Goal: Task Accomplishment & Management: Use online tool/utility

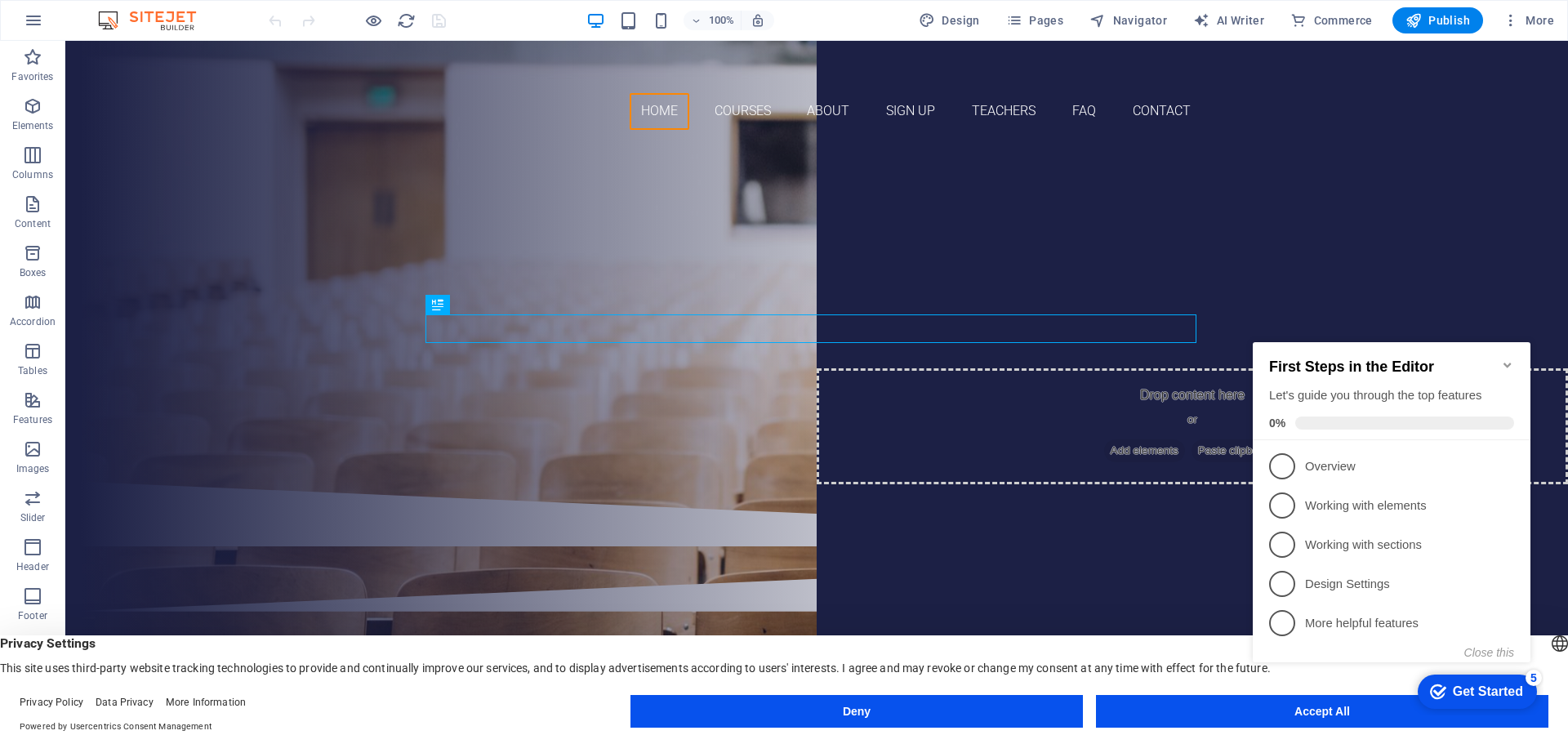
click at [0, 0] on appcues-checklist "Contextual help checklist present on screen" at bounding box center [0, 0] width 0 height 0
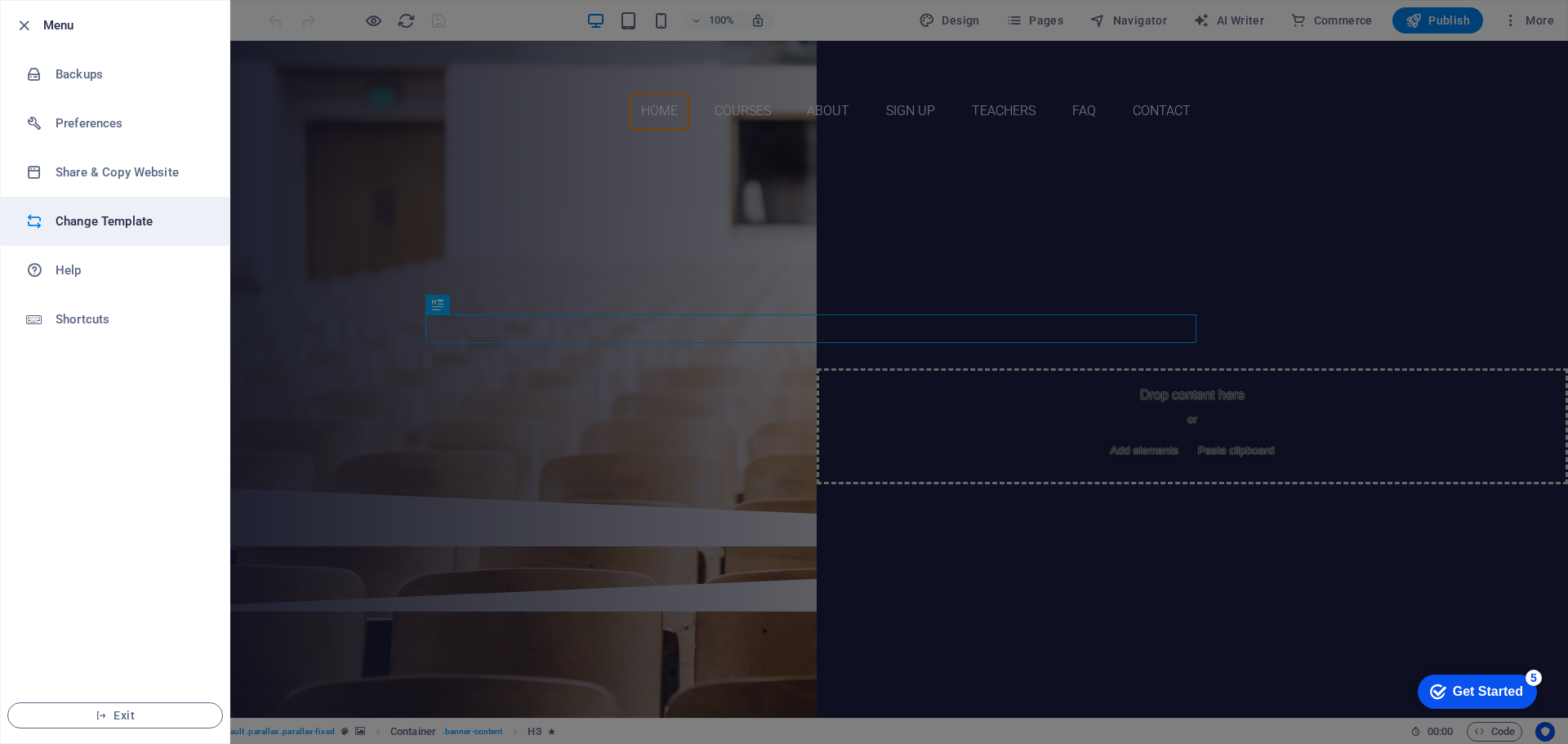
click at [128, 220] on h6 "Change Template" at bounding box center [131, 222] width 151 height 19
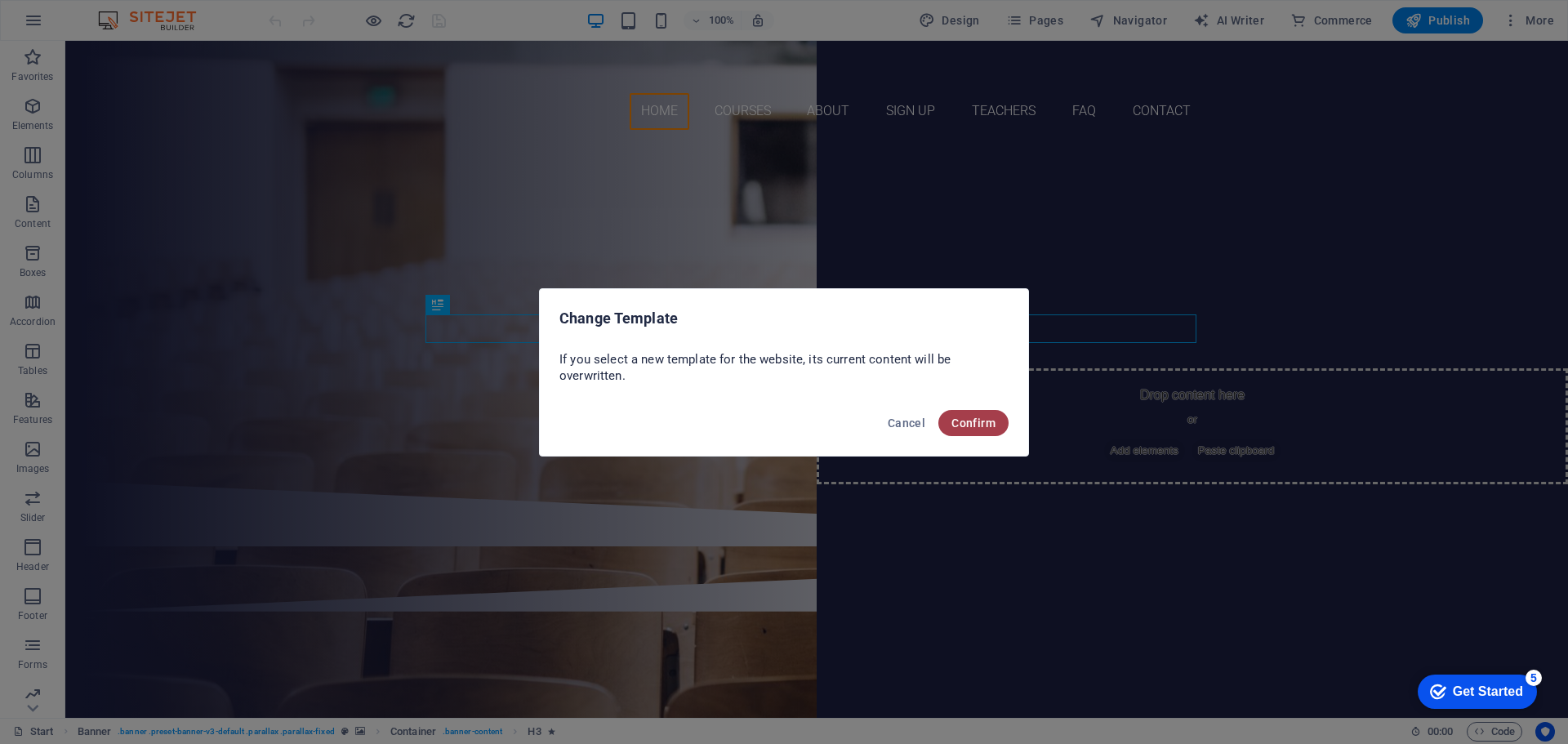
click at [977, 419] on span "Confirm" at bounding box center [973, 423] width 44 height 13
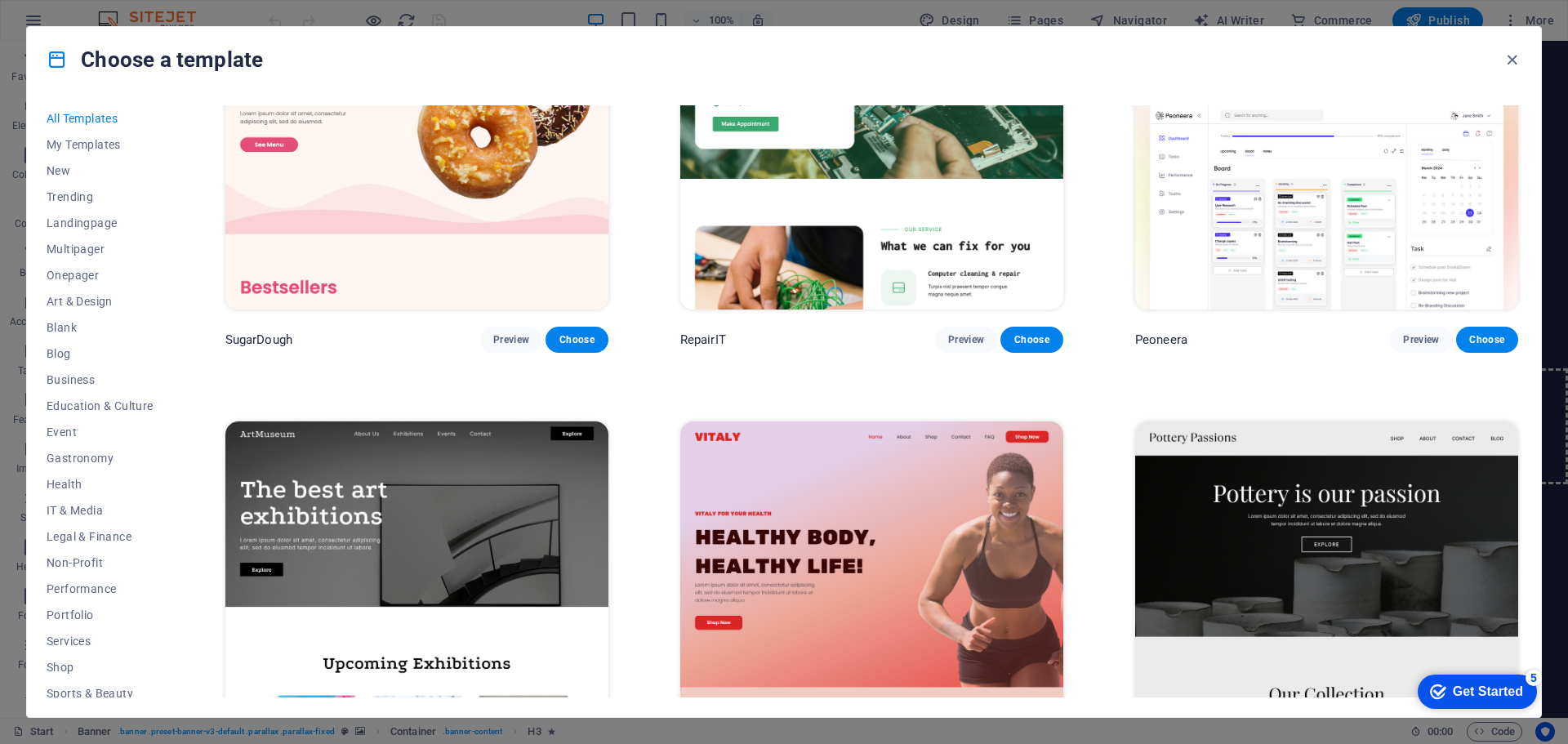
scroll to position [163, 0]
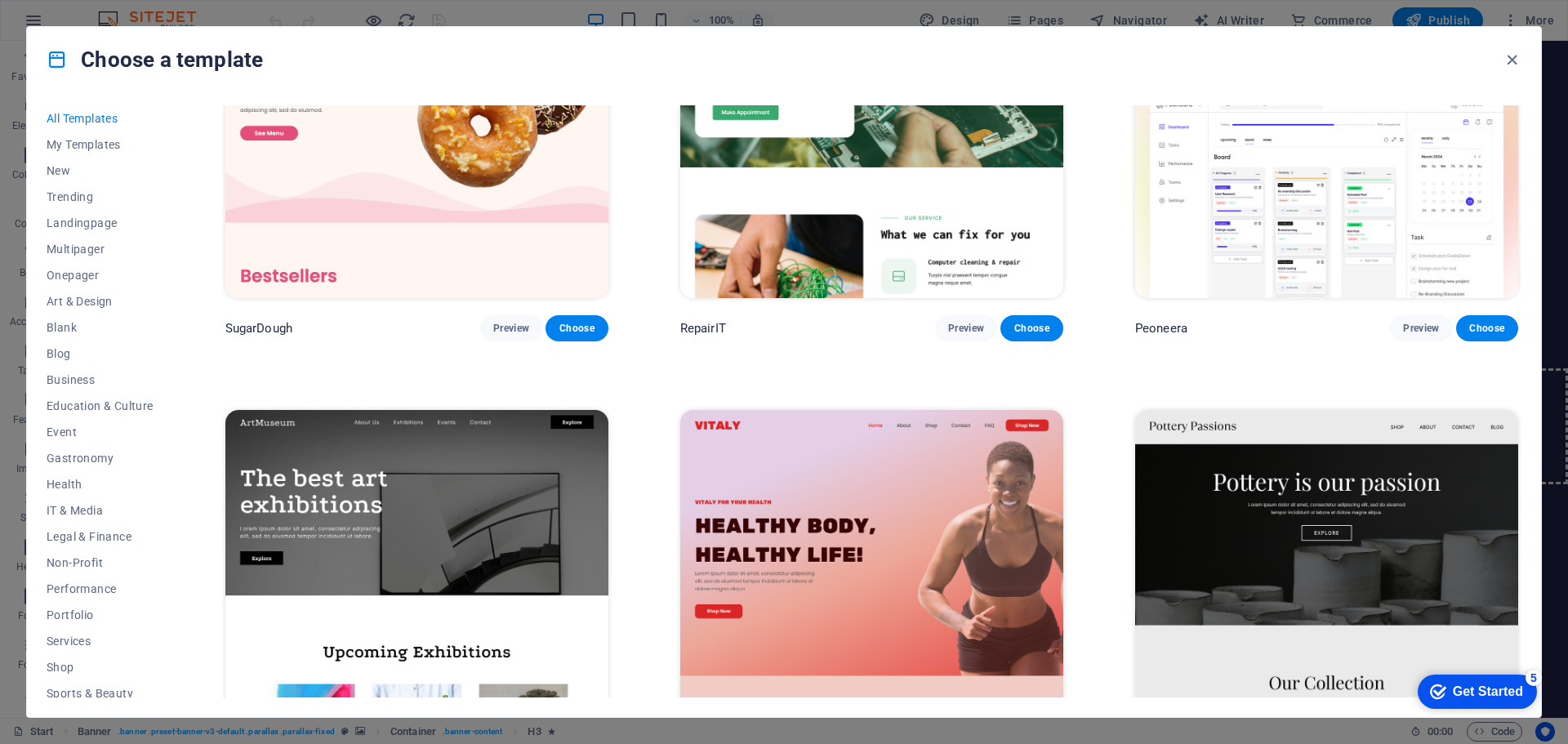
click at [1468, 698] on div "Get Started" at bounding box center [1488, 691] width 70 height 14
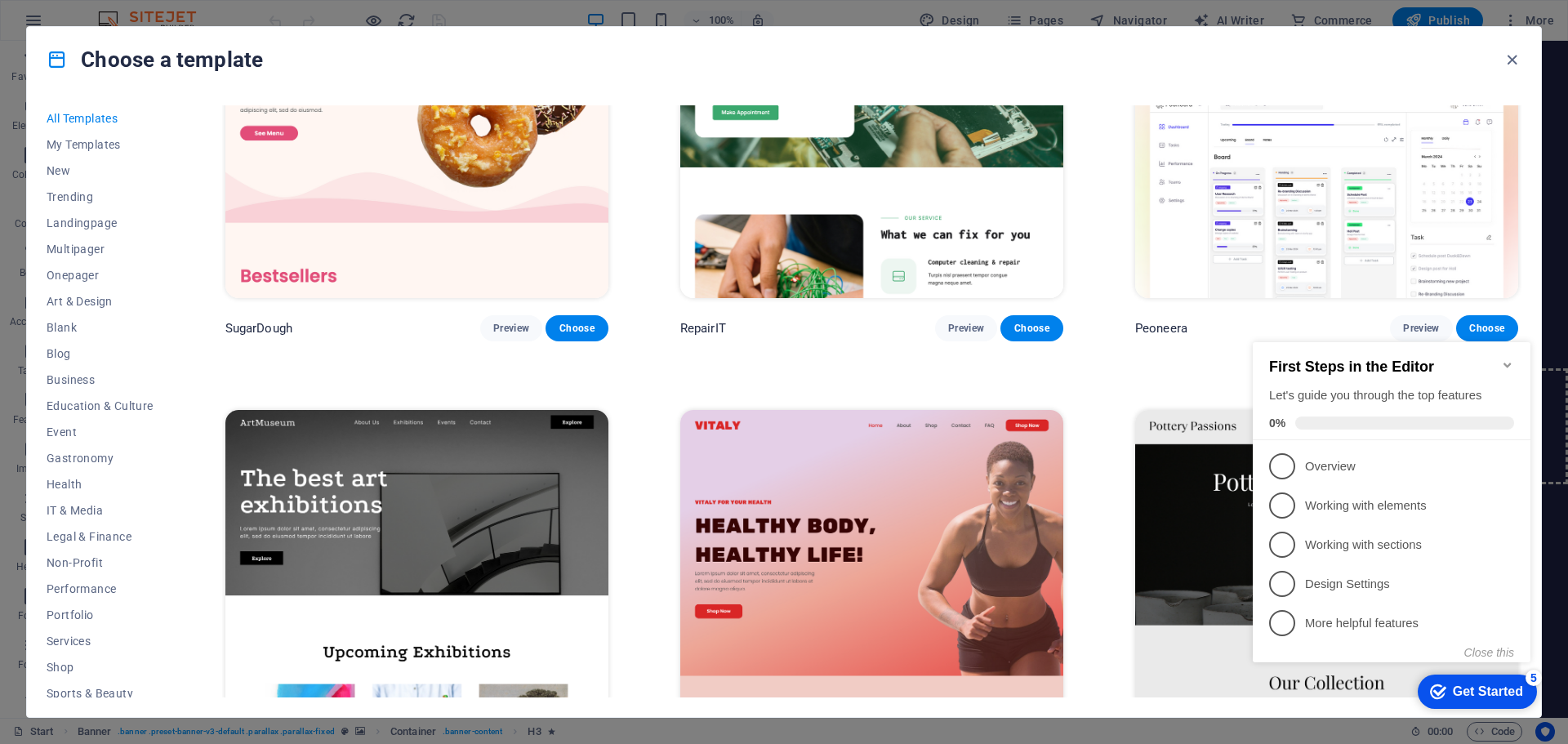
click at [1477, 691] on div "Get Started" at bounding box center [1488, 691] width 70 height 14
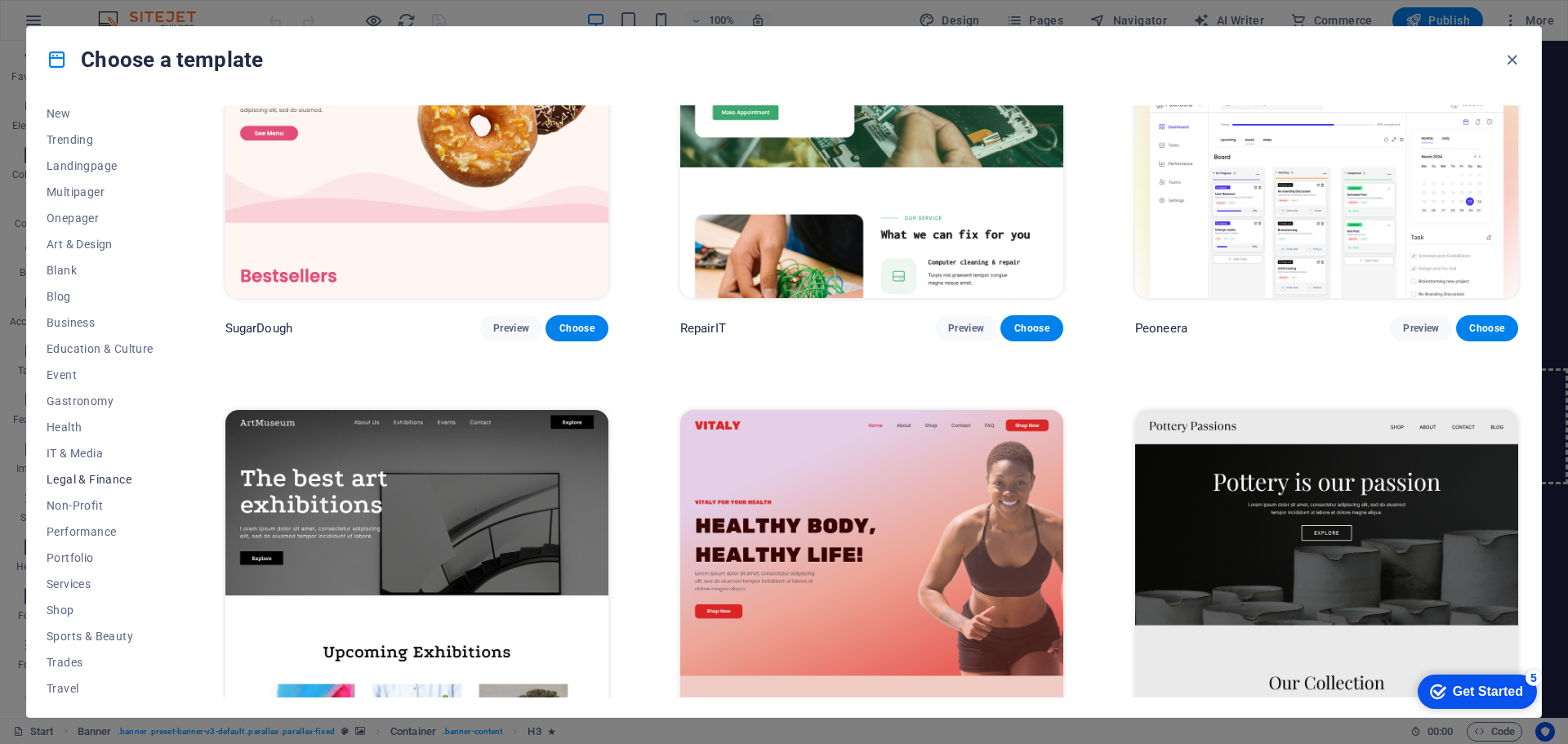
scroll to position [88, 0]
click at [76, 420] on span "IT & Media" at bounding box center [99, 423] width 107 height 13
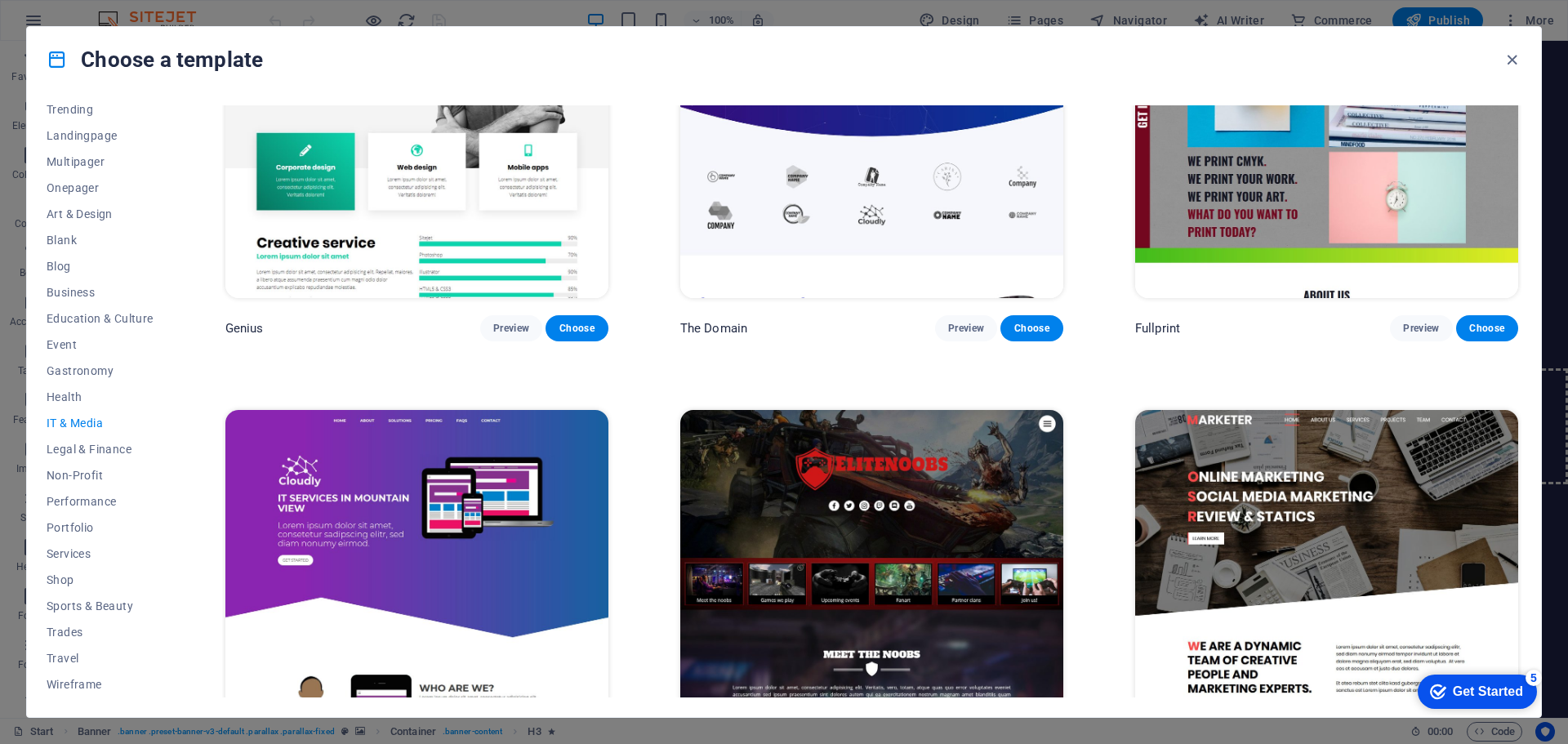
scroll to position [1195, 0]
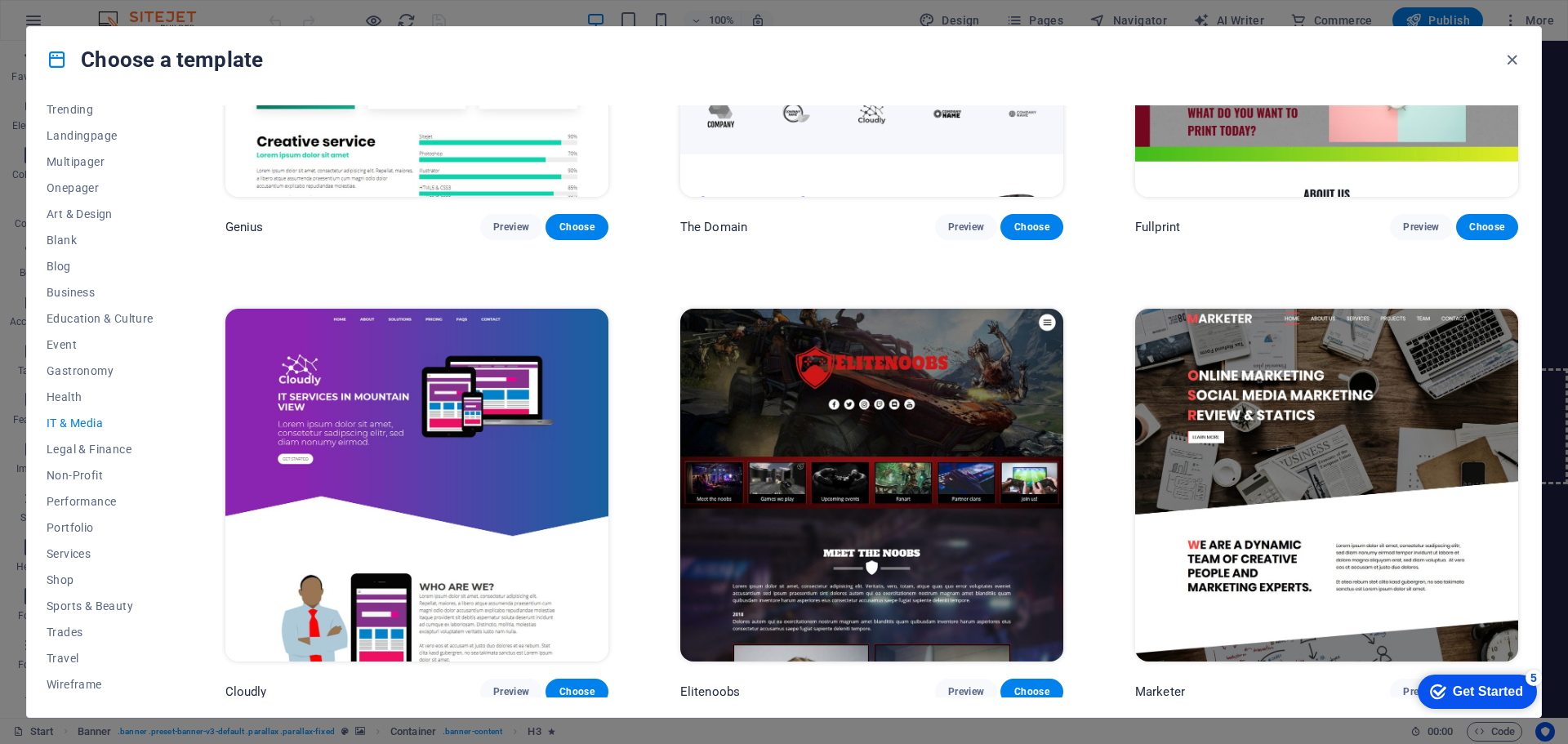
click at [91, 420] on span "IT & Media" at bounding box center [99, 423] width 107 height 13
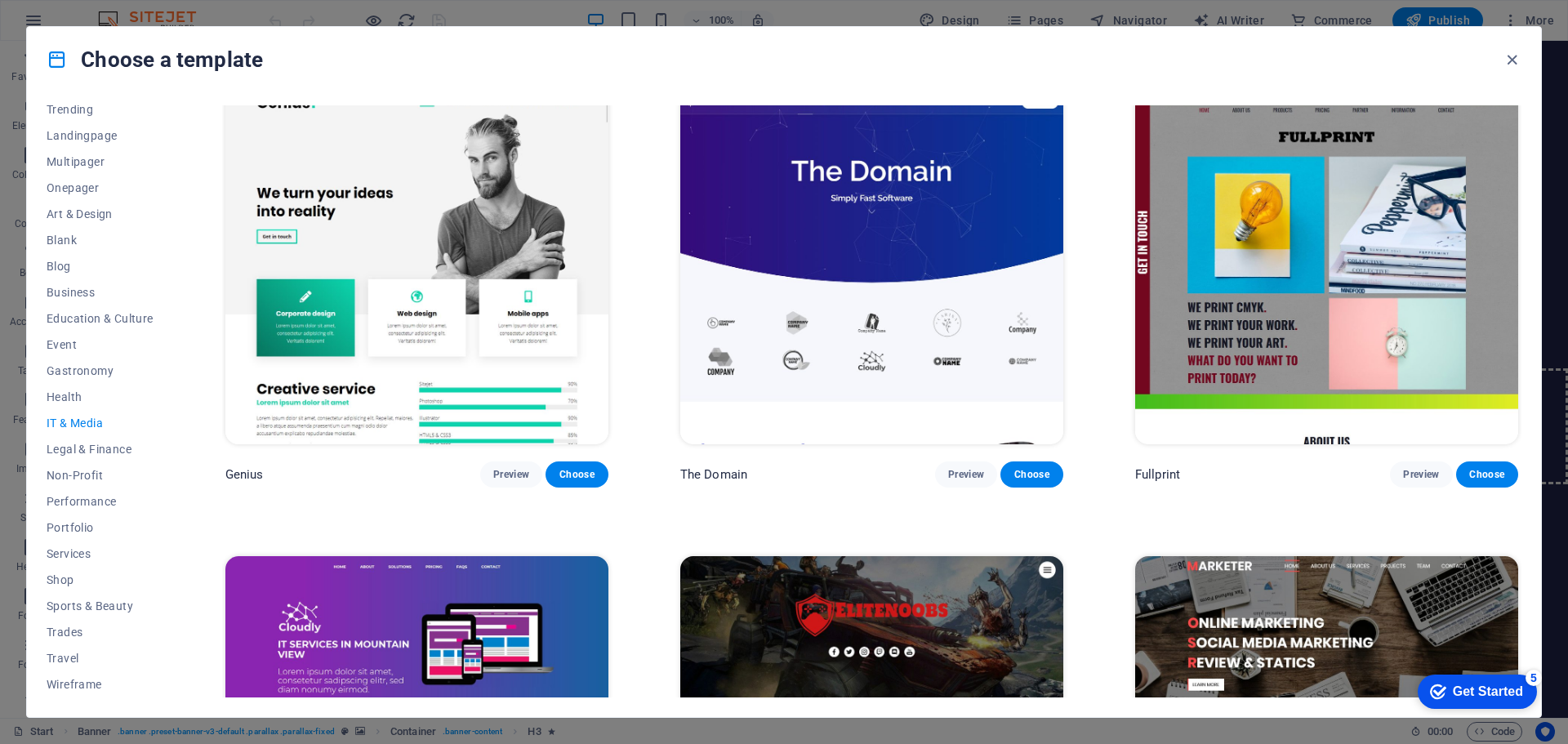
scroll to position [980, 0]
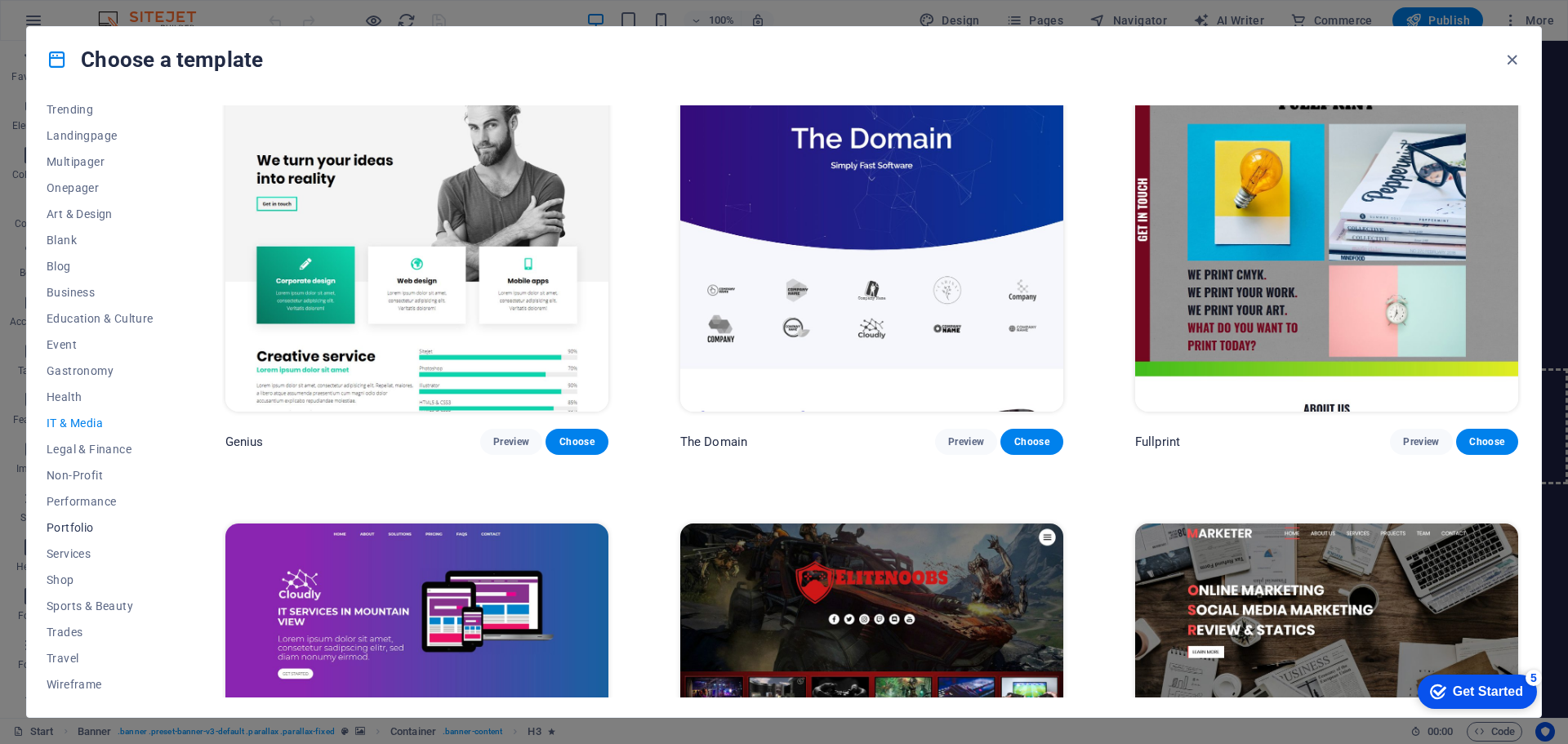
click at [81, 522] on span "Portfolio" at bounding box center [99, 528] width 107 height 13
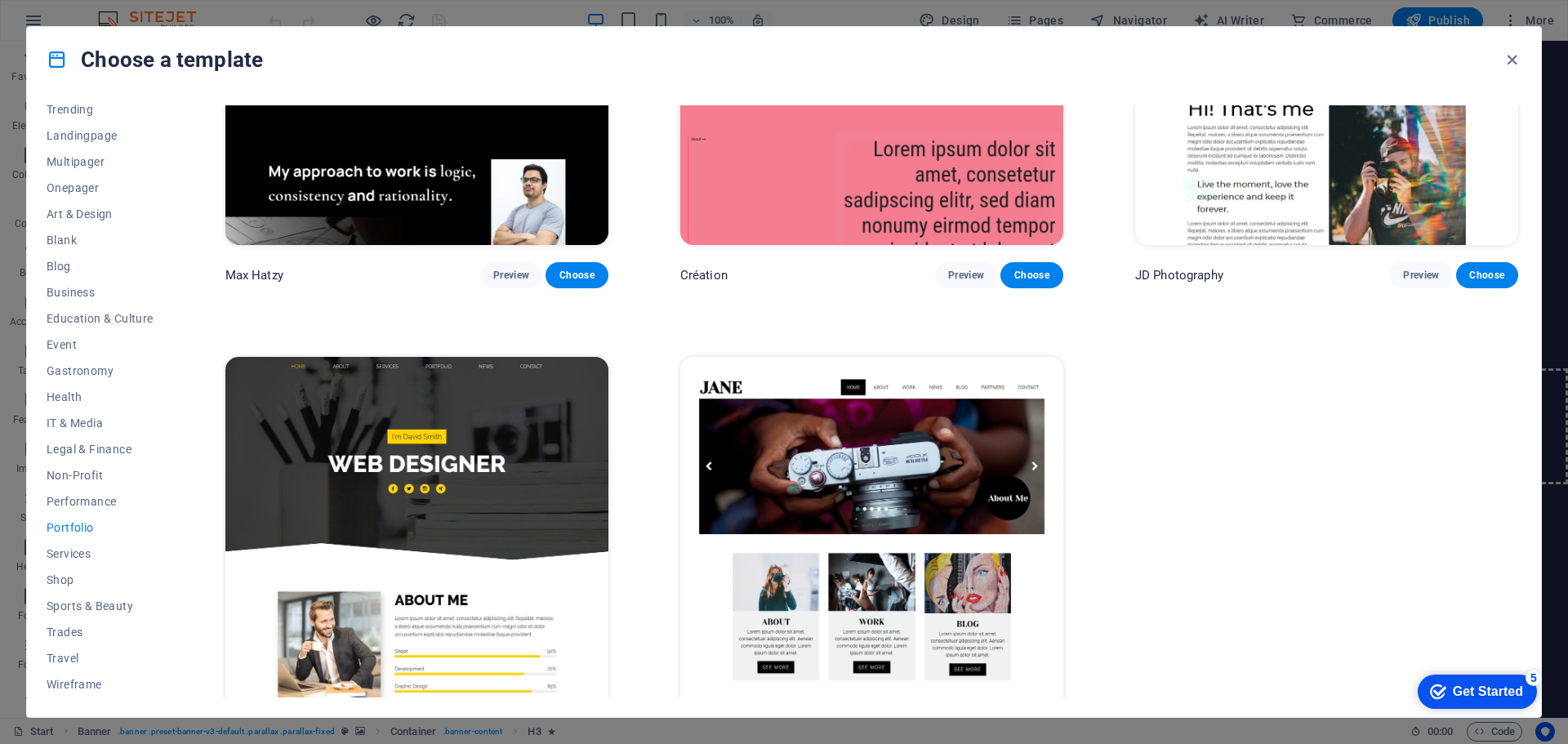
scroll to position [731, 0]
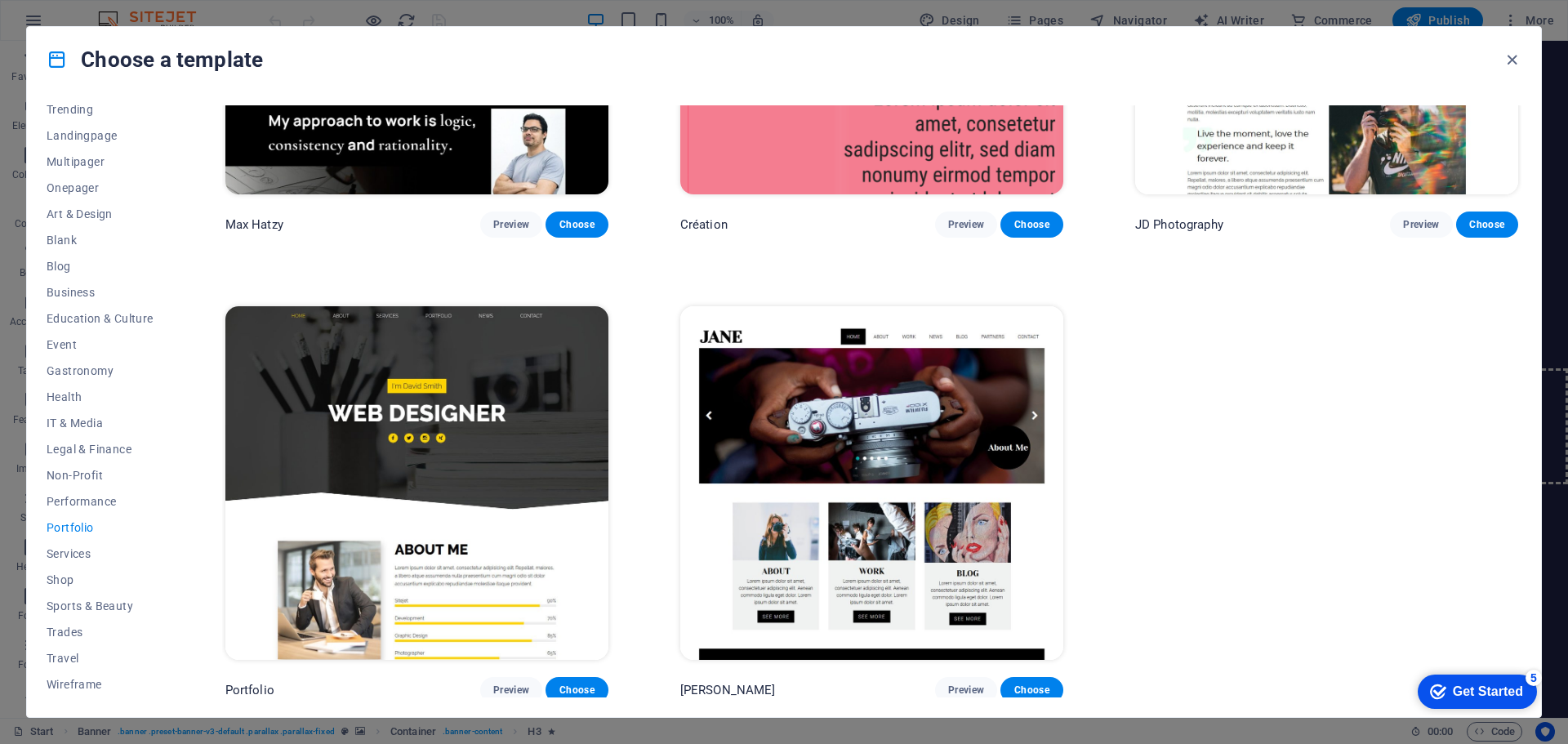
click at [904, 556] on img at bounding box center [871, 483] width 383 height 353
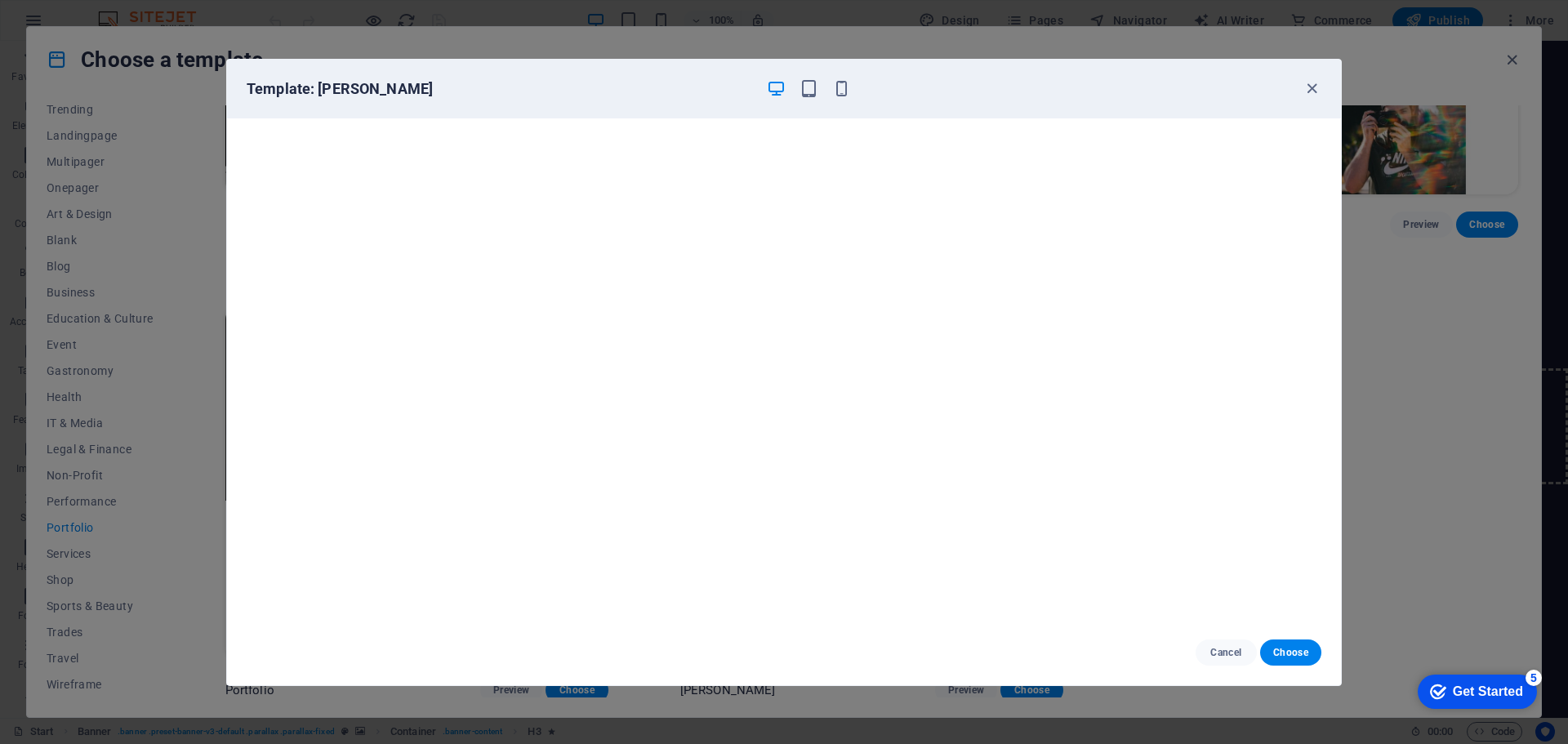
scroll to position [4, 0]
click at [1316, 89] on icon "button" at bounding box center [1312, 88] width 18 height 18
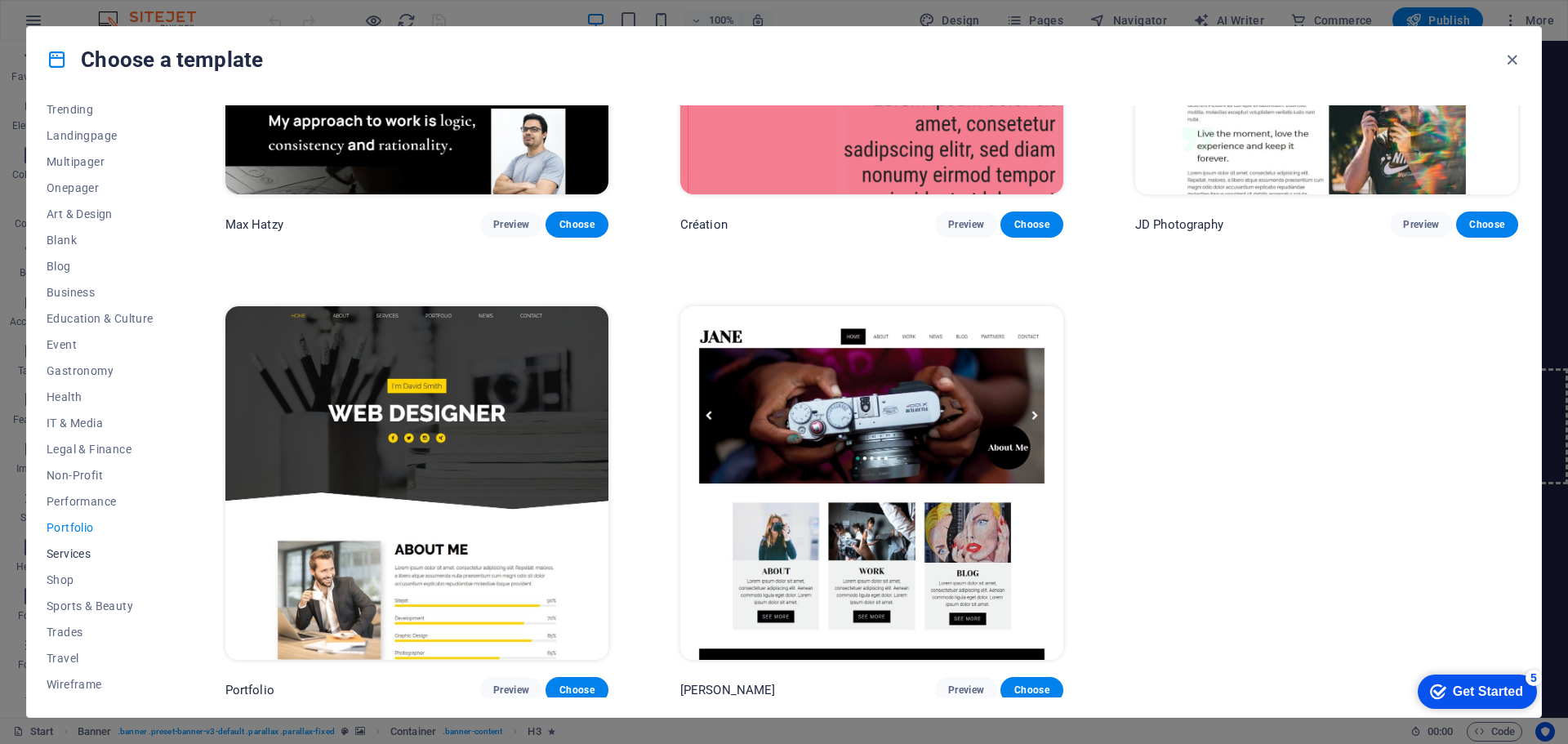
click at [73, 545] on button "Services" at bounding box center [99, 553] width 107 height 26
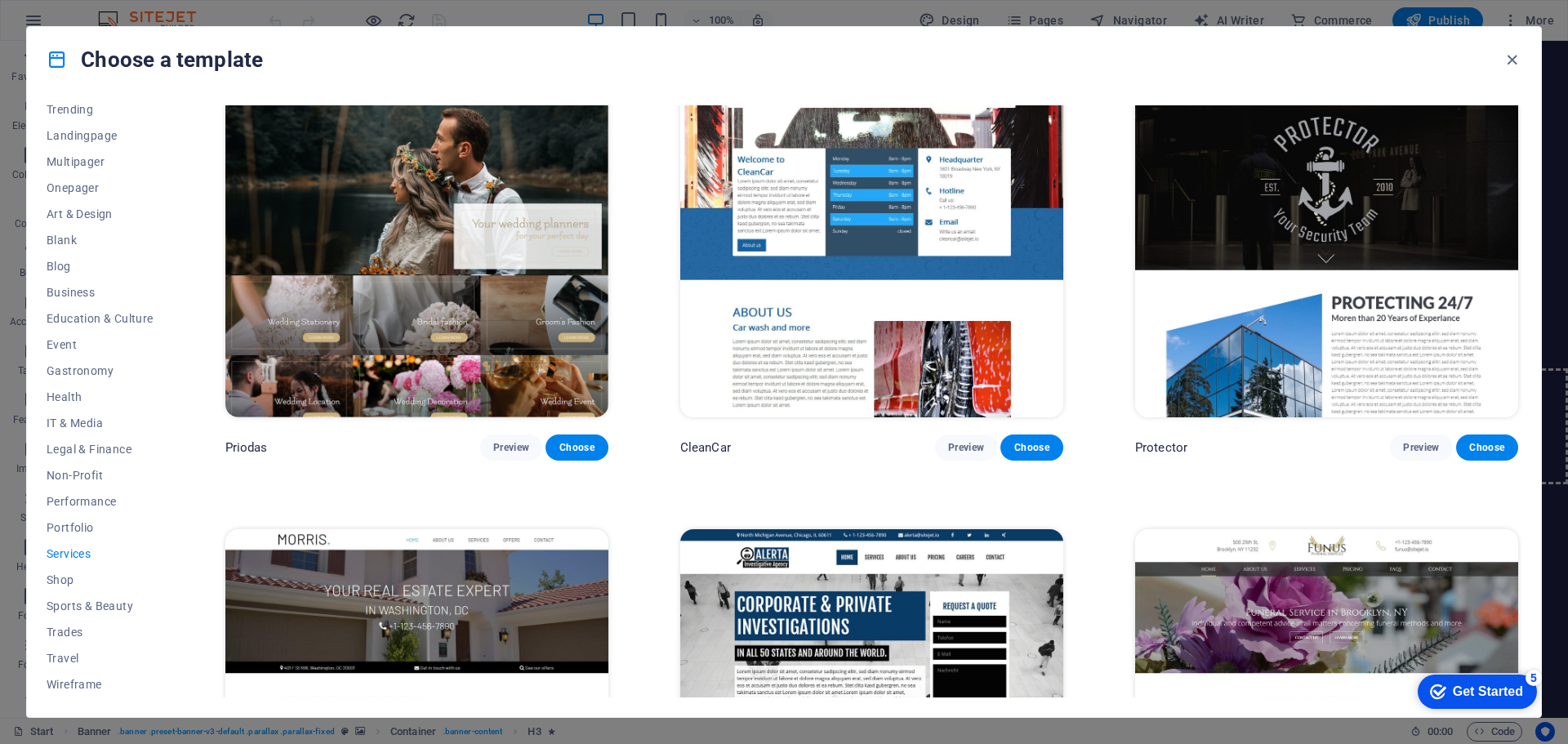
scroll to position [1467, 0]
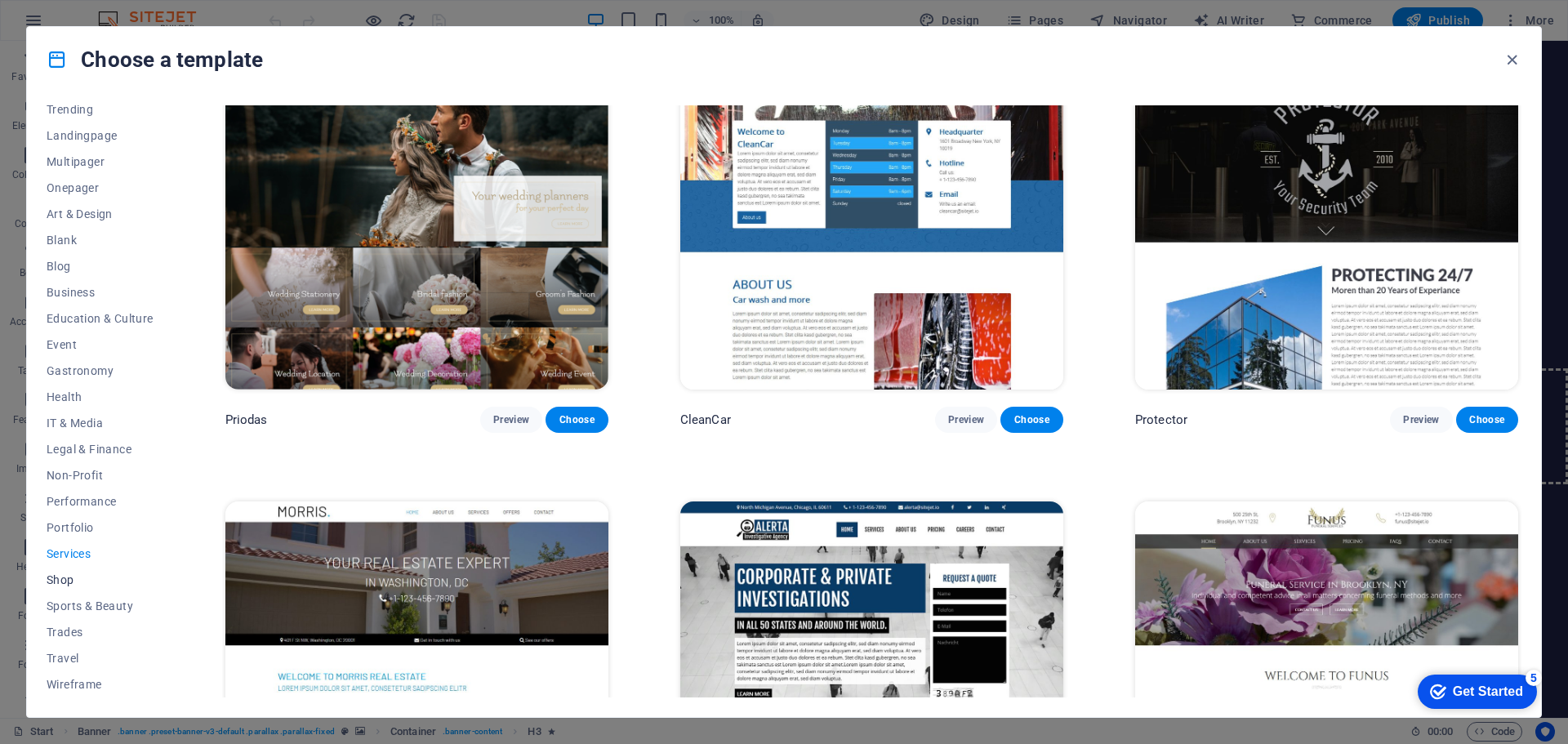
click at [69, 575] on span "Shop" at bounding box center [99, 580] width 107 height 13
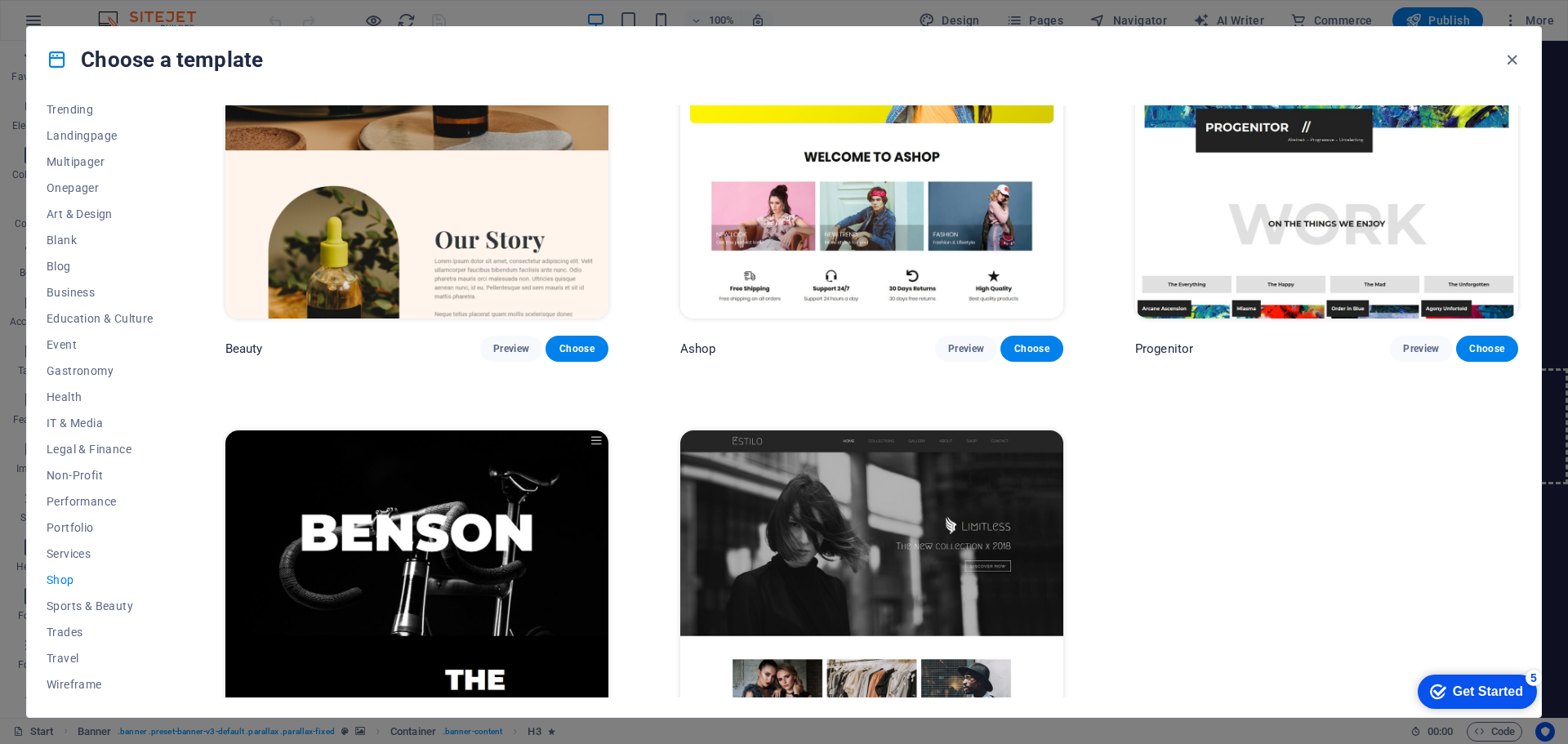
scroll to position [1195, 0]
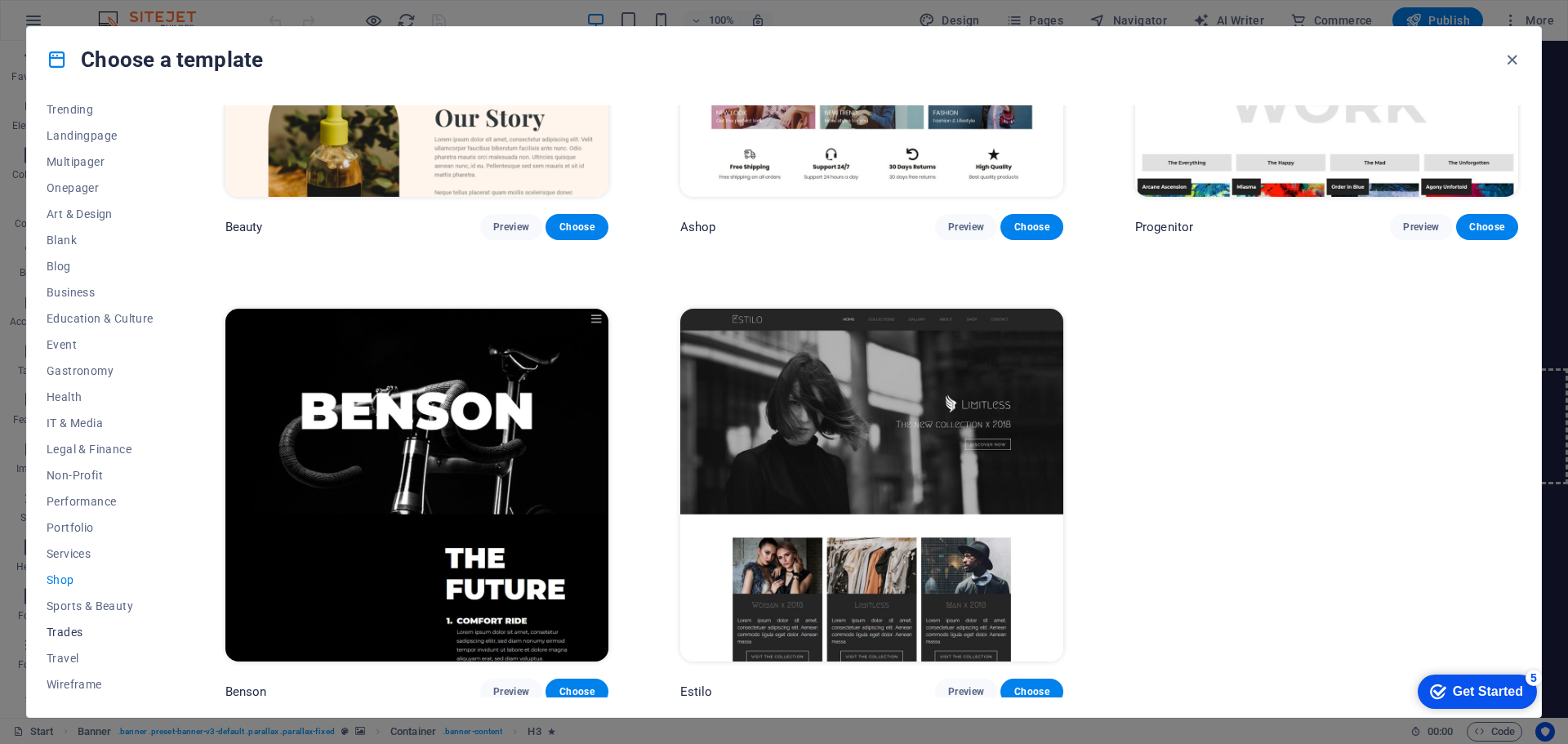
click at [74, 635] on span "Trades" at bounding box center [99, 632] width 107 height 13
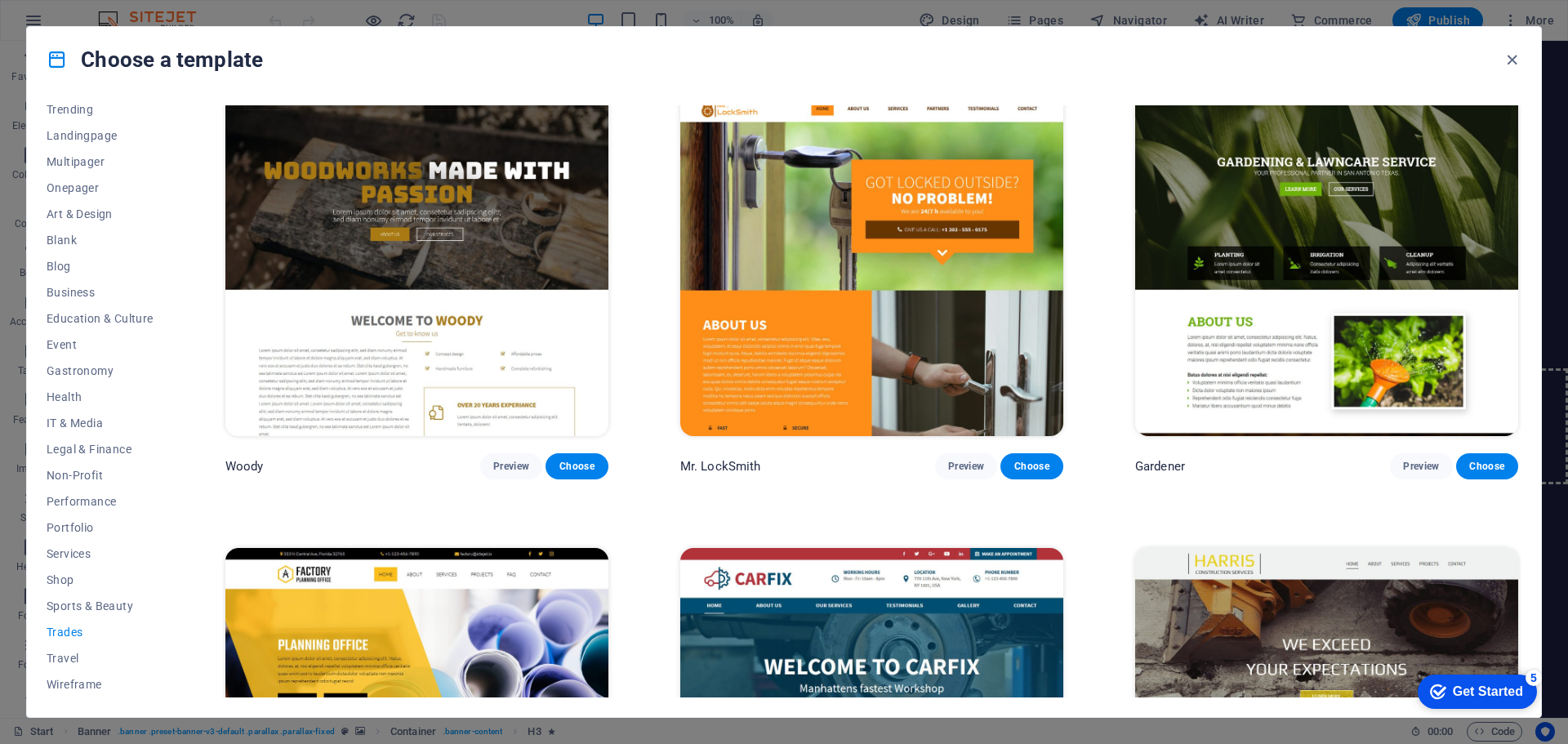
scroll to position [731, 0]
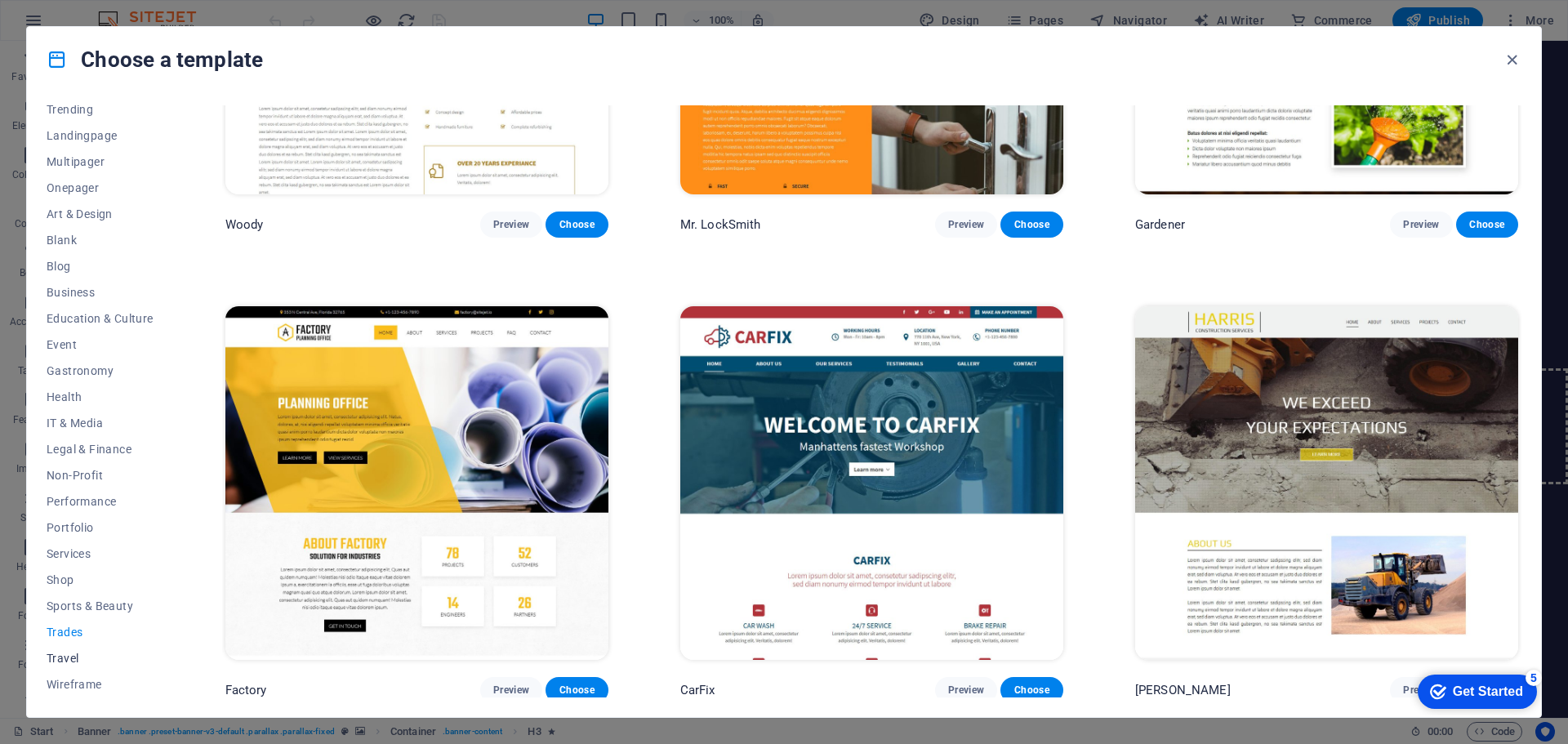
click at [73, 656] on span "Travel" at bounding box center [99, 658] width 107 height 13
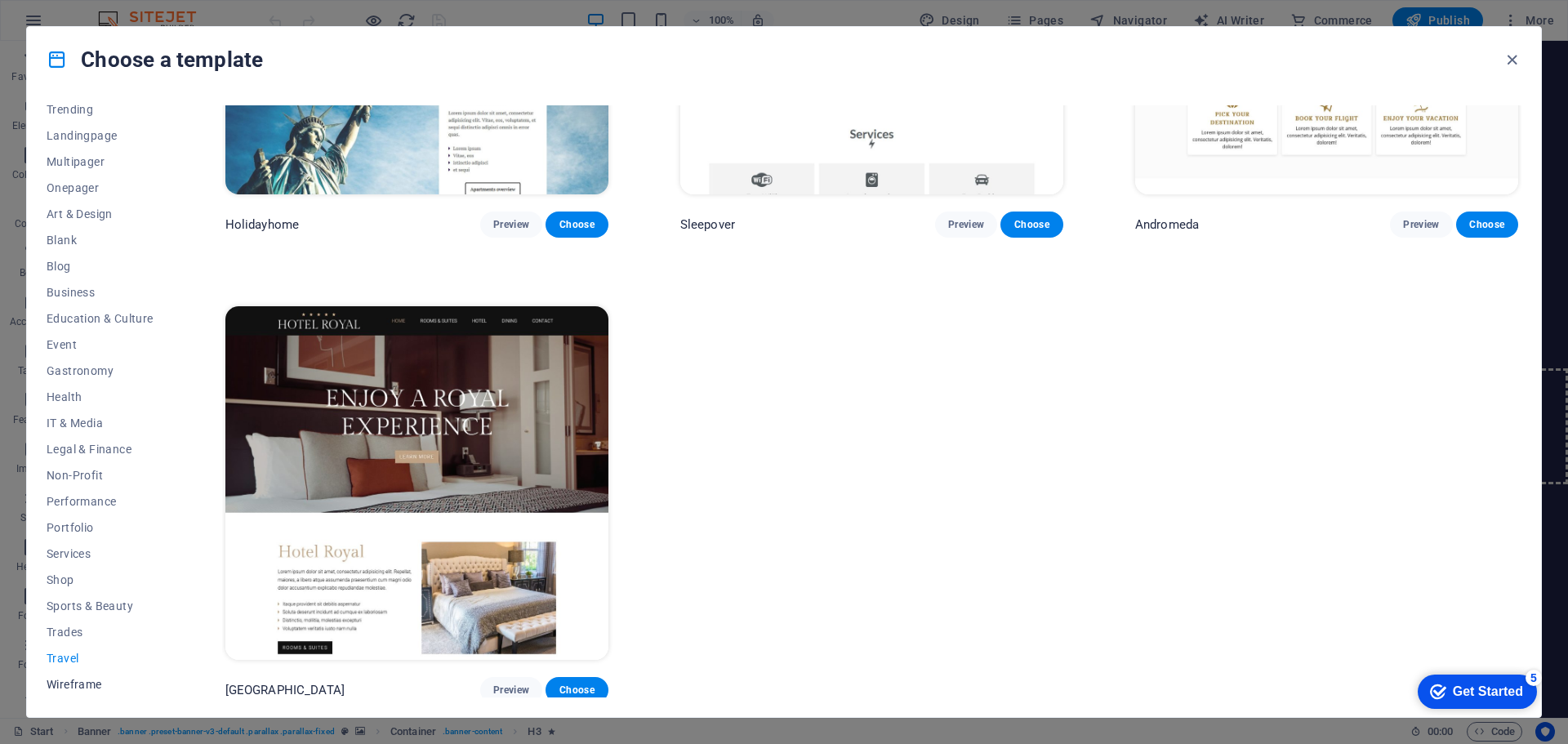
click at [84, 682] on span "Wireframe" at bounding box center [99, 684] width 107 height 13
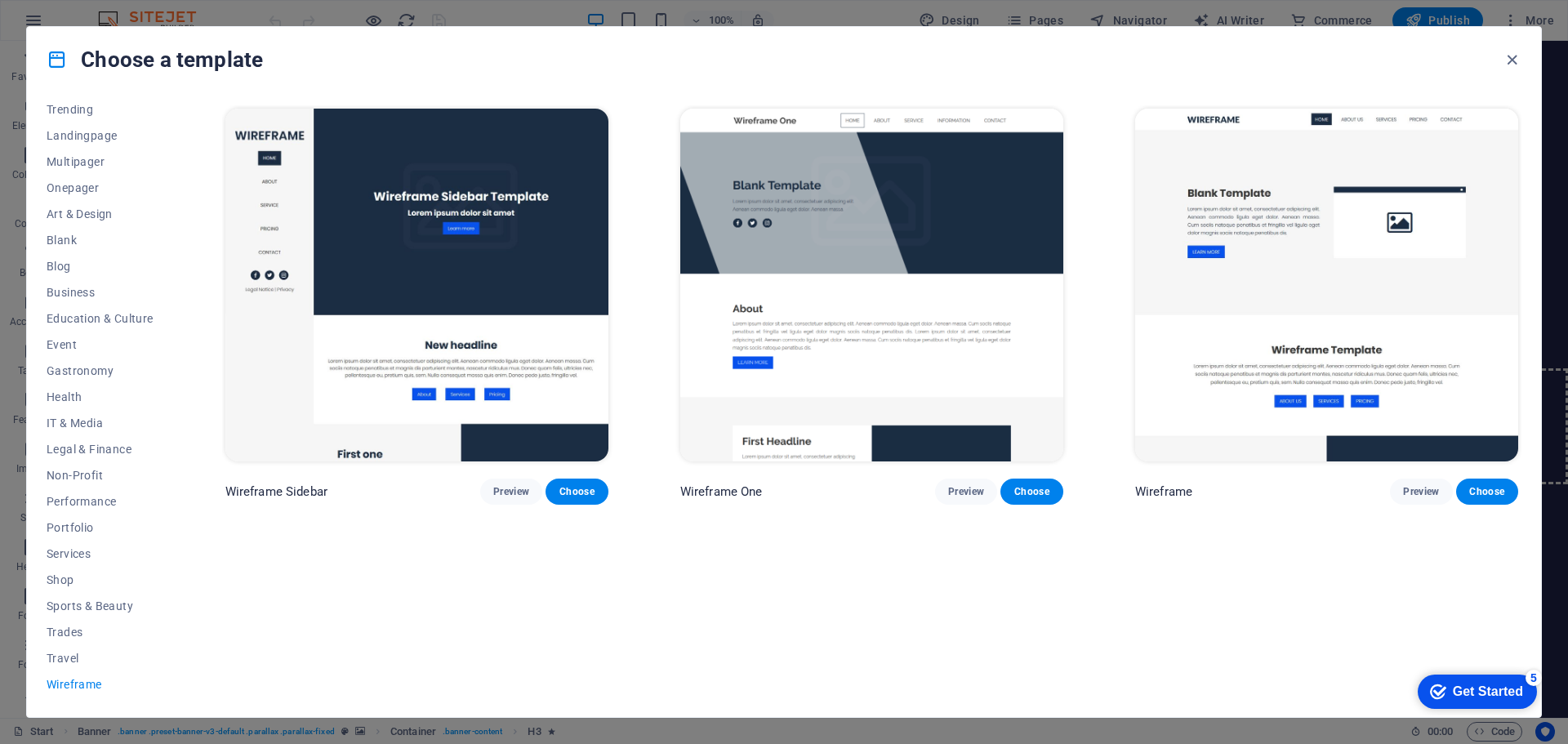
scroll to position [0, 0]
click at [80, 474] on span "Non-Profit" at bounding box center [99, 475] width 107 height 13
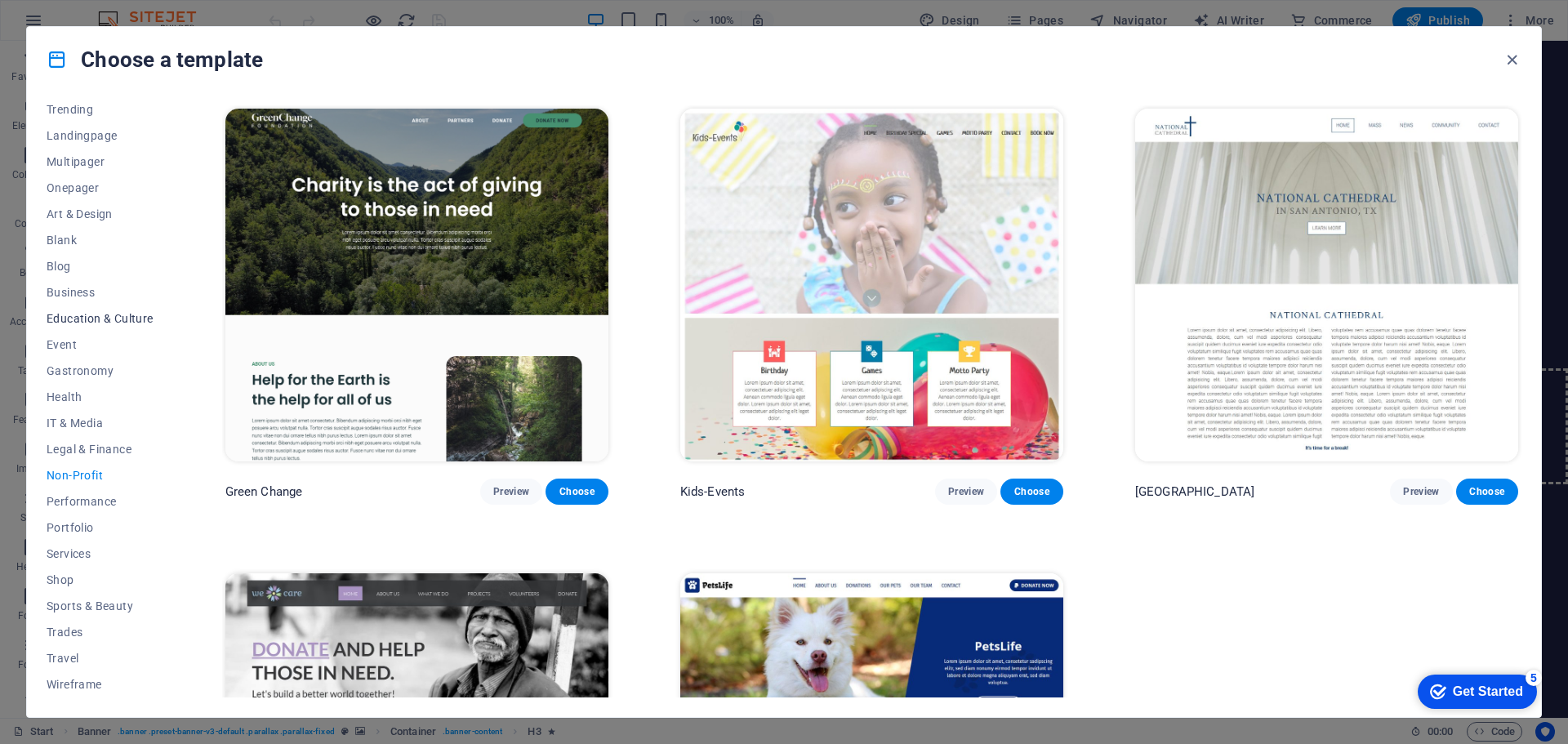
click at [106, 315] on span "Education & Culture" at bounding box center [99, 319] width 107 height 13
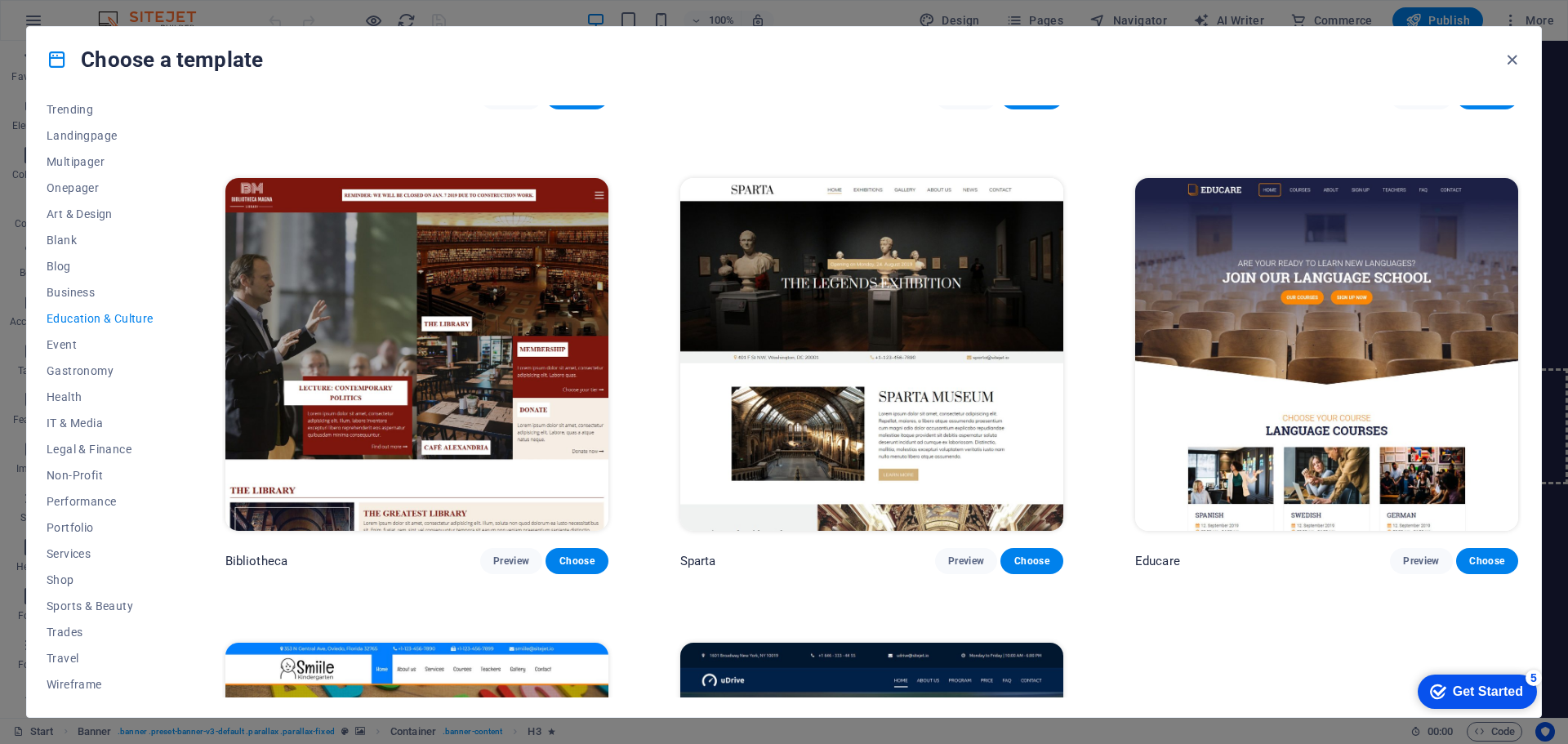
scroll to position [405, 0]
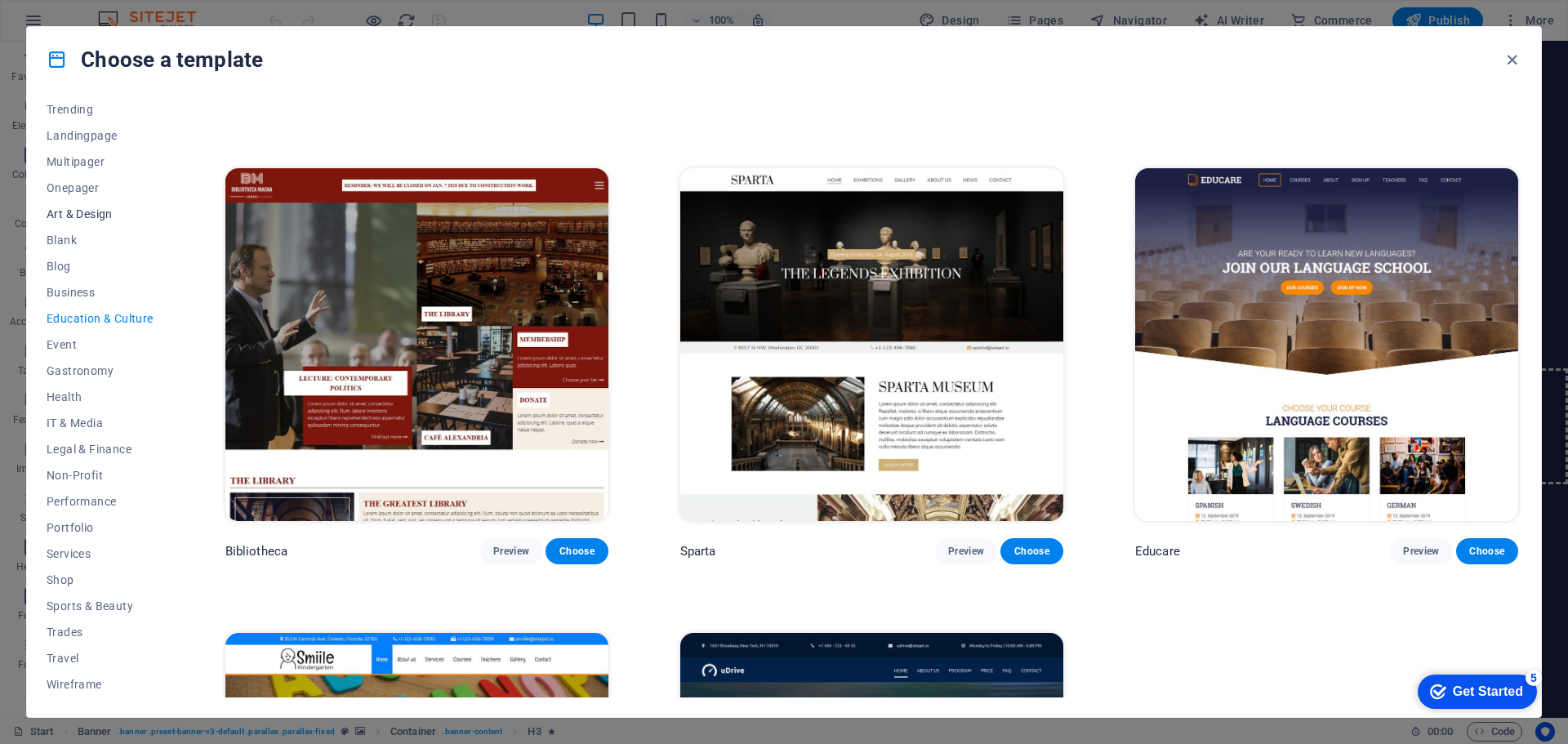
click at [99, 209] on span "Art & Design" at bounding box center [99, 214] width 107 height 13
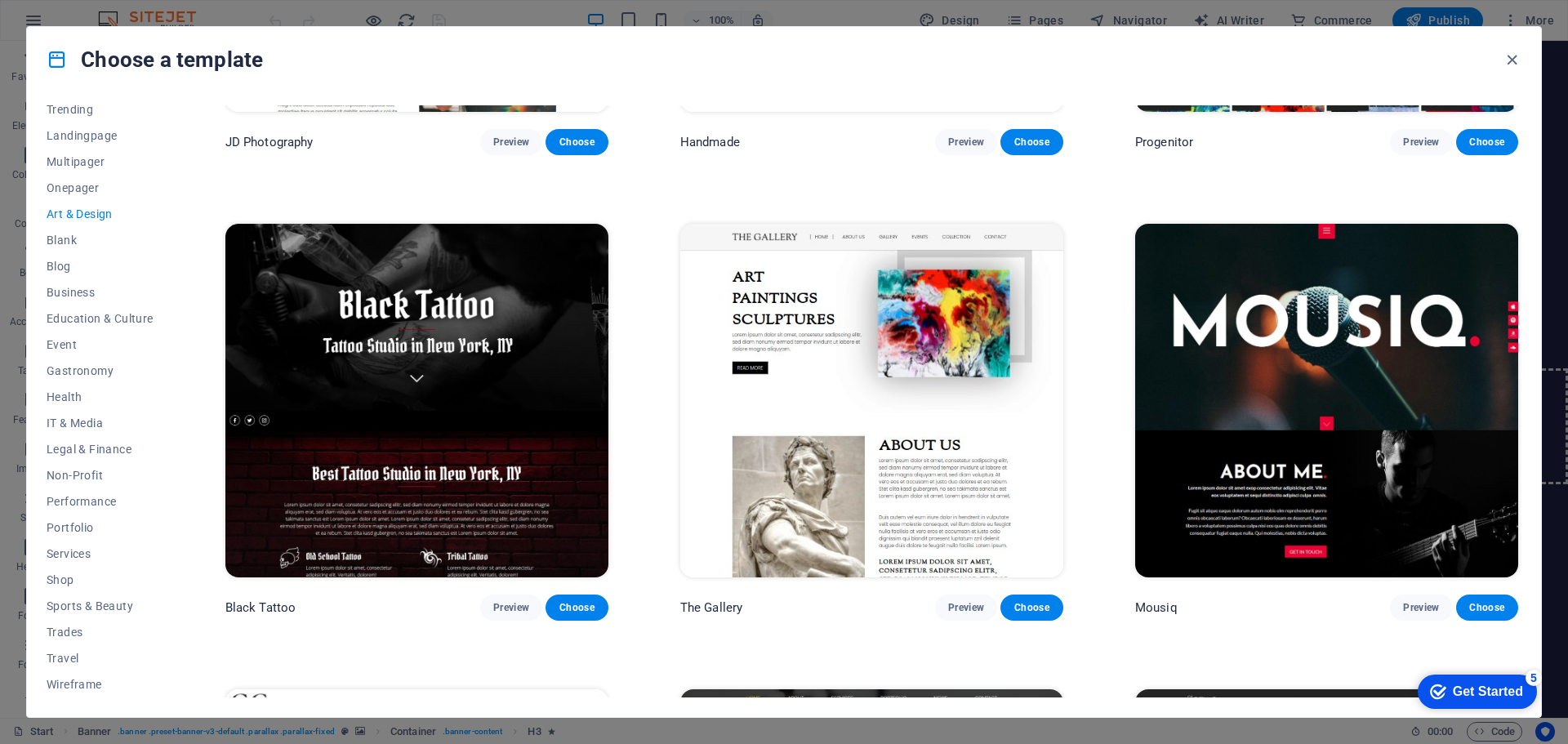
scroll to position [816, 0]
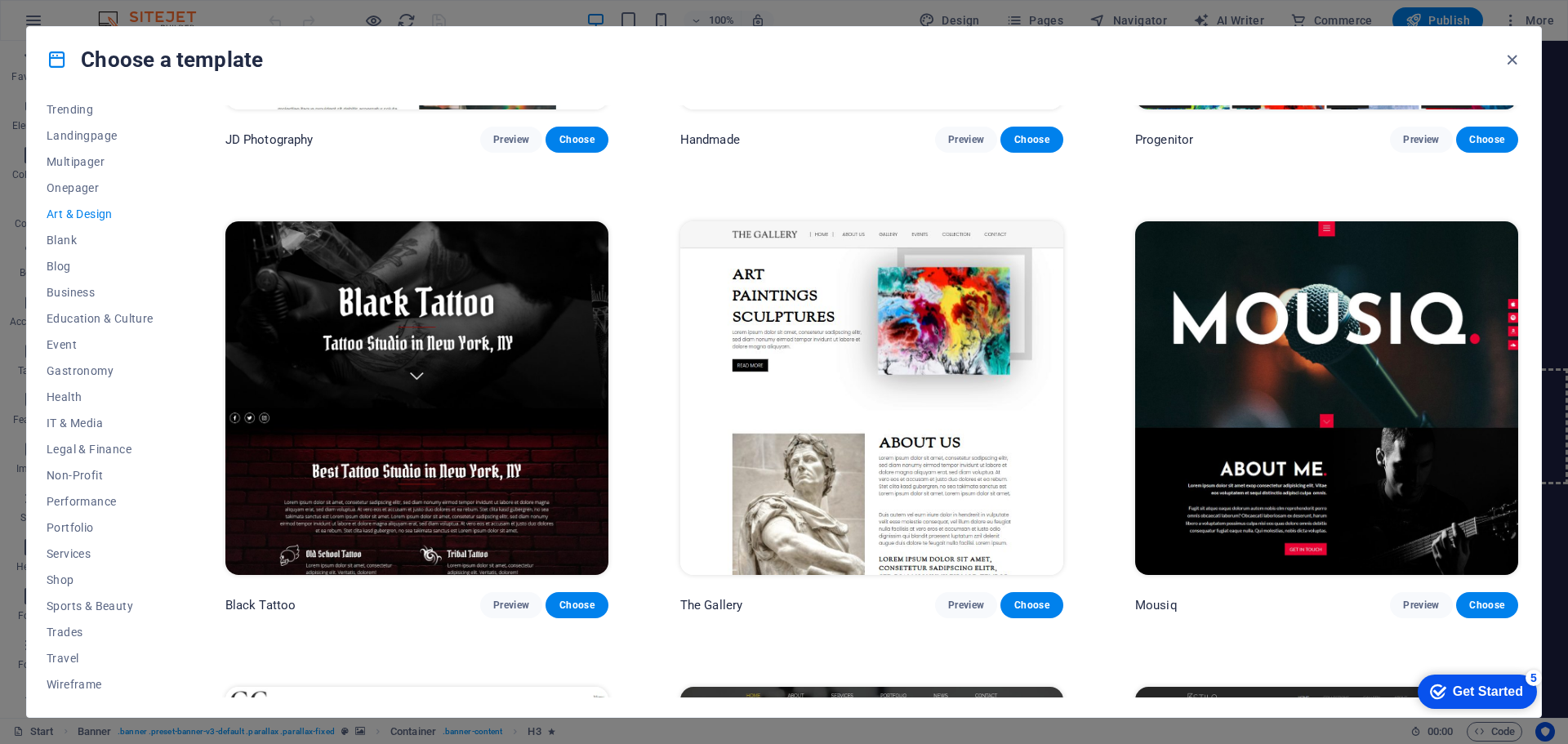
click at [1255, 405] on img at bounding box center [1326, 398] width 383 height 353
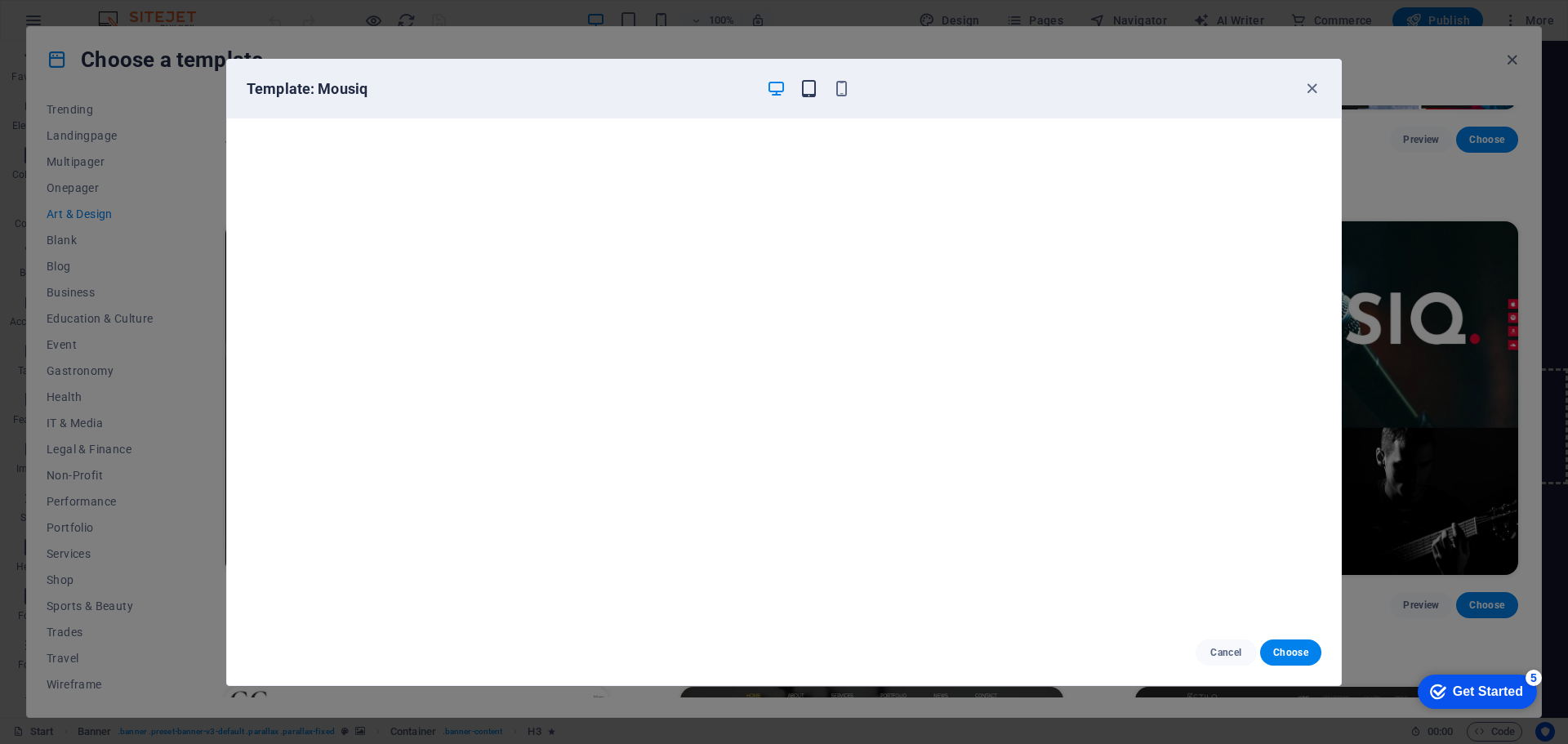
click at [811, 84] on icon "button" at bounding box center [809, 88] width 18 height 18
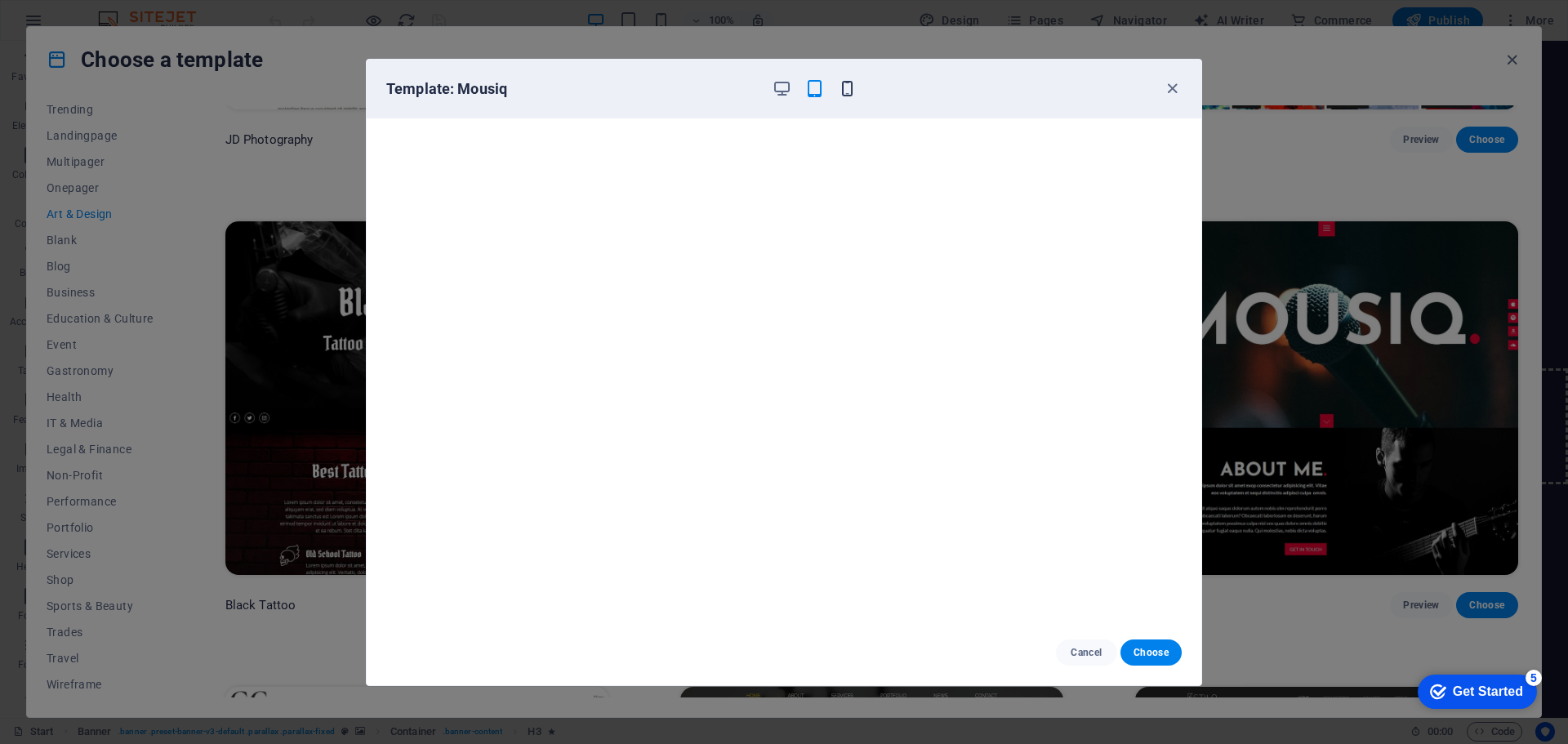
click at [848, 91] on icon "button" at bounding box center [847, 88] width 18 height 18
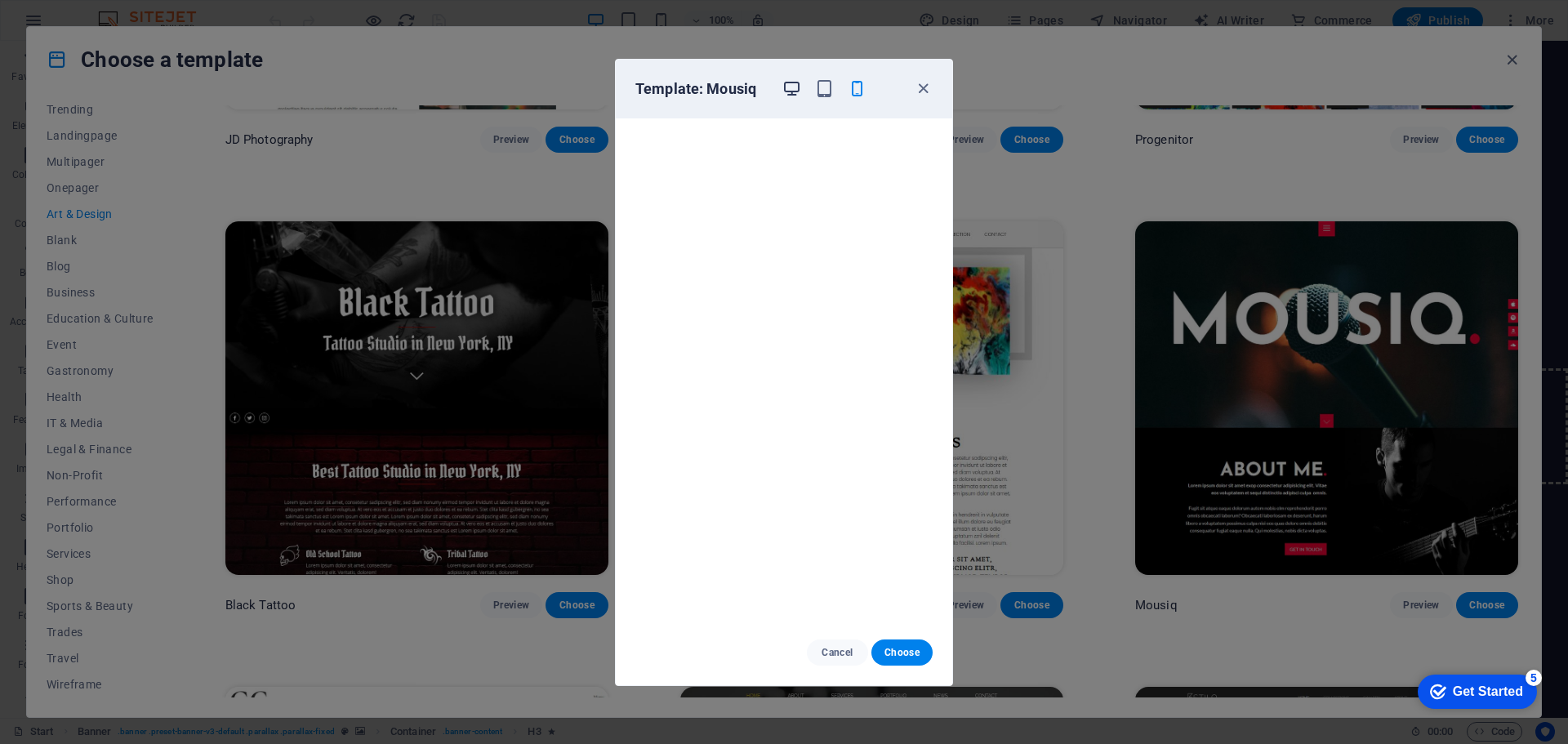
click at [789, 84] on icon "button" at bounding box center [791, 88] width 18 height 18
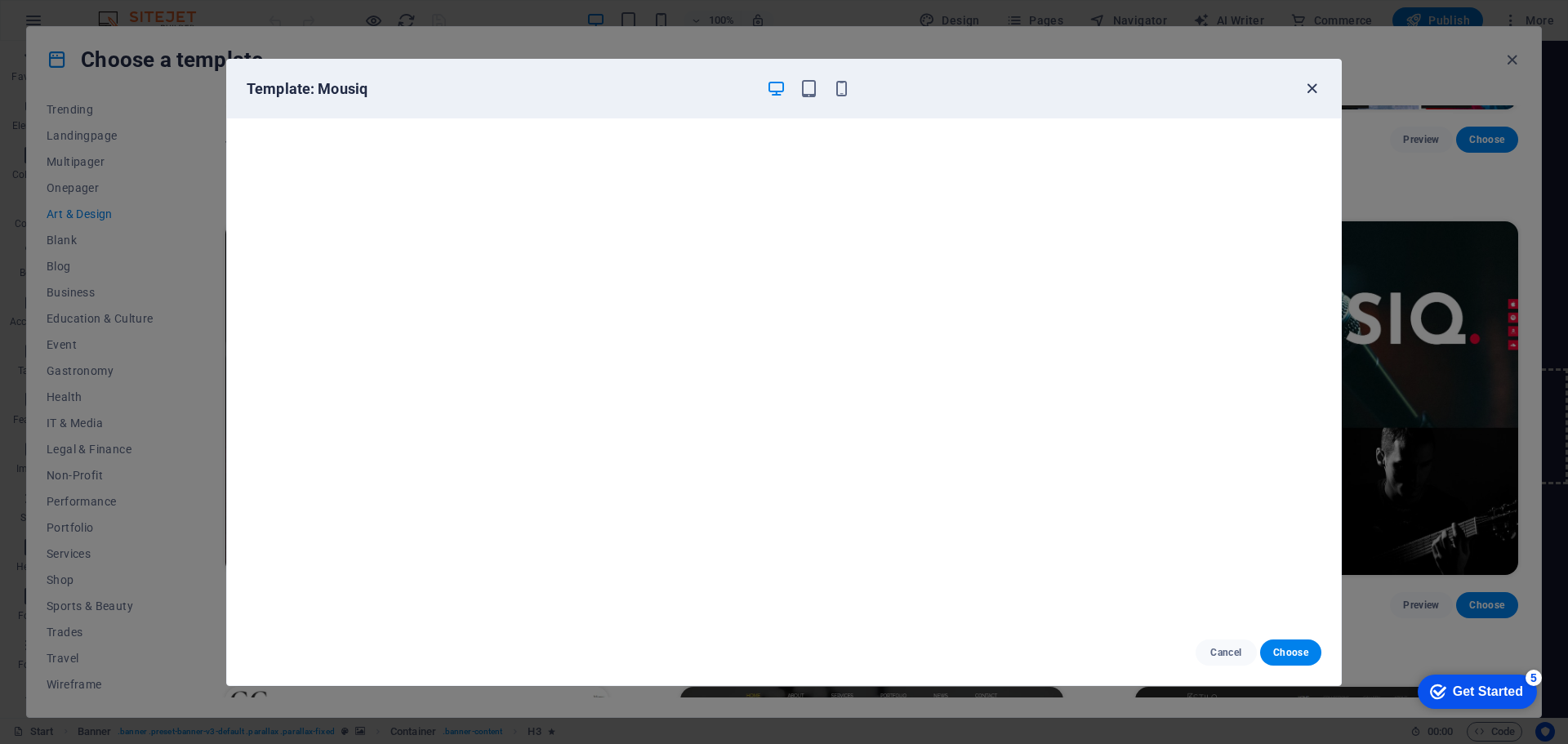
click at [1314, 90] on icon "button" at bounding box center [1312, 88] width 18 height 18
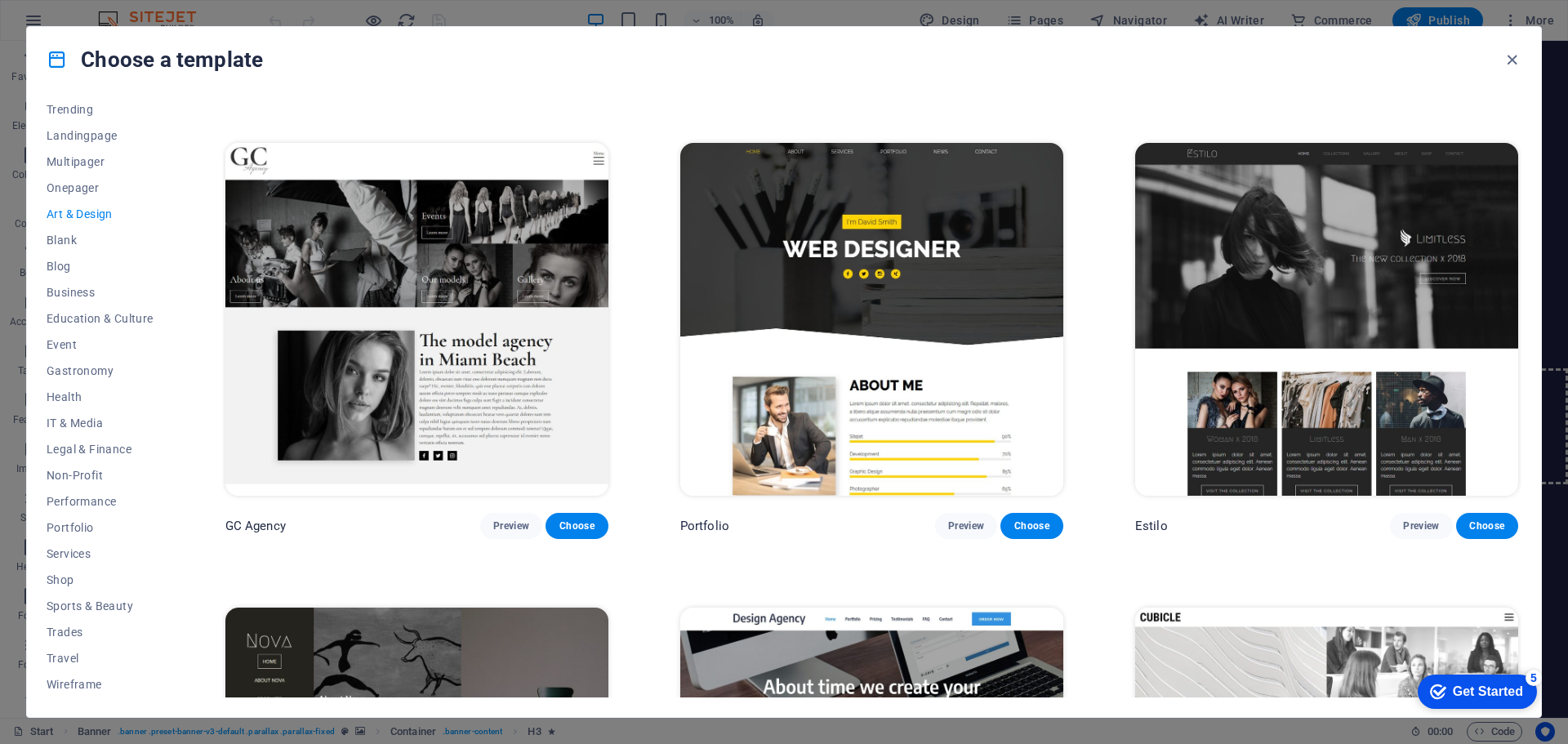
scroll to position [1389, 0]
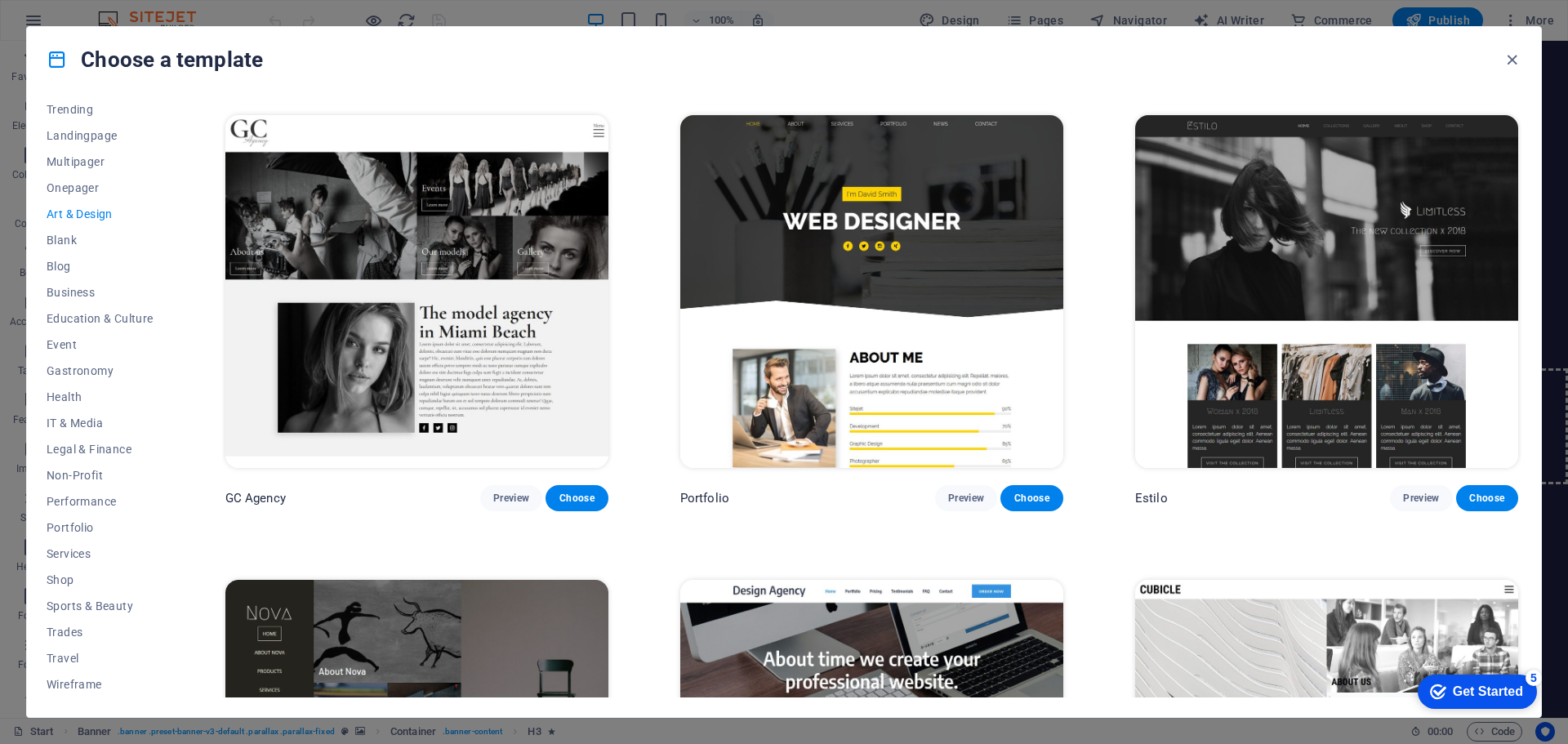
click at [1362, 282] on img at bounding box center [1326, 291] width 383 height 353
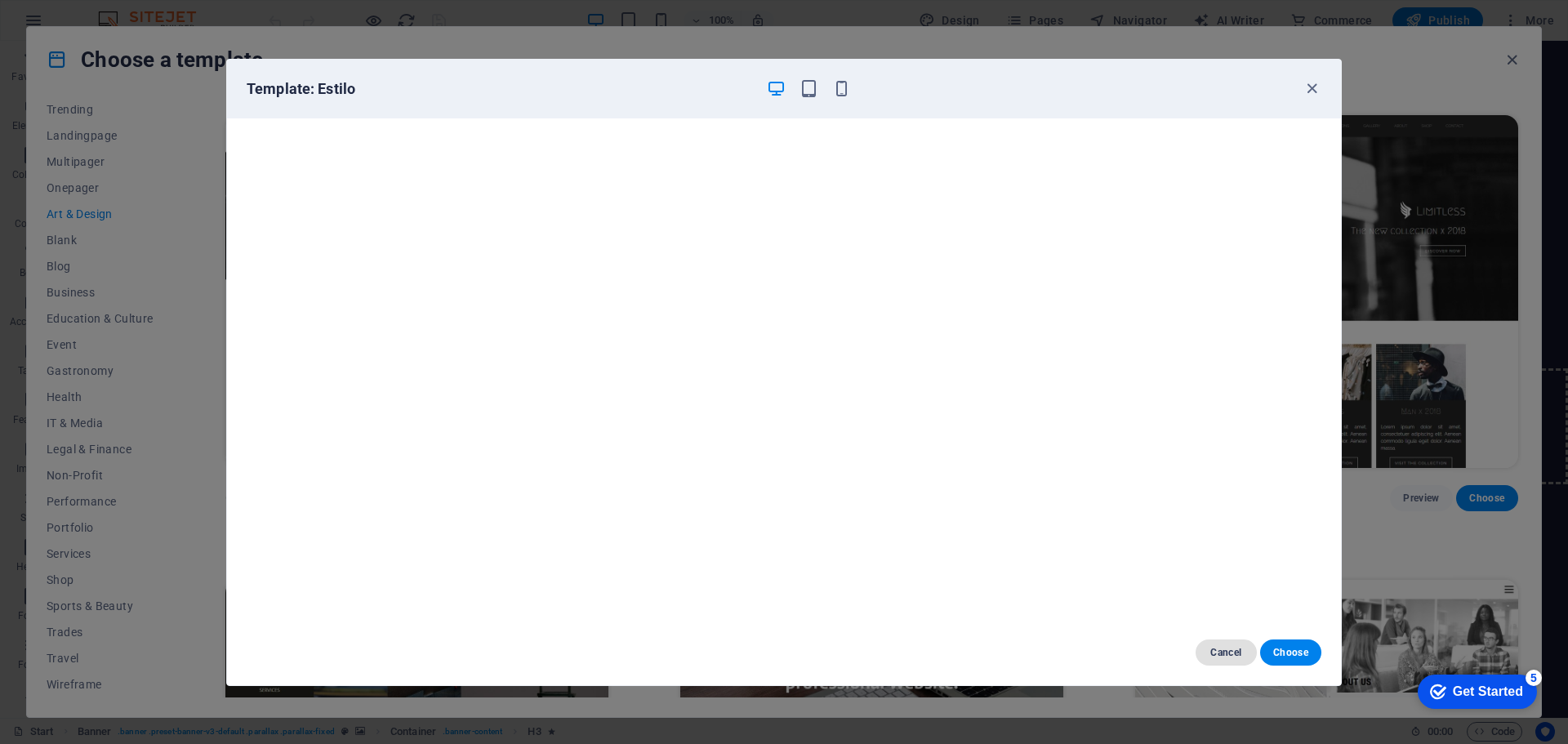
click at [1228, 644] on button "Cancel" at bounding box center [1227, 652] width 62 height 26
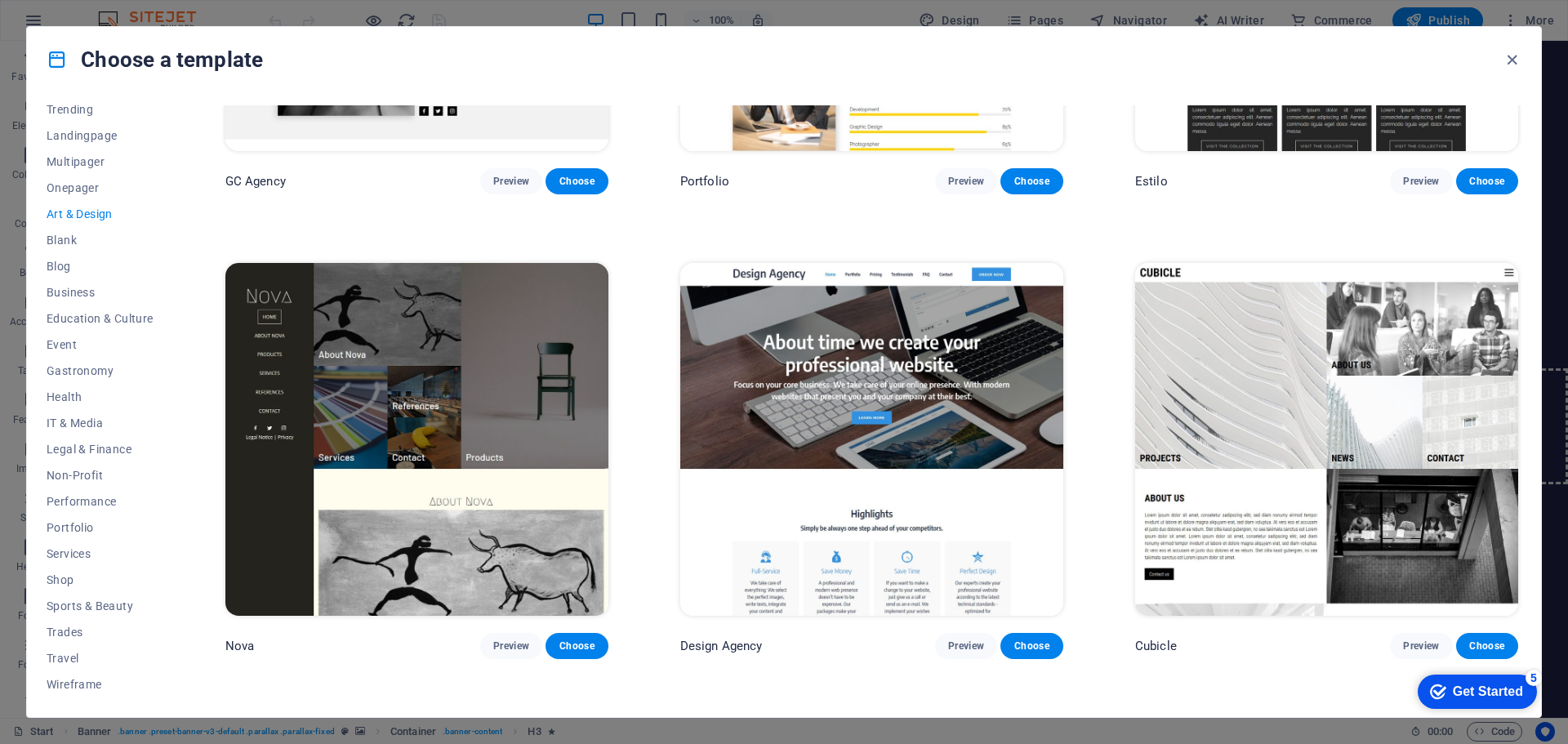
scroll to position [1715, 0]
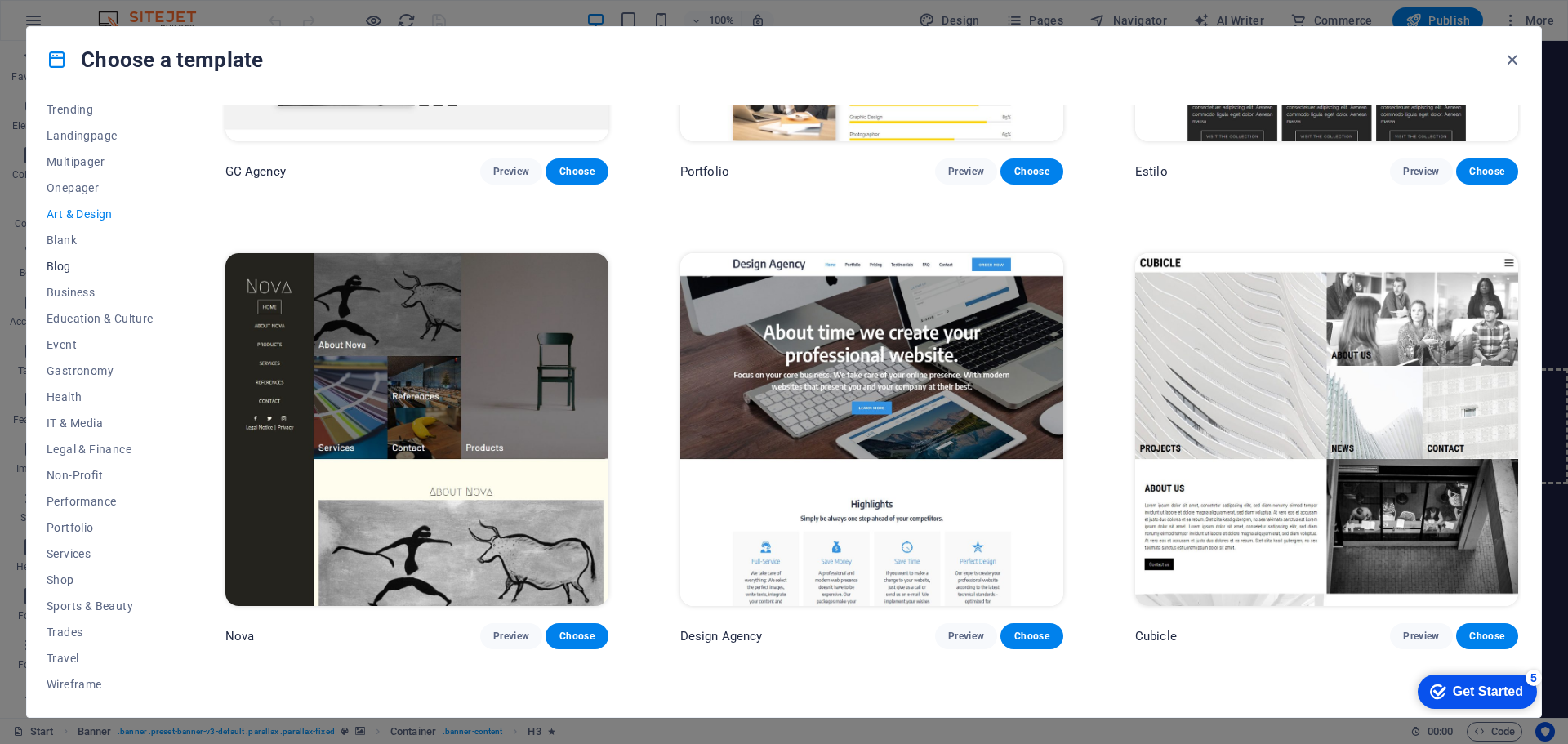
click at [65, 268] on span "Blog" at bounding box center [99, 267] width 107 height 13
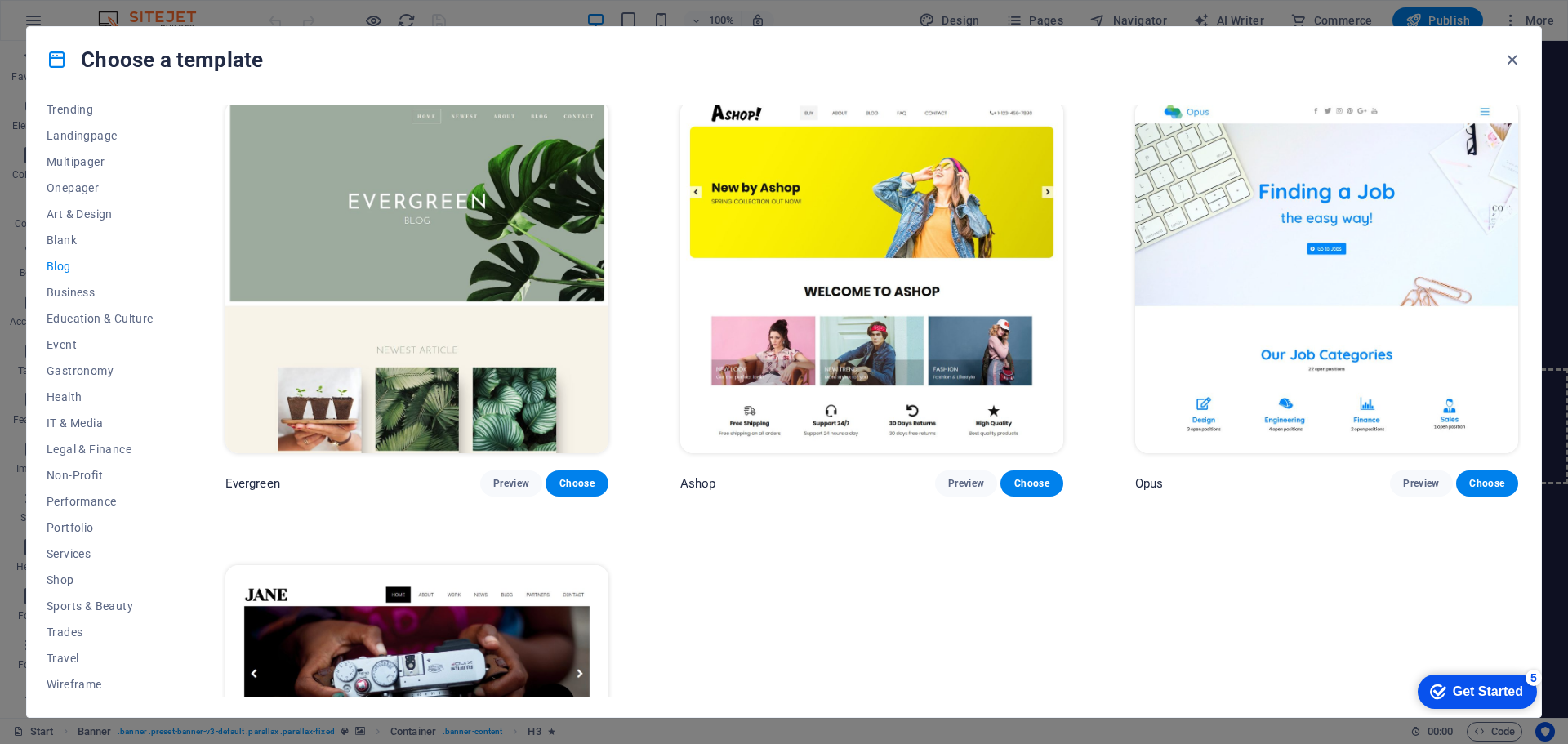
scroll to position [3267, 0]
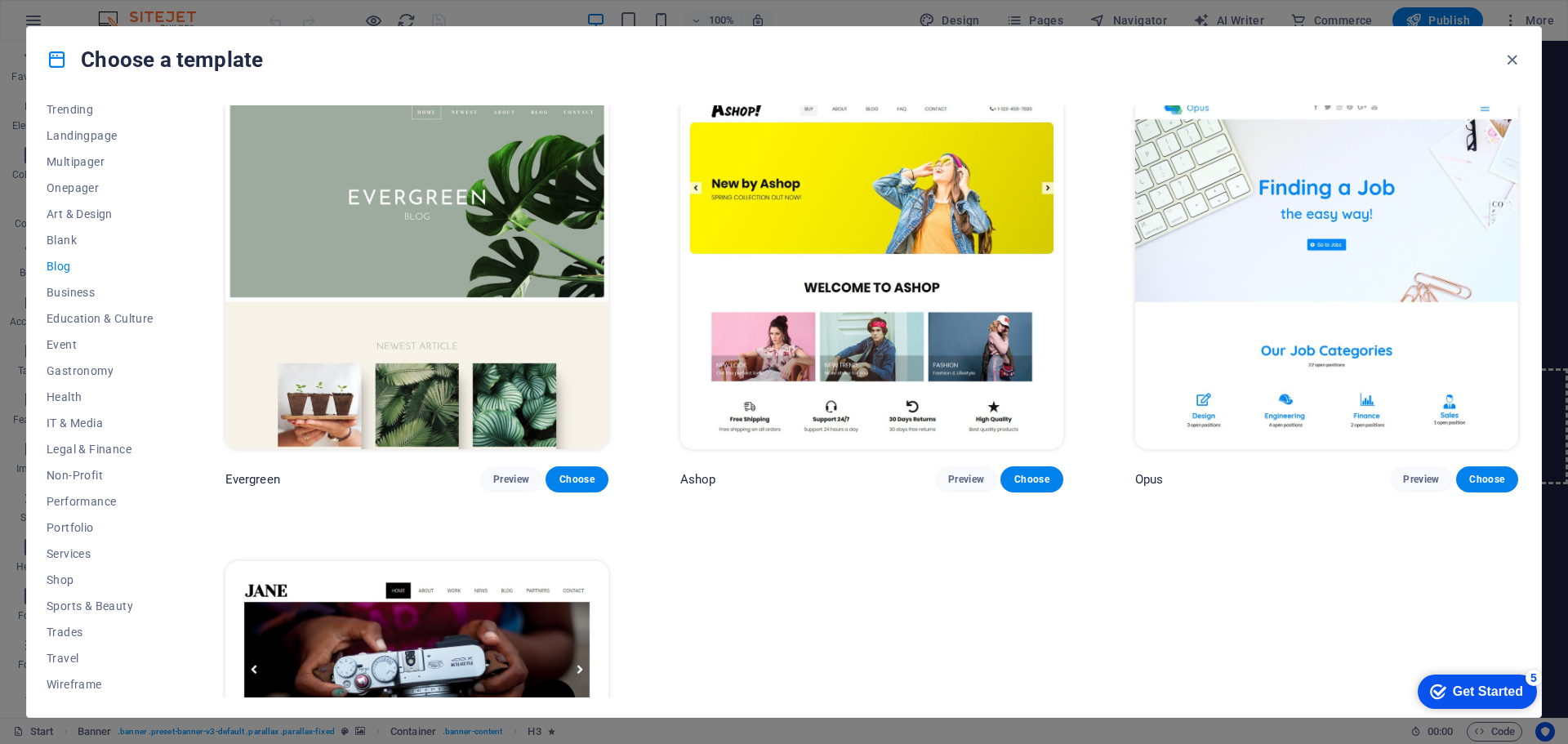
click at [372, 348] on img at bounding box center [416, 273] width 383 height 353
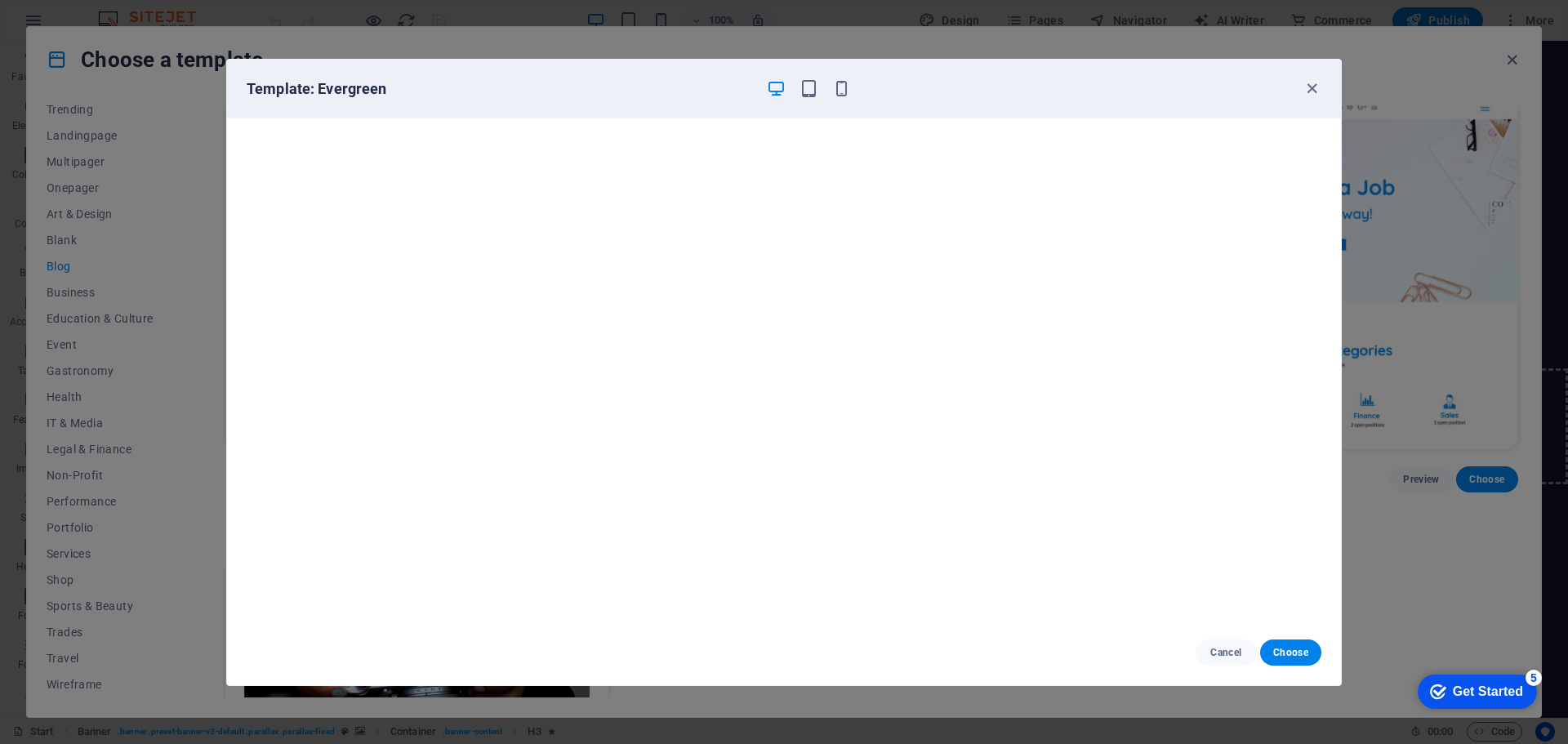
scroll to position [4, 0]
click at [1311, 86] on icon "button" at bounding box center [1312, 88] width 18 height 18
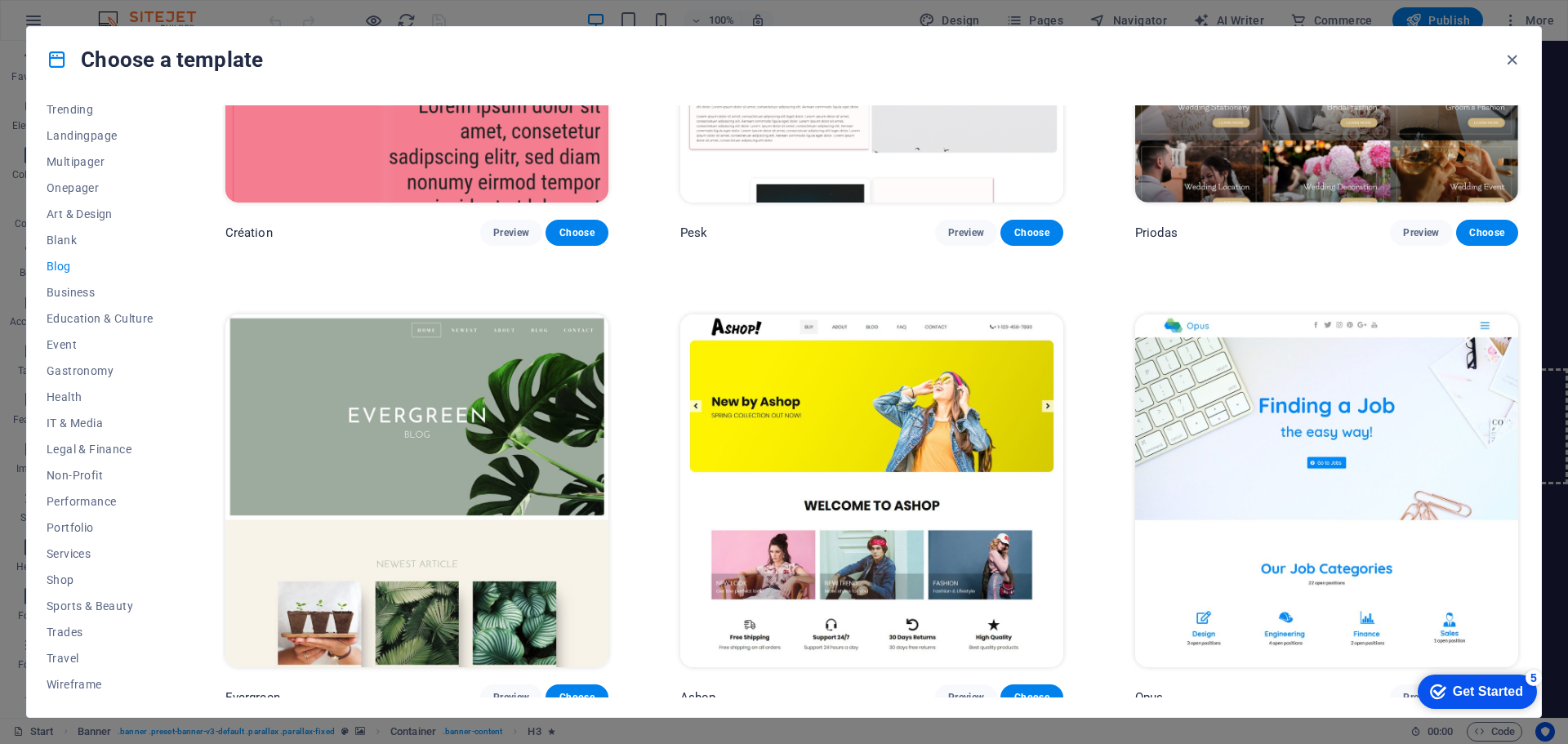
scroll to position [3020, 0]
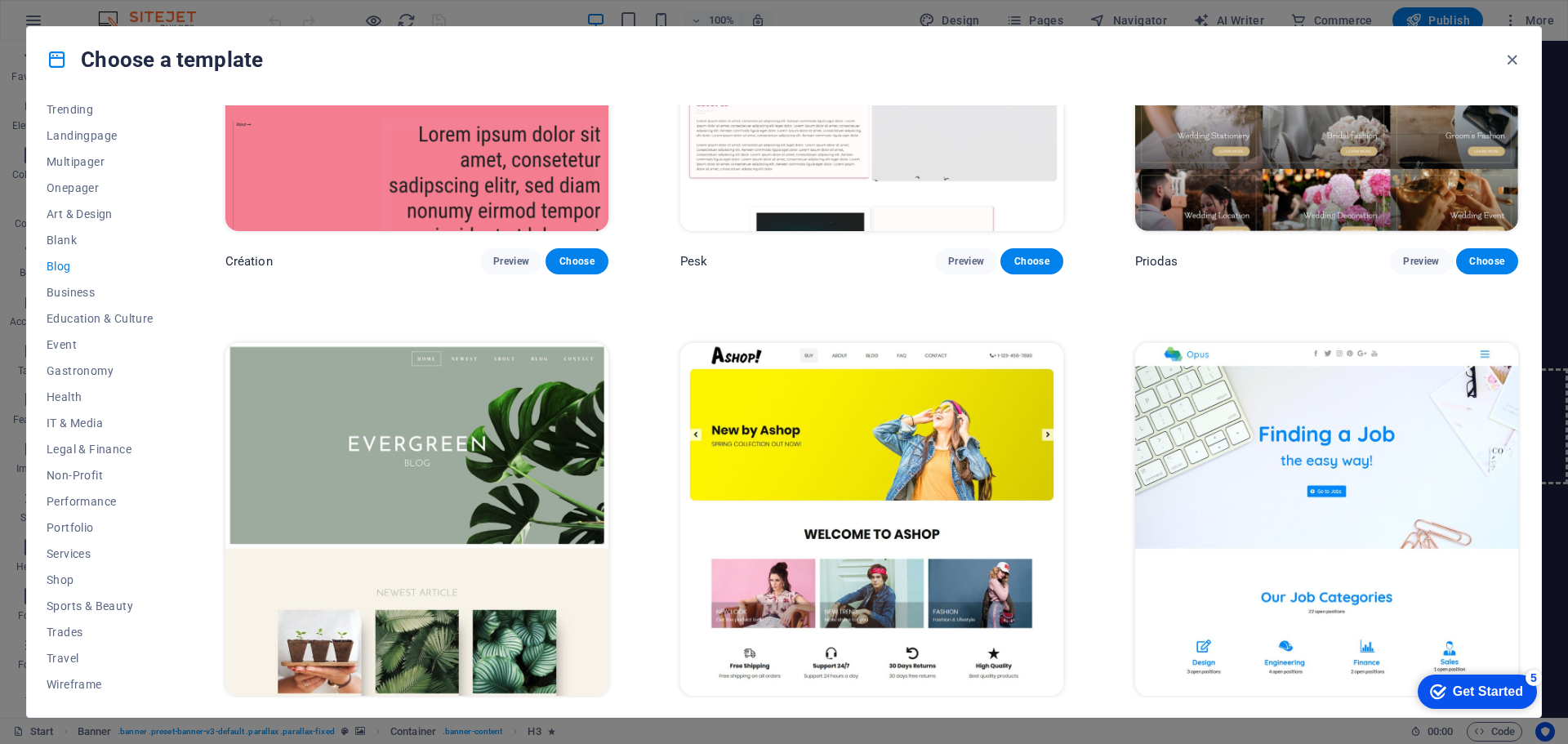
click at [1348, 496] on img at bounding box center [1326, 519] width 383 height 353
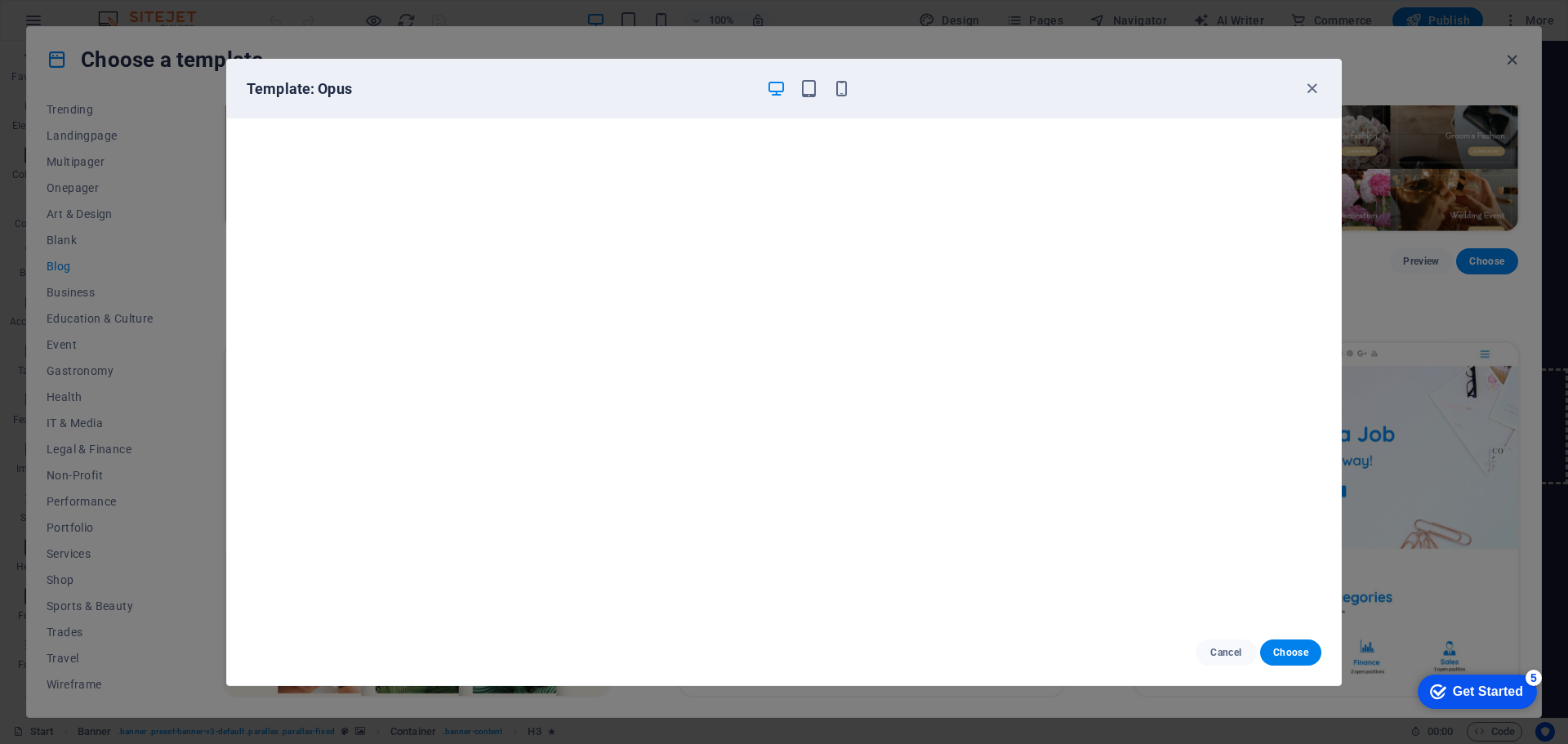
scroll to position [4, 0]
click at [1310, 93] on icon "button" at bounding box center [1312, 88] width 18 height 18
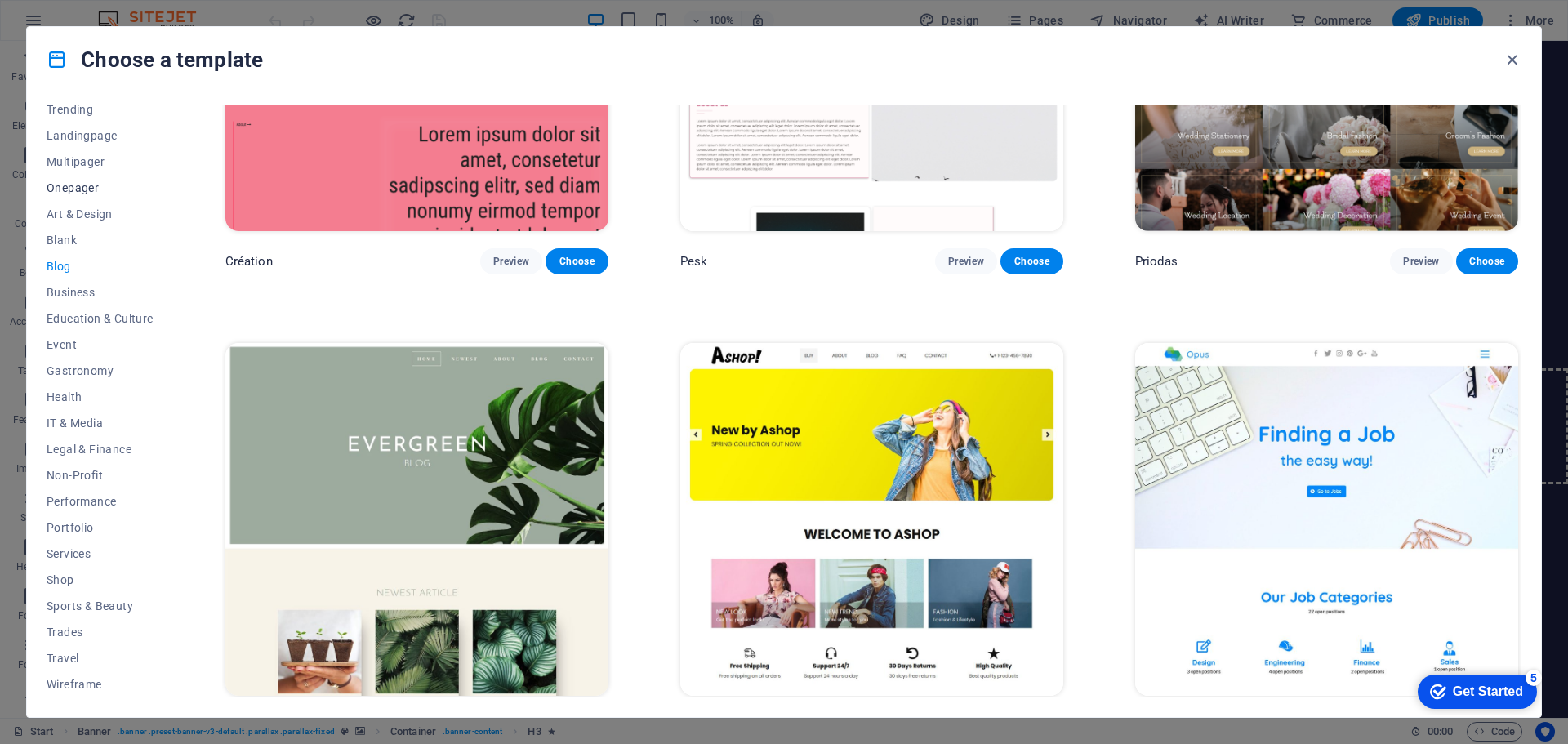
click at [82, 185] on span "Onepager" at bounding box center [99, 188] width 107 height 13
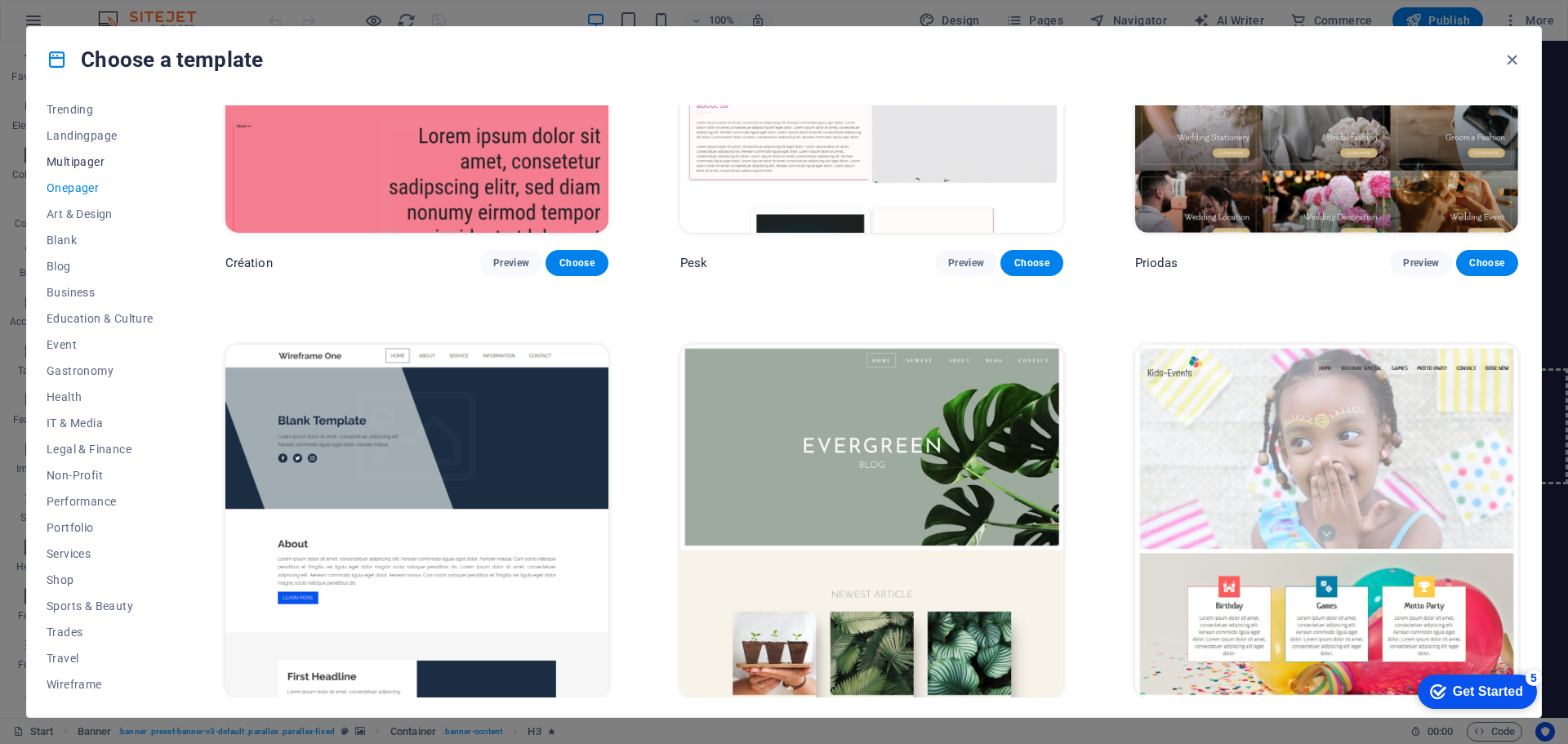
click at [93, 162] on span "Multipager" at bounding box center [99, 162] width 107 height 13
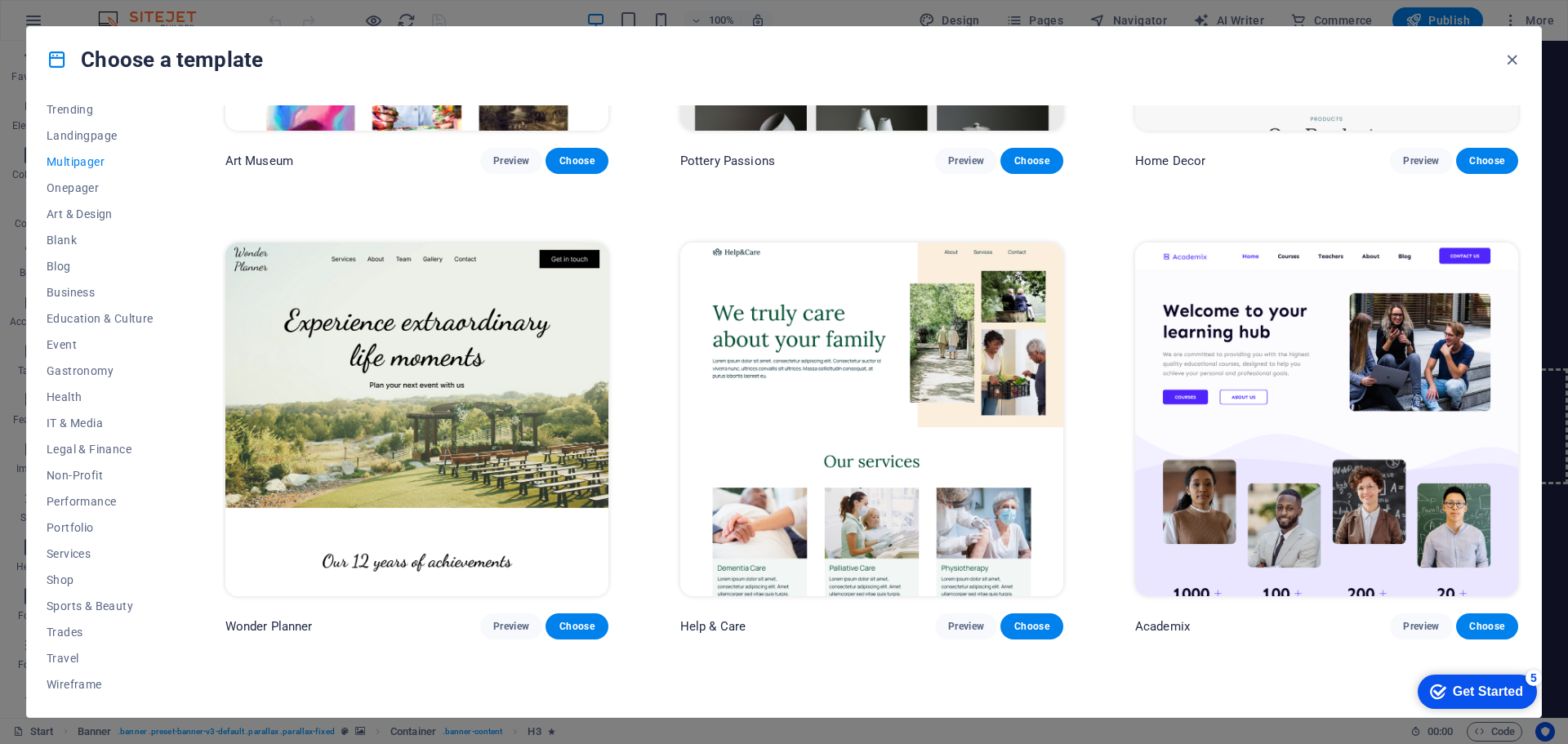
scroll to position [788, 0]
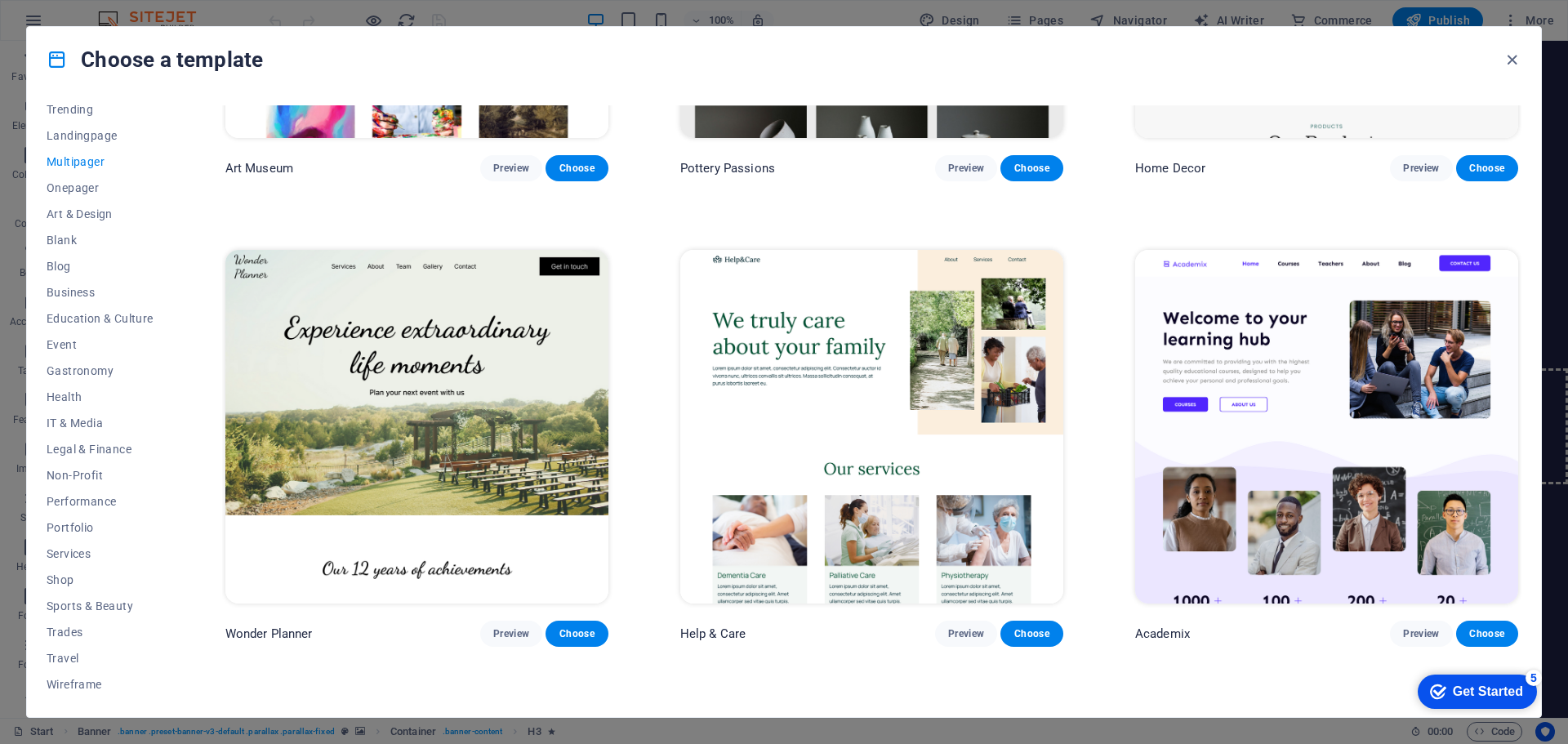
click at [515, 439] on img at bounding box center [416, 426] width 383 height 353
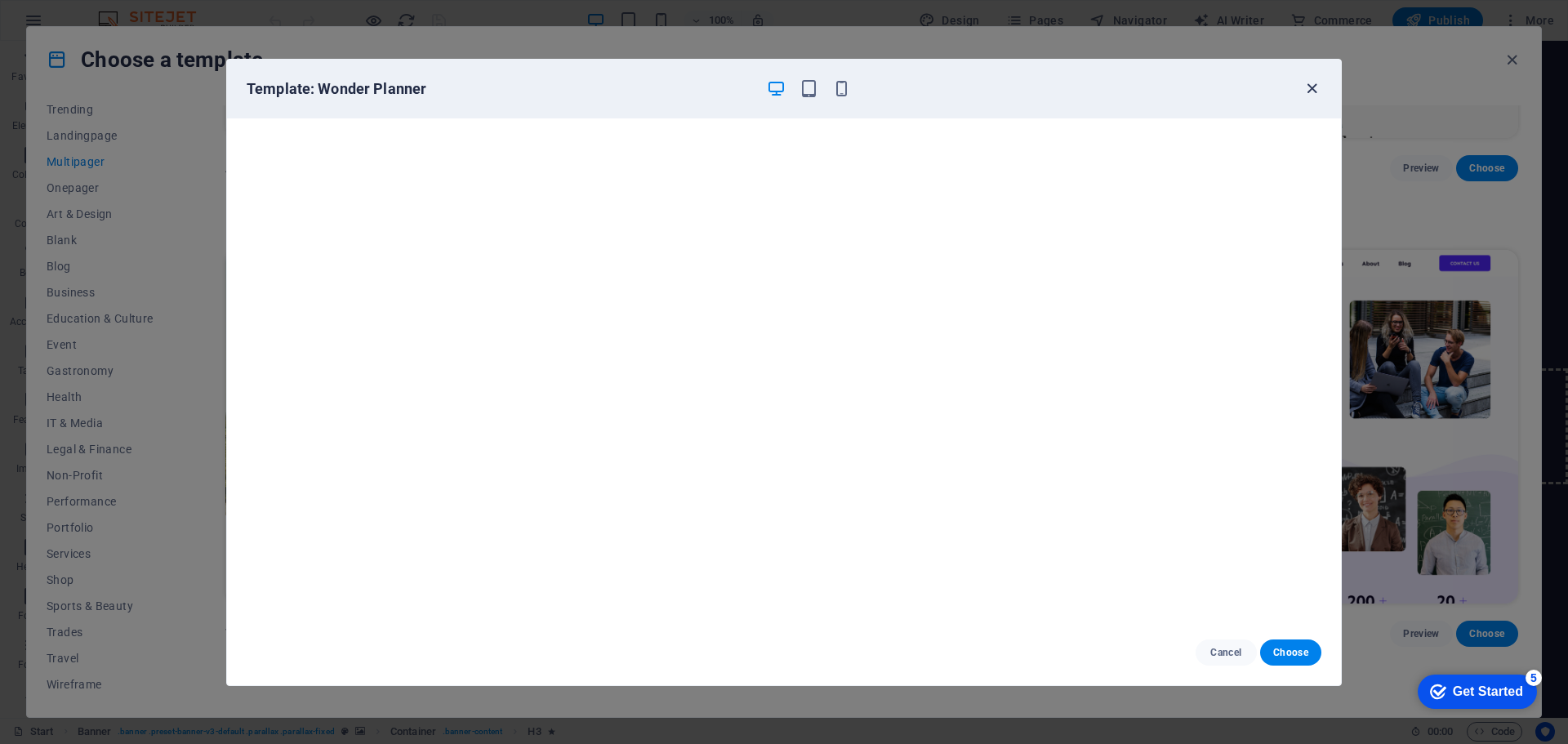
click at [1313, 91] on icon "button" at bounding box center [1312, 88] width 18 height 18
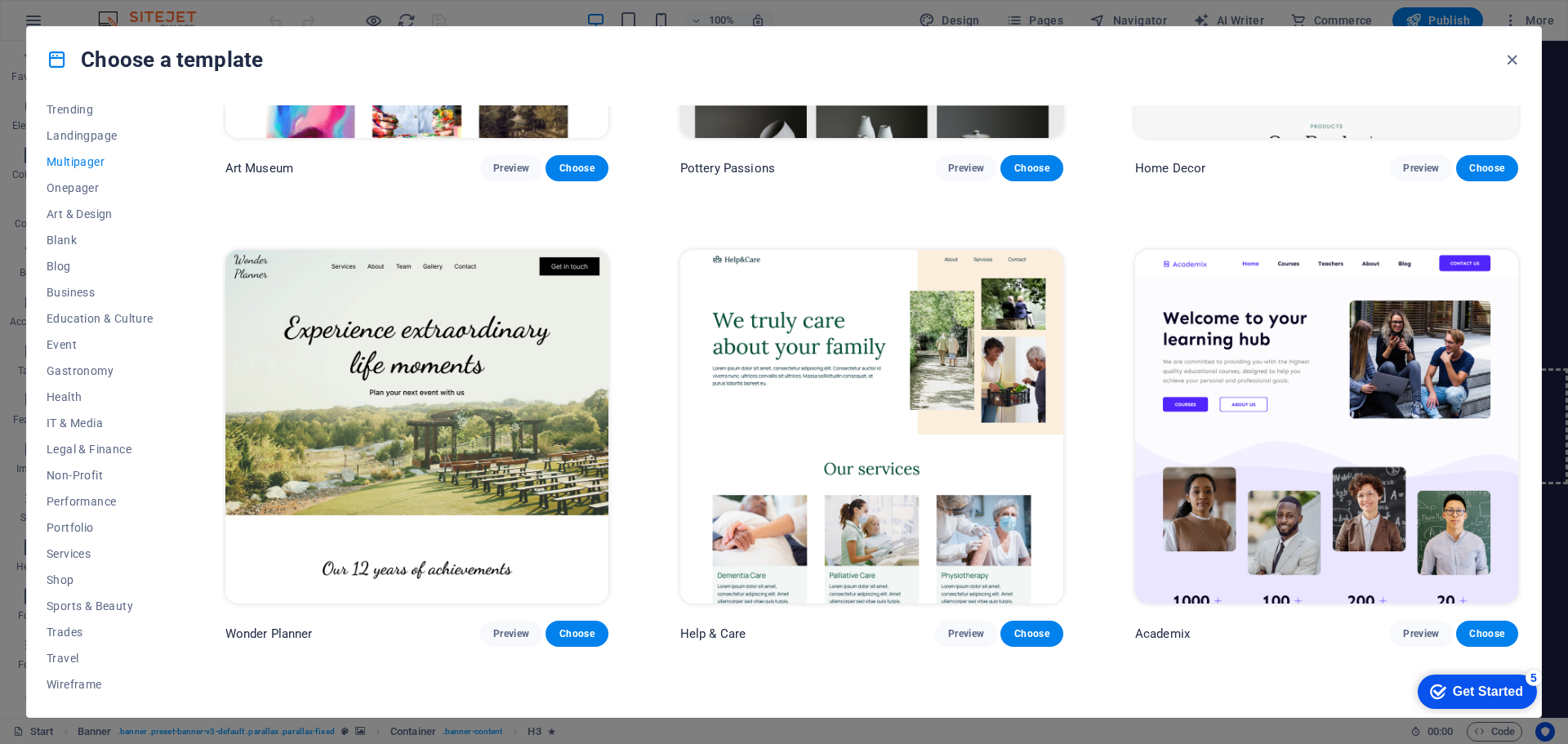
click at [1236, 338] on img at bounding box center [1326, 426] width 383 height 353
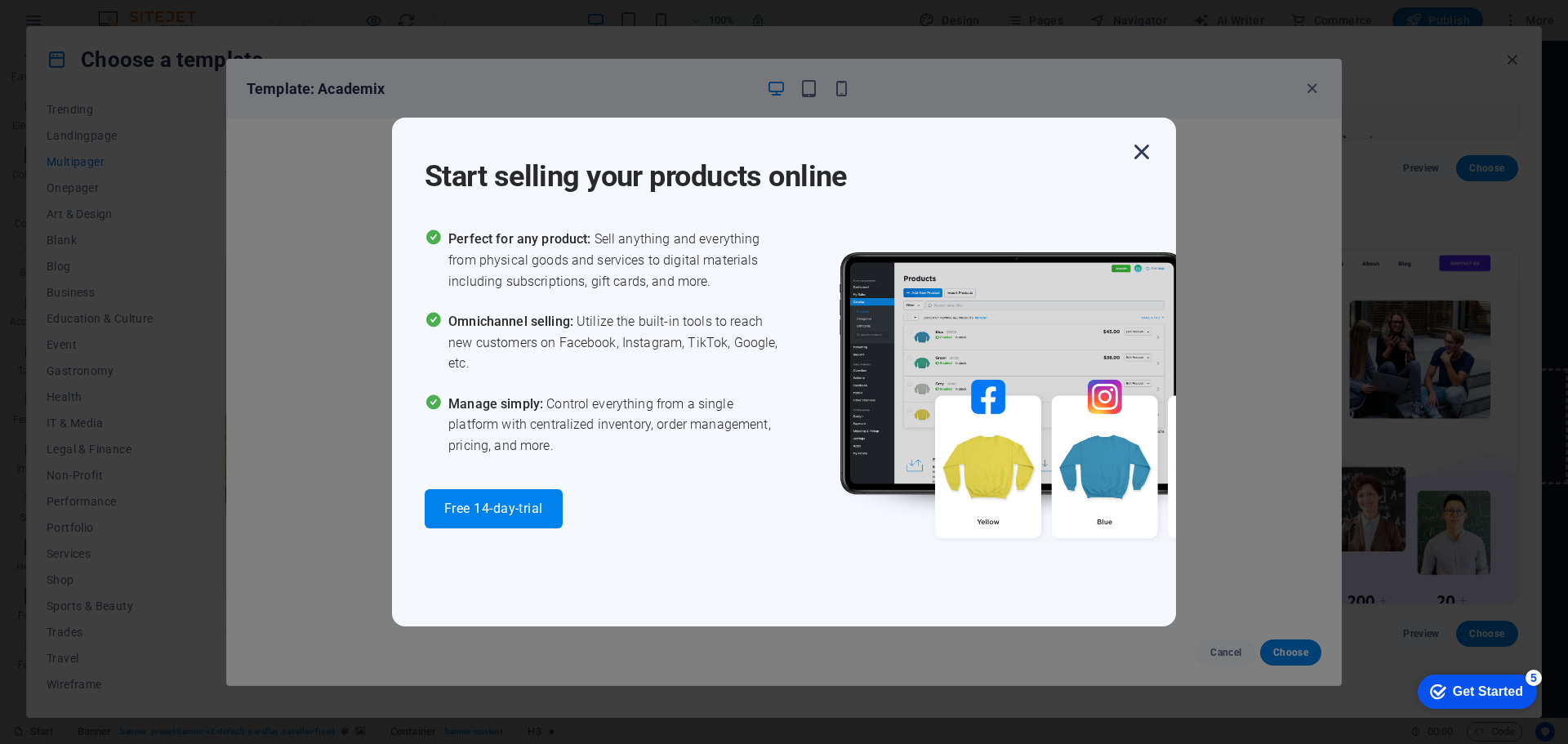
click at [1143, 154] on icon "button" at bounding box center [1142, 151] width 30 height 30
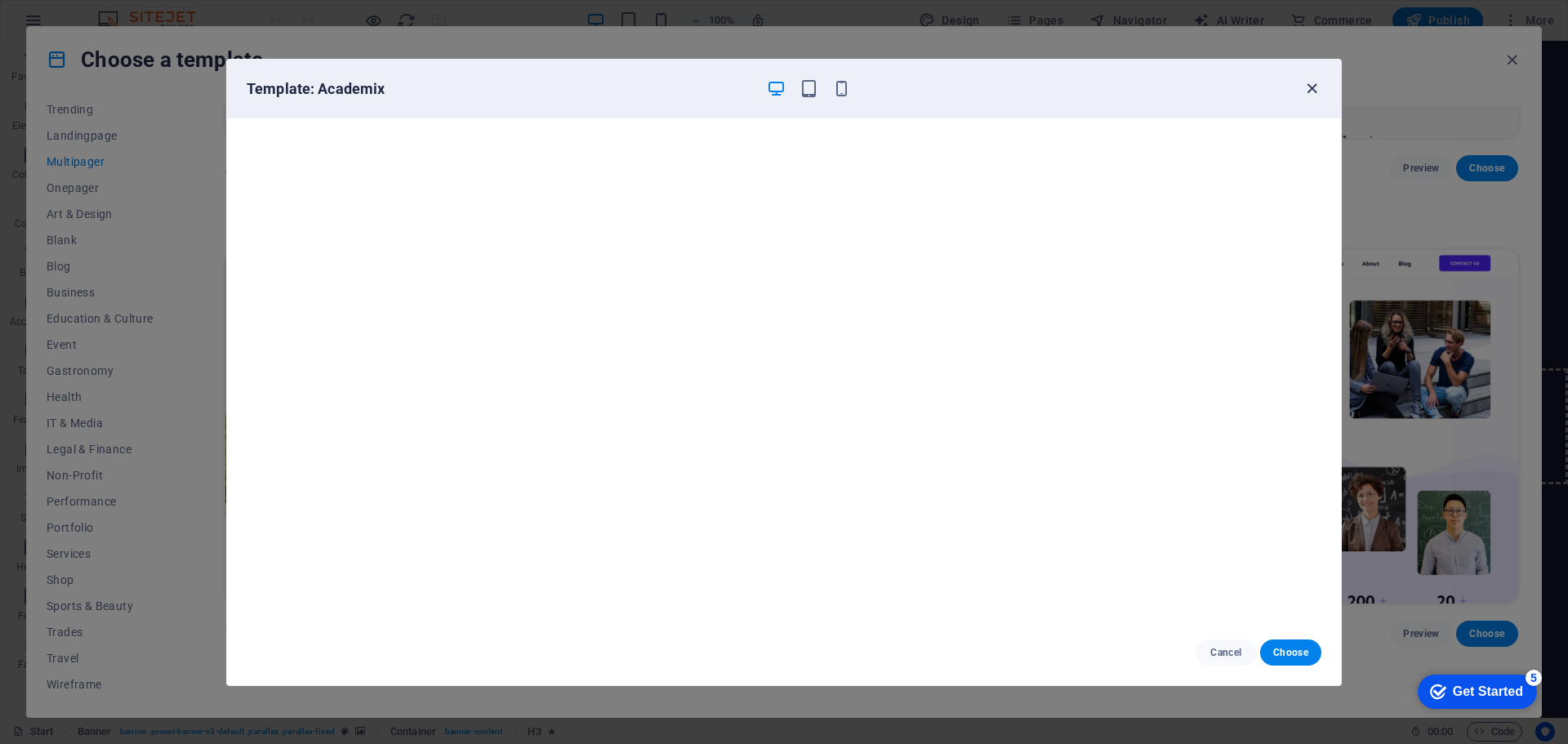
click at [1312, 89] on icon "button" at bounding box center [1312, 88] width 18 height 18
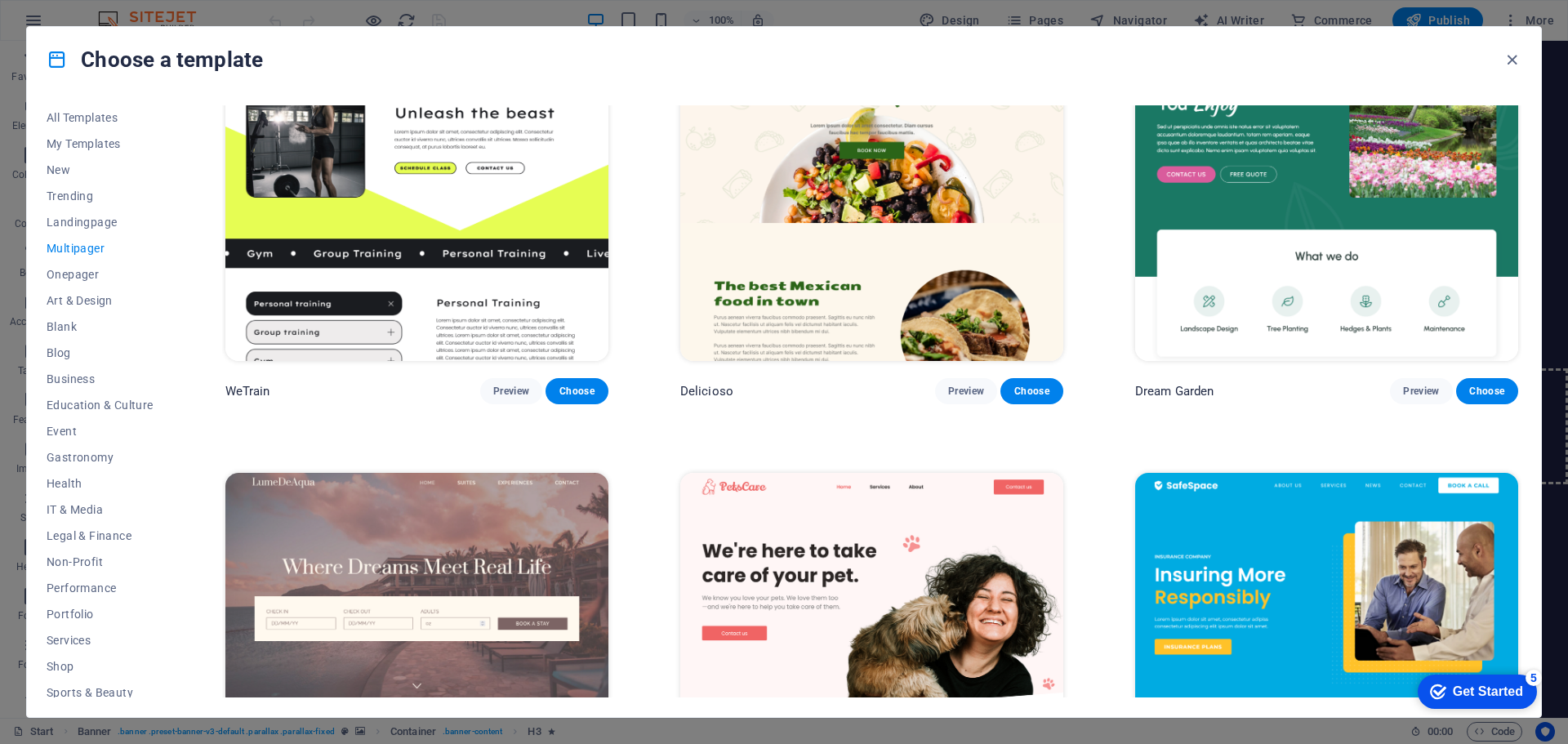
scroll to position [0, 0]
click at [87, 185] on button "Trending" at bounding box center [99, 197] width 107 height 26
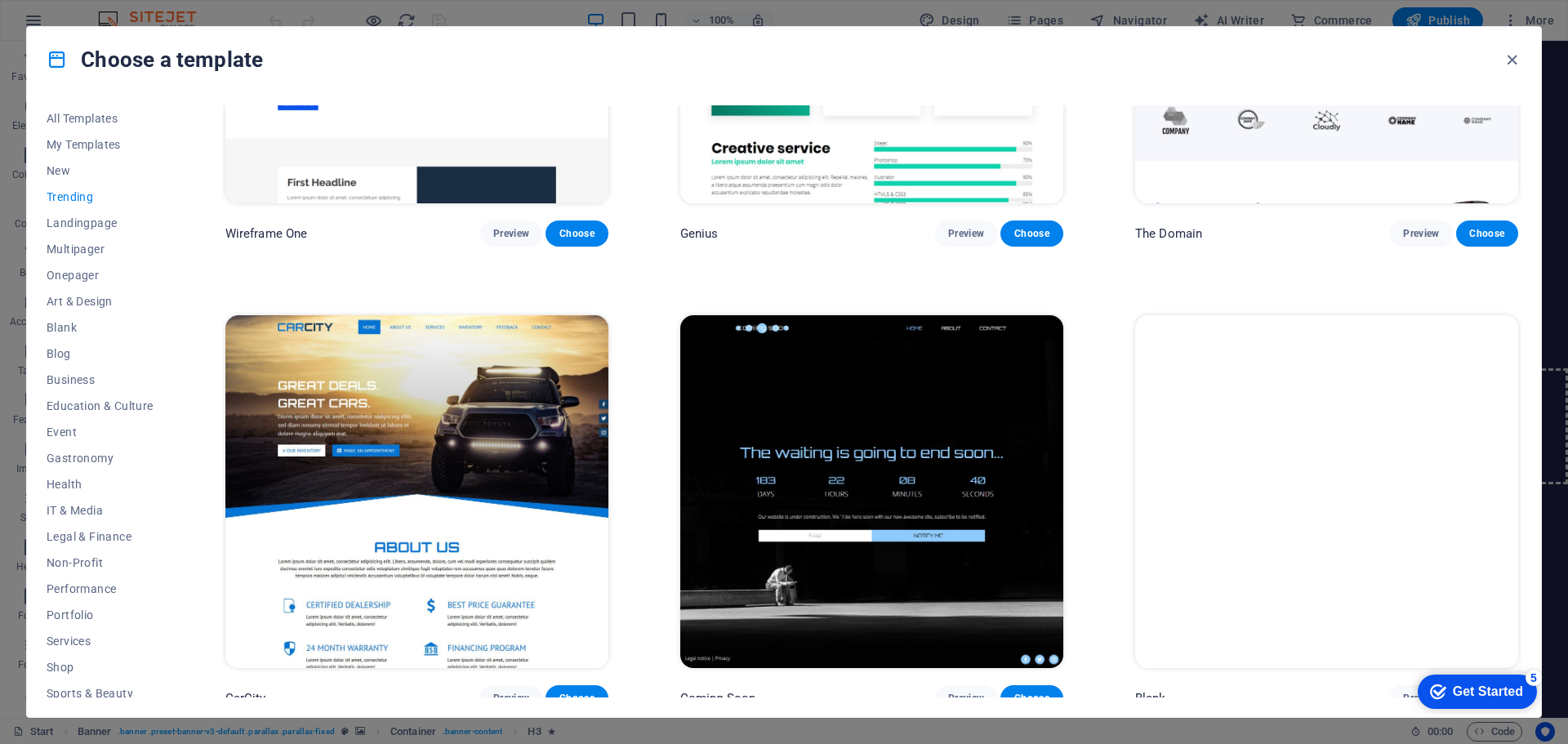
scroll to position [2121, 0]
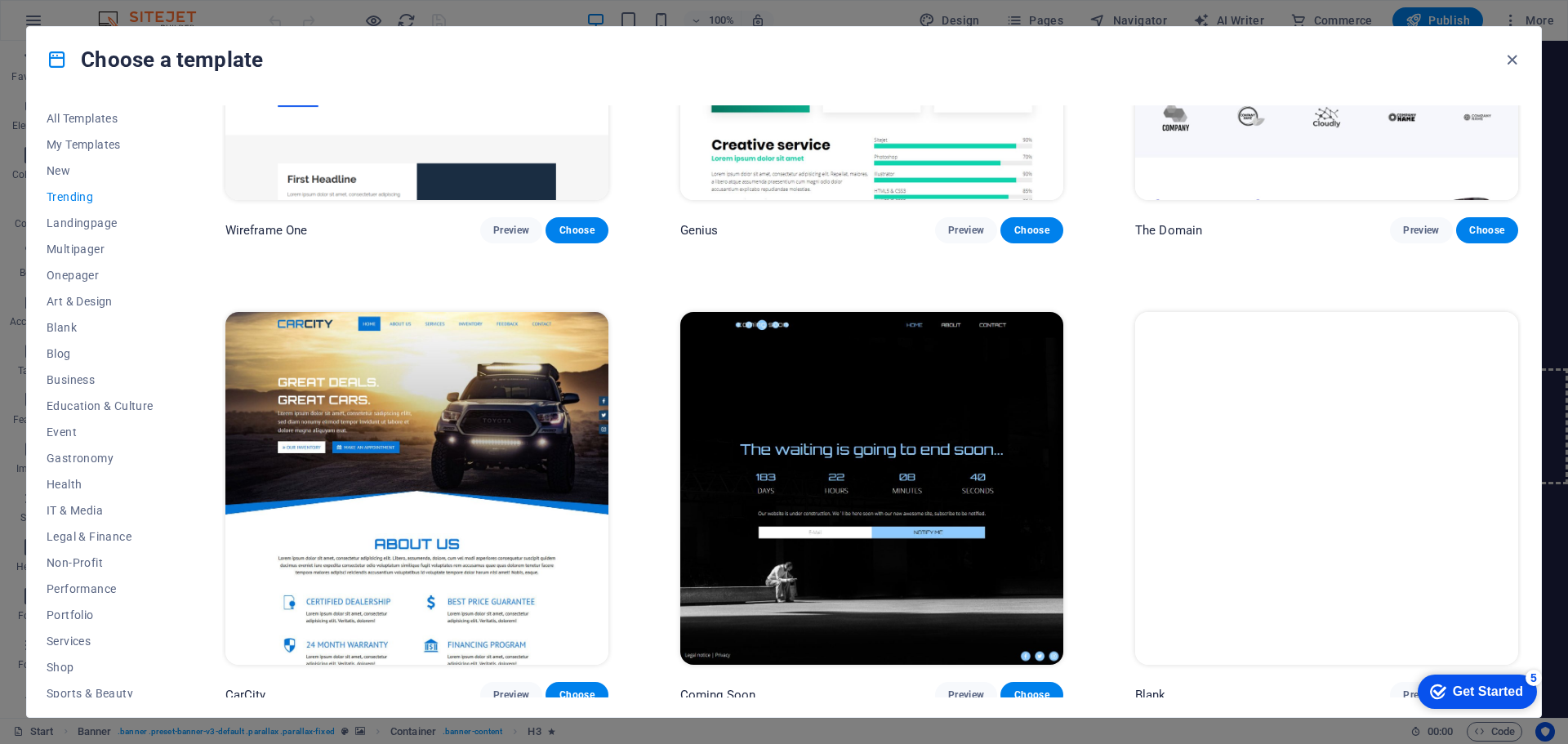
click at [471, 426] on img at bounding box center [416, 489] width 383 height 353
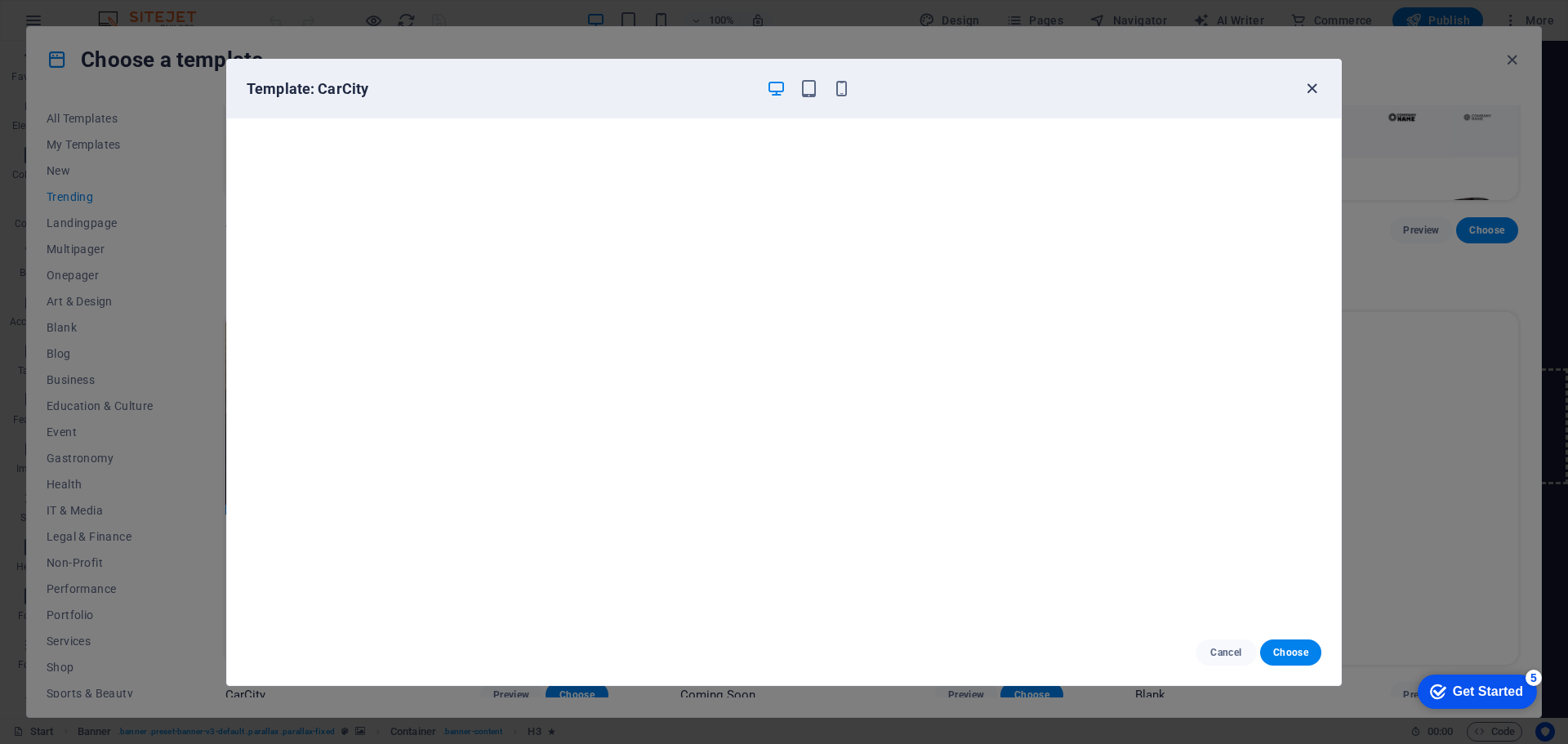
click at [1313, 81] on icon "button" at bounding box center [1312, 88] width 18 height 18
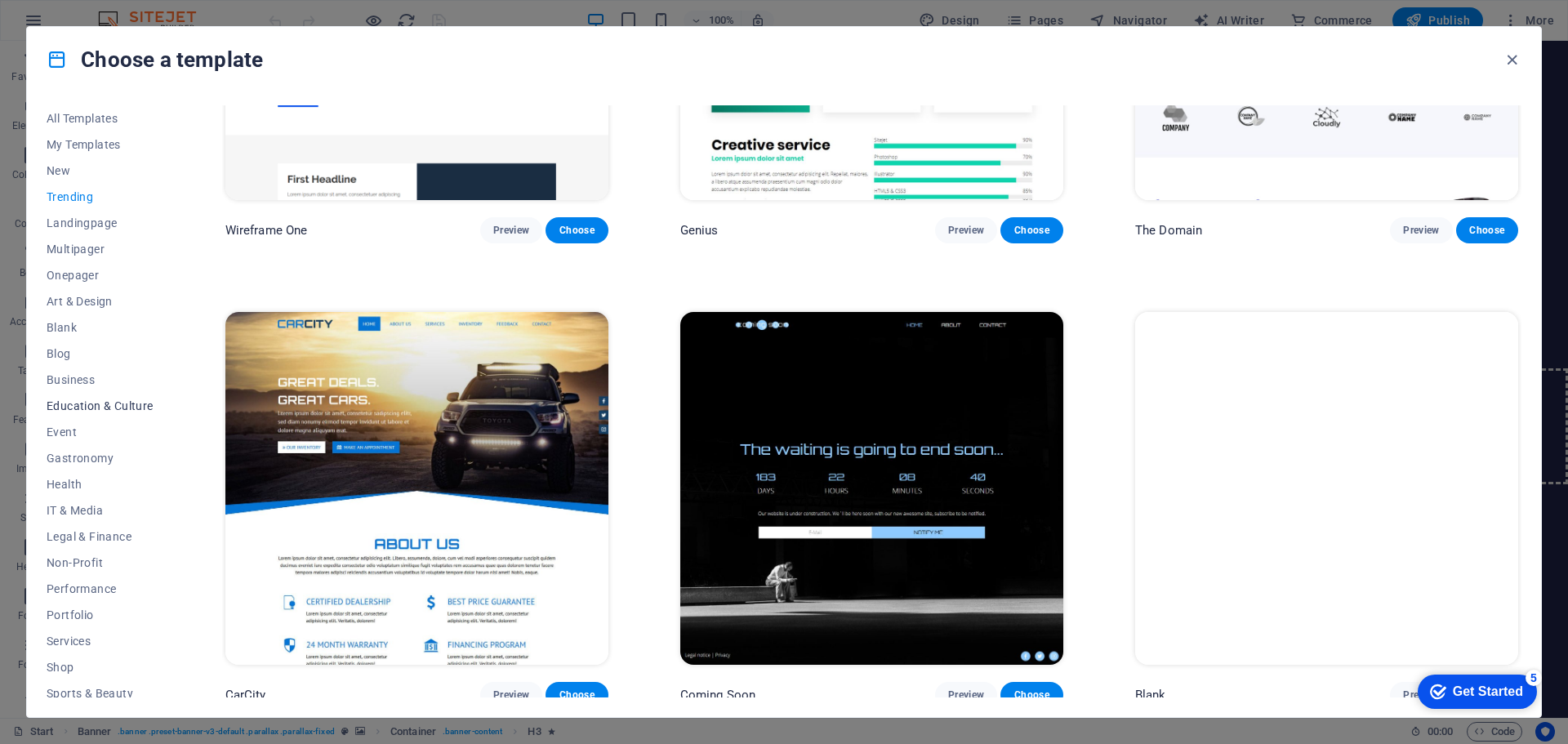
click at [79, 399] on span "Education & Culture" at bounding box center [99, 406] width 107 height 13
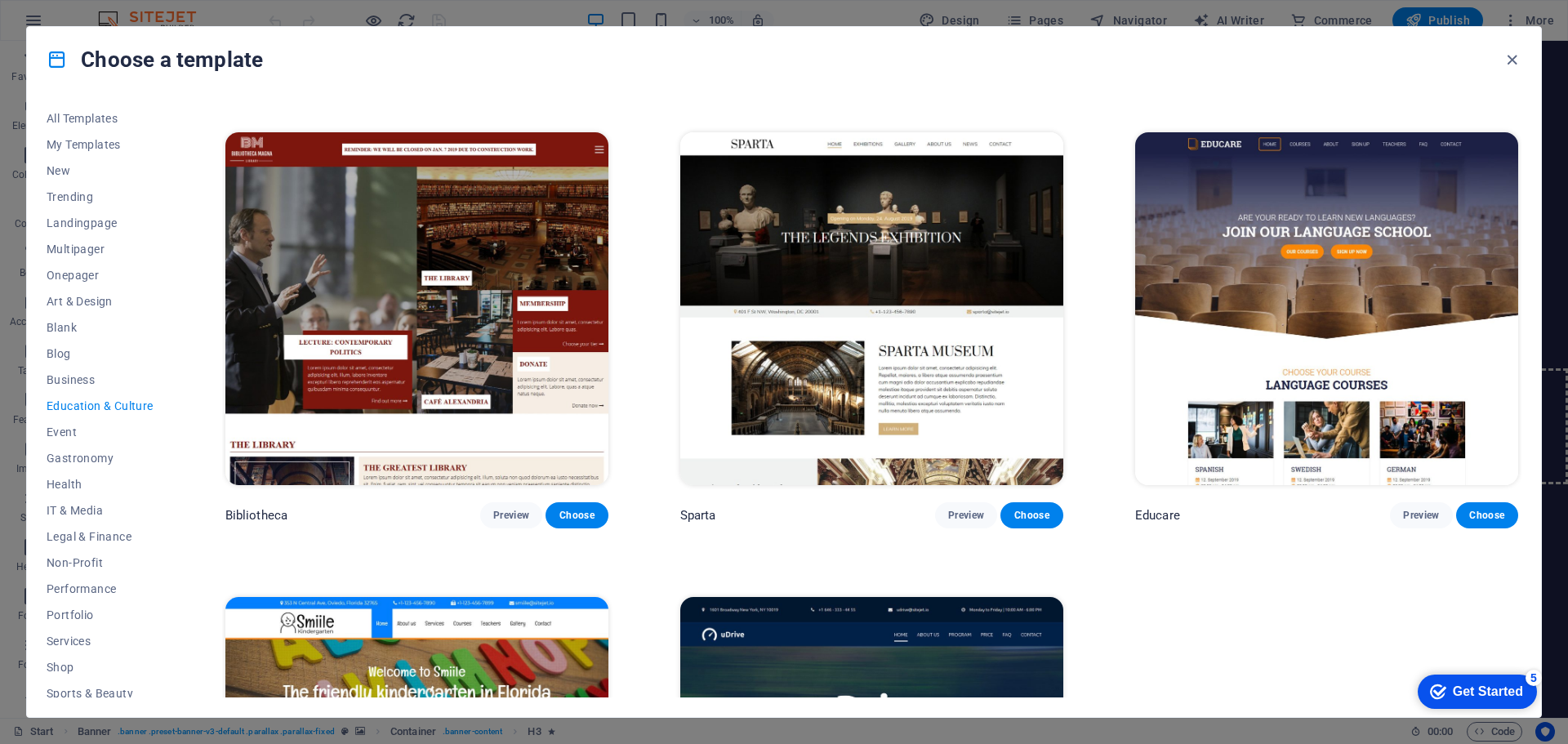
scroll to position [324, 0]
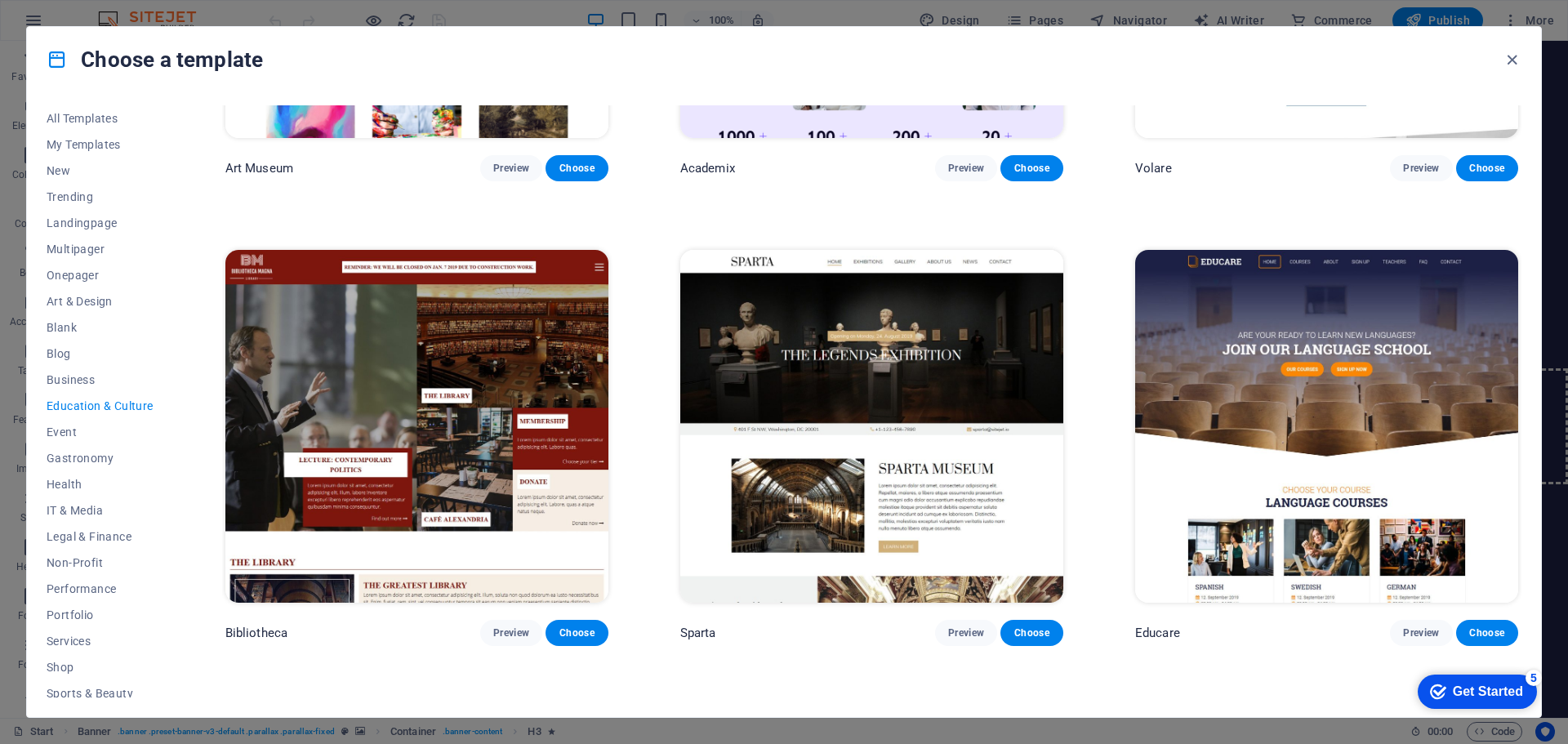
click at [1364, 324] on img at bounding box center [1326, 426] width 383 height 353
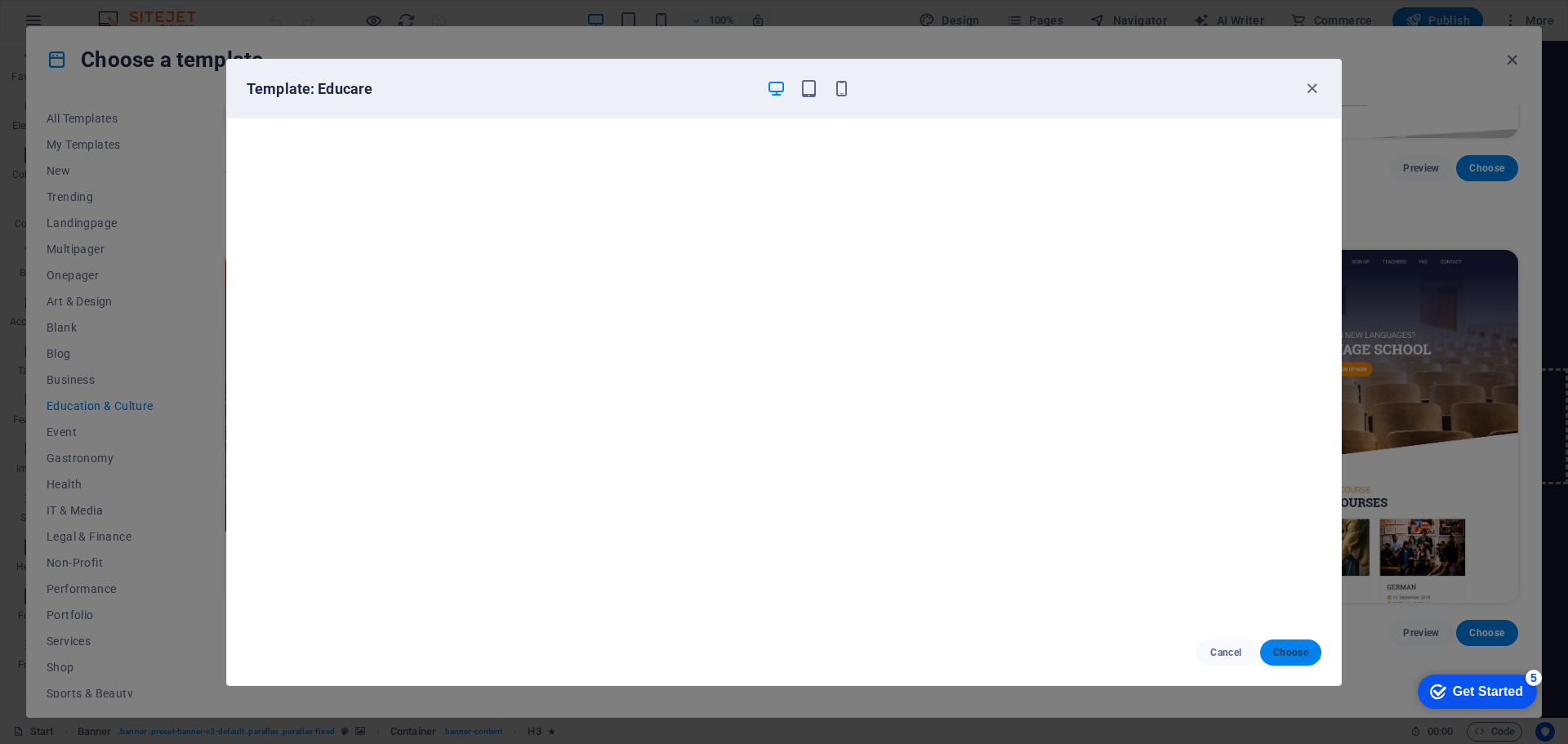
click at [1294, 647] on span "Choose" at bounding box center [1290, 652] width 35 height 13
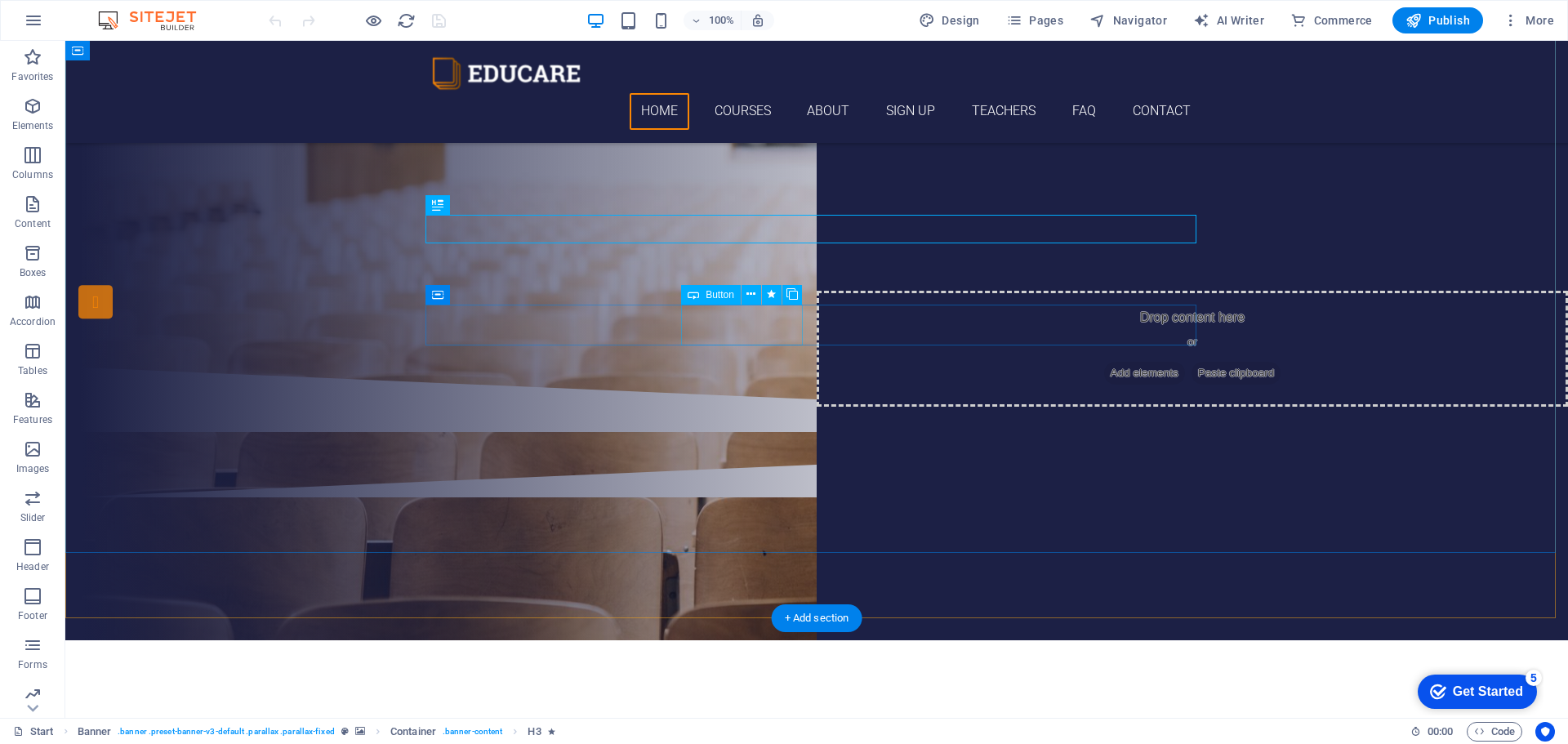
scroll to position [163, 0]
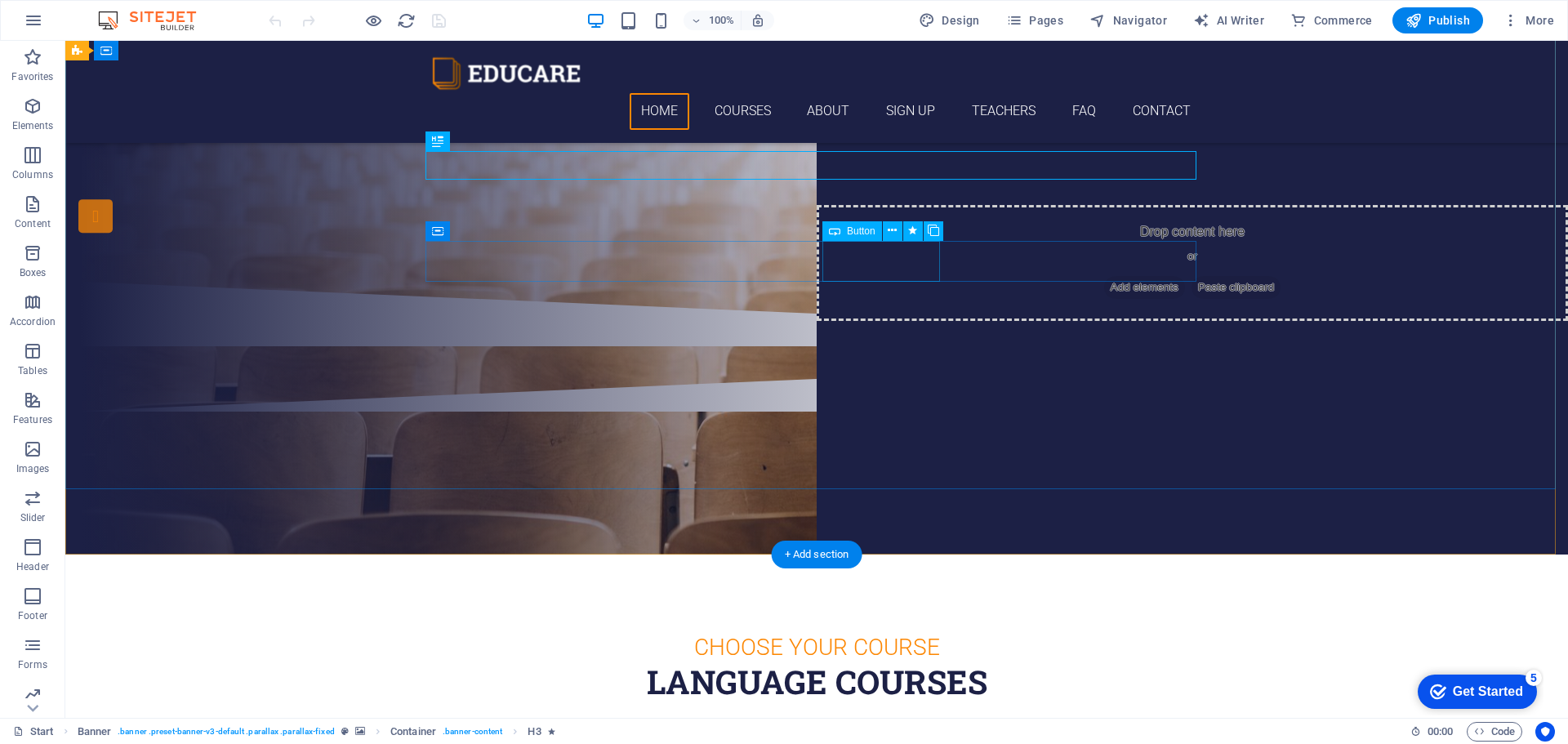
click at [912, 202] on div "Sign up now" at bounding box center [816, 182] width 771 height 40
click at [886, 202] on div "Sign up now" at bounding box center [816, 182] width 771 height 40
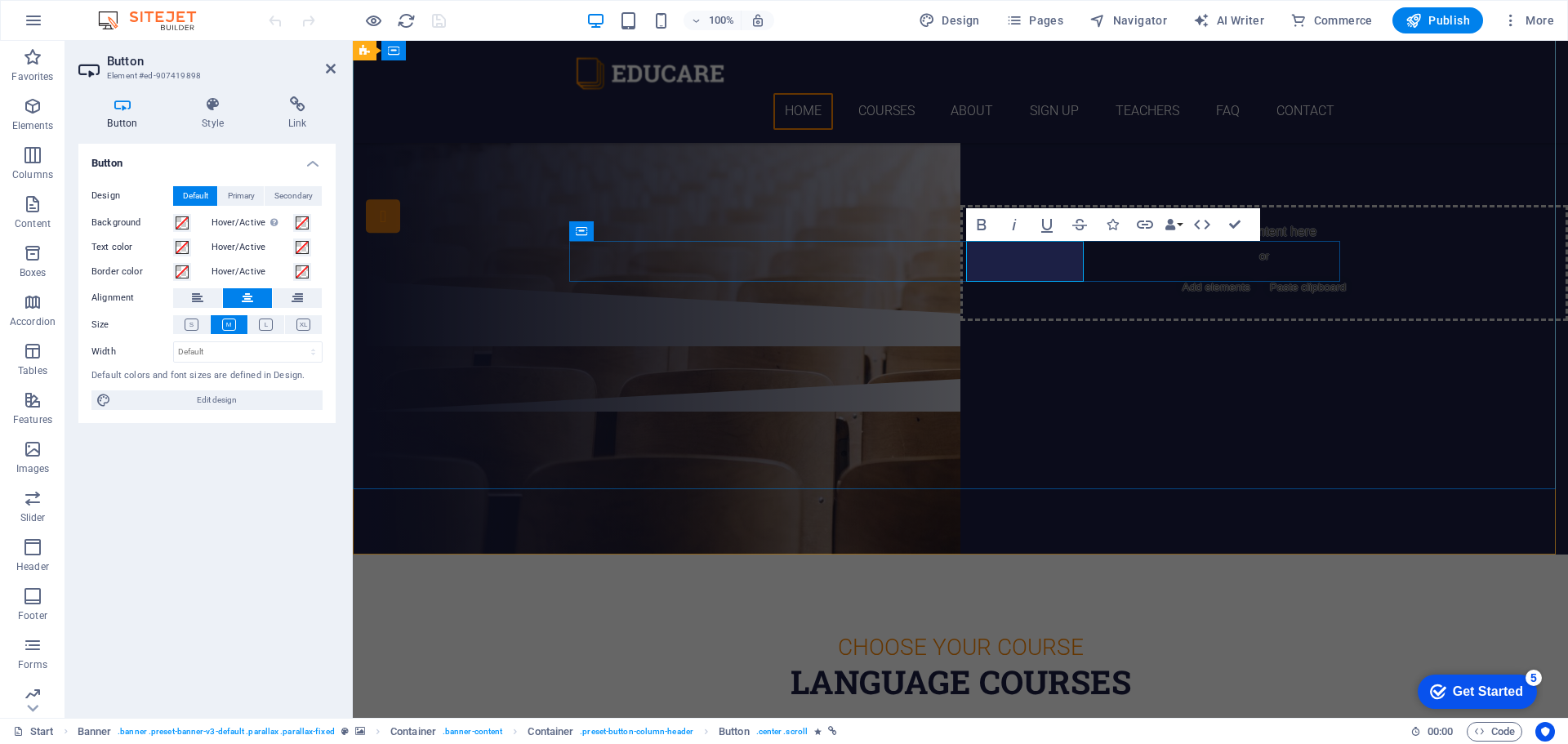
click at [1020, 202] on link "Sign up now" at bounding box center [961, 182] width 118 height 40
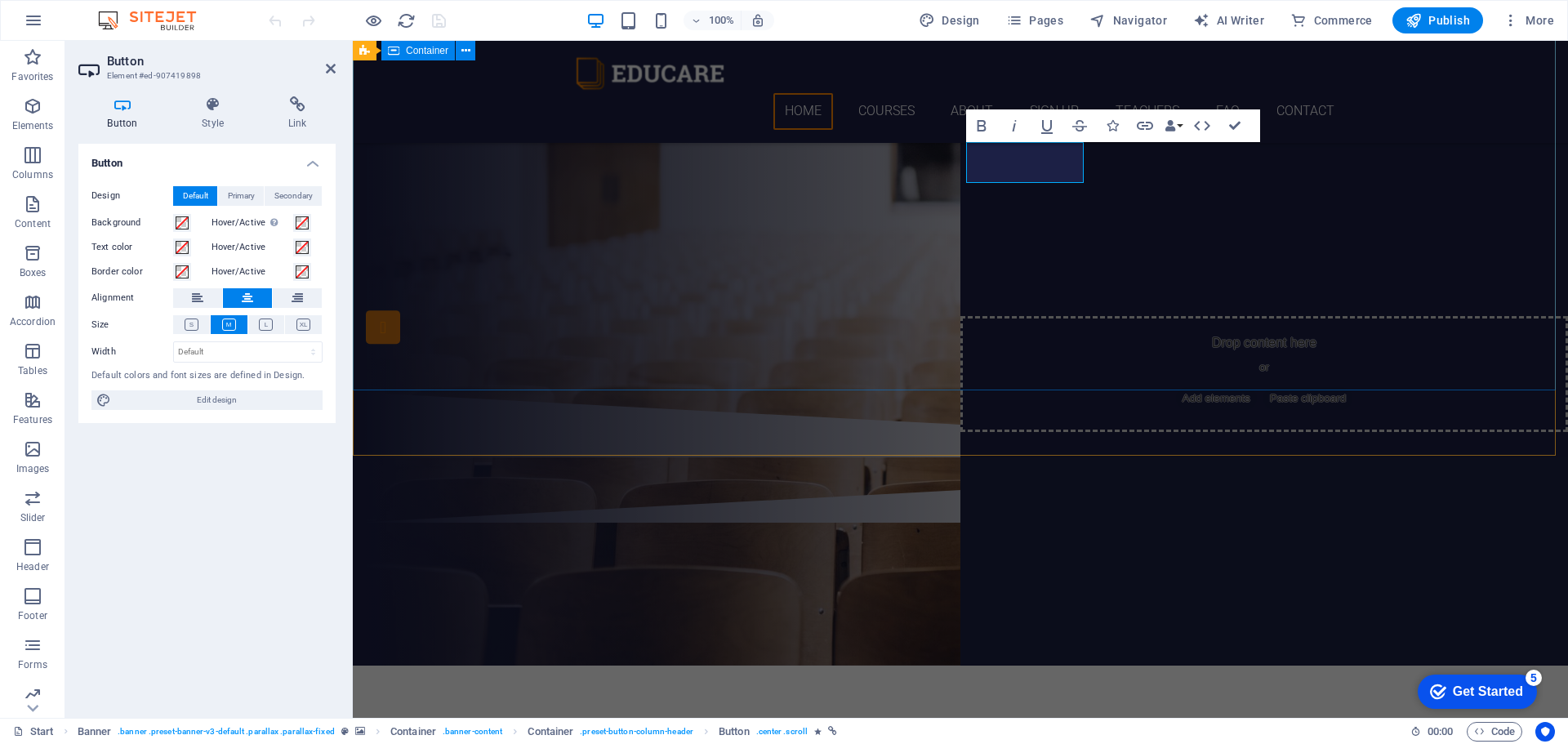
scroll to position [0, 0]
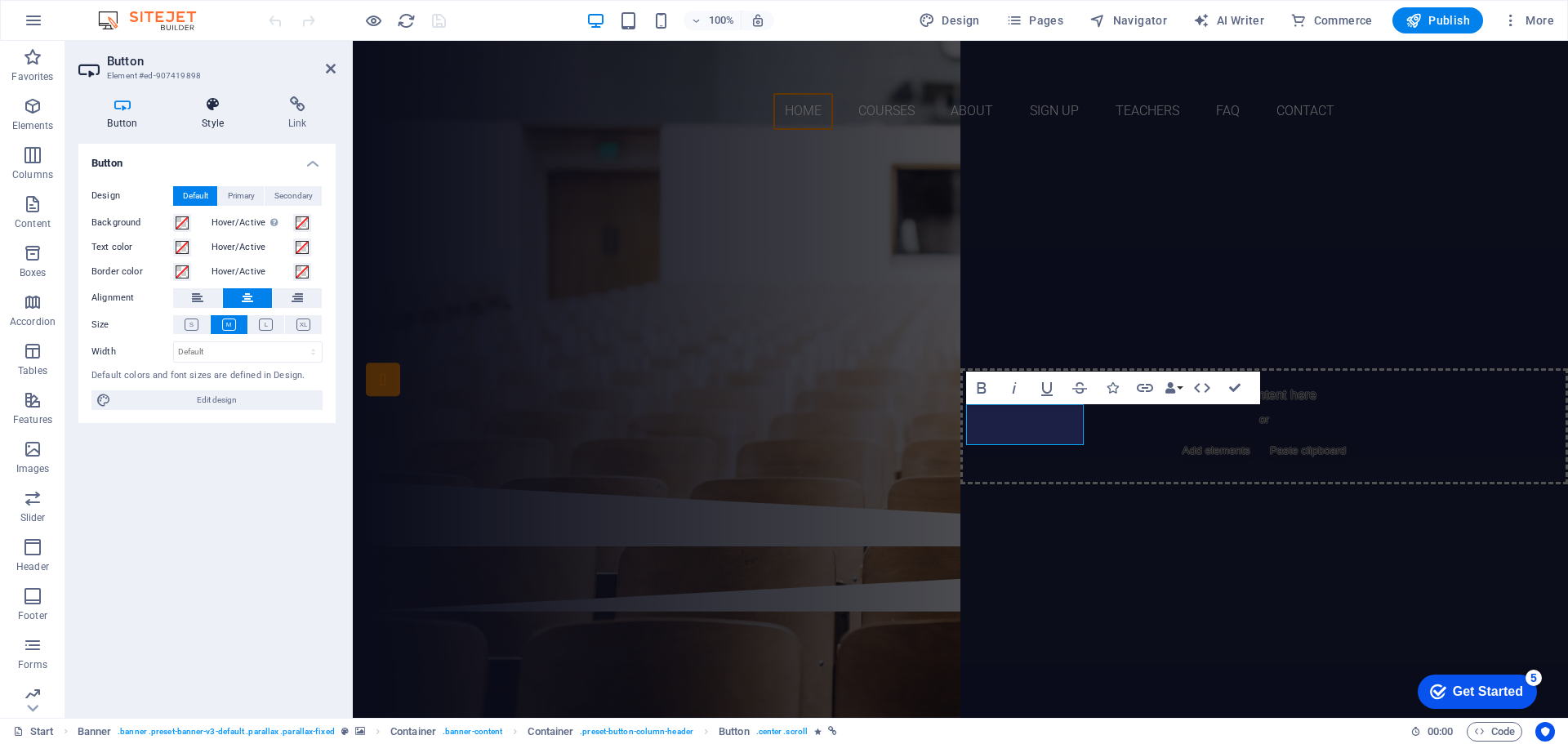
click at [201, 105] on icon at bounding box center [213, 104] width 80 height 16
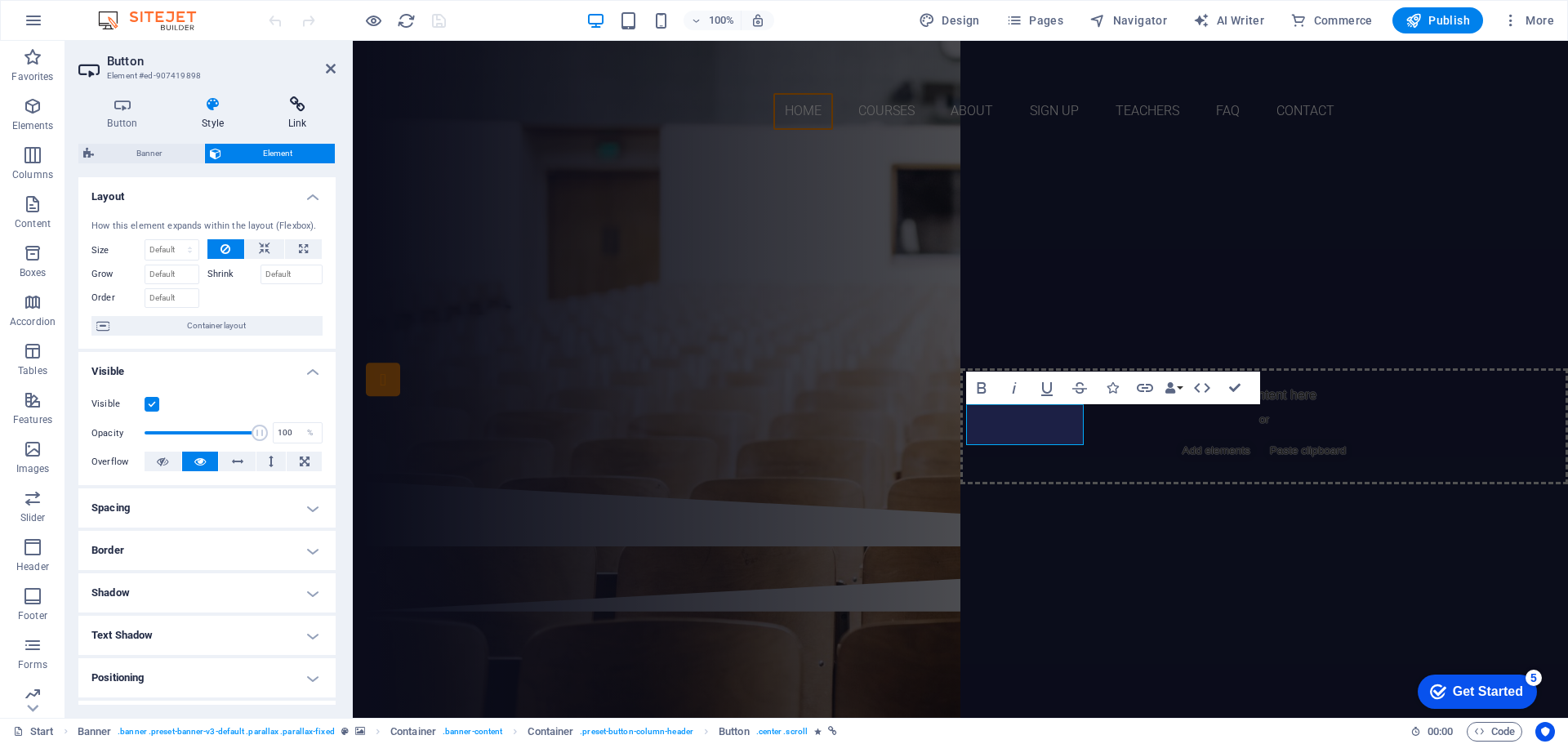
click at [303, 122] on h4 "Link" at bounding box center [298, 114] width 77 height 35
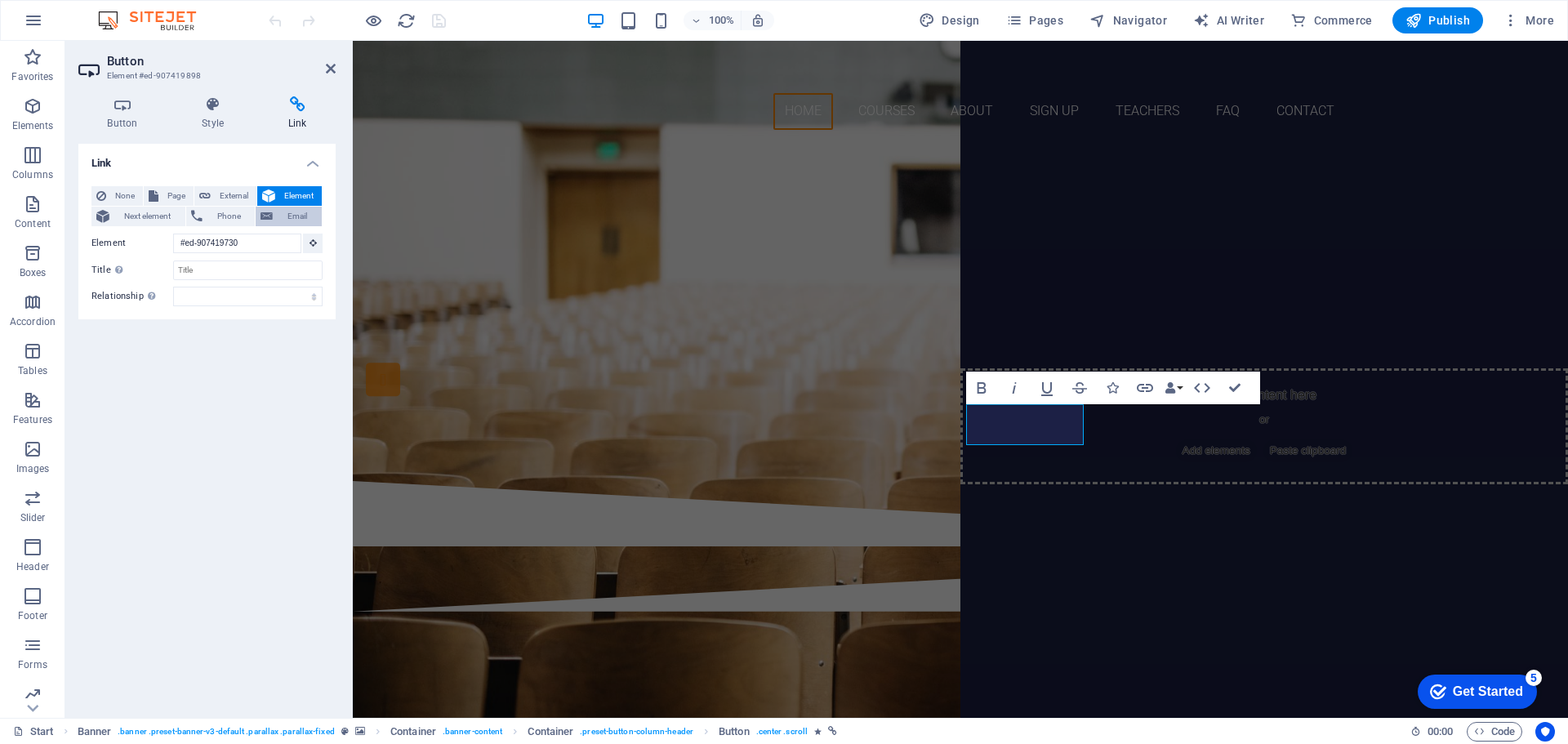
click at [297, 212] on span "Email" at bounding box center [297, 216] width 40 height 19
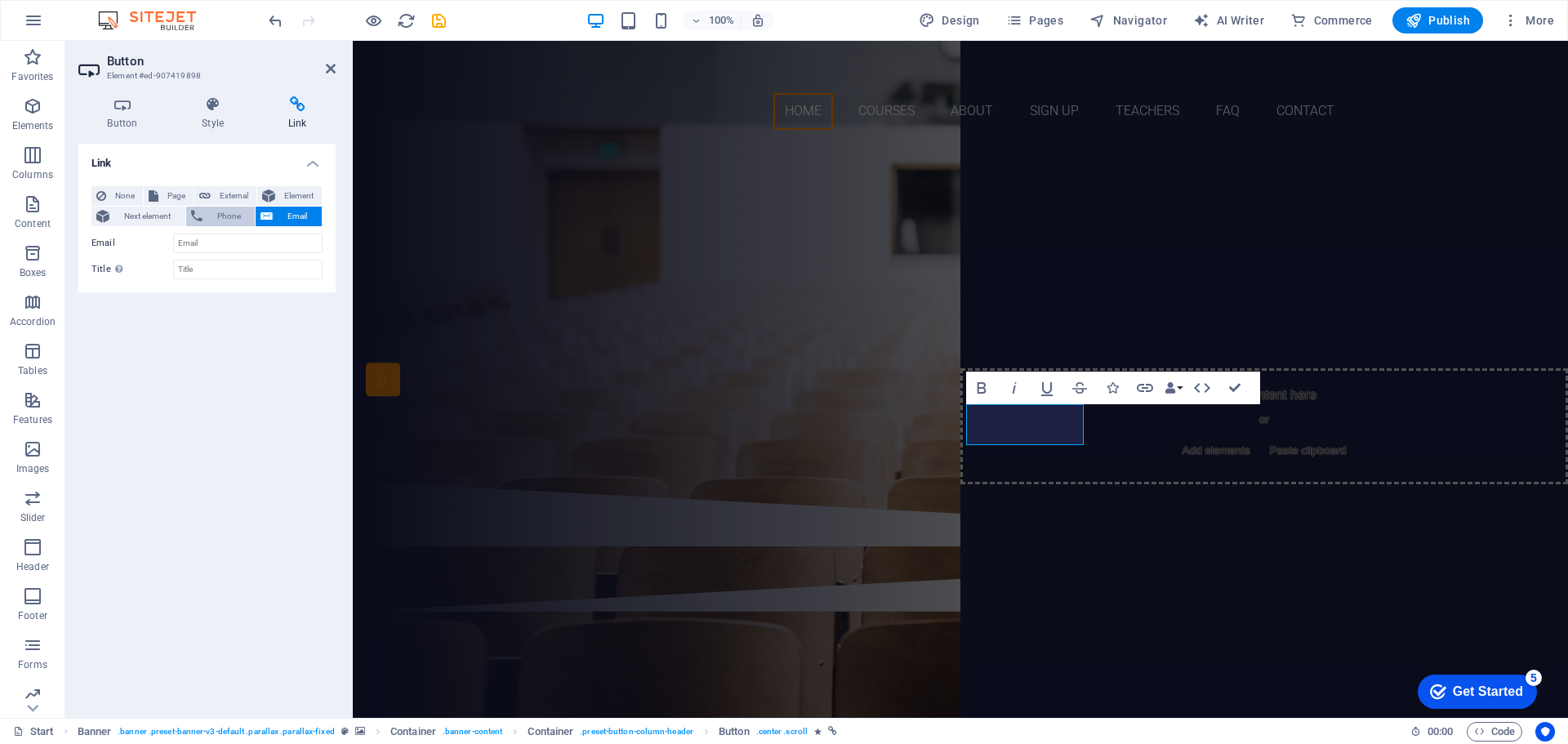
click at [219, 216] on span "Phone" at bounding box center [228, 216] width 43 height 19
click at [150, 219] on span "Next element" at bounding box center [147, 216] width 66 height 19
click at [128, 198] on span "None" at bounding box center [124, 196] width 27 height 19
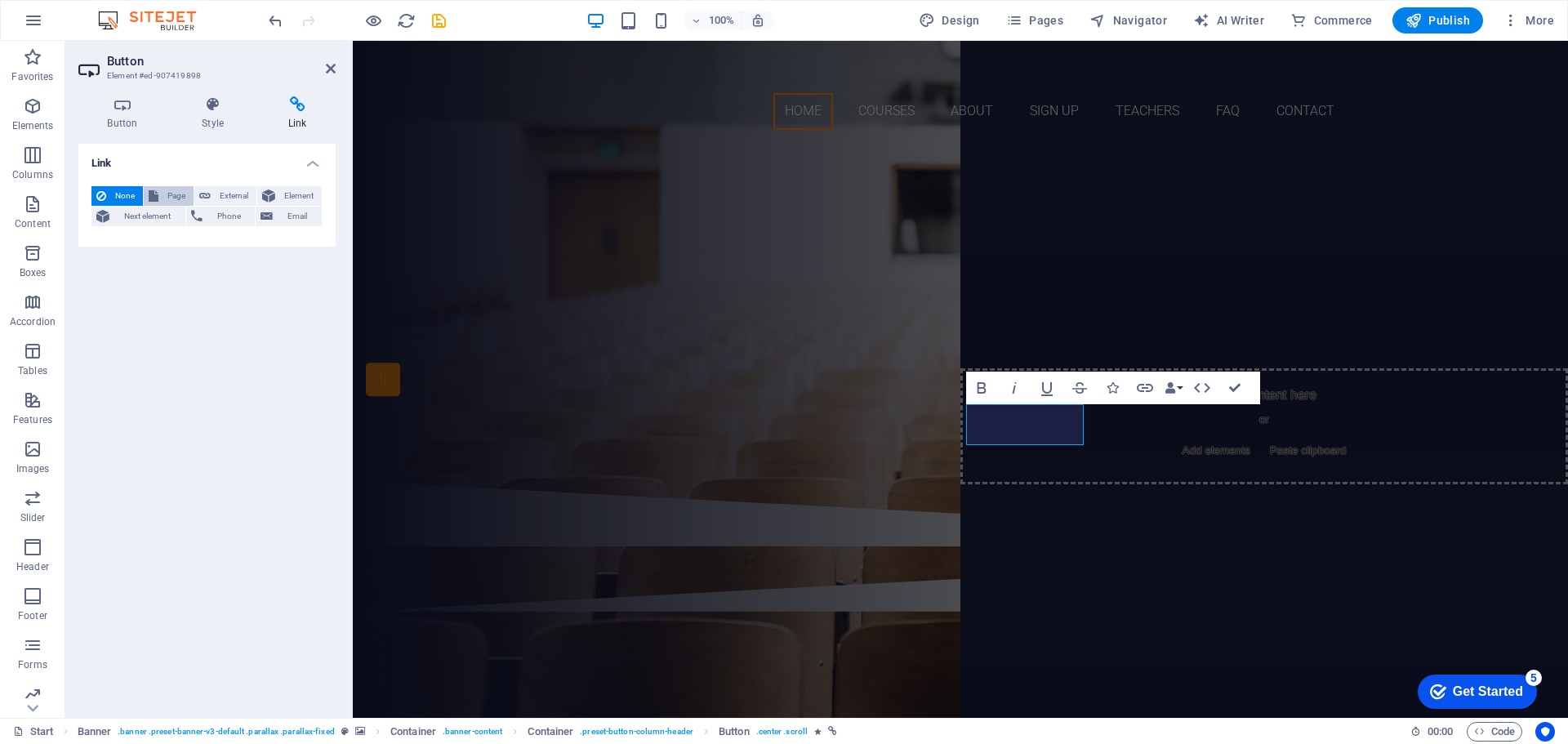
click at [182, 191] on span "Page" at bounding box center [175, 196] width 25 height 19
select select
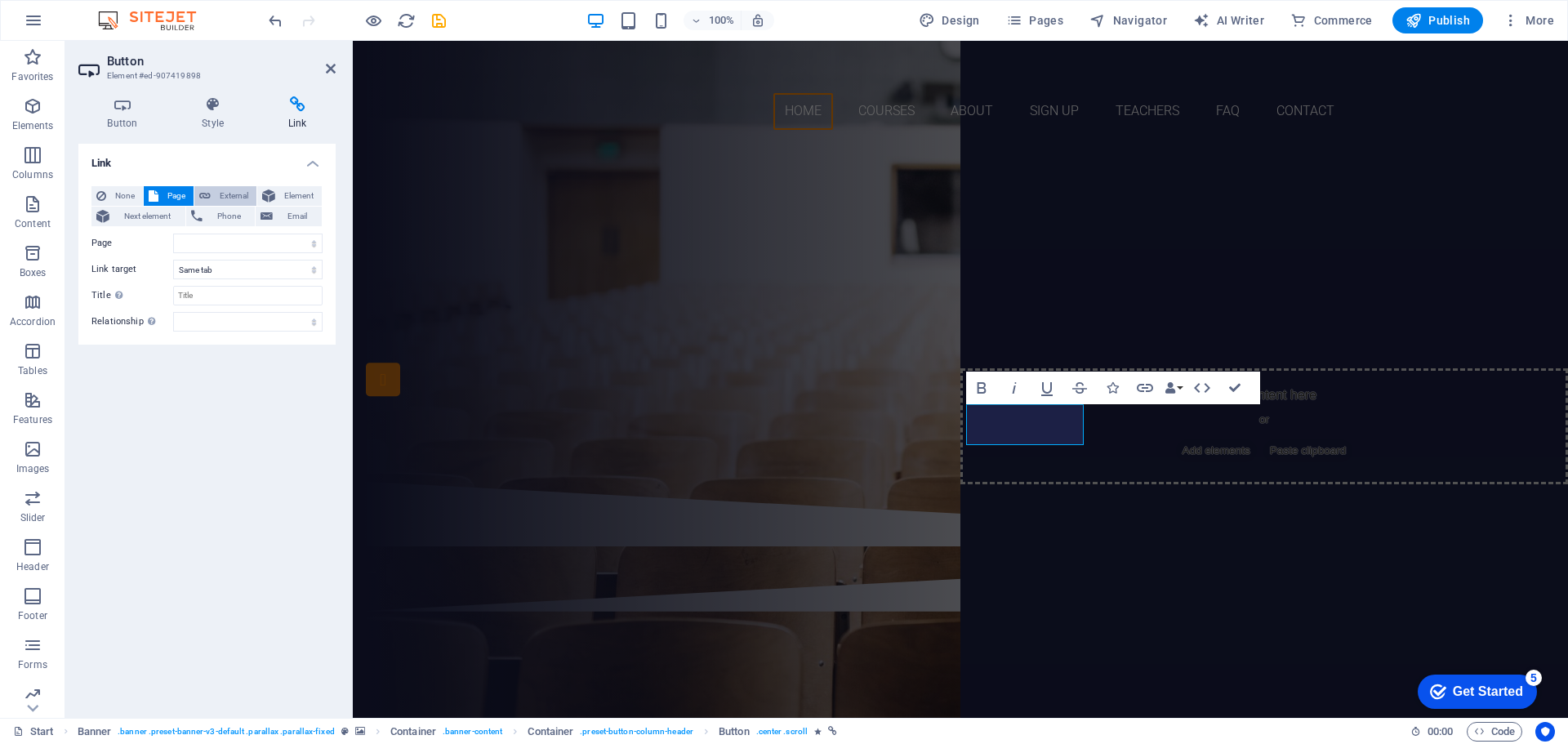
click at [225, 193] on span "External" at bounding box center [233, 196] width 36 height 19
select select "blank"
click at [282, 190] on span "Element" at bounding box center [299, 196] width 37 height 19
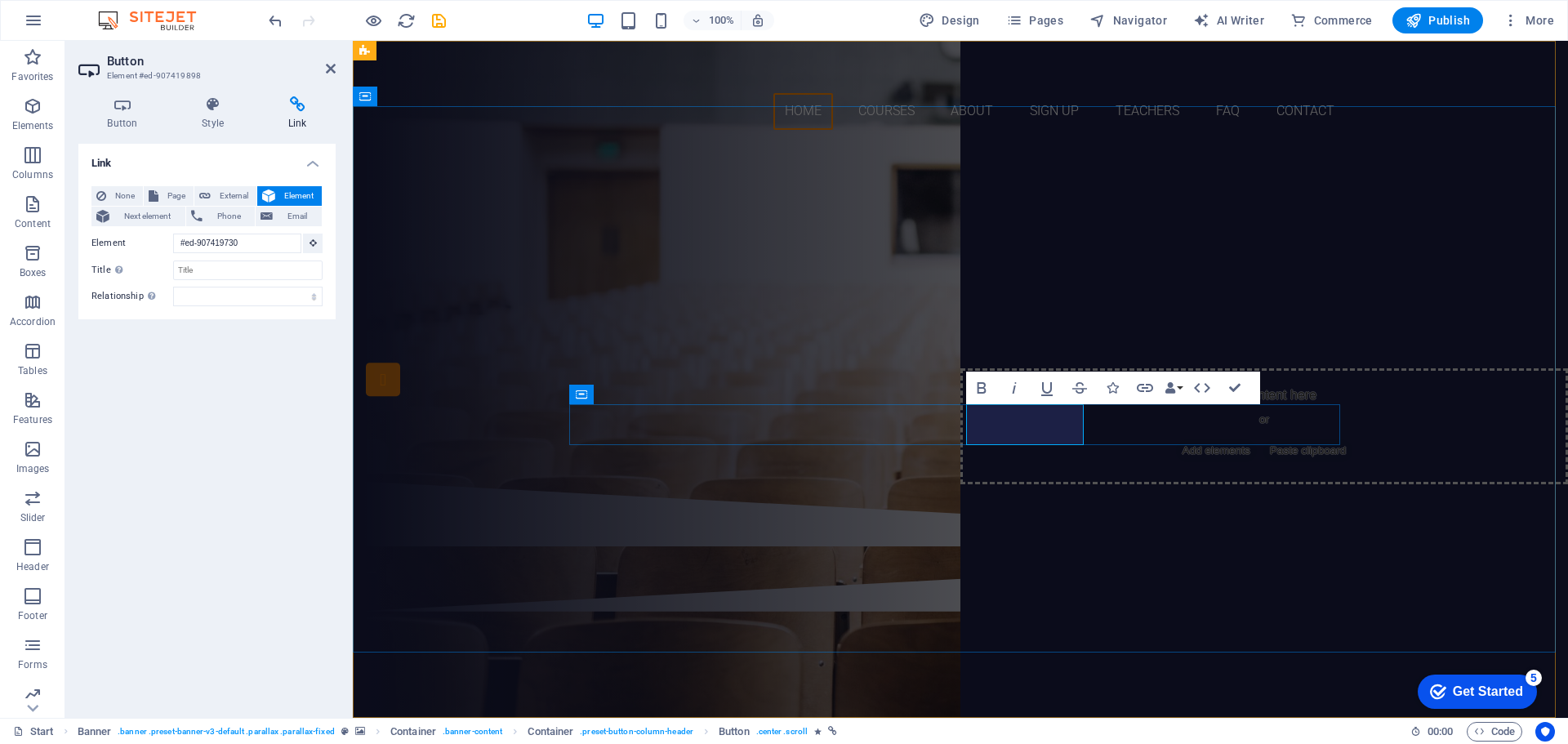
click at [1020, 403] on link "Sign up now" at bounding box center [961, 382] width 118 height 40
drag, startPoint x: 1038, startPoint y: 425, endPoint x: 1028, endPoint y: 423, distance: 10.2
click at [1020, 403] on link "Sign up now" at bounding box center [961, 382] width 118 height 40
click at [1148, 390] on icon "button" at bounding box center [1145, 387] width 16 height 8
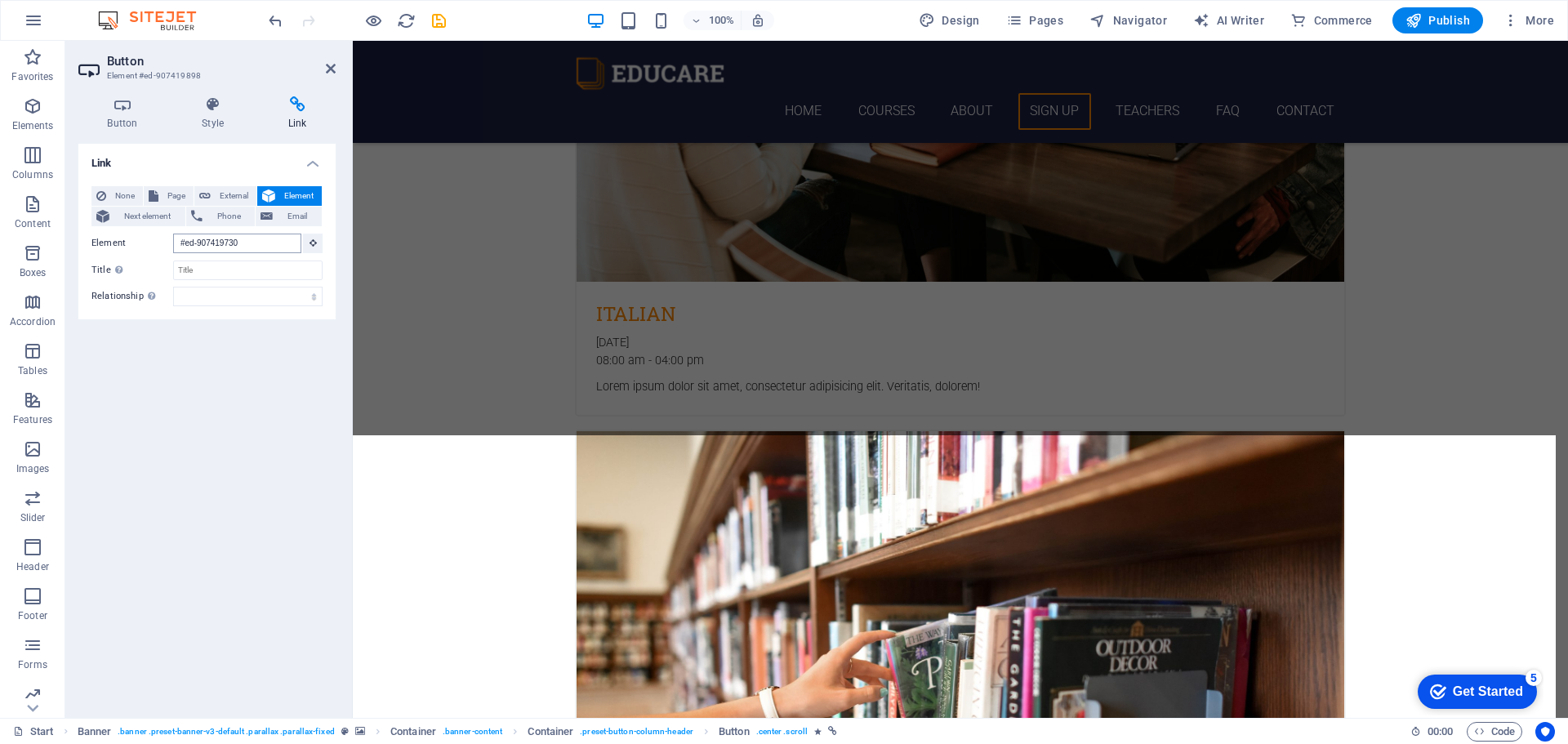
scroll to position [3447, 0]
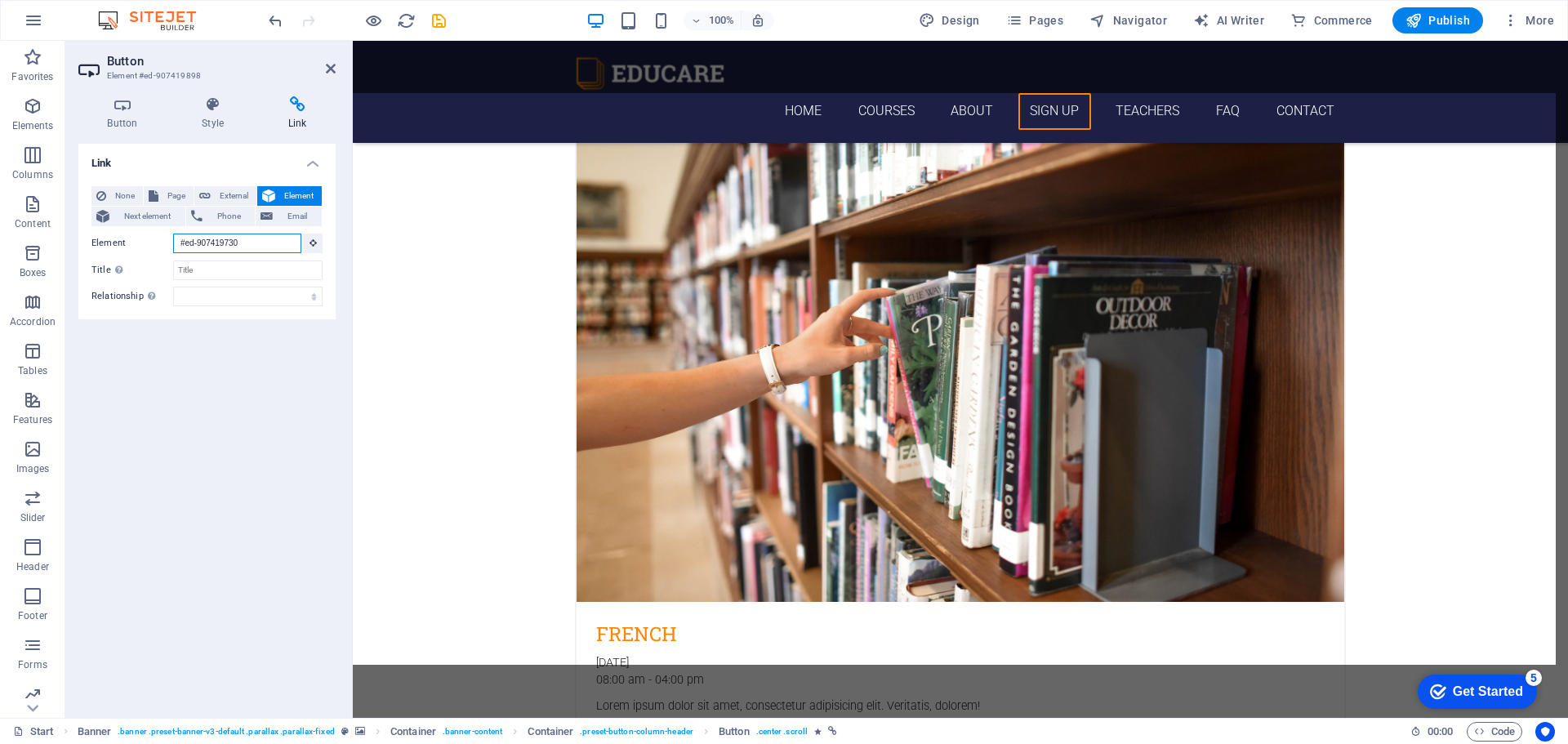
click at [234, 246] on input "#ed-907419730" at bounding box center [237, 243] width 128 height 19
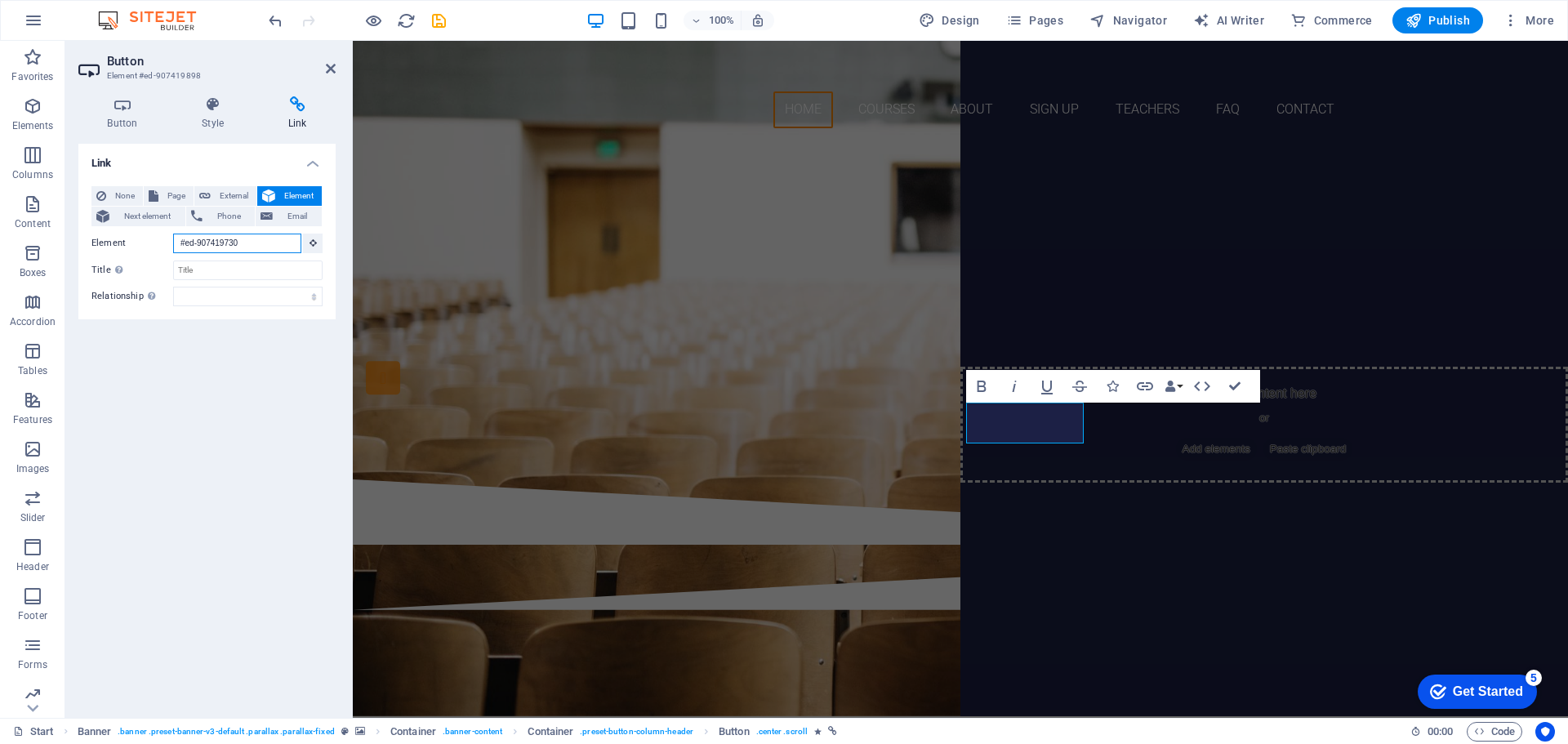
scroll to position [0, 0]
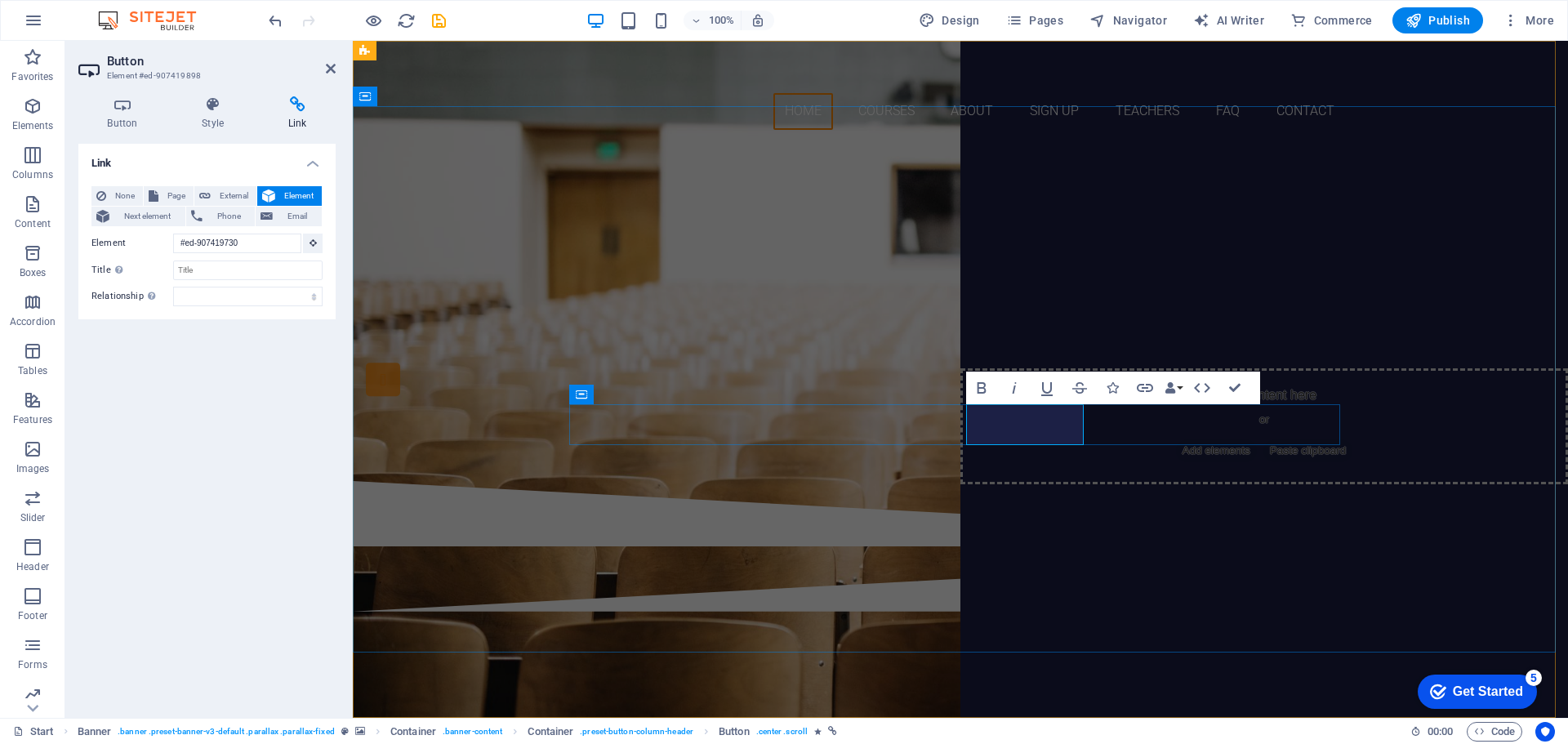
click at [1020, 403] on link "Sign up now" at bounding box center [961, 382] width 118 height 40
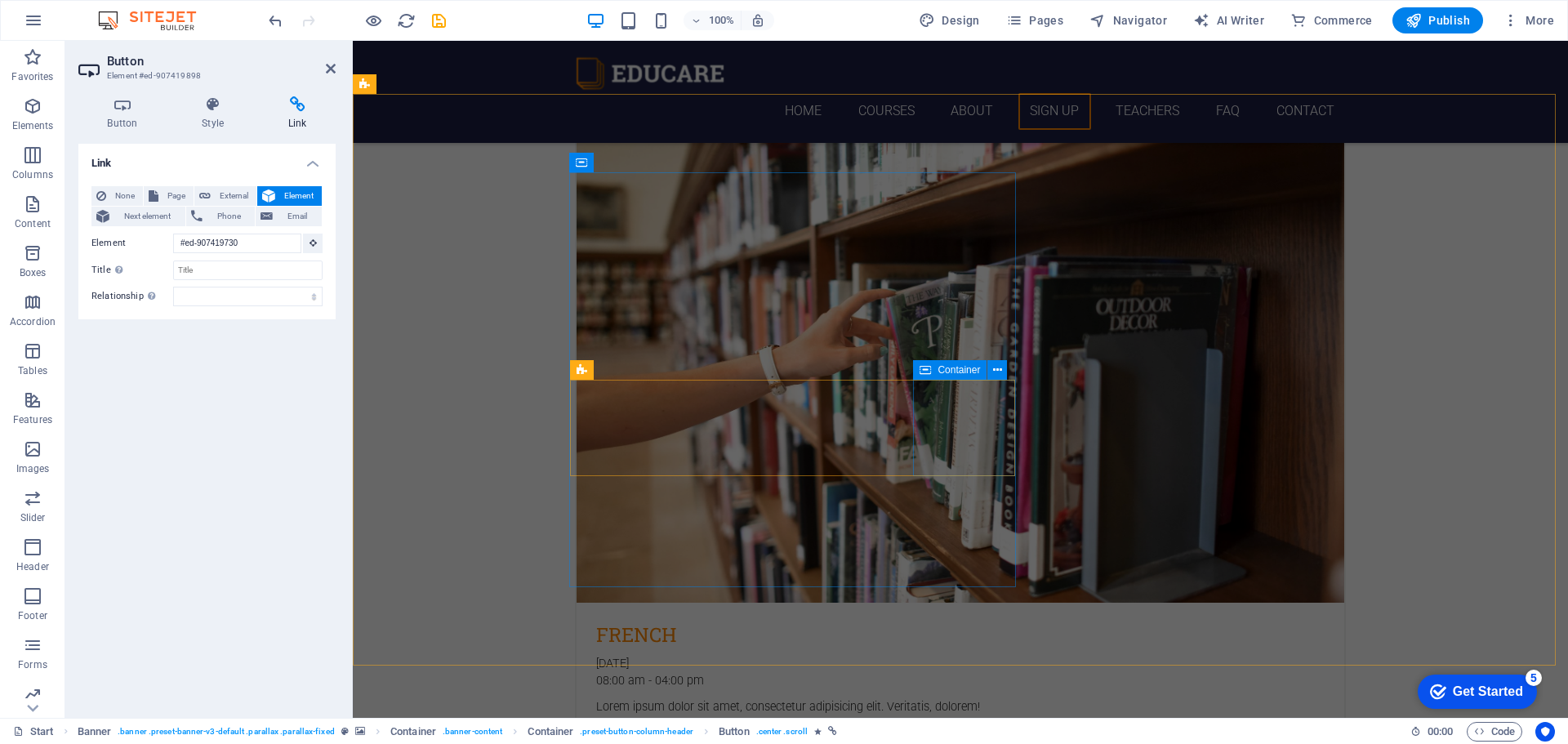
scroll to position [3430, 0]
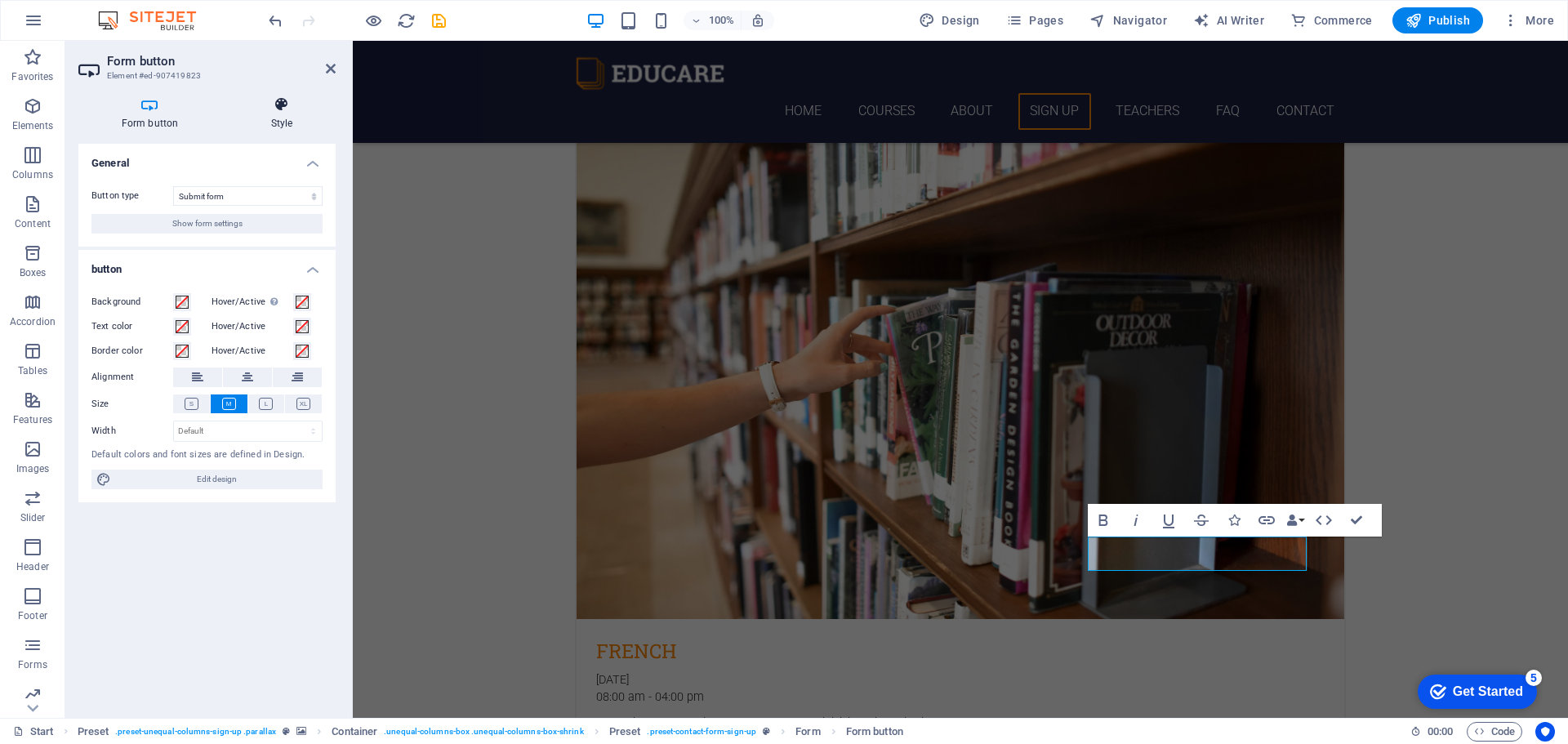
click at [277, 110] on icon at bounding box center [281, 104] width 108 height 16
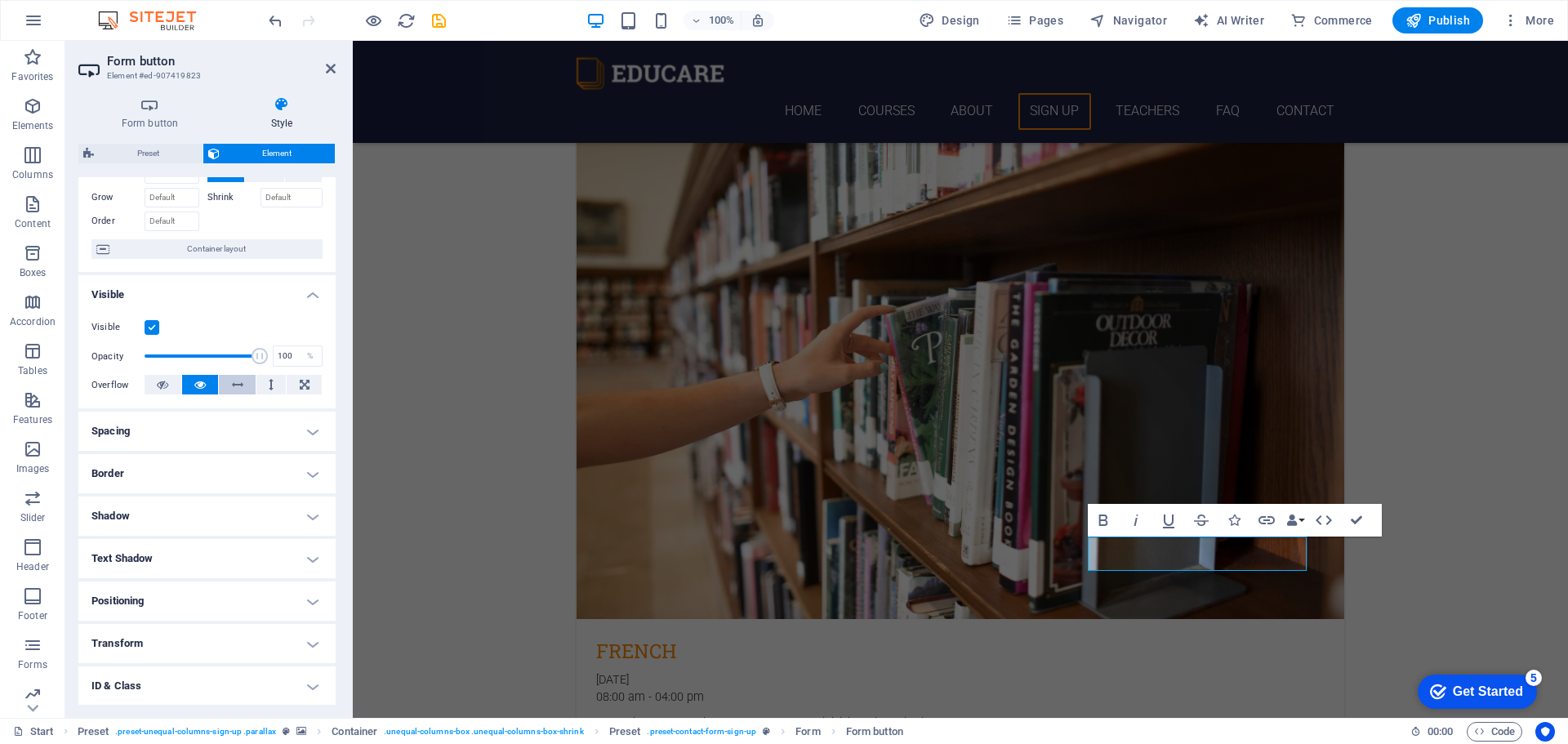
scroll to position [163, 0]
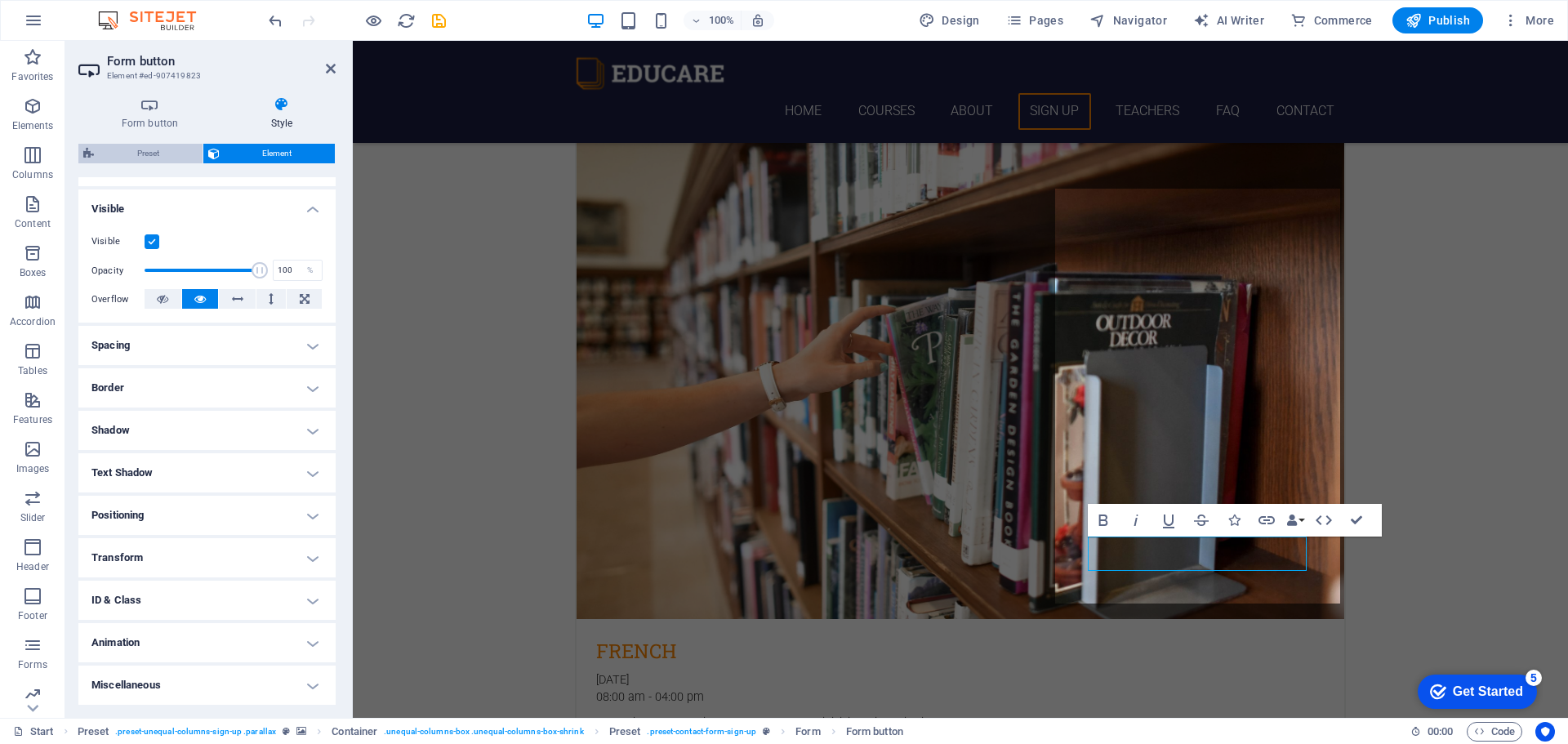
click at [158, 154] on span "Preset" at bounding box center [148, 153] width 99 height 19
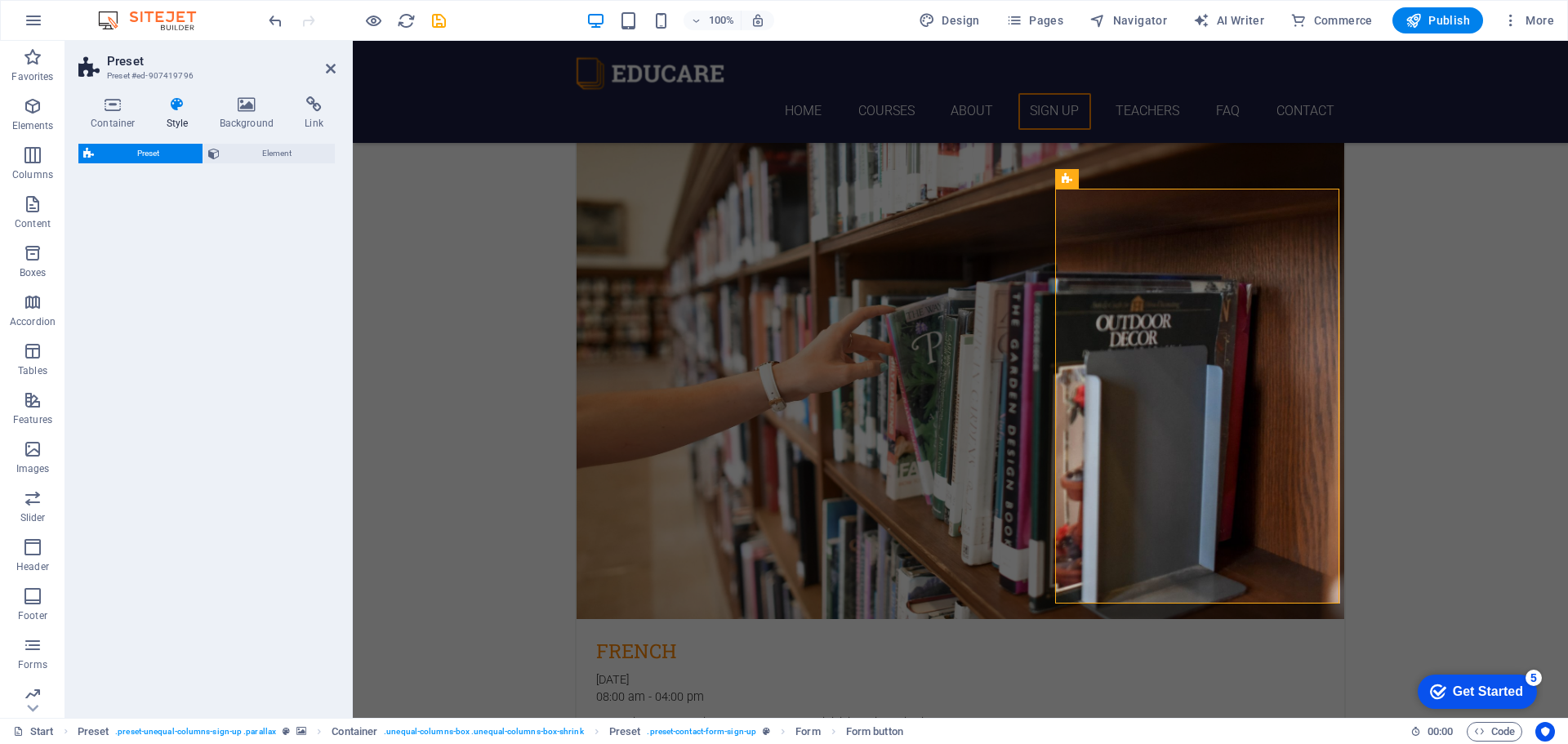
select select "px"
select select "rem"
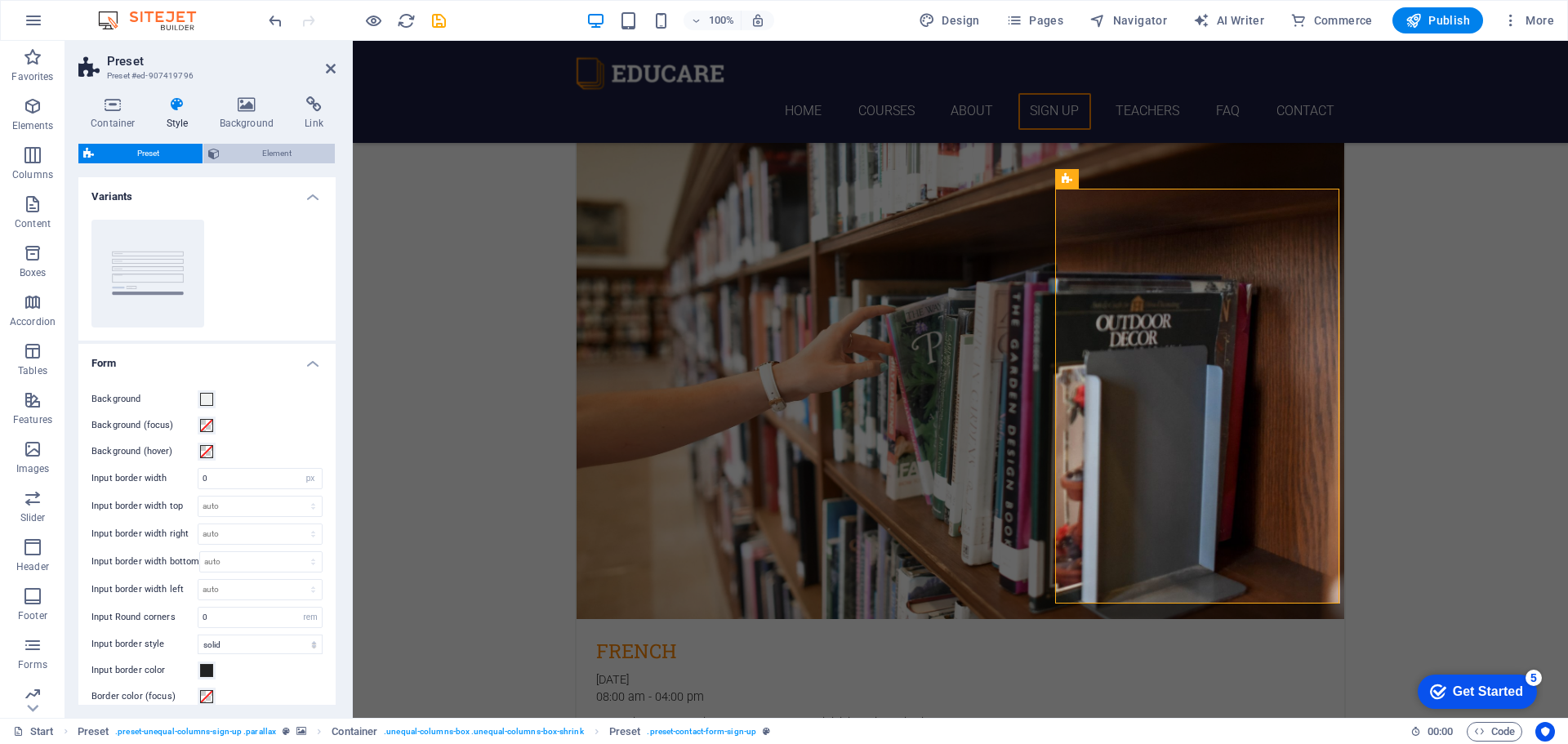
click at [226, 152] on span "Element" at bounding box center [278, 153] width 106 height 19
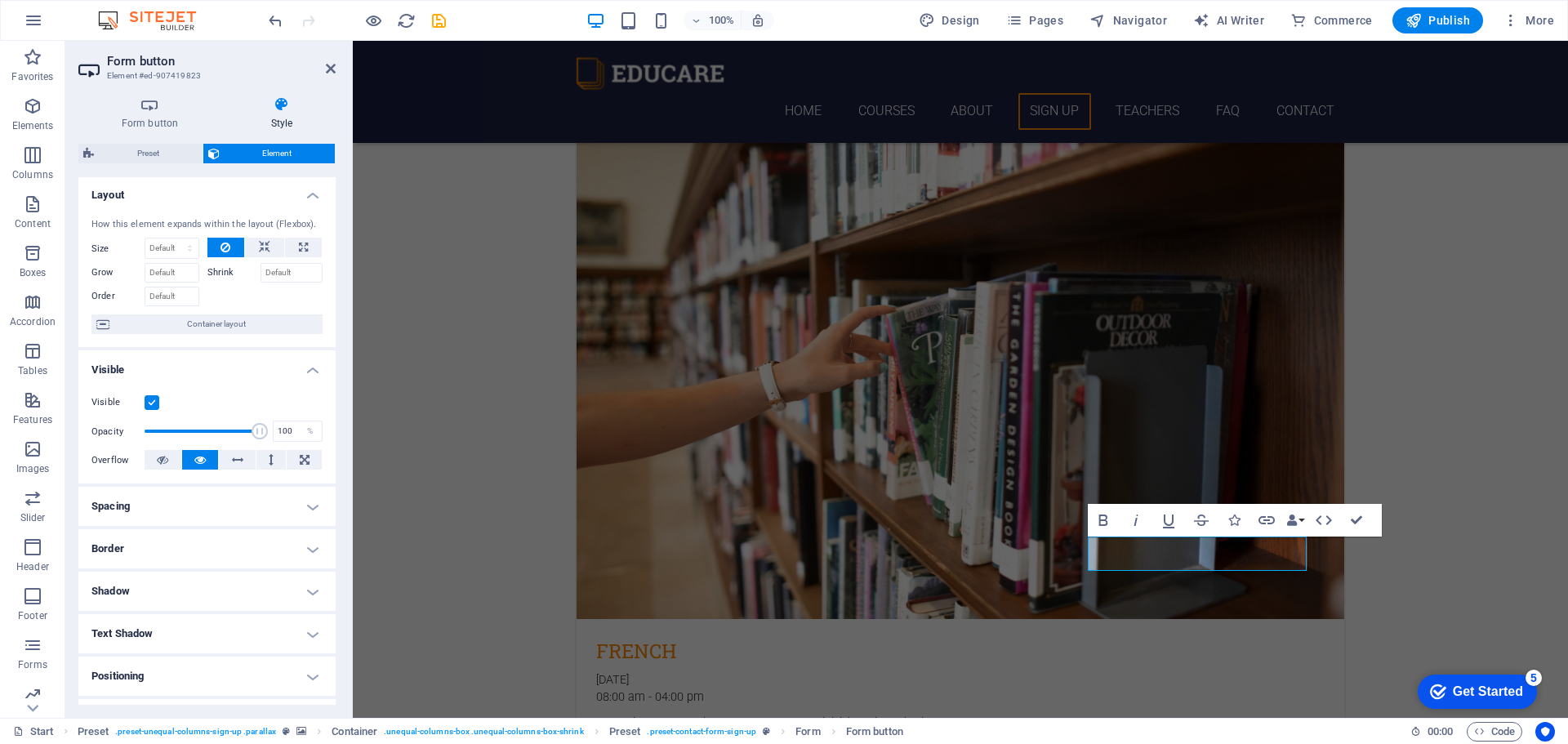
scroll to position [0, 0]
click at [1325, 521] on icon "button" at bounding box center [1324, 520] width 19 height 19
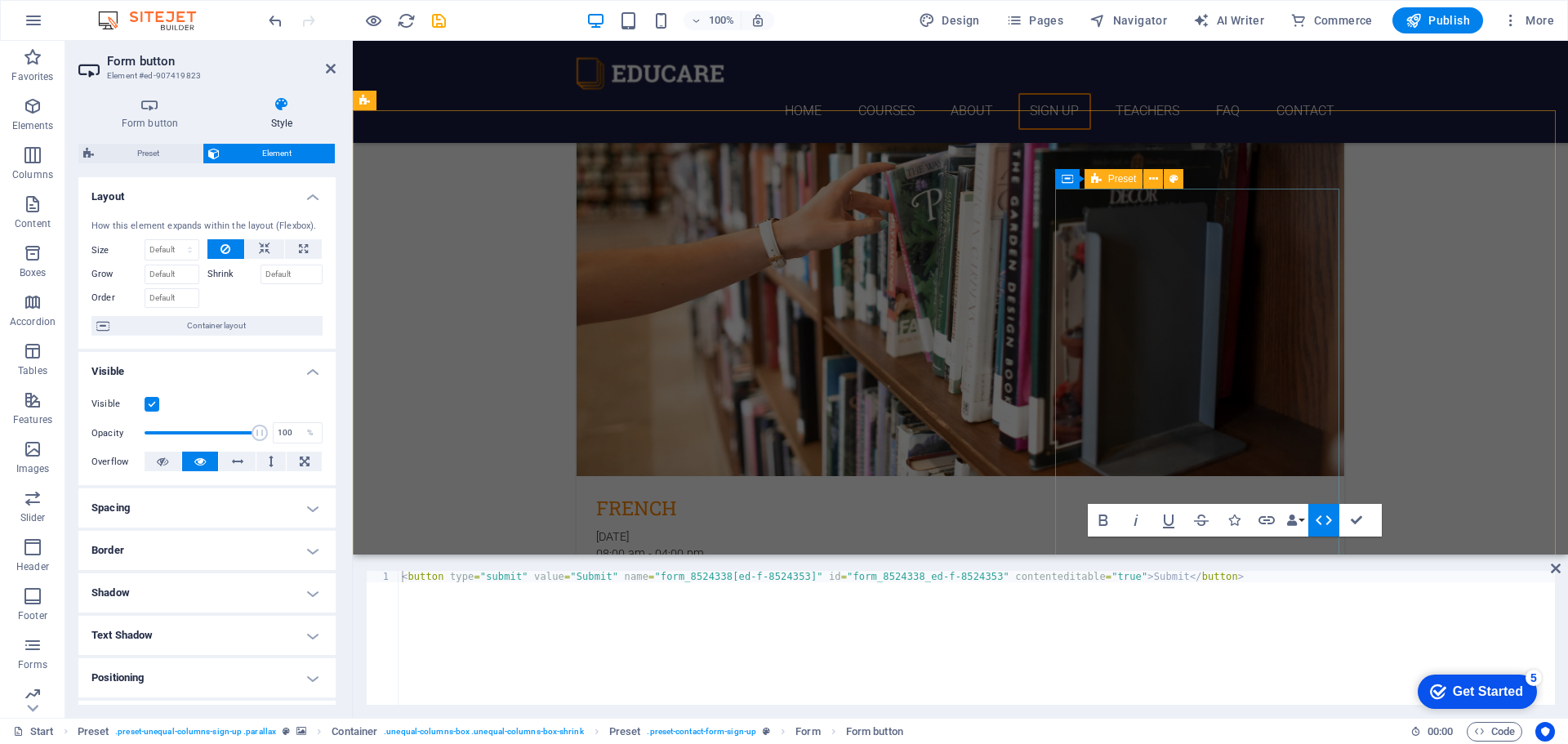
scroll to position [3267, 0]
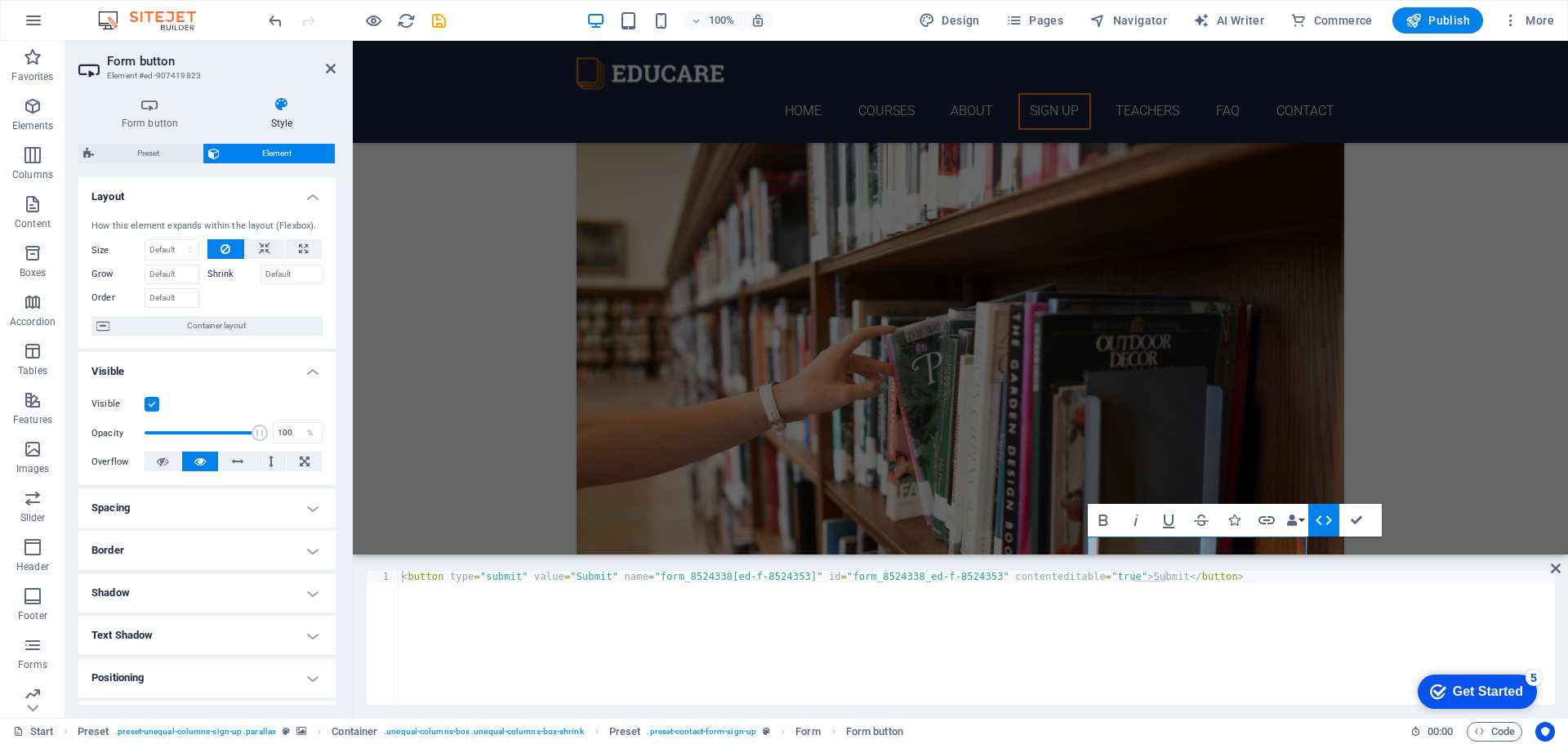
type textarea "<button type="submit" value="Submit" name="form_8524338[ed-f-8524353]" id="form…"
click at [1276, 639] on div "< button type = "submit" value = "Submit" name = "form_8524338[ed-f-8524353]" i…" at bounding box center [977, 649] width 1156 height 157
click at [1557, 569] on icon at bounding box center [1555, 569] width 10 height 13
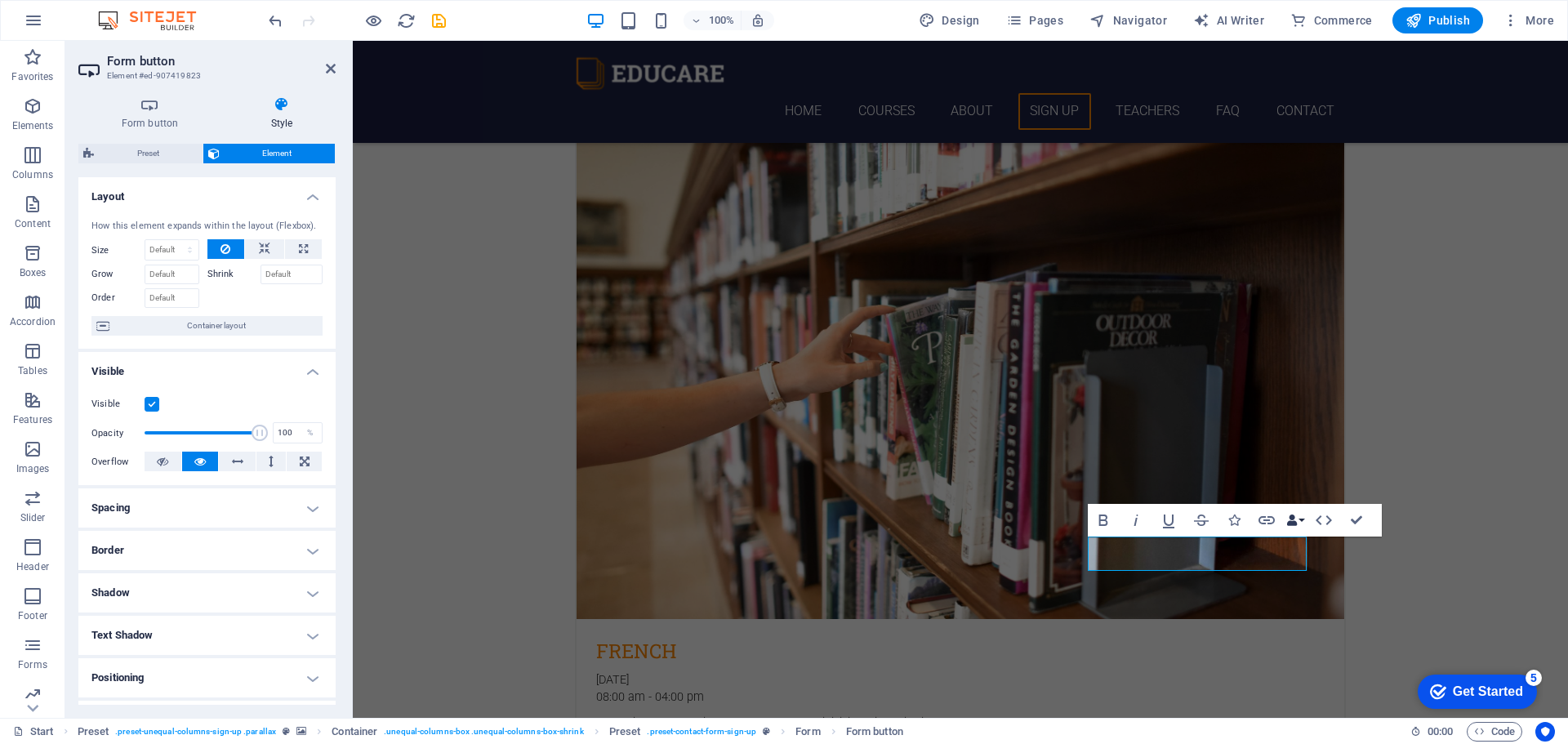
click at [1304, 520] on button "Data Bindings" at bounding box center [1295, 520] width 23 height 33
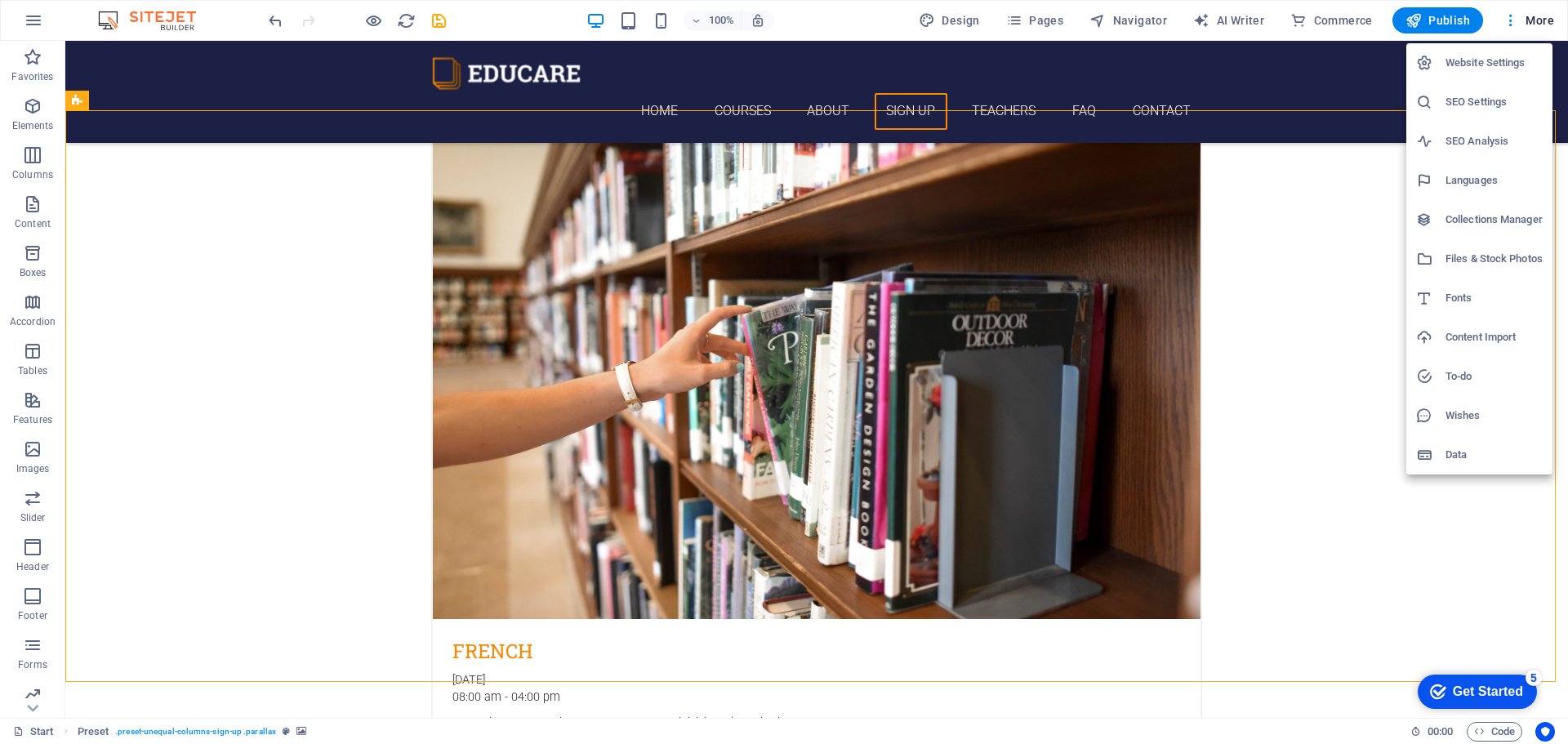
click at [1265, 199] on div at bounding box center [784, 372] width 1568 height 744
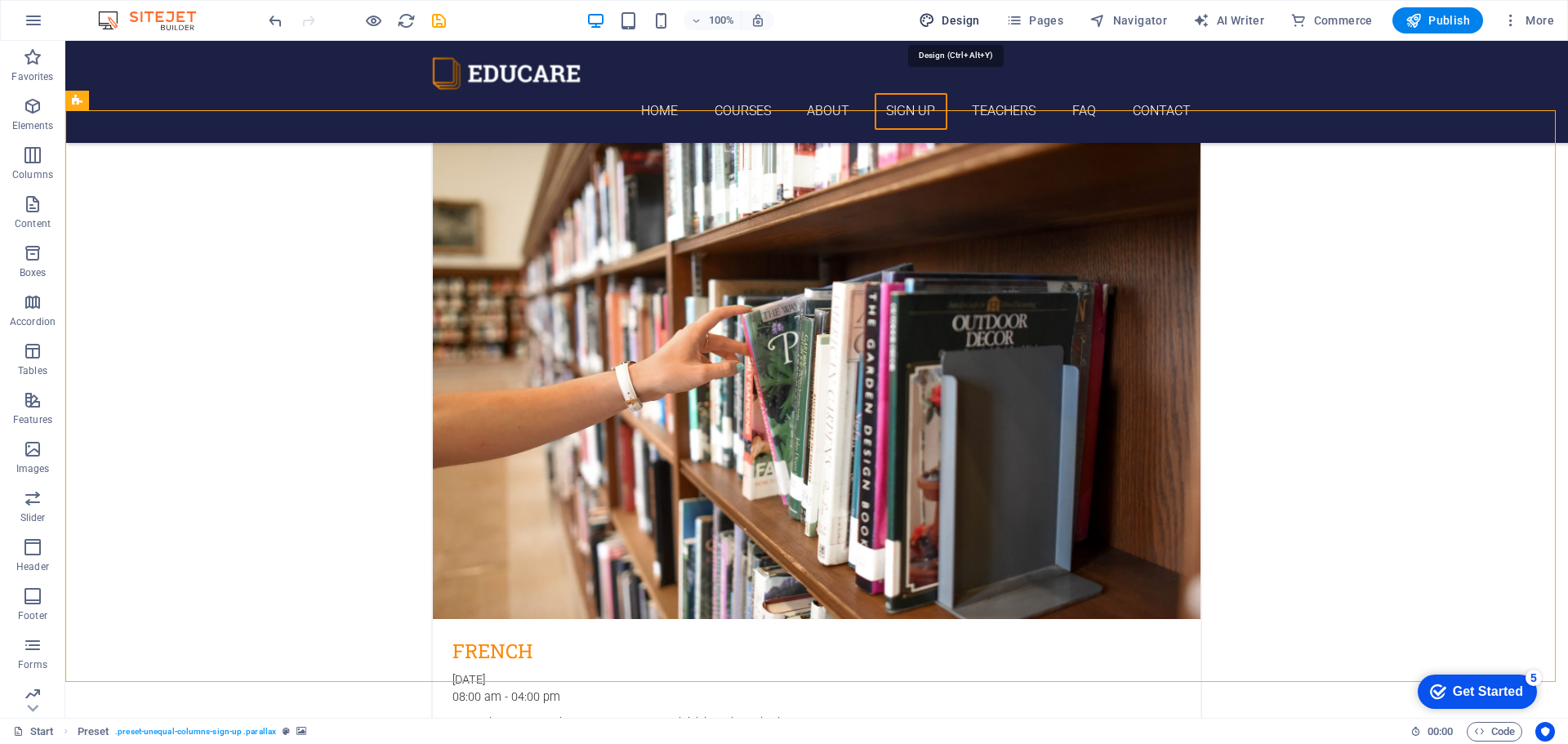
select select "px"
select select "300"
select select "px"
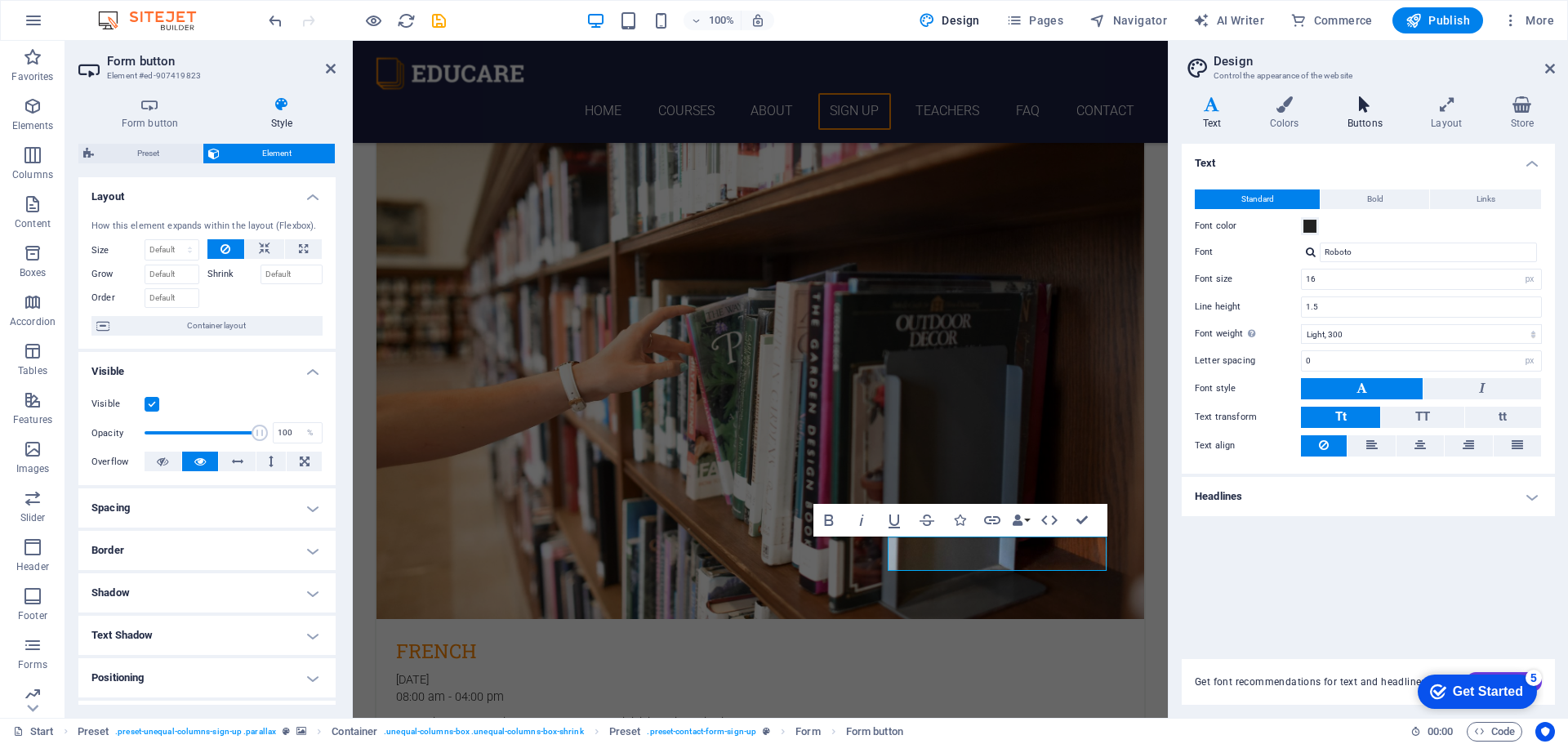
click at [1373, 116] on h4 "Buttons" at bounding box center [1368, 114] width 83 height 35
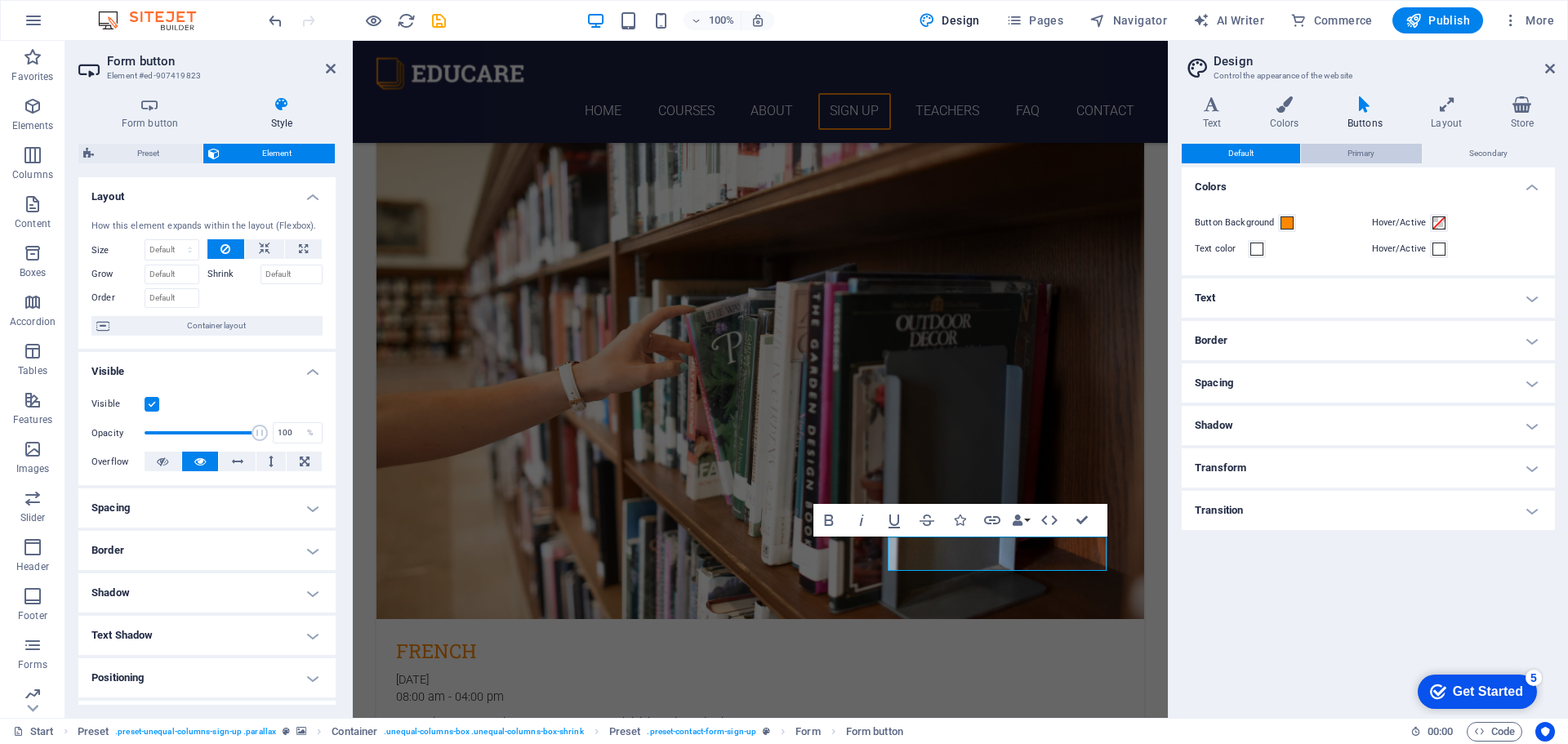
click at [1360, 152] on span "Primary" at bounding box center [1361, 153] width 27 height 19
click at [1476, 157] on span "Secondary" at bounding box center [1489, 153] width 39 height 19
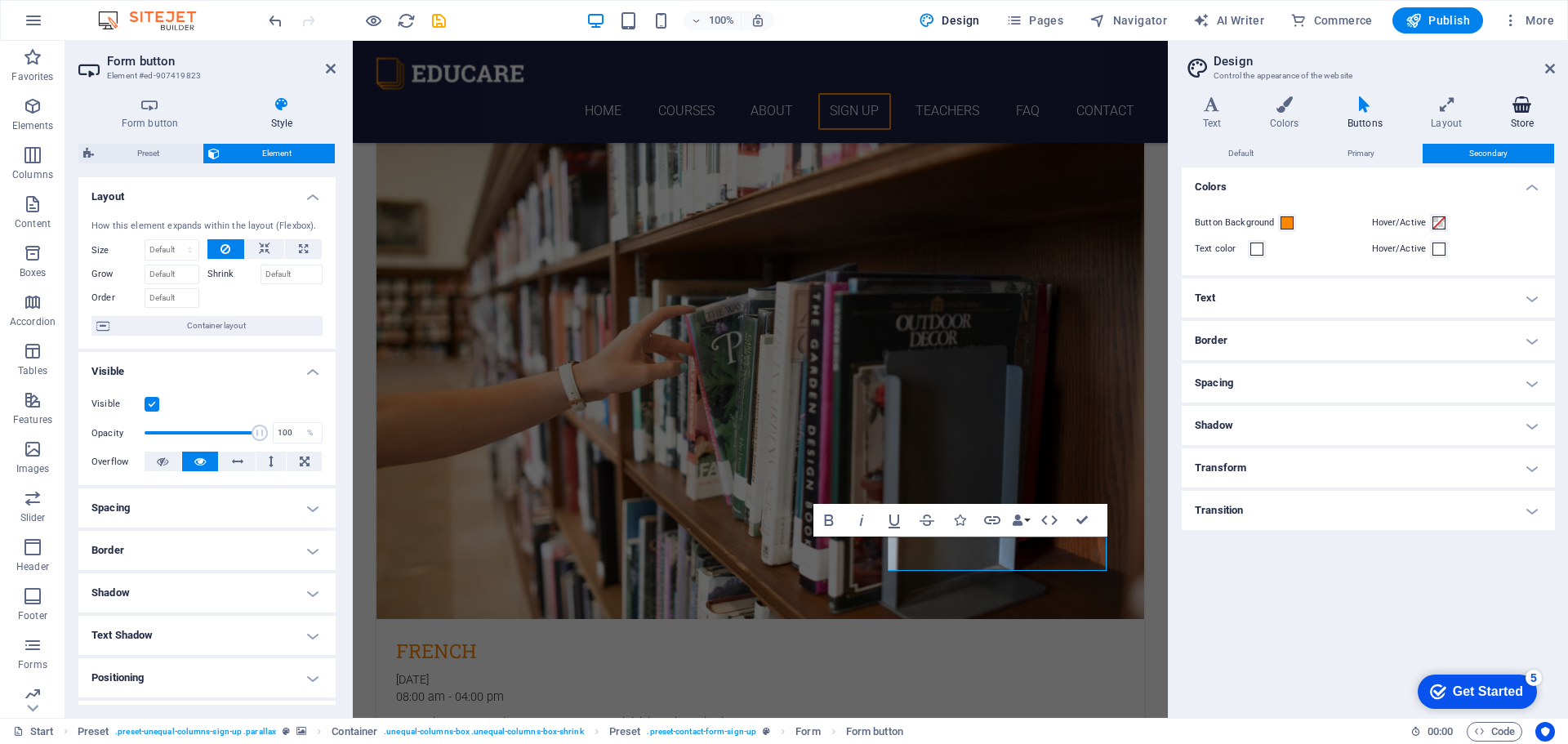
click at [1524, 113] on h4 "Store" at bounding box center [1523, 114] width 66 height 35
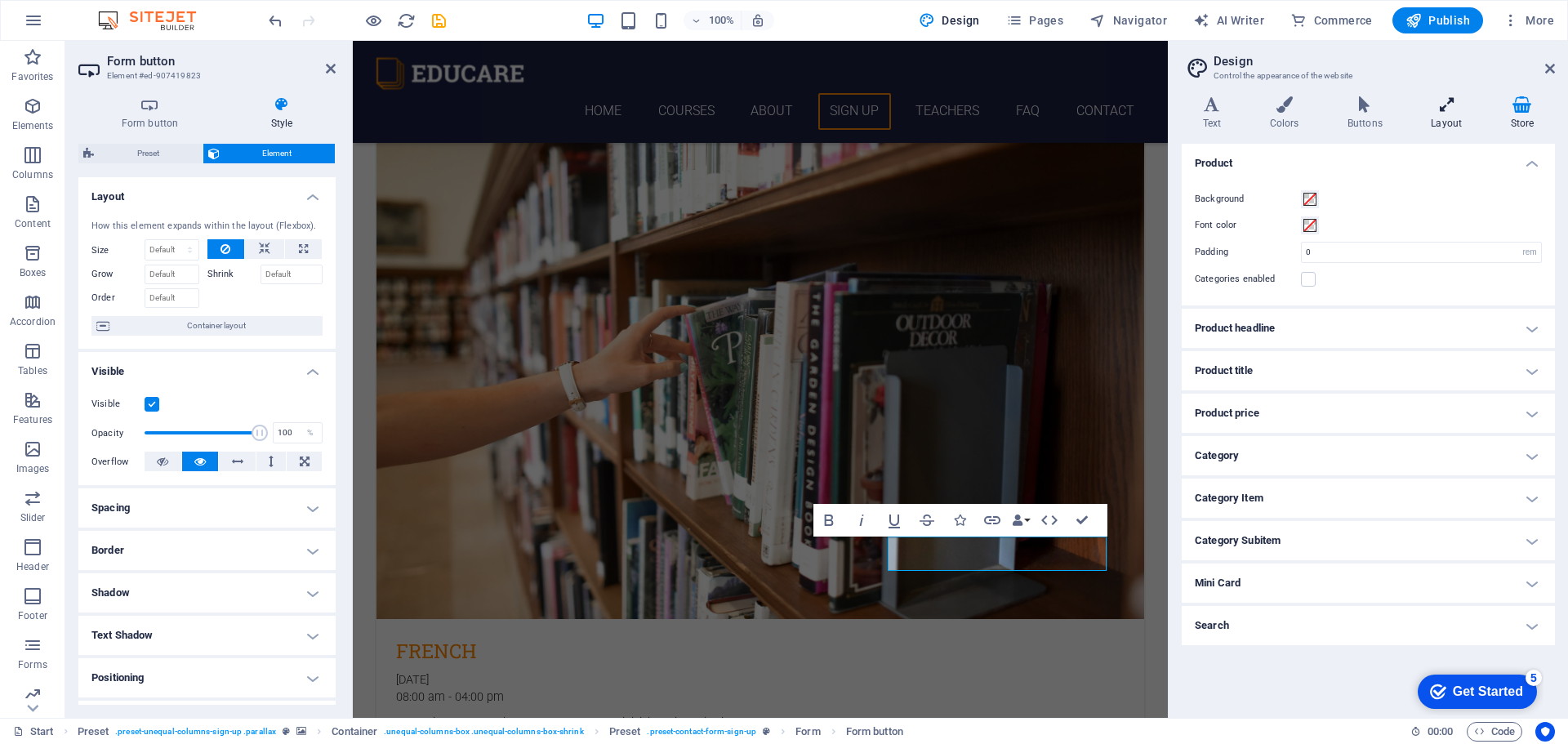
click at [1445, 115] on h4 "Layout" at bounding box center [1450, 114] width 79 height 35
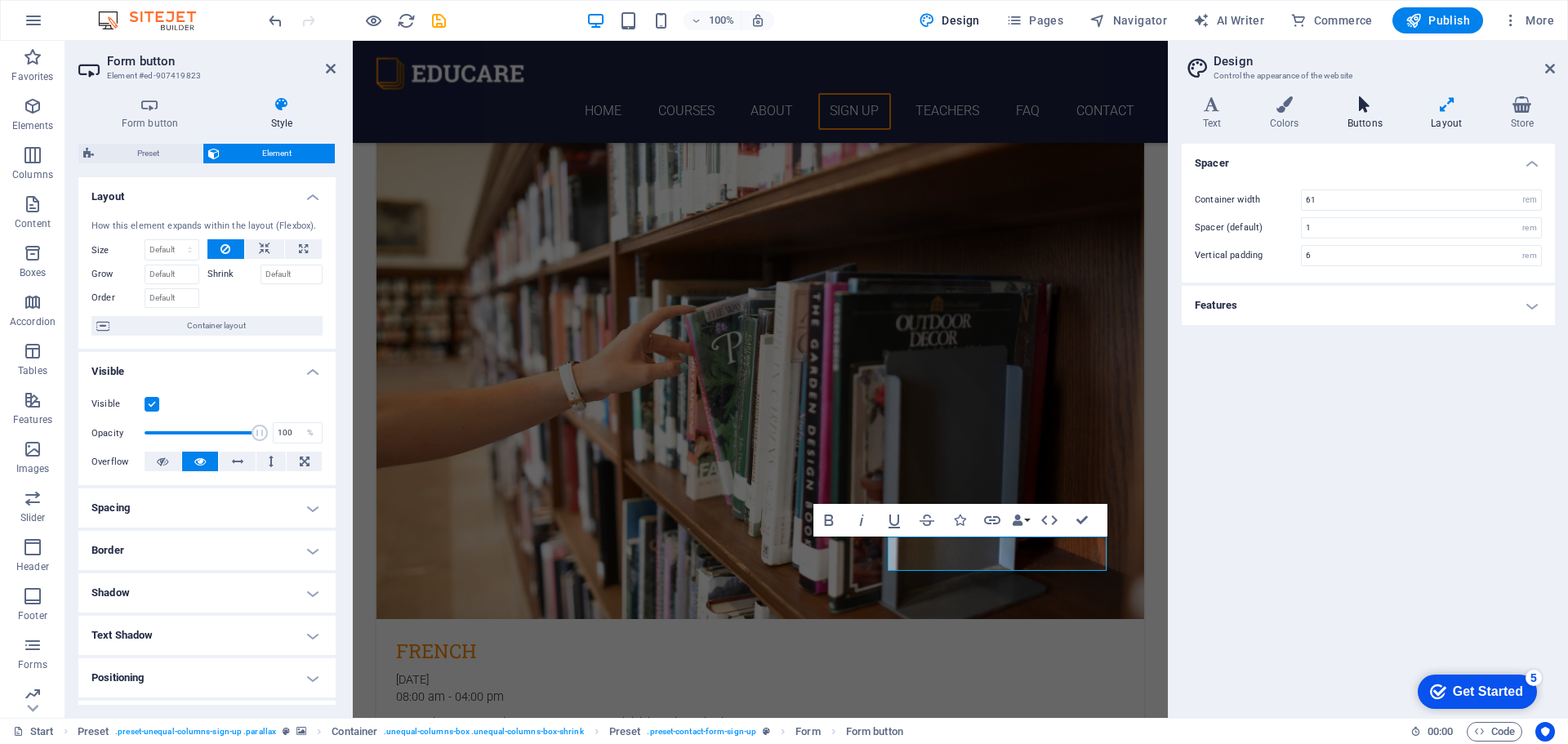
click at [1376, 124] on h4 "Buttons" at bounding box center [1368, 114] width 83 height 35
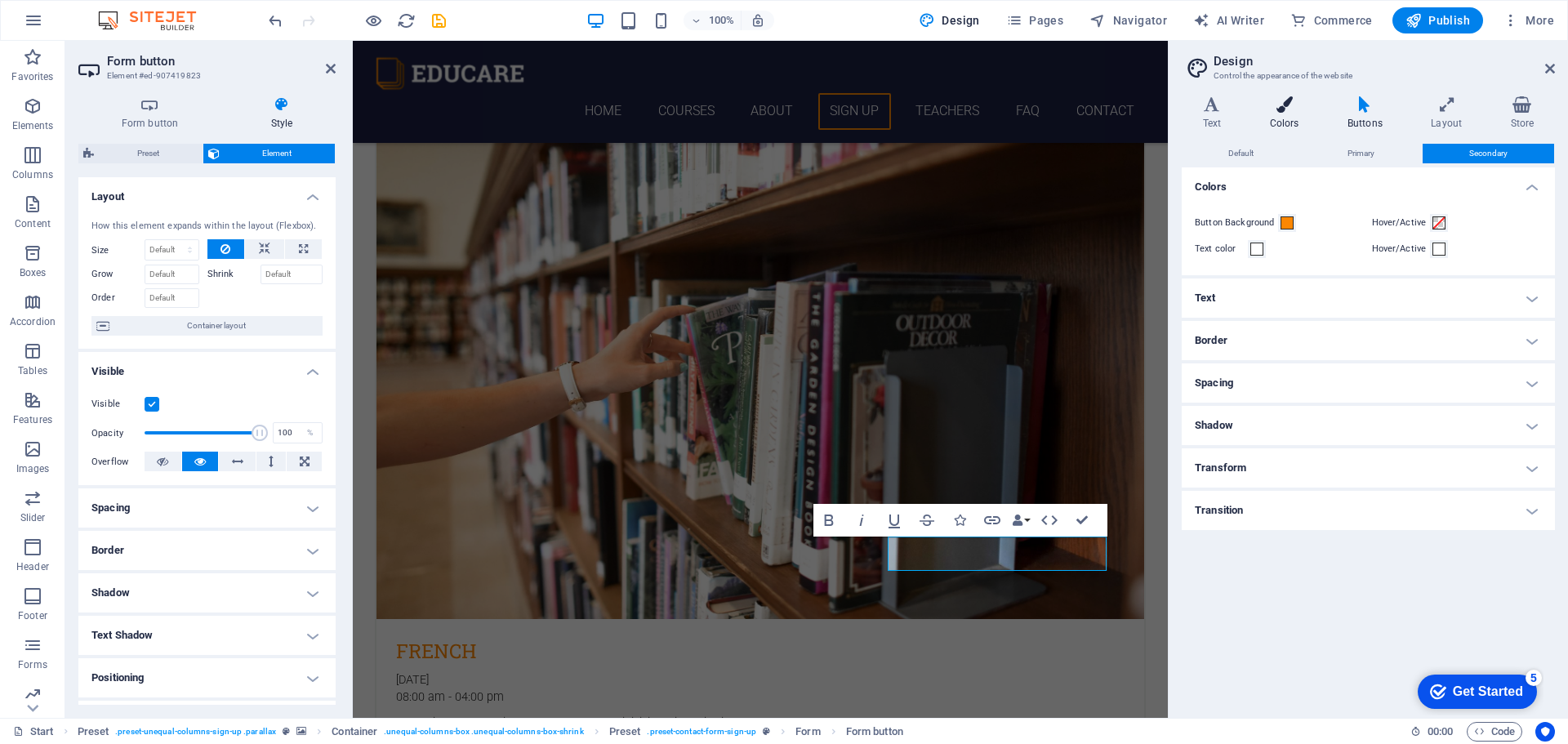
click at [1289, 123] on h4 "Colors" at bounding box center [1288, 114] width 78 height 35
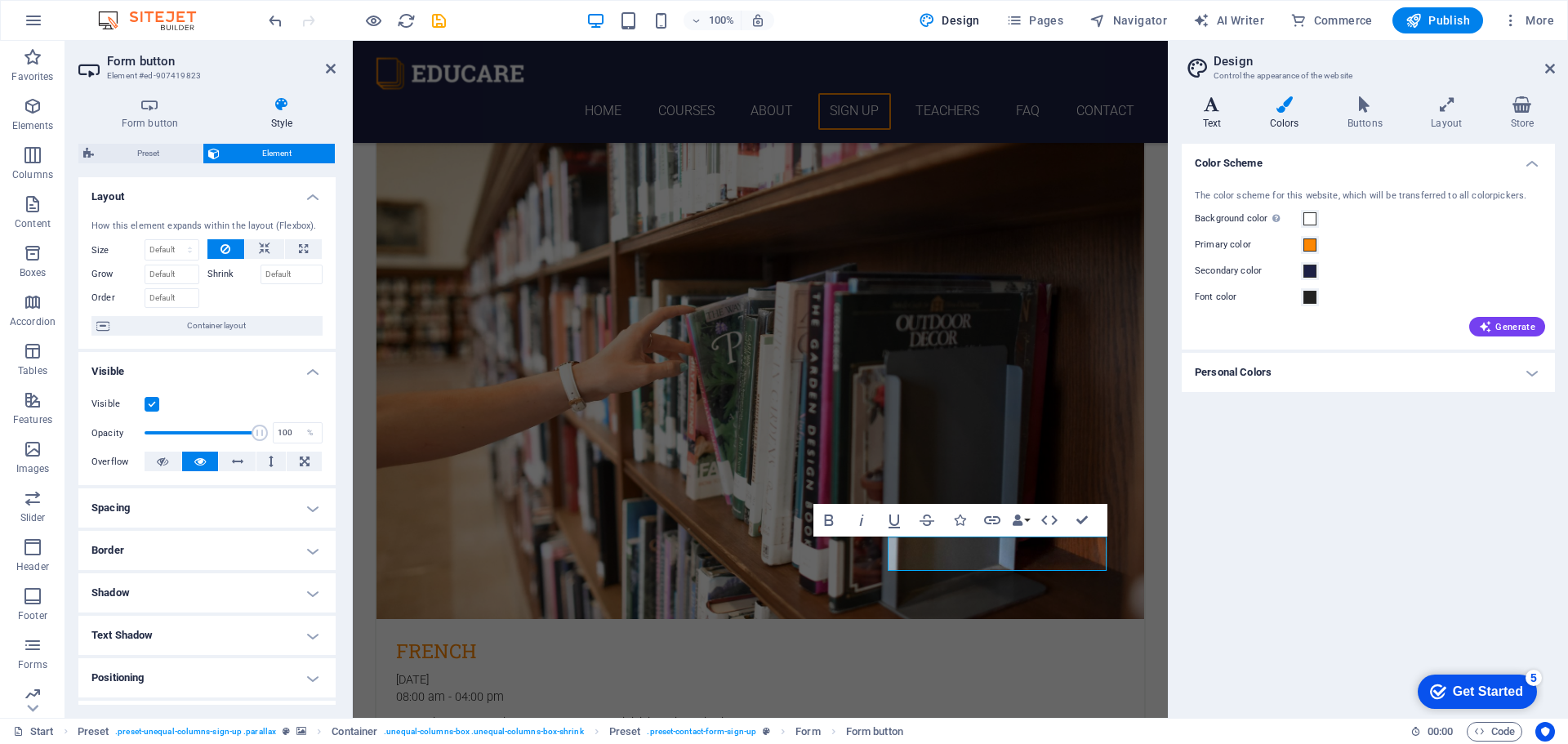
click at [1207, 120] on h4 "Text" at bounding box center [1214, 114] width 66 height 35
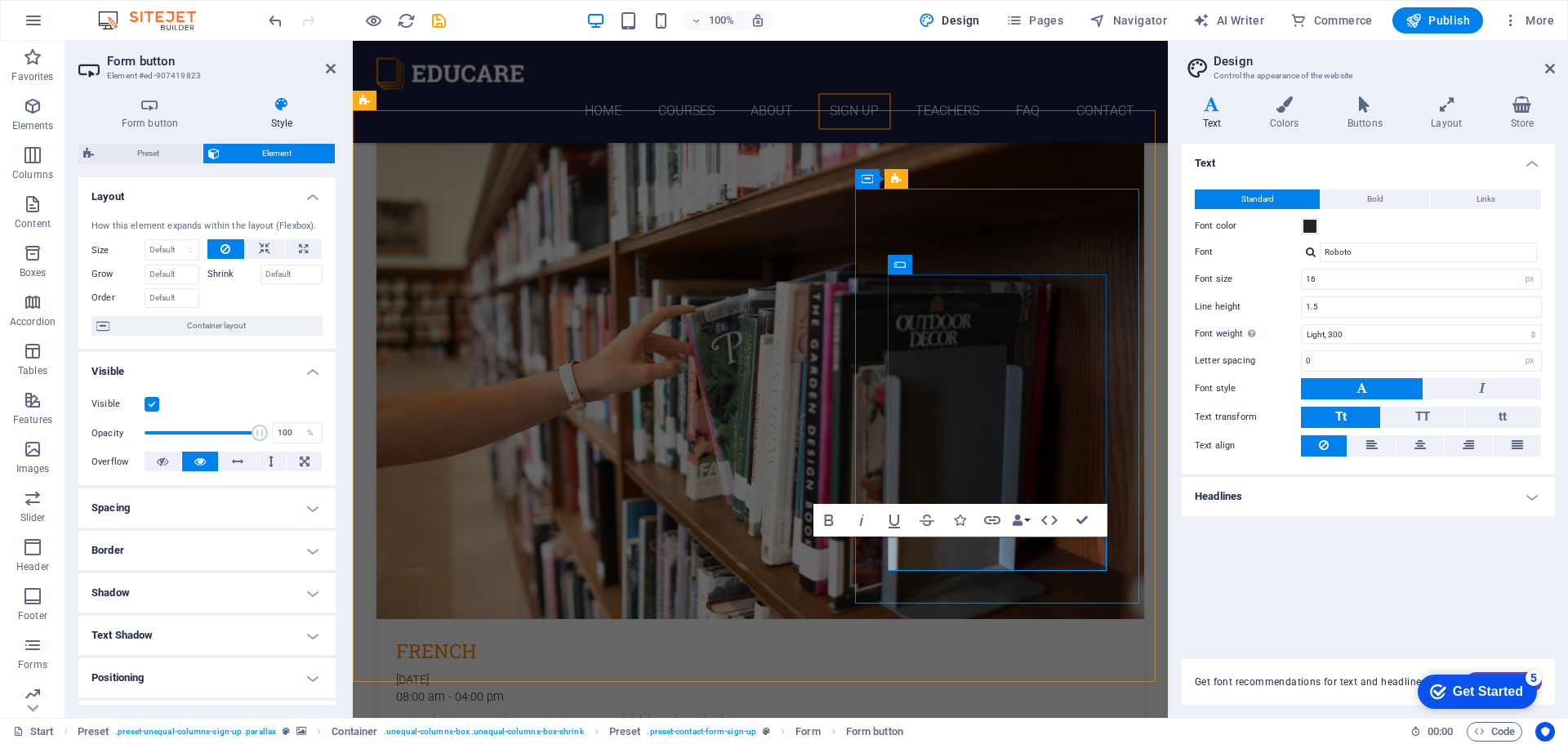
click at [903, 263] on icon at bounding box center [900, 264] width 12 height 19
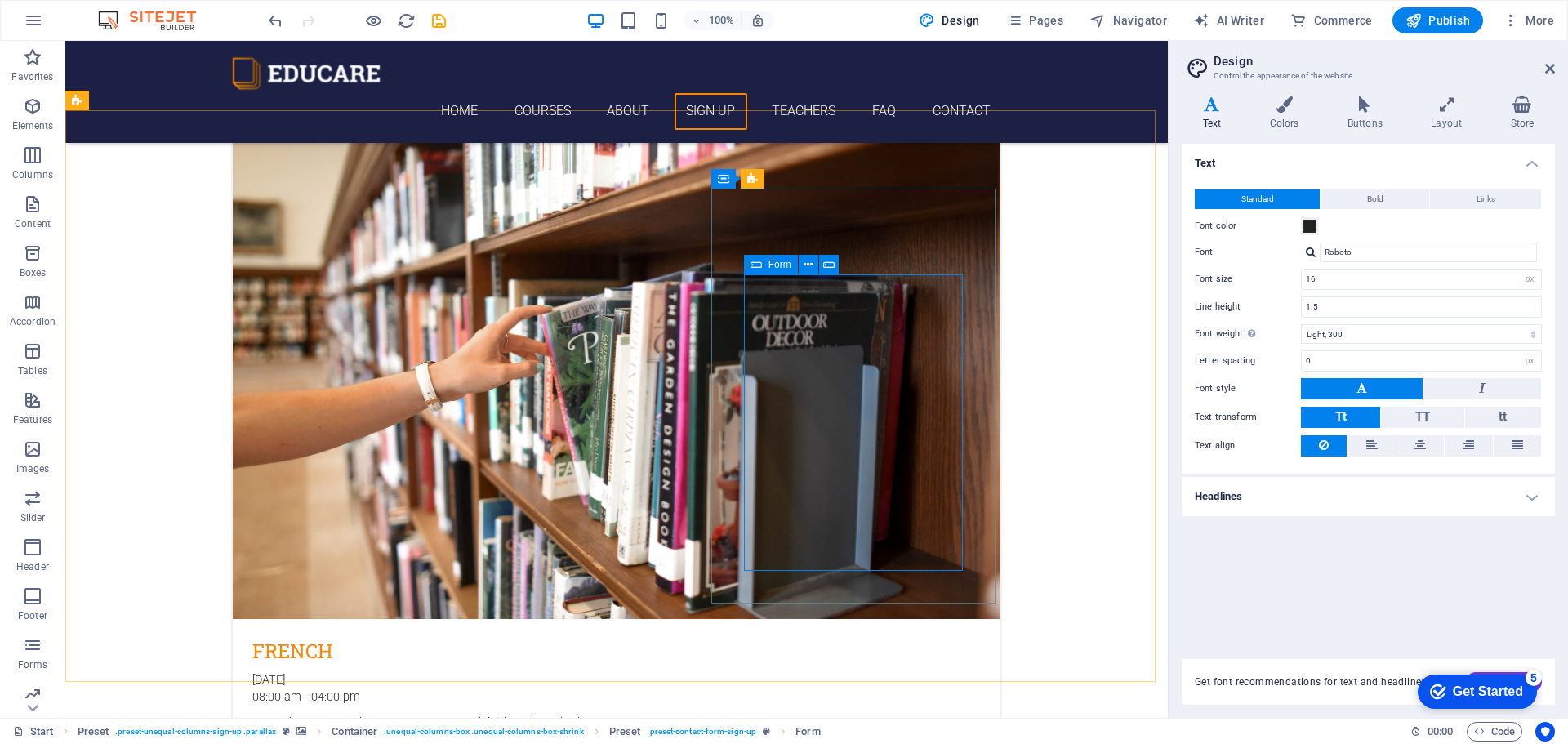
click at [754, 260] on icon at bounding box center [757, 264] width 12 height 19
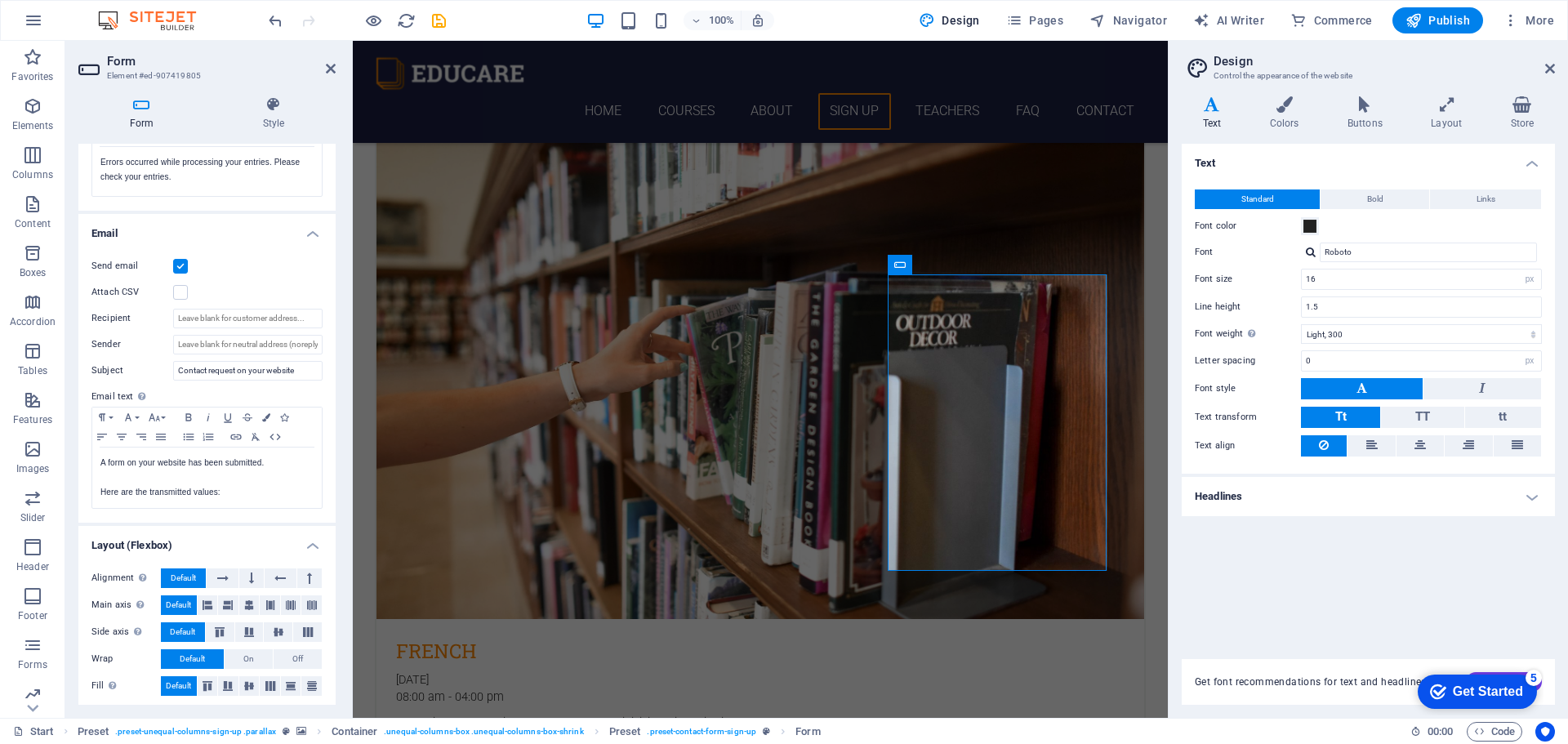
scroll to position [353, 0]
click at [285, 368] on input "Contact request on your website" at bounding box center [248, 366] width 149 height 19
drag, startPoint x: 260, startPoint y: 359, endPoint x: 163, endPoint y: 357, distance: 97.0
click at [163, 357] on div "Subject Contact request on your website" at bounding box center [207, 366] width 231 height 19
type input "info@elcaminodelsenor.com"
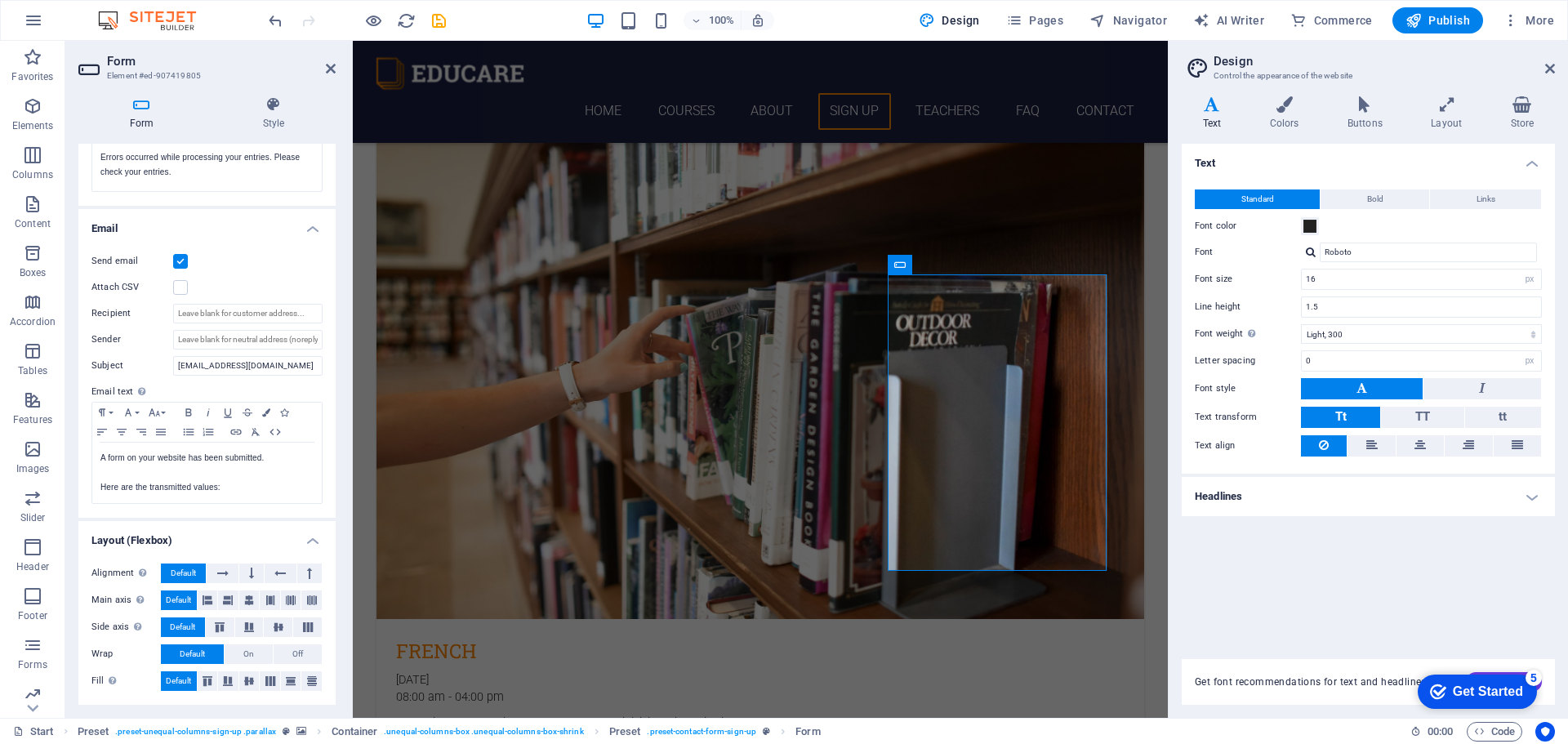
click at [127, 329] on div "Send email Attach CSV Recipient Sender Subject info@elcaminodelsenor.com Email …" at bounding box center [206, 378] width 257 height 279
drag, startPoint x: 224, startPoint y: 360, endPoint x: 138, endPoint y: 357, distance: 86.1
click at [138, 357] on div "Subject info@elcaminodelsenor.com" at bounding box center [207, 366] width 231 height 19
click at [257, 269] on div "Send email" at bounding box center [207, 261] width 231 height 19
click at [257, 485] on p "Here are the transmitted values:" at bounding box center [206, 487] width 213 height 14
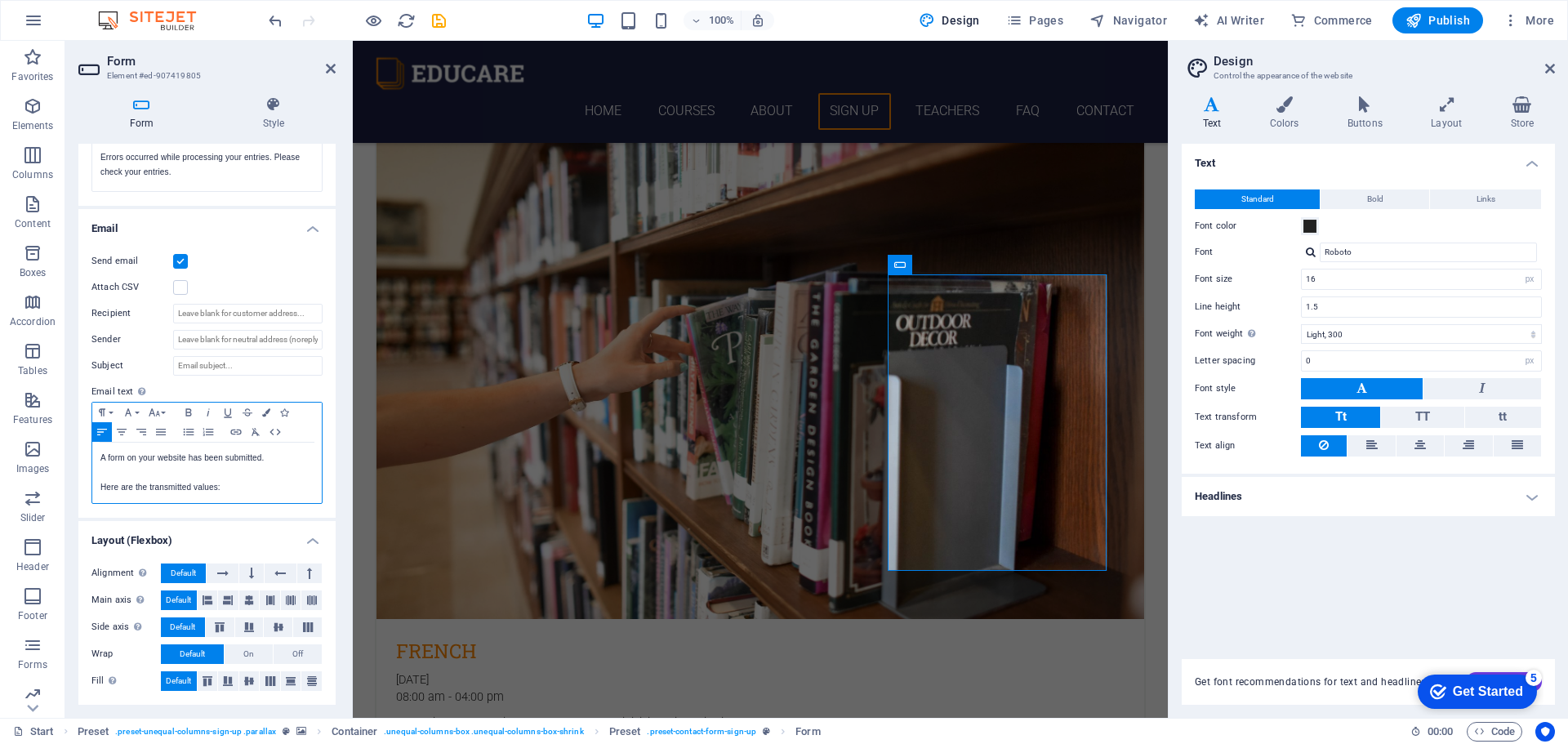
click at [281, 475] on p at bounding box center [206, 472] width 213 height 14
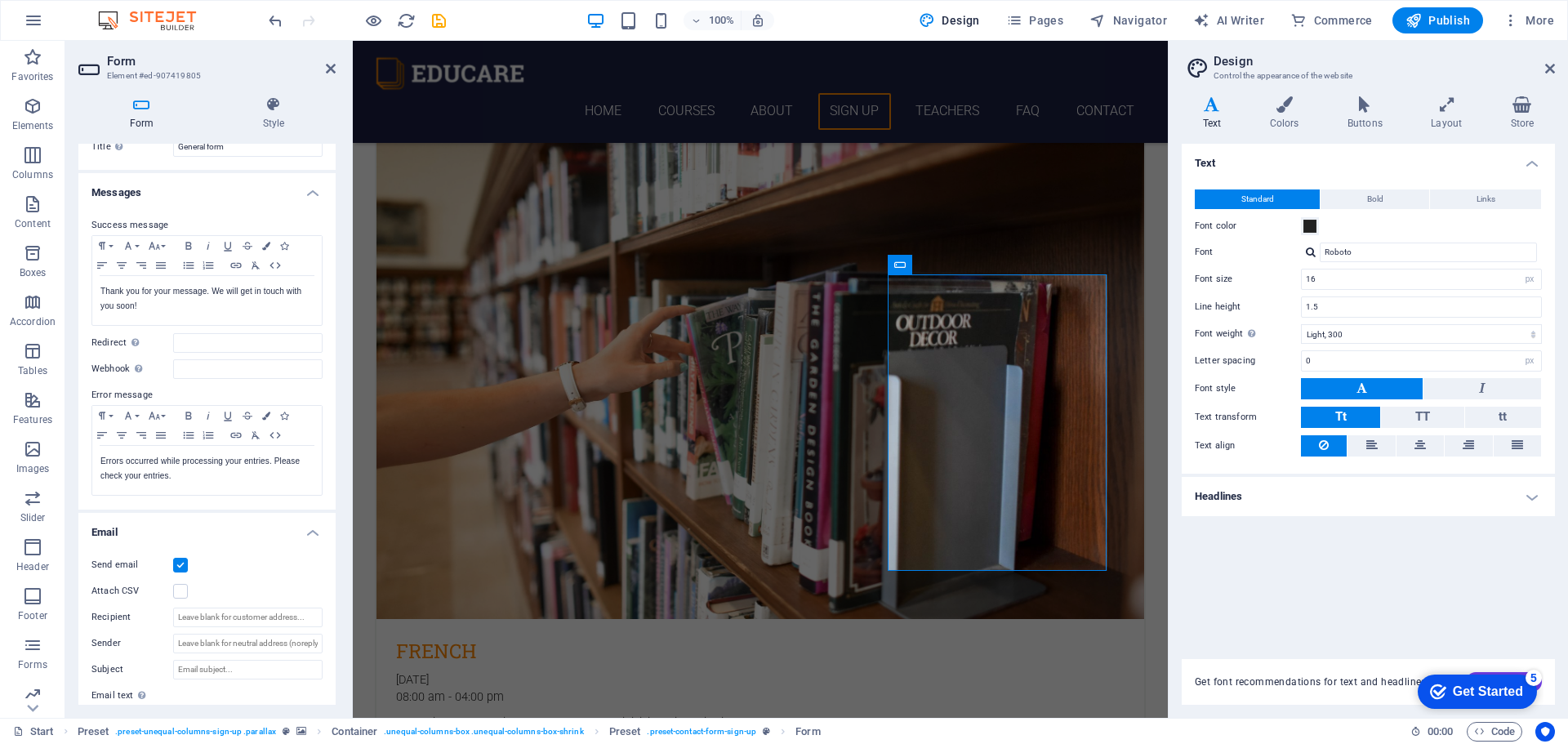
scroll to position [26, 0]
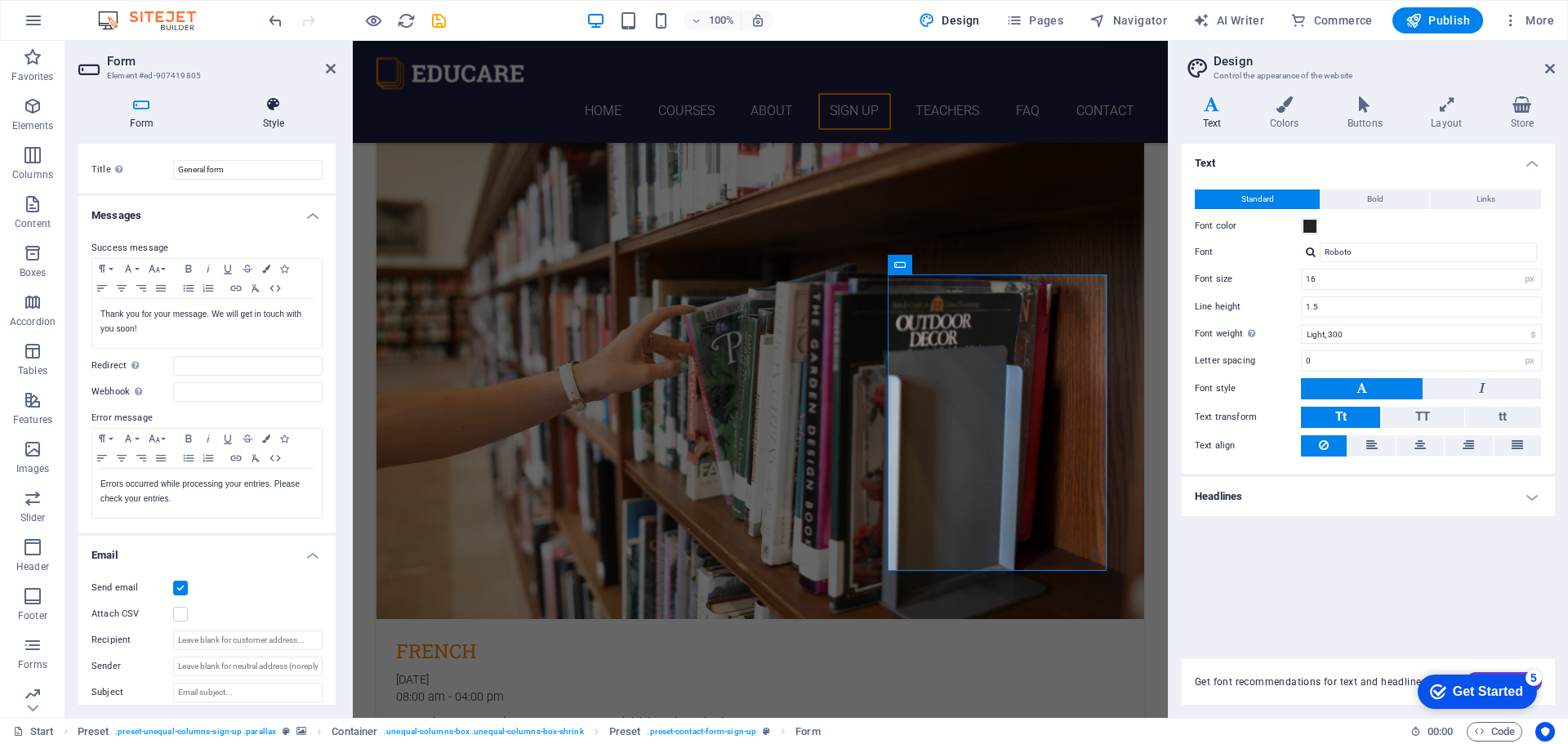
click at [280, 115] on h4 "Style" at bounding box center [274, 114] width 124 height 35
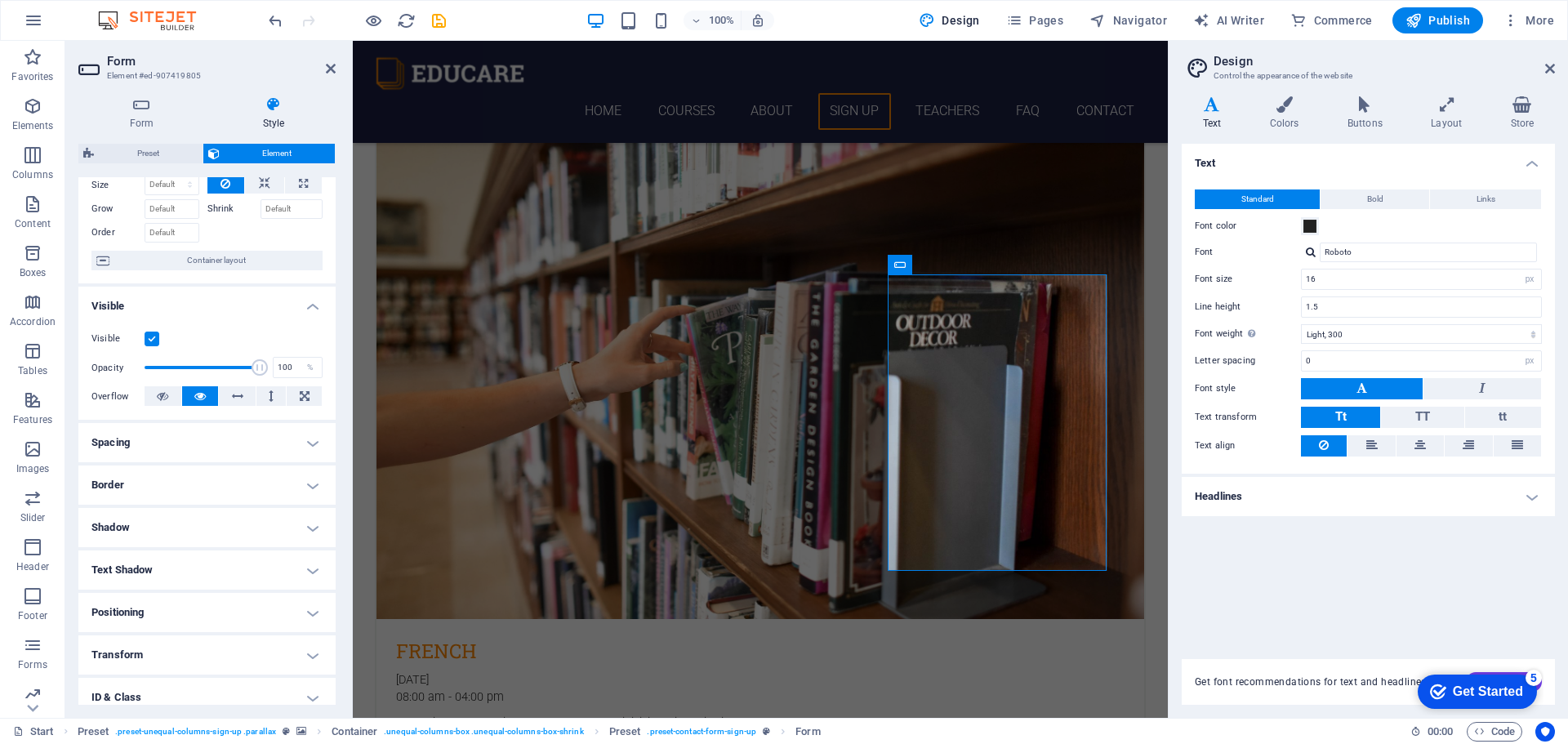
scroll to position [163, 0]
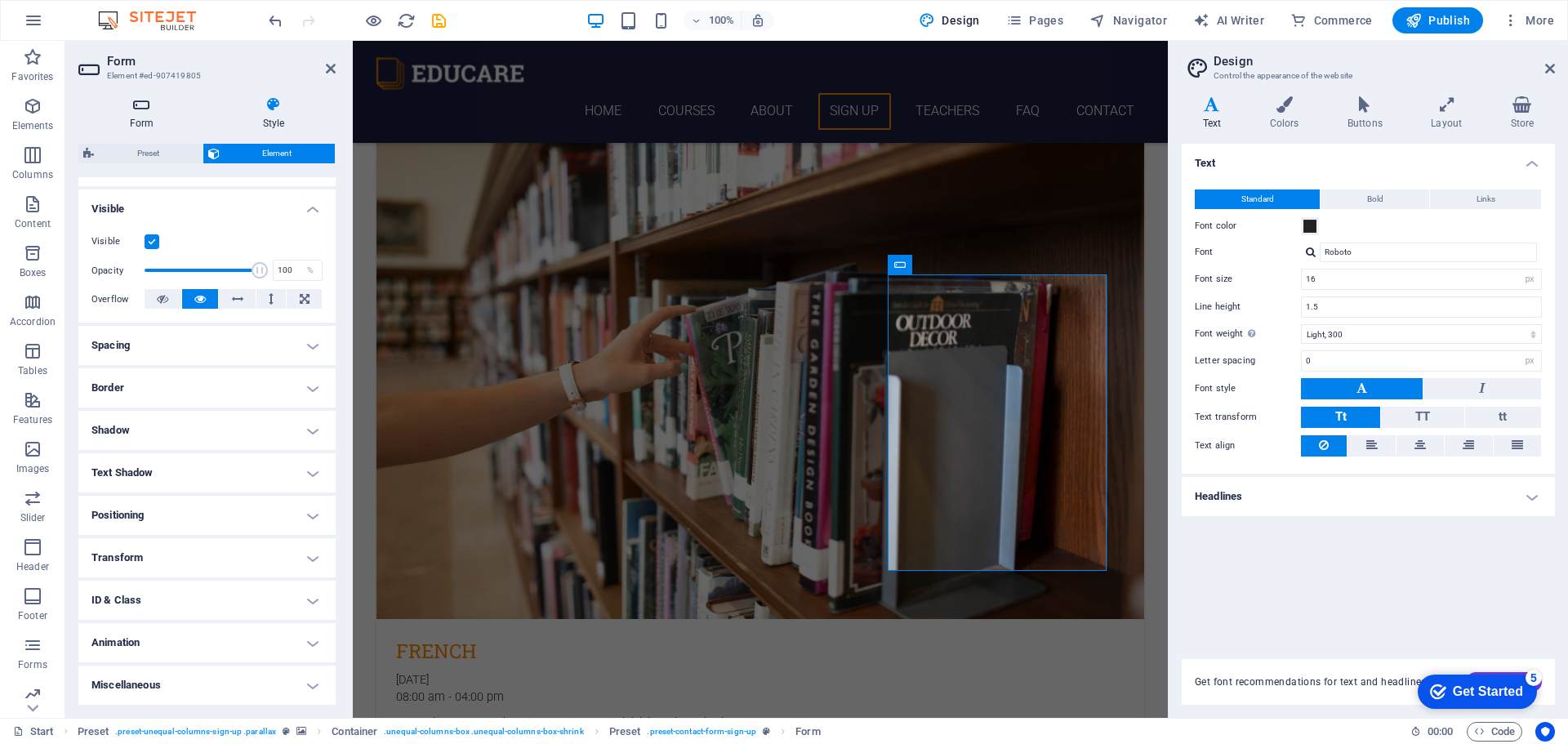
click at [147, 120] on h4 "Form" at bounding box center [145, 114] width 133 height 35
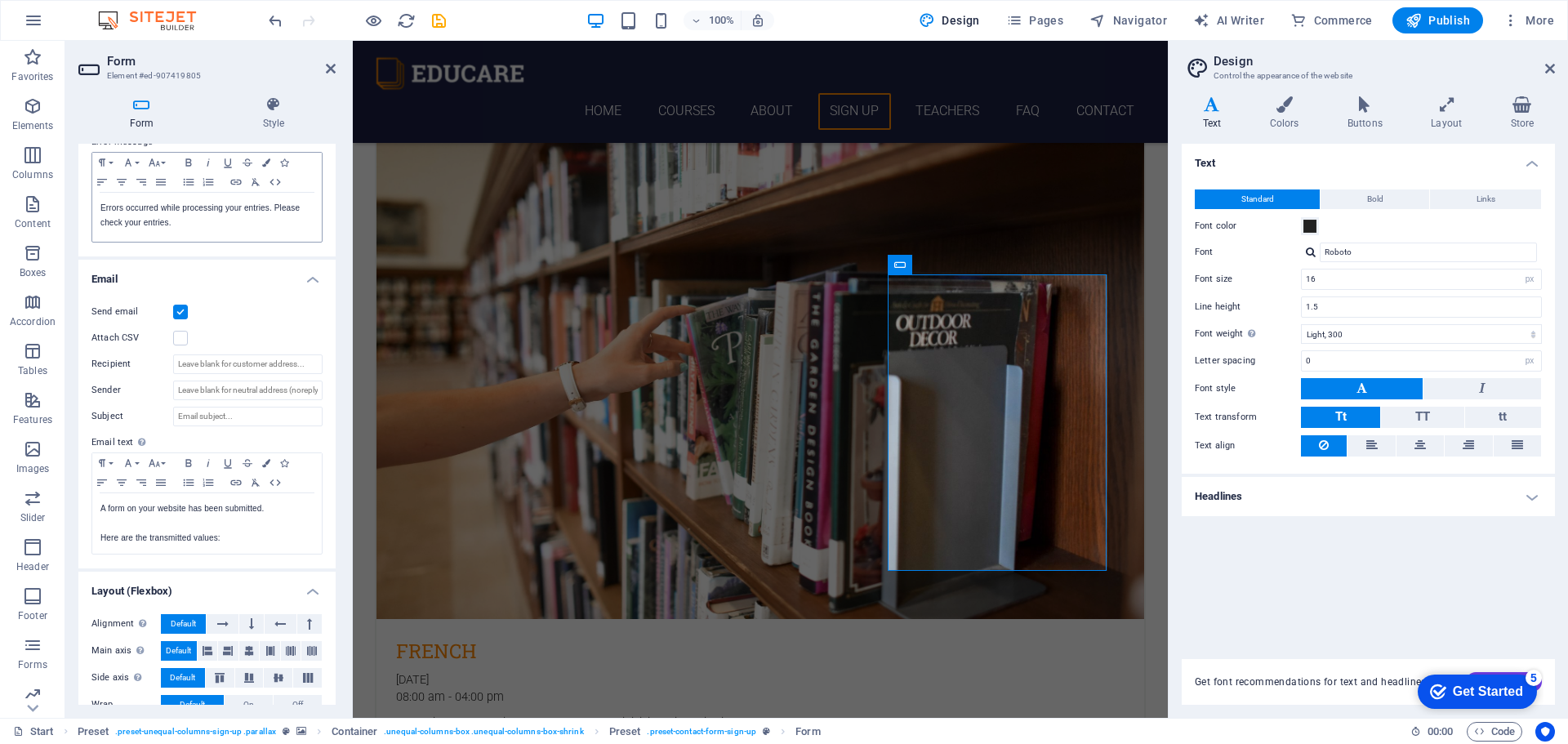
scroll to position [353, 0]
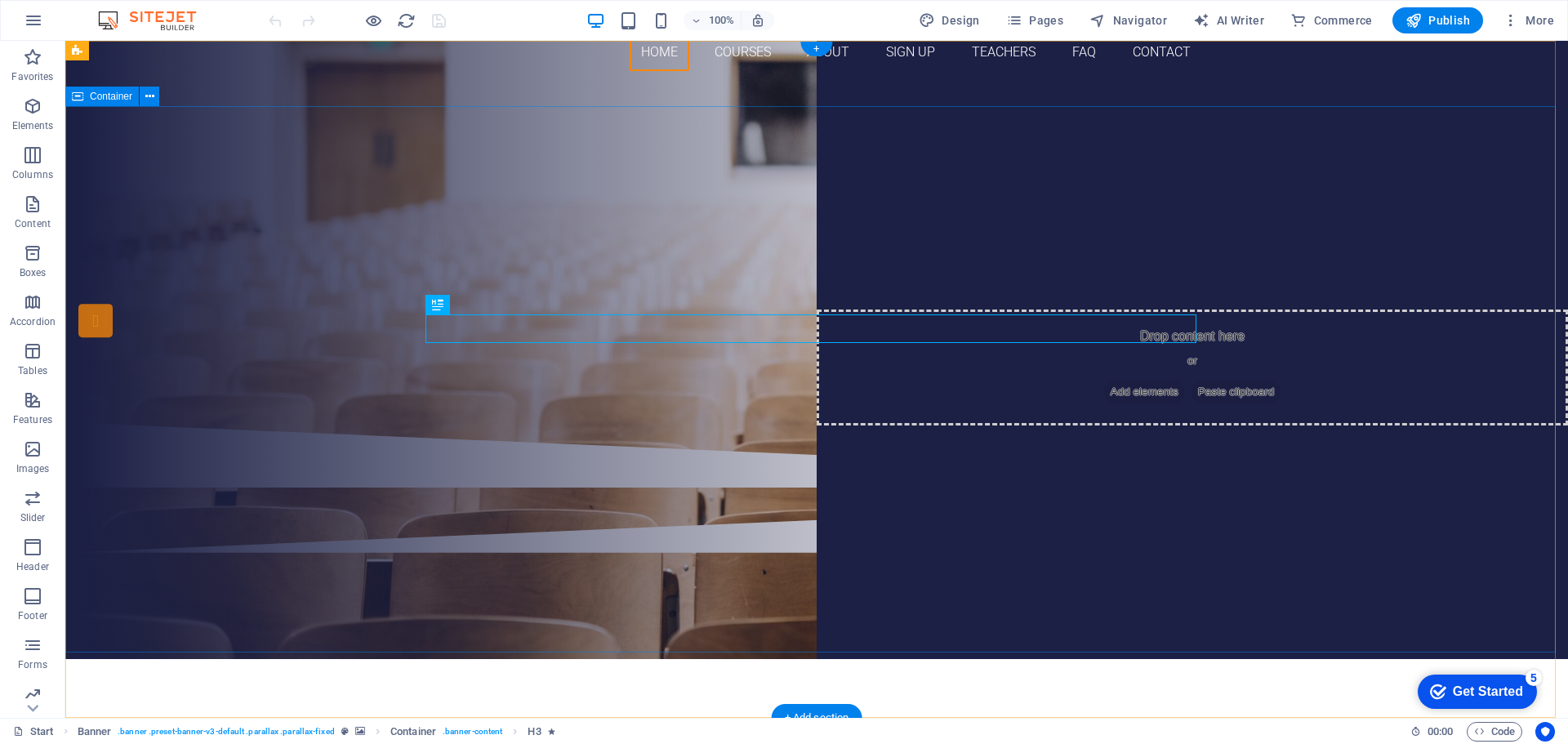
scroll to position [82, 0]
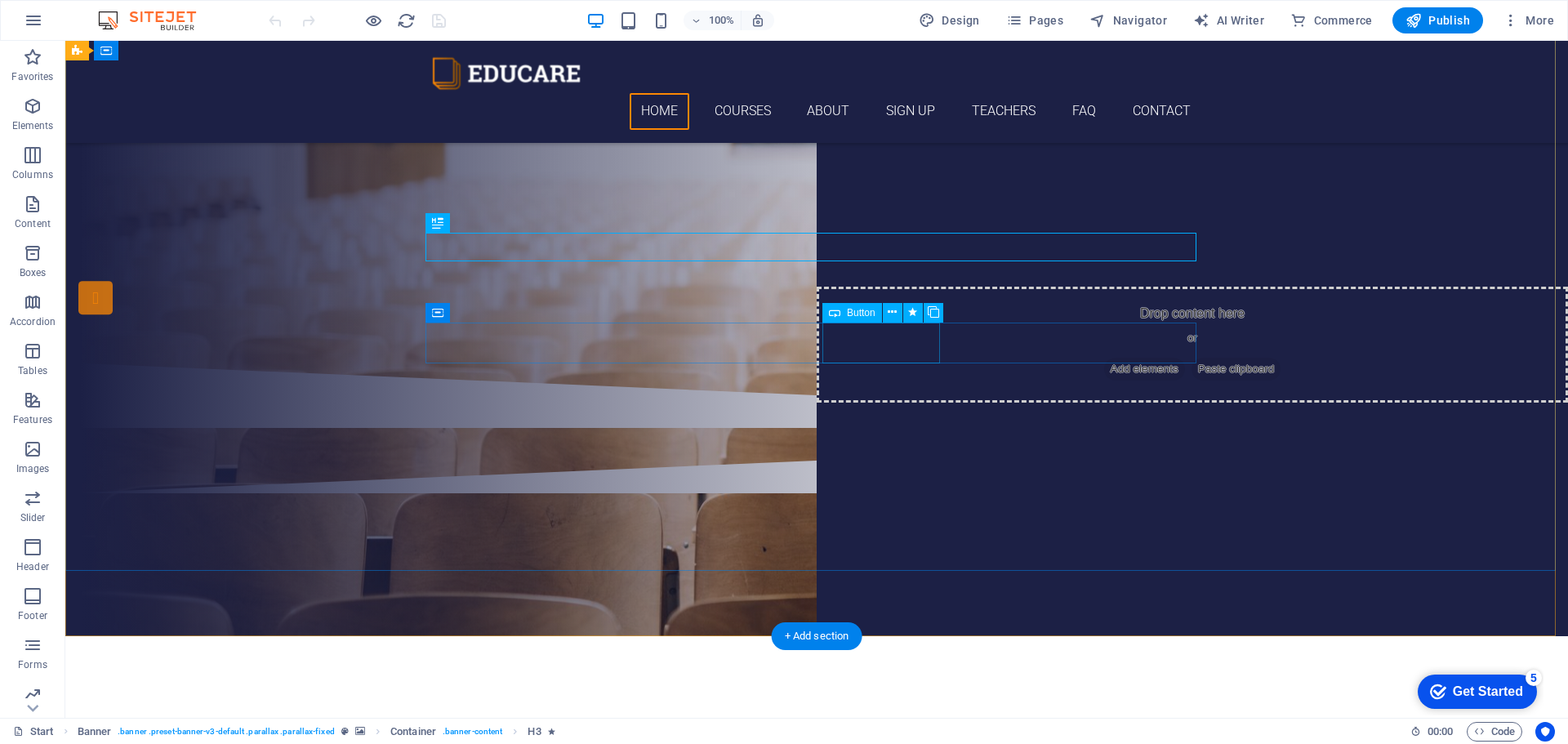
click at [915, 284] on div "Sign up now" at bounding box center [816, 264] width 771 height 40
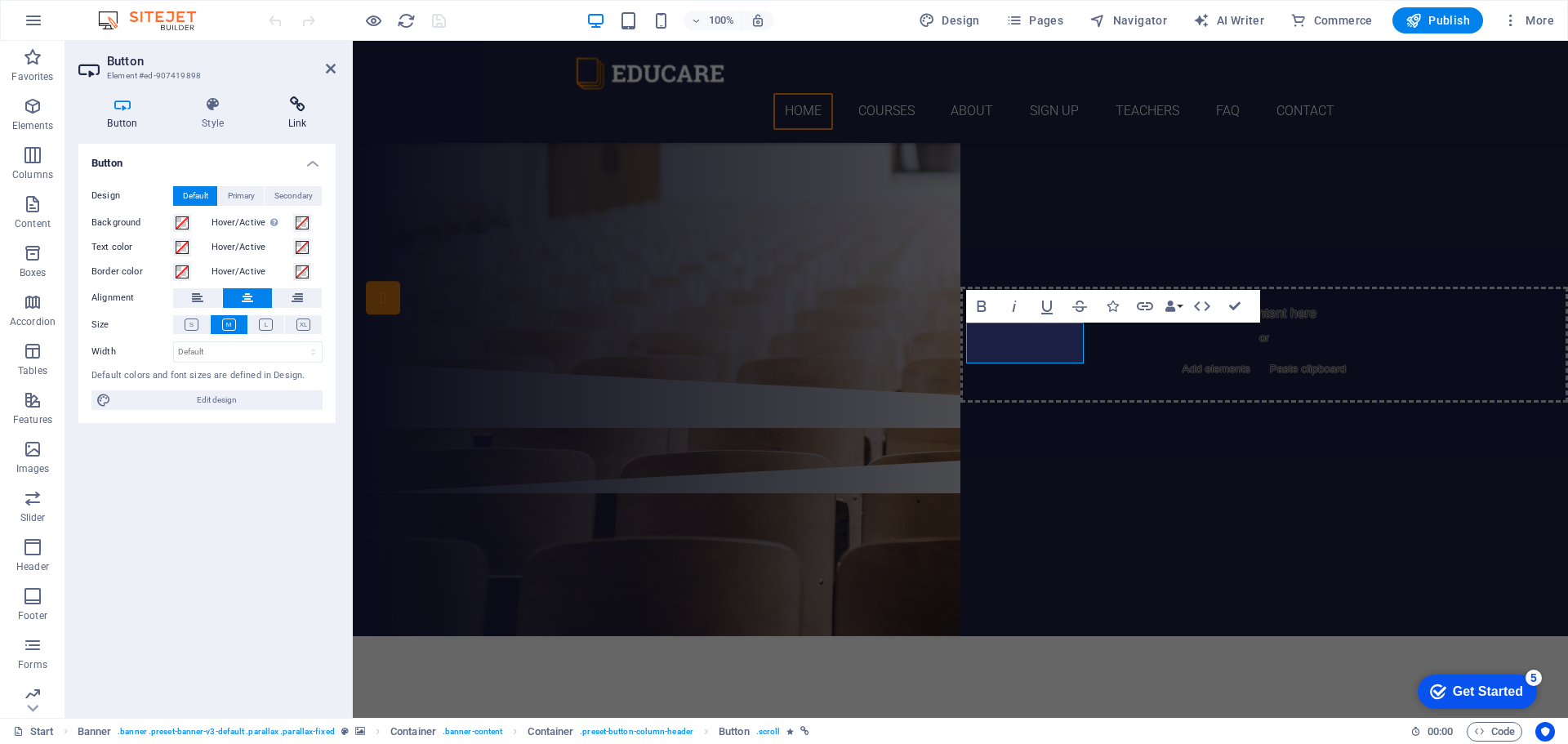
click at [308, 103] on icon at bounding box center [298, 104] width 77 height 16
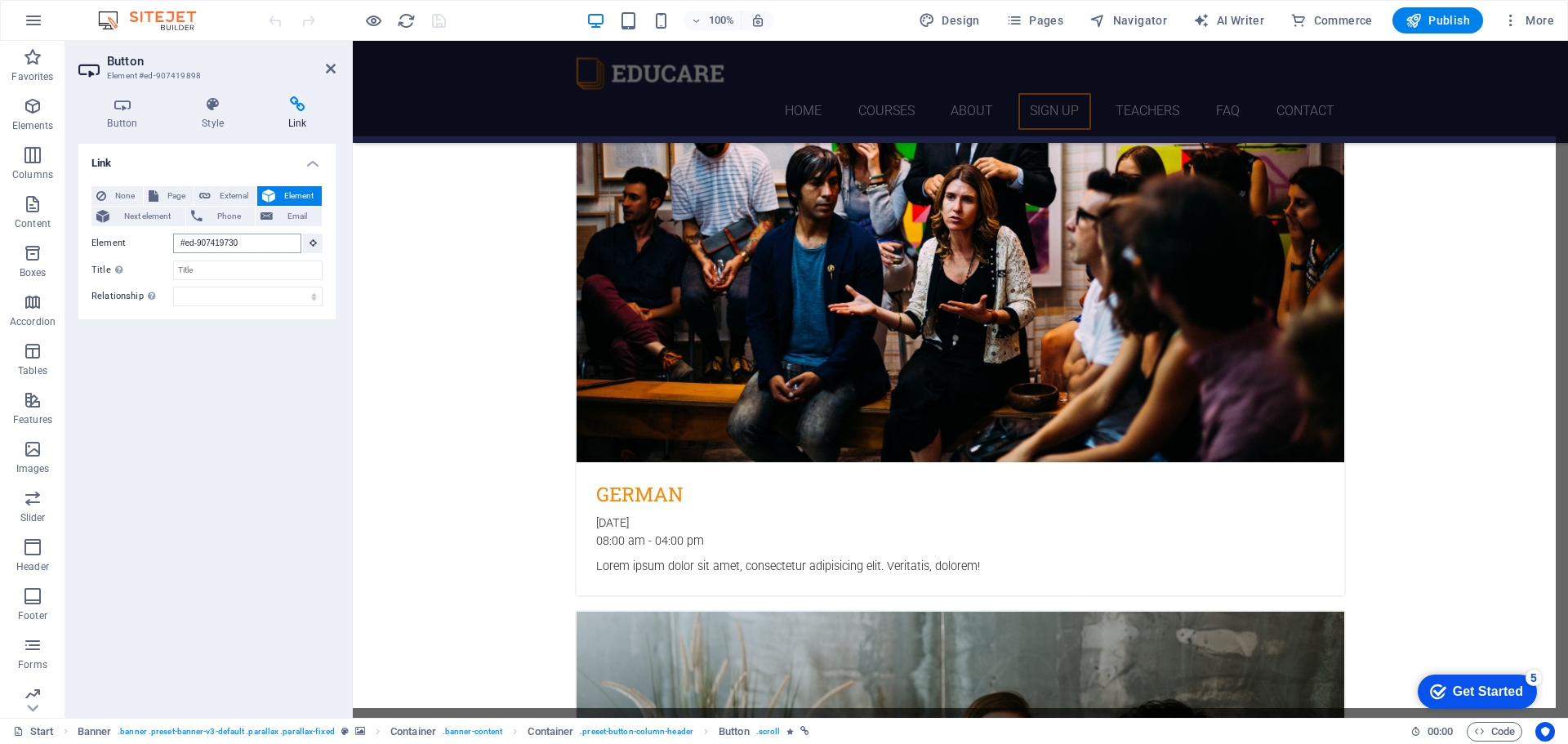
scroll to position [3447, 0]
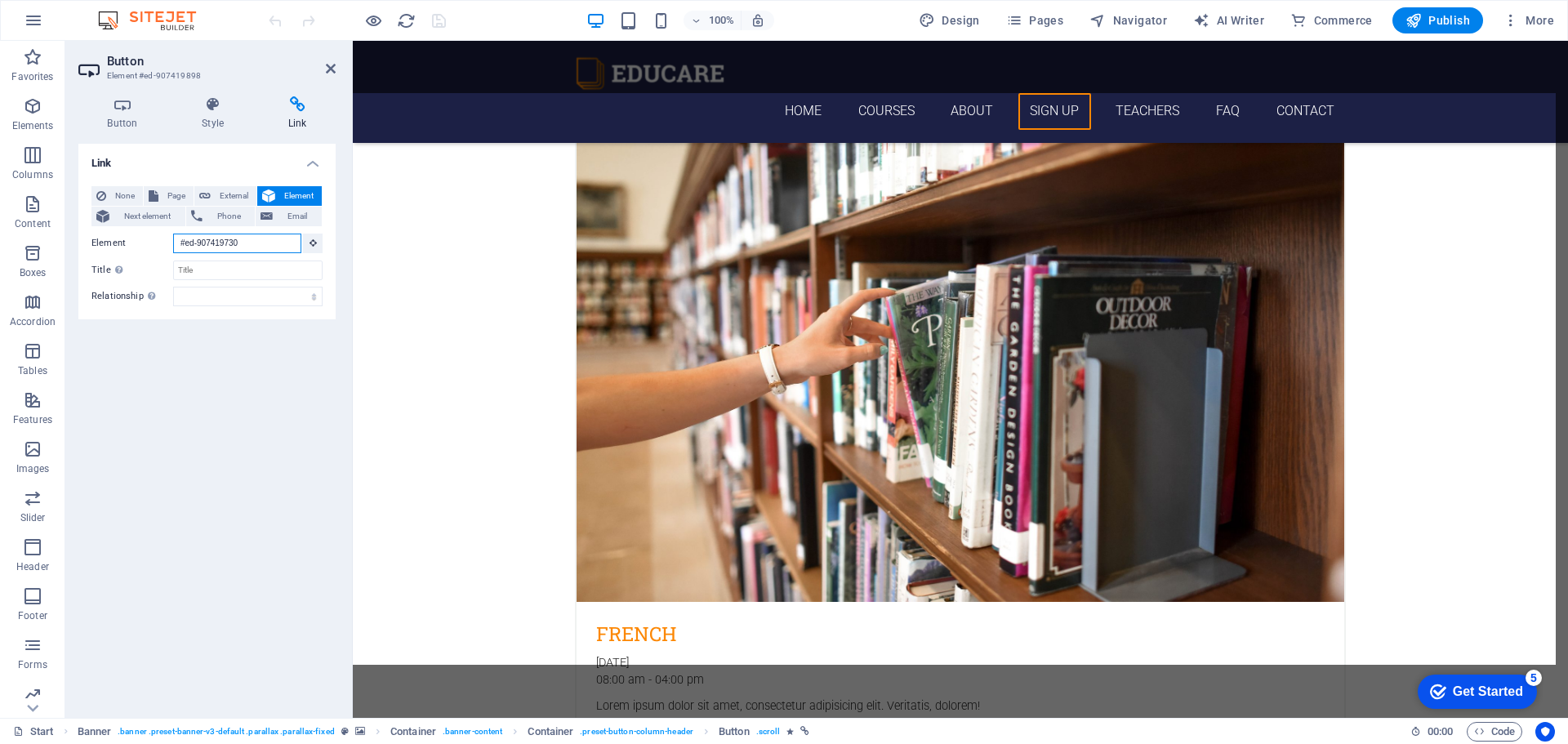
click at [269, 244] on input "#ed-907419730" at bounding box center [237, 243] width 128 height 19
click at [255, 240] on input "#ed-907419730" at bounding box center [237, 243] width 128 height 19
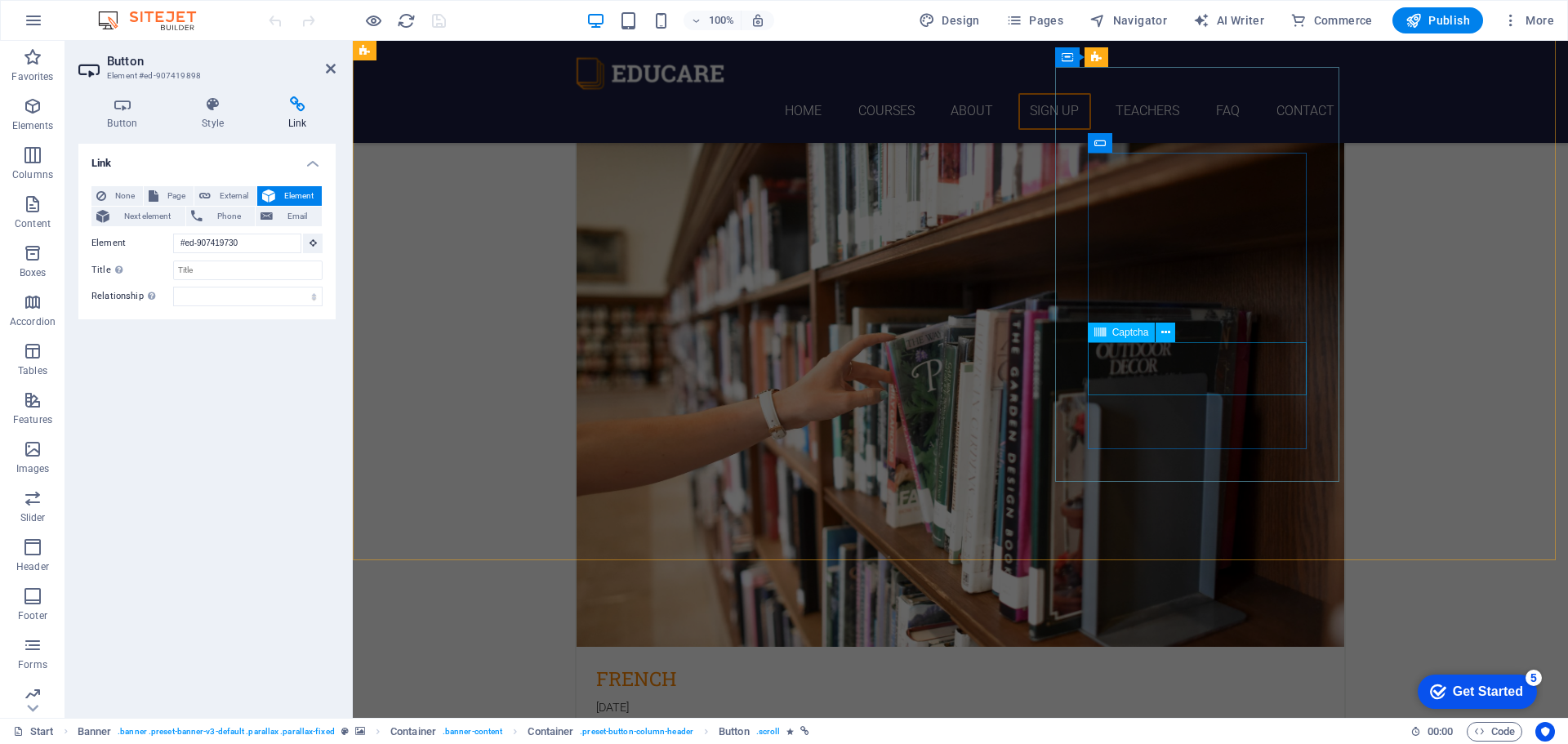
scroll to position [3594, 0]
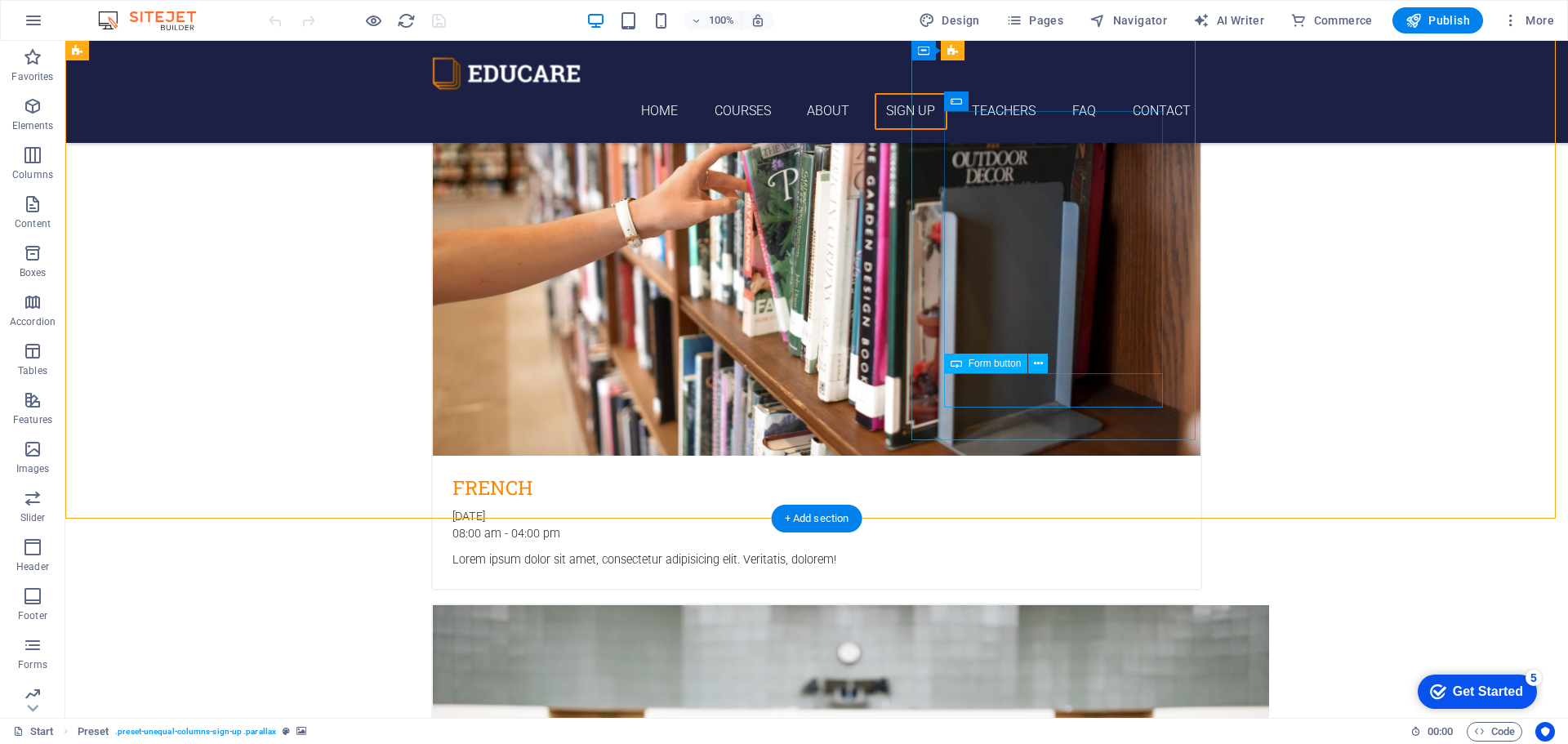
click at [1040, 361] on icon at bounding box center [1038, 364] width 9 height 17
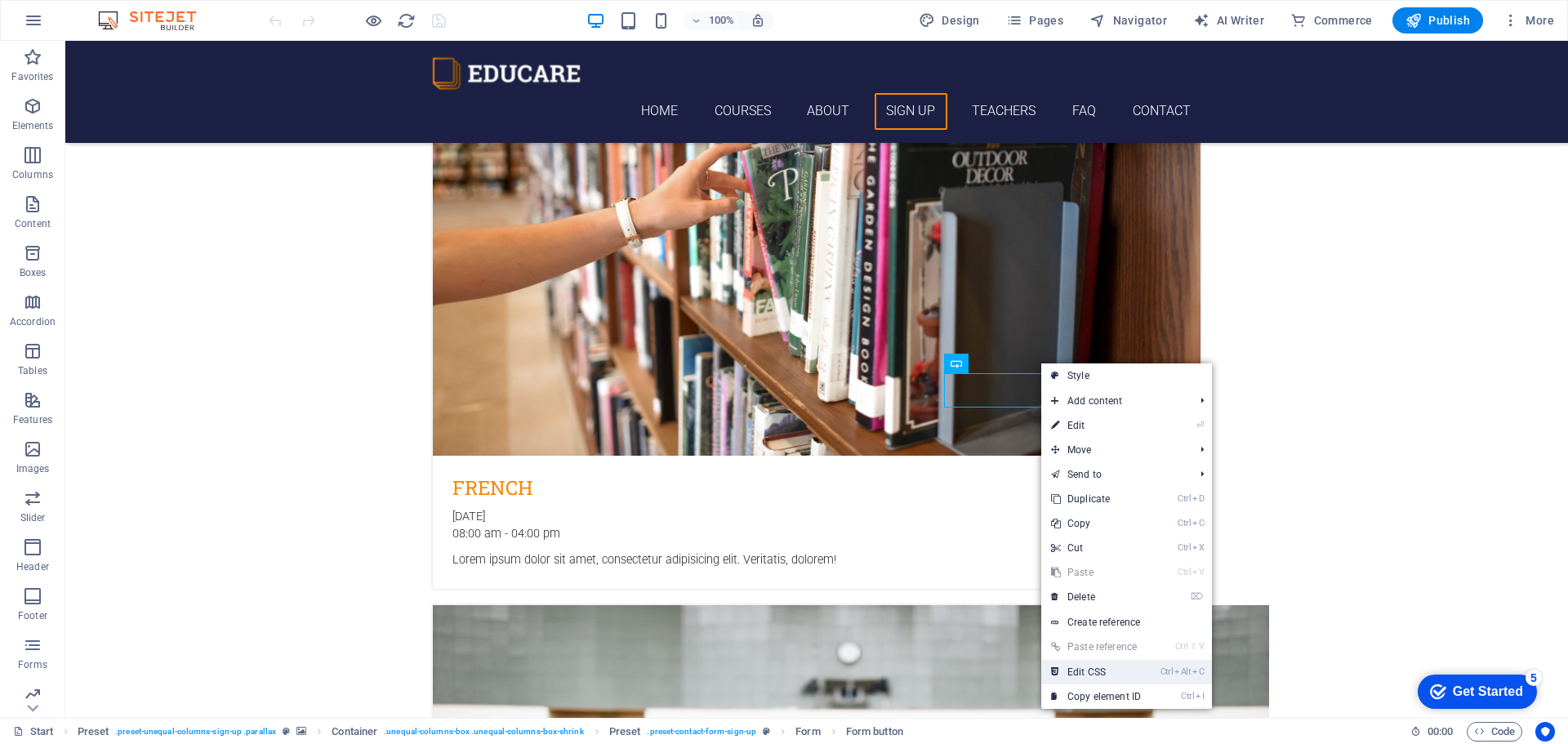
click at [1110, 668] on link "Ctrl Alt C Edit CSS" at bounding box center [1097, 672] width 110 height 24
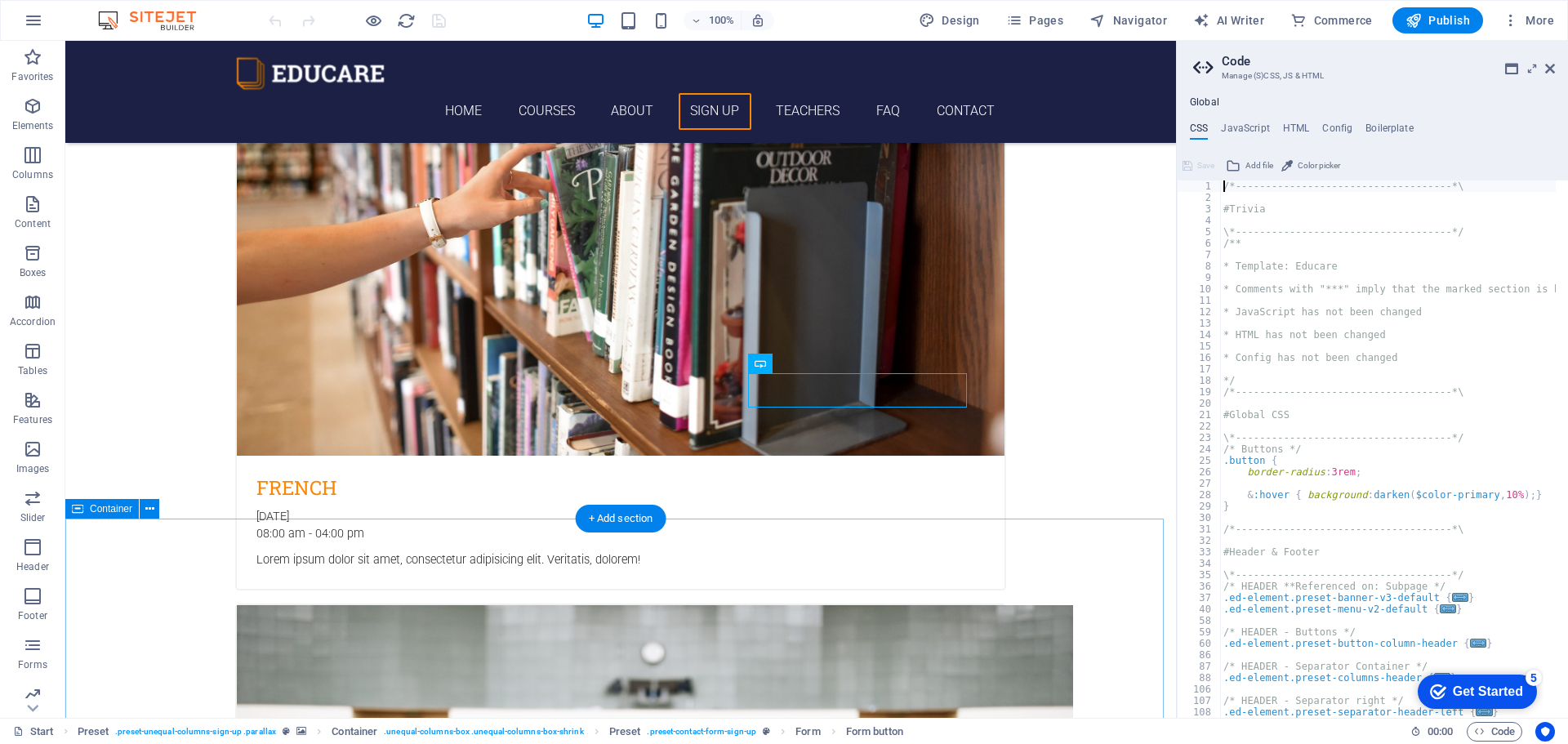
scroll to position [1087, 0]
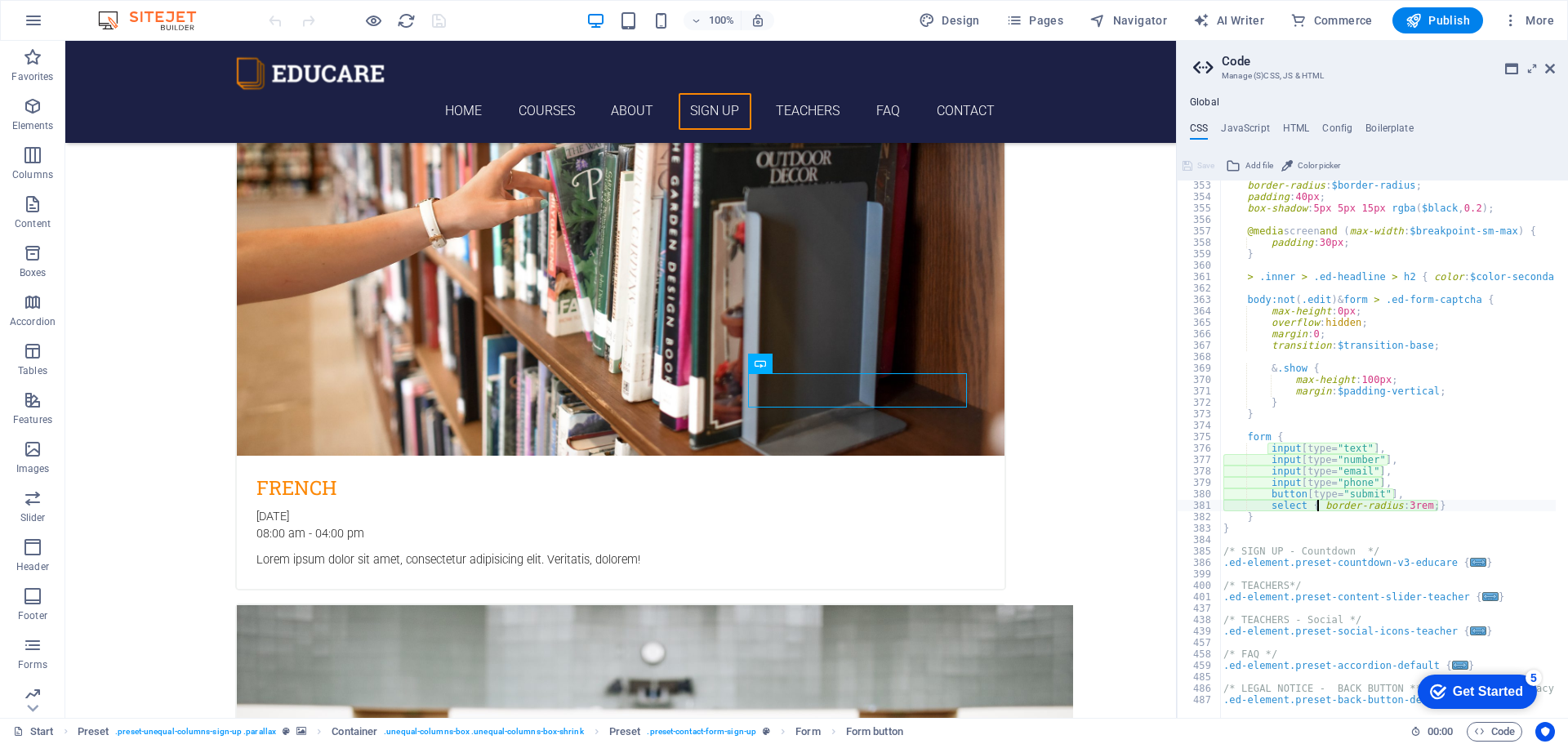
click at [1532, 624] on div "border-radius : $border-radius ; padding : 40px ; box-shadow : 5px 5px 15px rgb…" at bounding box center [1465, 453] width 491 height 548
type textarea "/* TEACHERS - Social */"
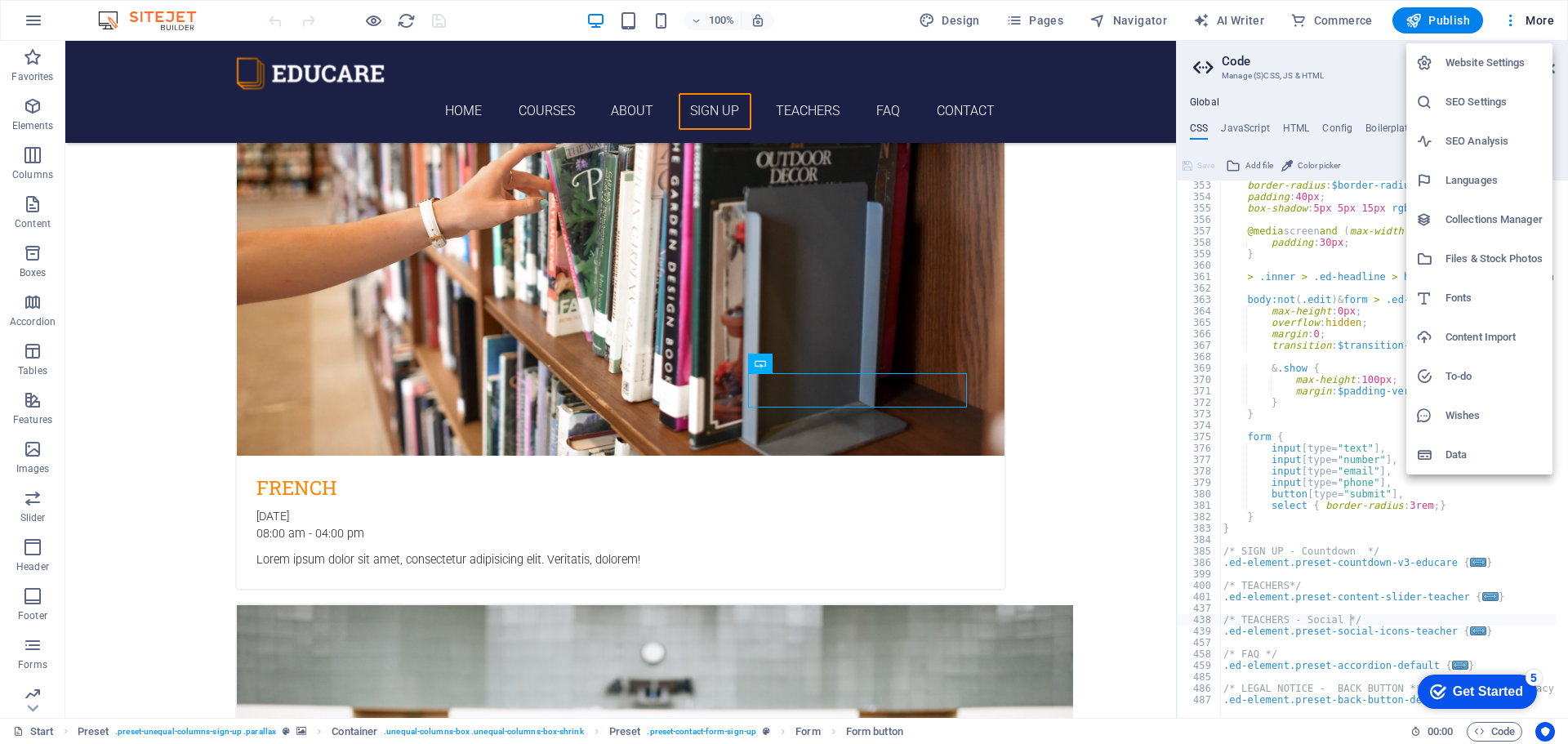
click at [1475, 455] on h6 "Data" at bounding box center [1494, 455] width 97 height 19
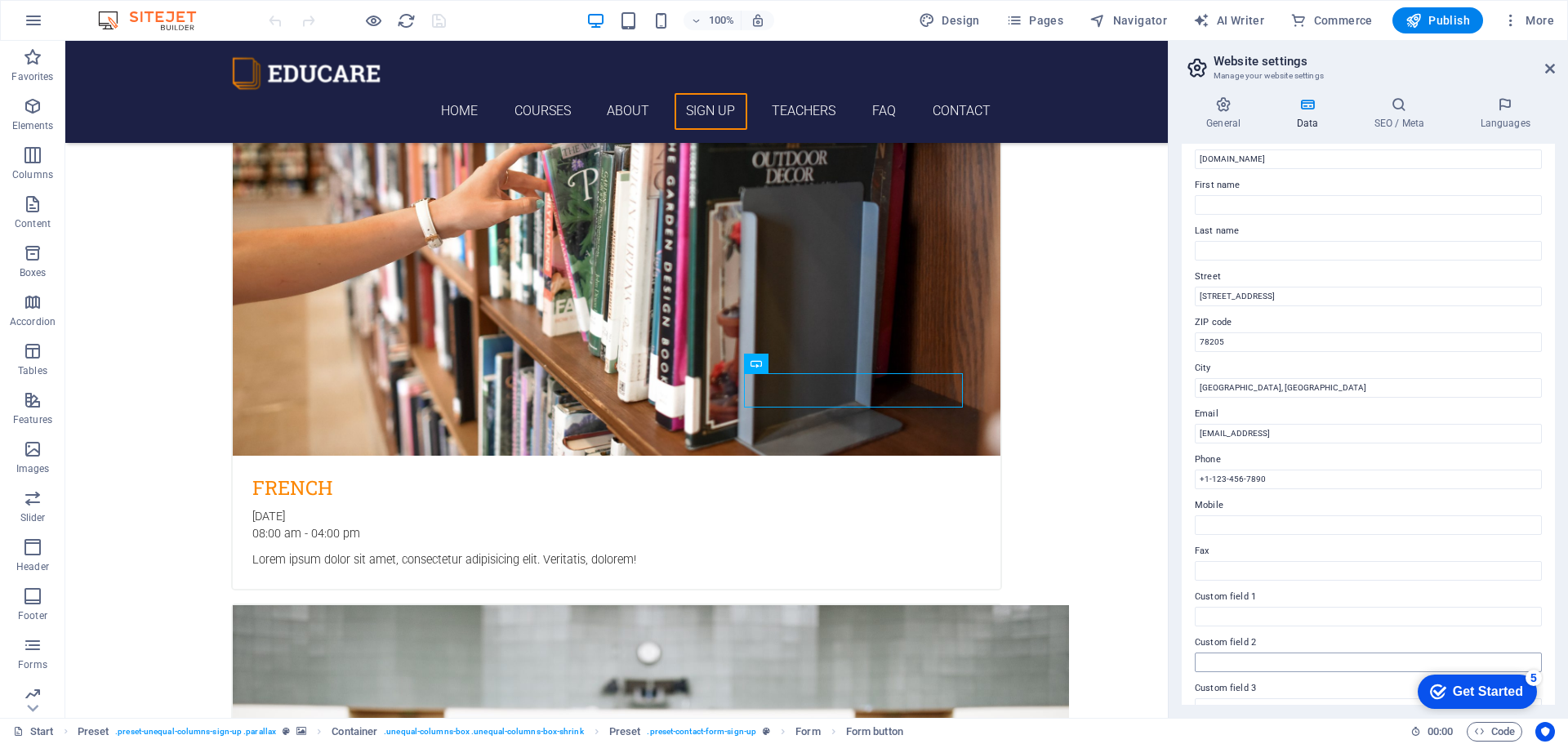
scroll to position [0, 0]
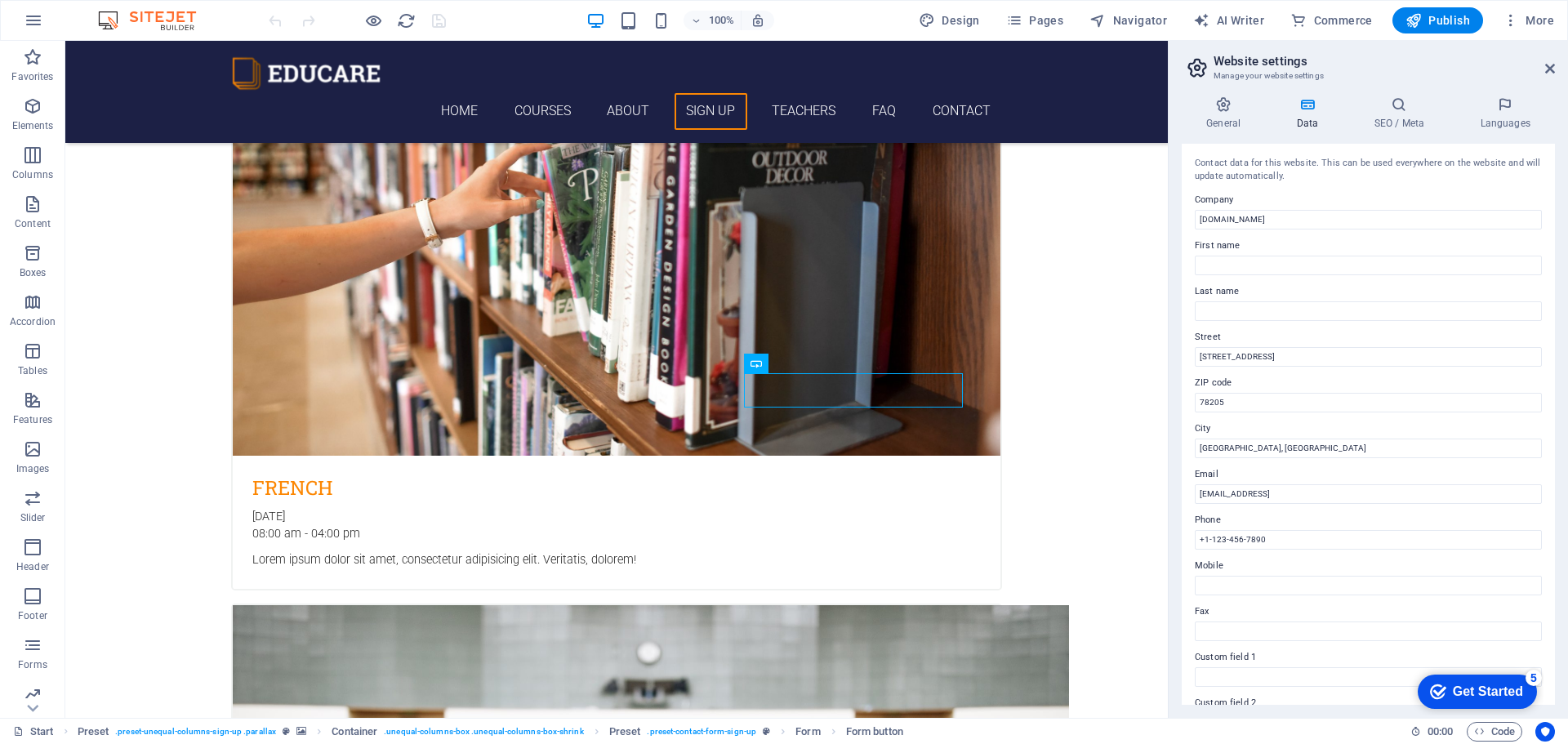
click at [1313, 116] on h4 "Data" at bounding box center [1311, 114] width 78 height 35
click at [1409, 123] on h4 "SEO / Meta" at bounding box center [1402, 114] width 106 height 35
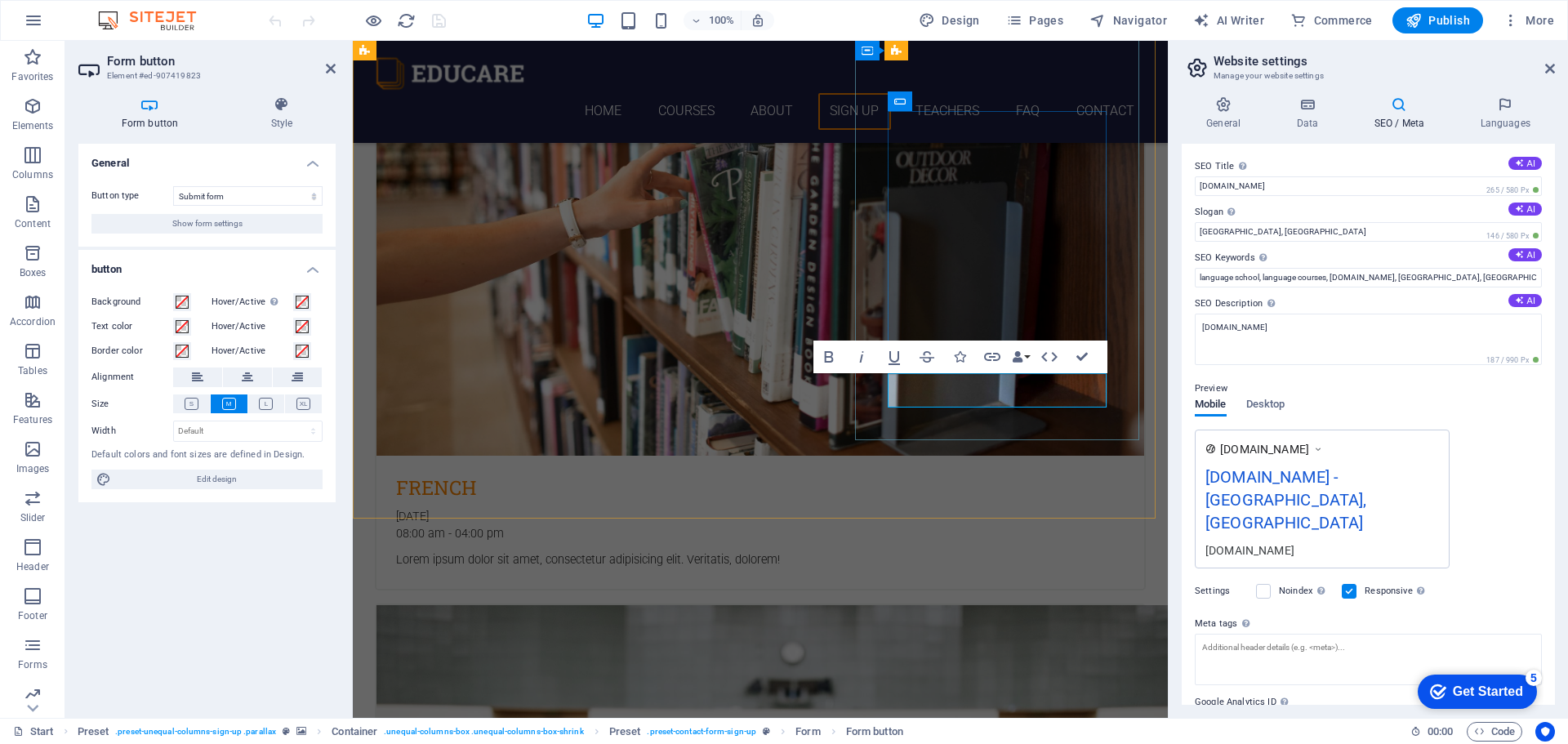
click at [1225, 105] on icon at bounding box center [1223, 104] width 83 height 16
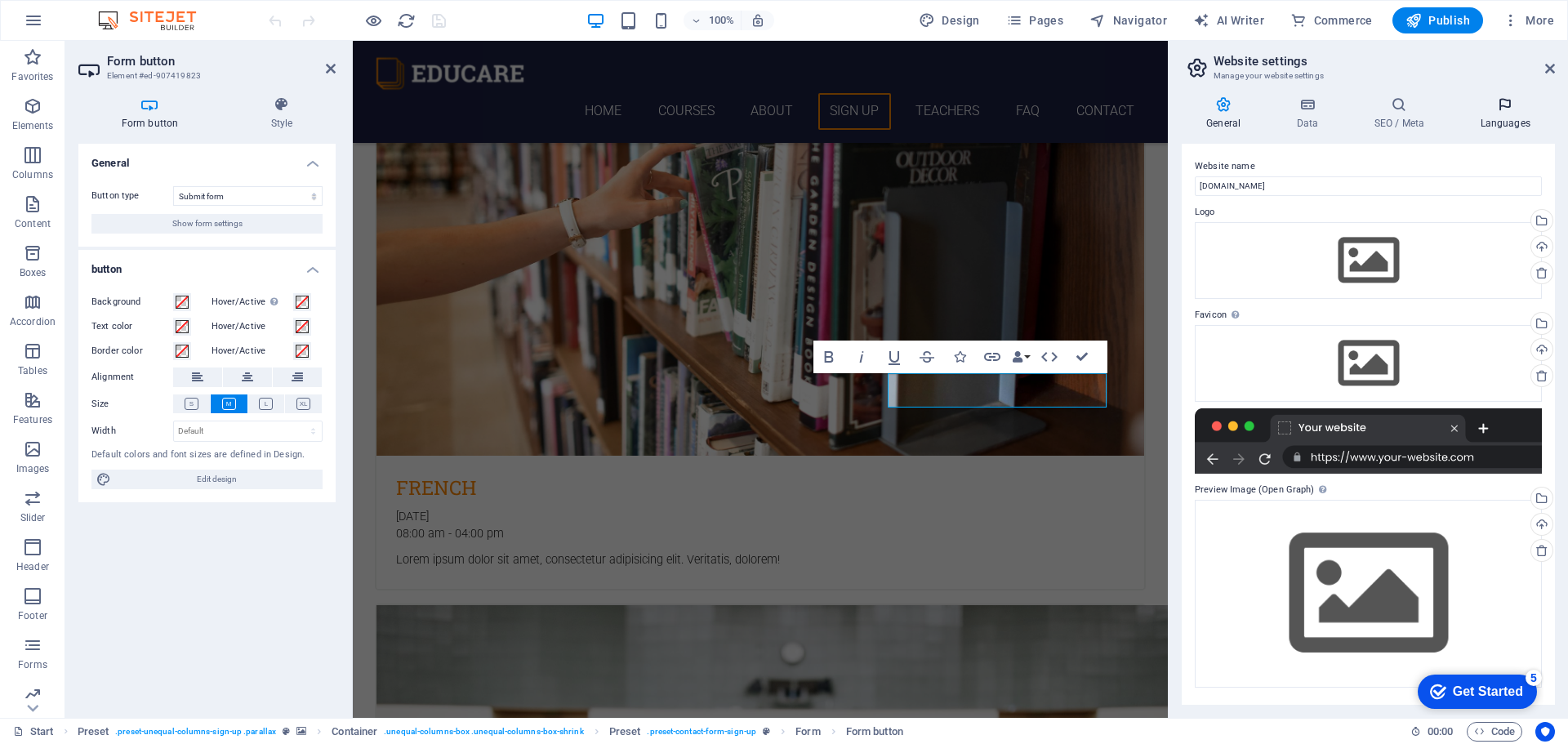
click at [1497, 124] on h4 "Languages" at bounding box center [1504, 114] width 99 height 35
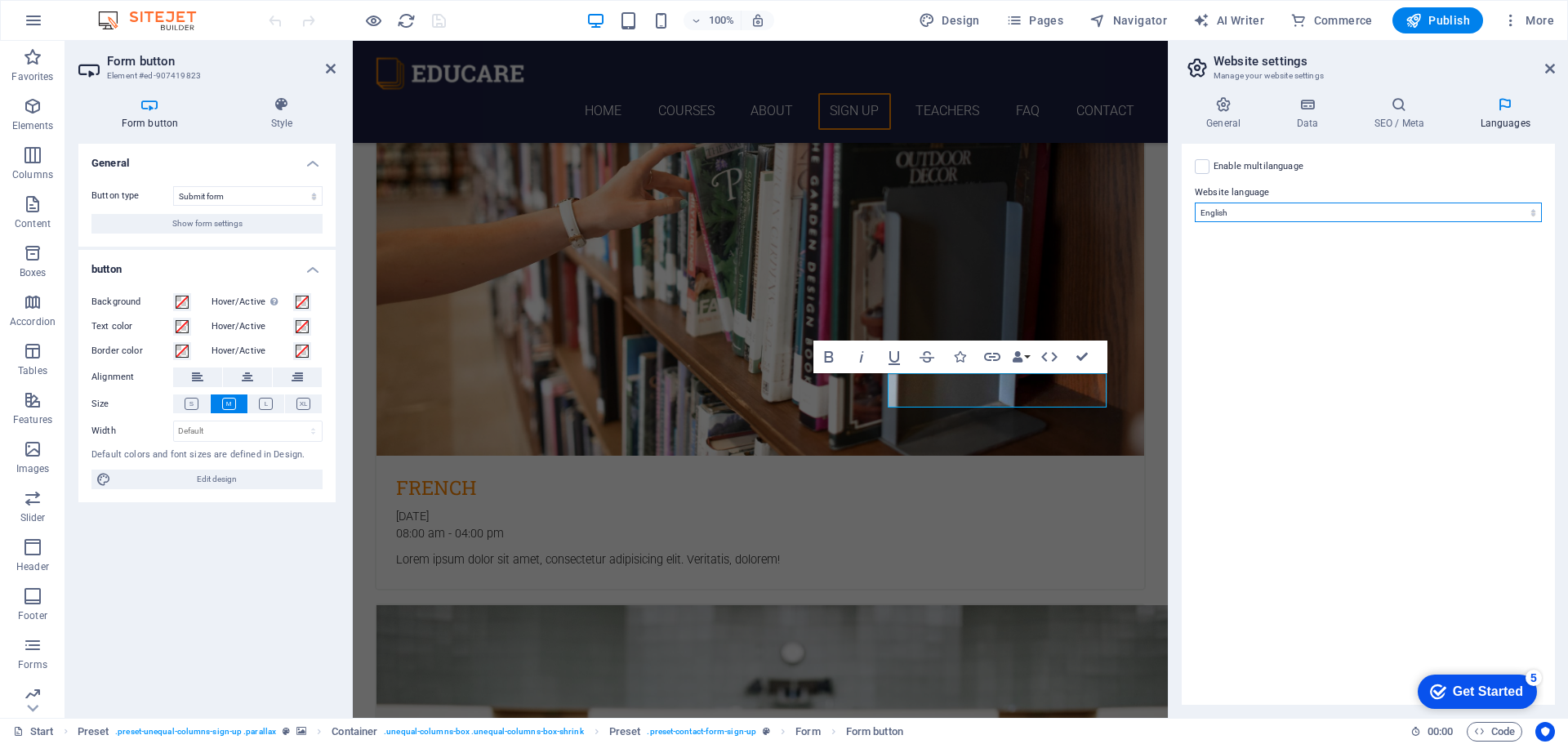
click at [1289, 211] on select "Abkhazian Afar Afrikaans Akan Albanian Amharic Arabic Aragonese Armenian Assame…" at bounding box center [1369, 212] width 347 height 19
click at [1374, 169] on div "Enable multilanguage To disable multilanguage delete all languages until only o…" at bounding box center [1369, 167] width 347 height 19
click at [1548, 62] on h2 "Website settings" at bounding box center [1384, 61] width 341 height 14
click at [1548, 65] on icon at bounding box center [1550, 68] width 10 height 13
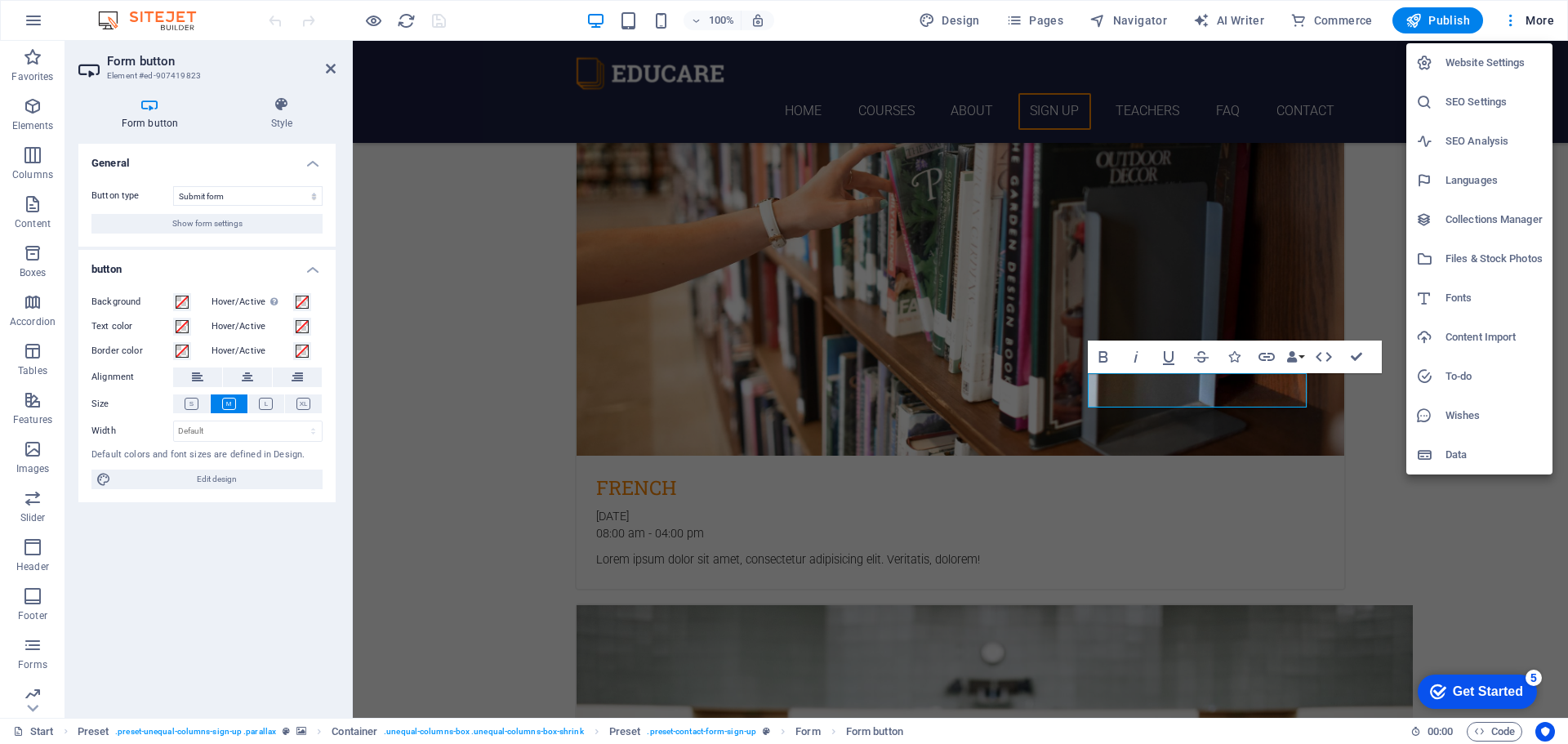
click at [235, 198] on div at bounding box center [784, 372] width 1568 height 744
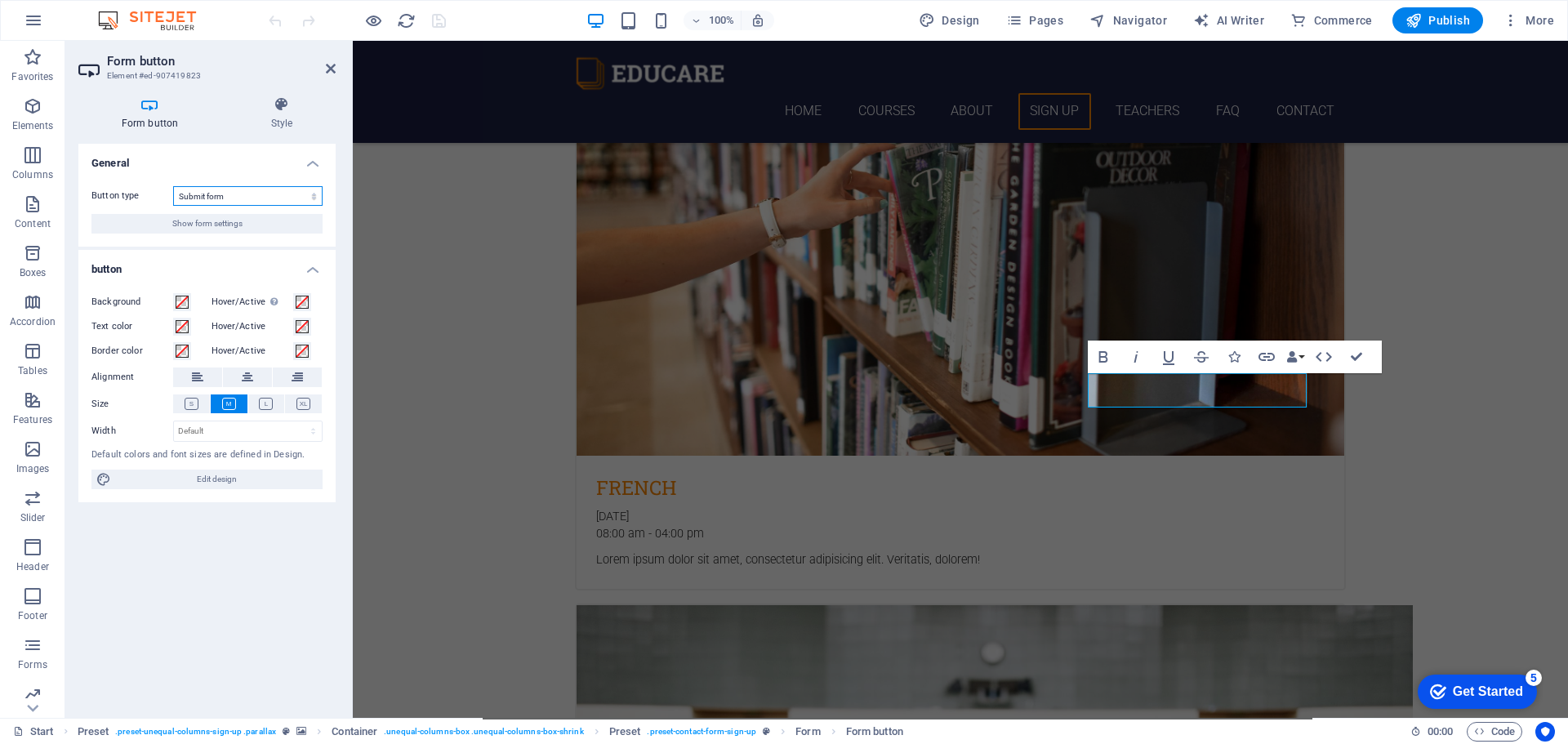
click at [235, 198] on select "Submit form Reset form No action" at bounding box center [248, 196] width 149 height 19
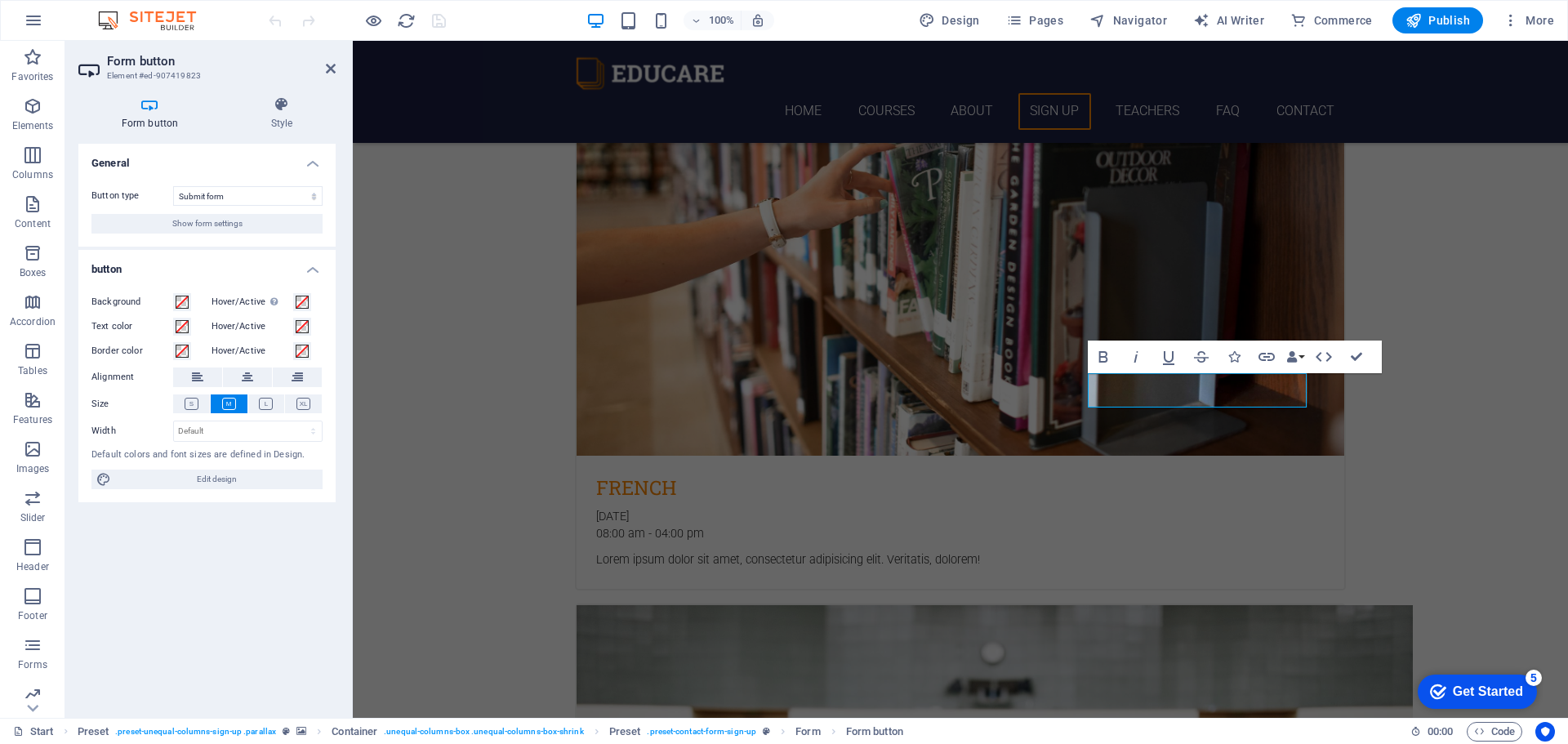
click at [238, 166] on h4 "General" at bounding box center [206, 158] width 257 height 30
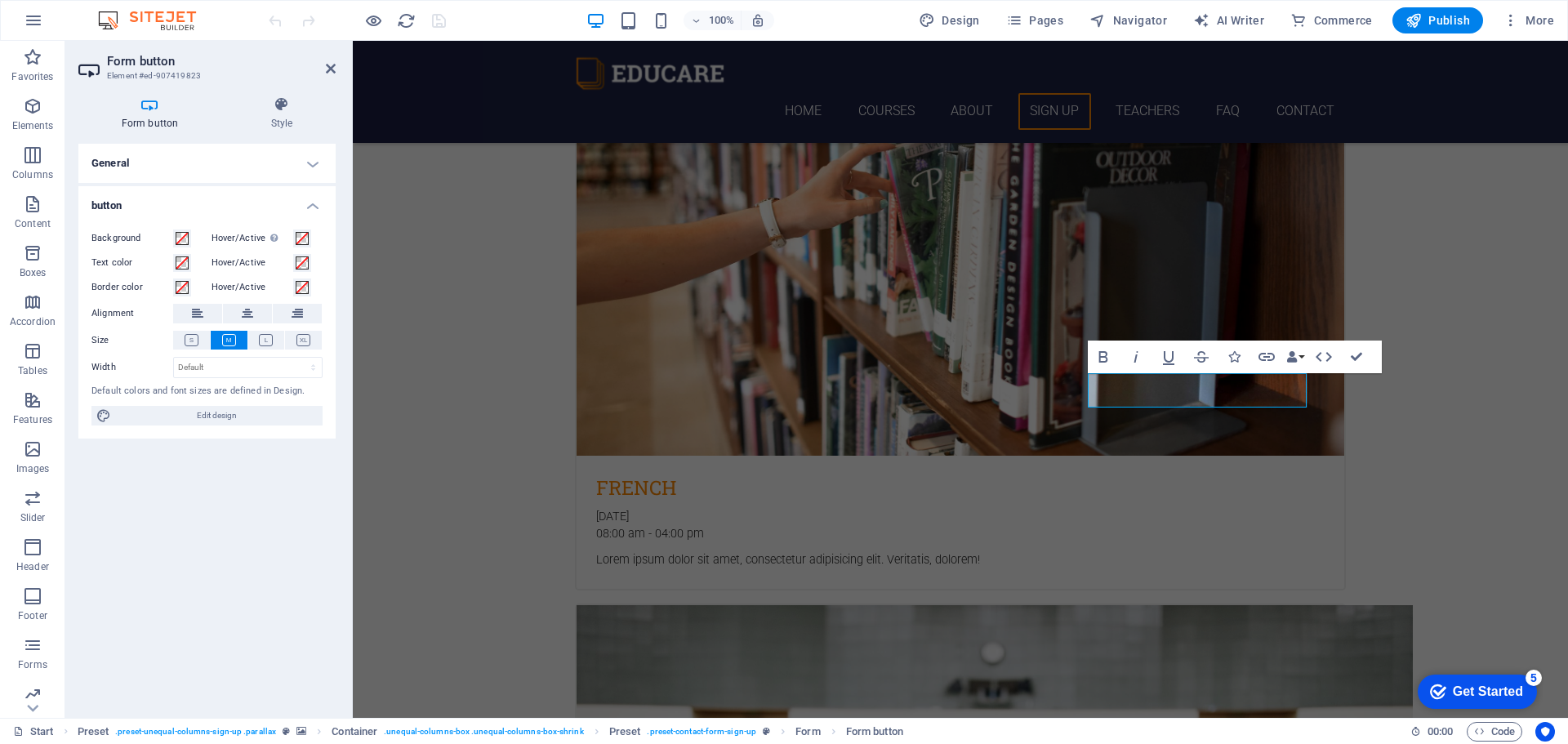
click at [230, 166] on h4 "General" at bounding box center [206, 163] width 257 height 40
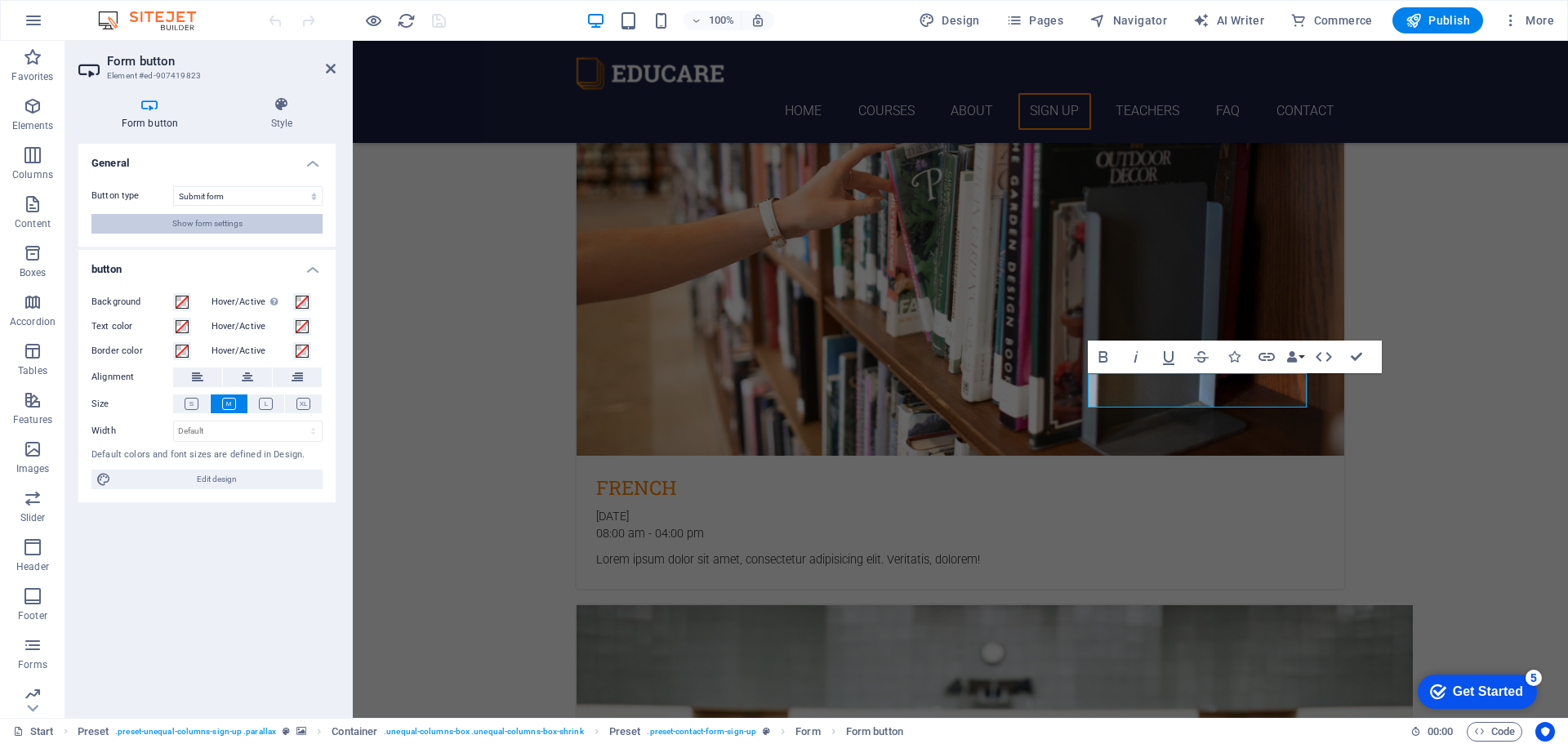
click at [266, 226] on button "Show form settings" at bounding box center [207, 224] width 231 height 19
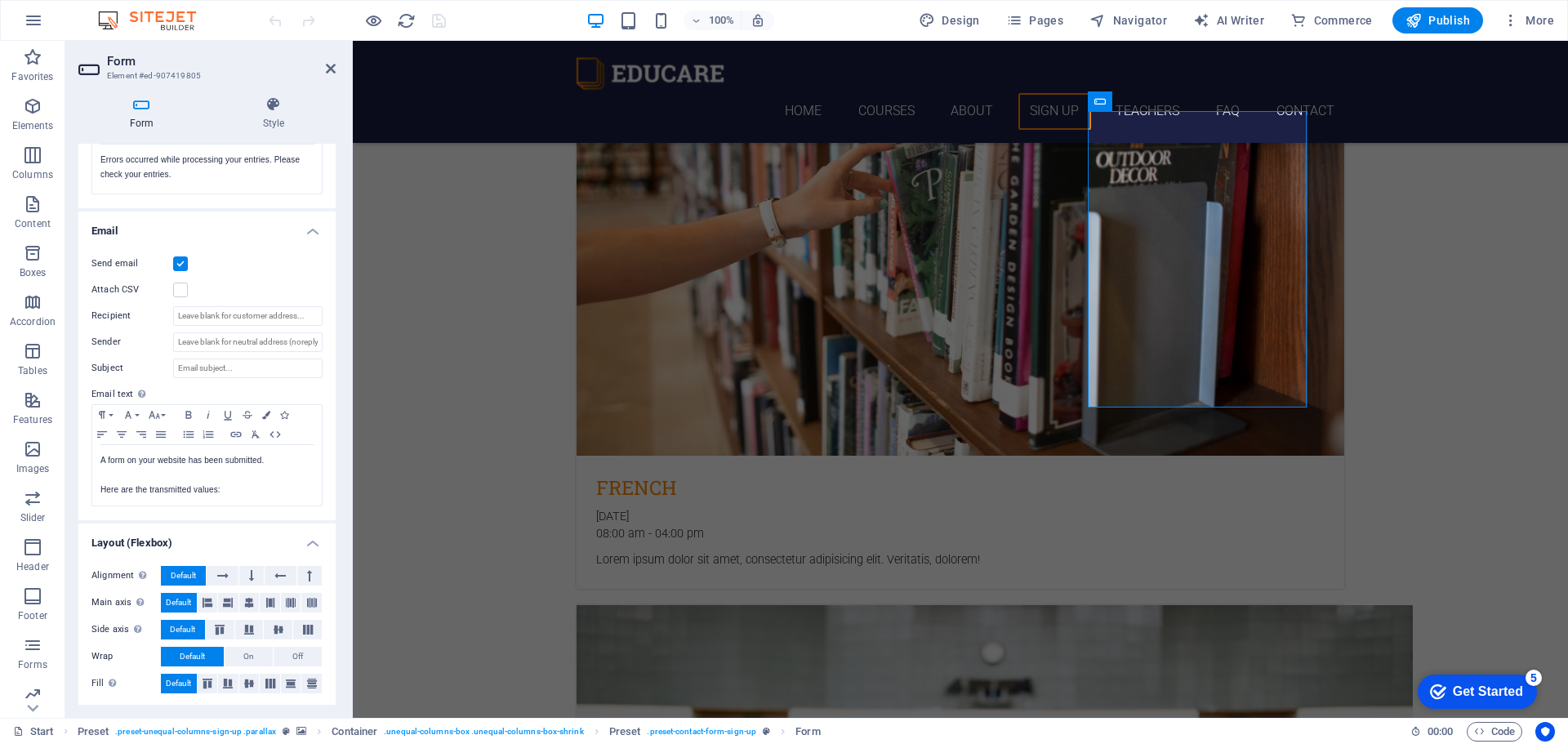
scroll to position [353, 0]
